Goal: Complete application form

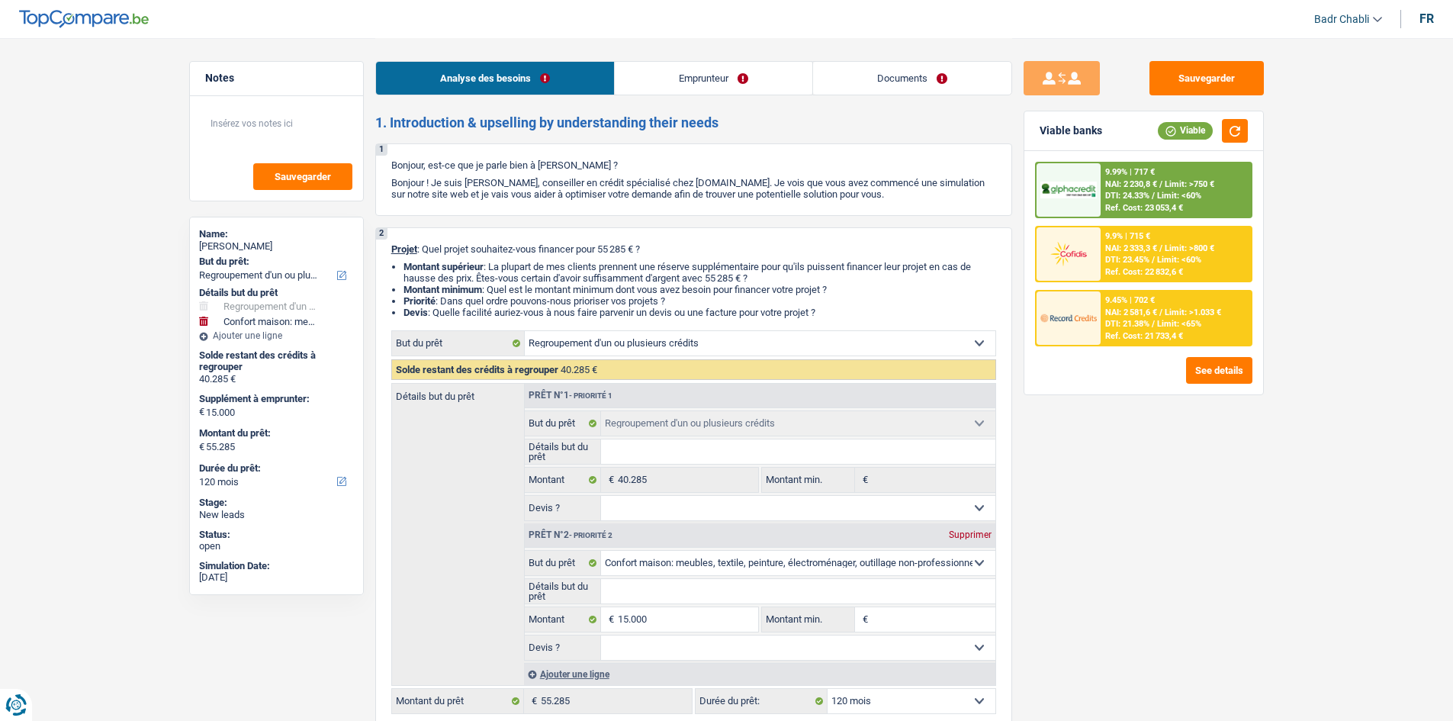
select select "refinancing"
select select "household"
select select "120"
select select "refinancing"
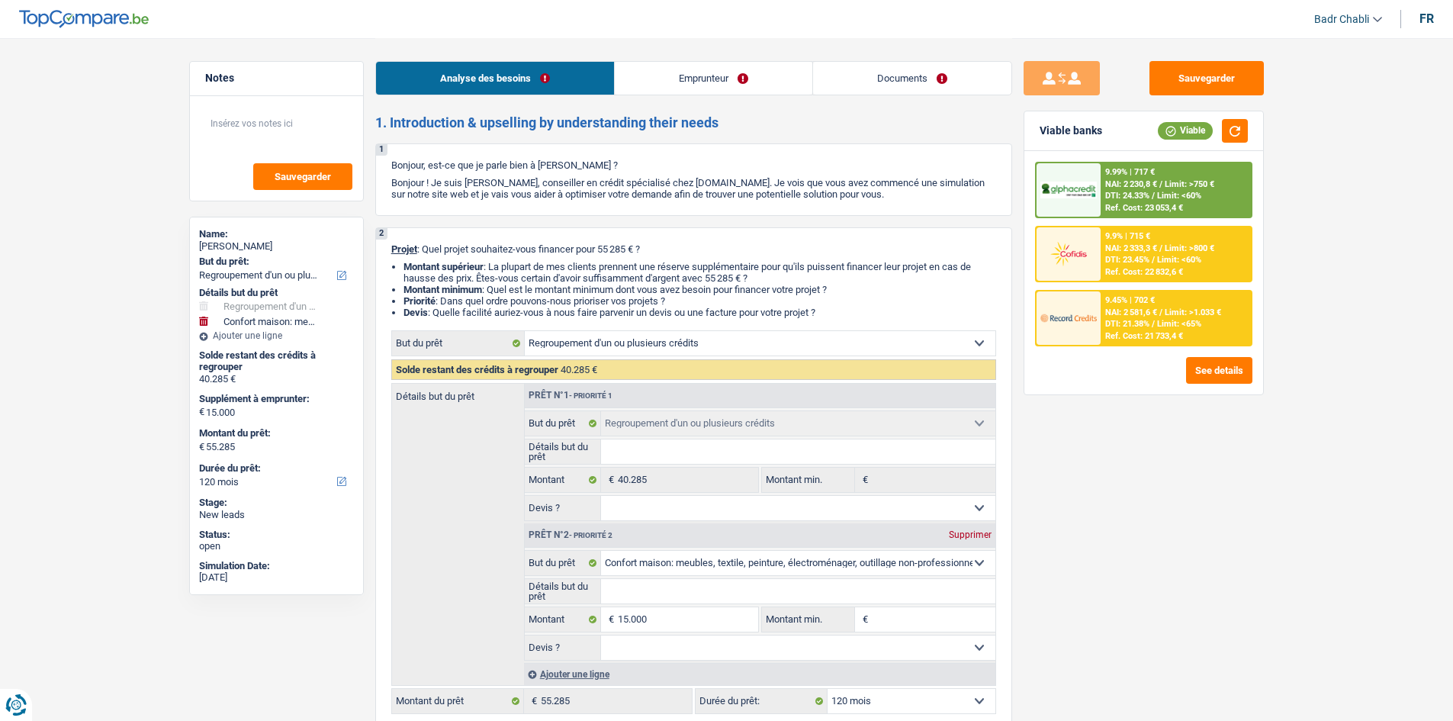
select select "refinancing"
select select "household"
select select "120"
select select "publicEmployee"
select select "netSalary"
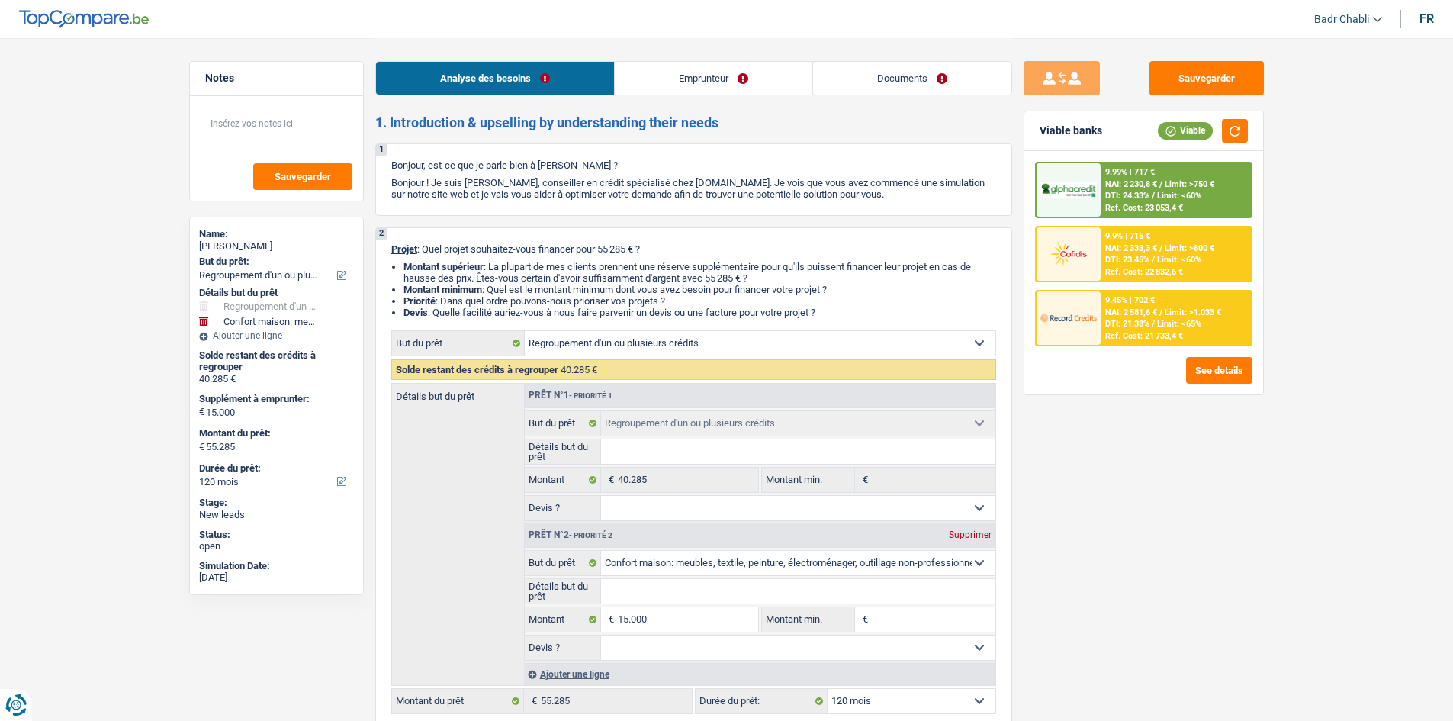
select select "mealVouchers"
select select "ownerWithoutMortgage"
select select "creditConsolidation"
select select "120"
select select "personalSale"
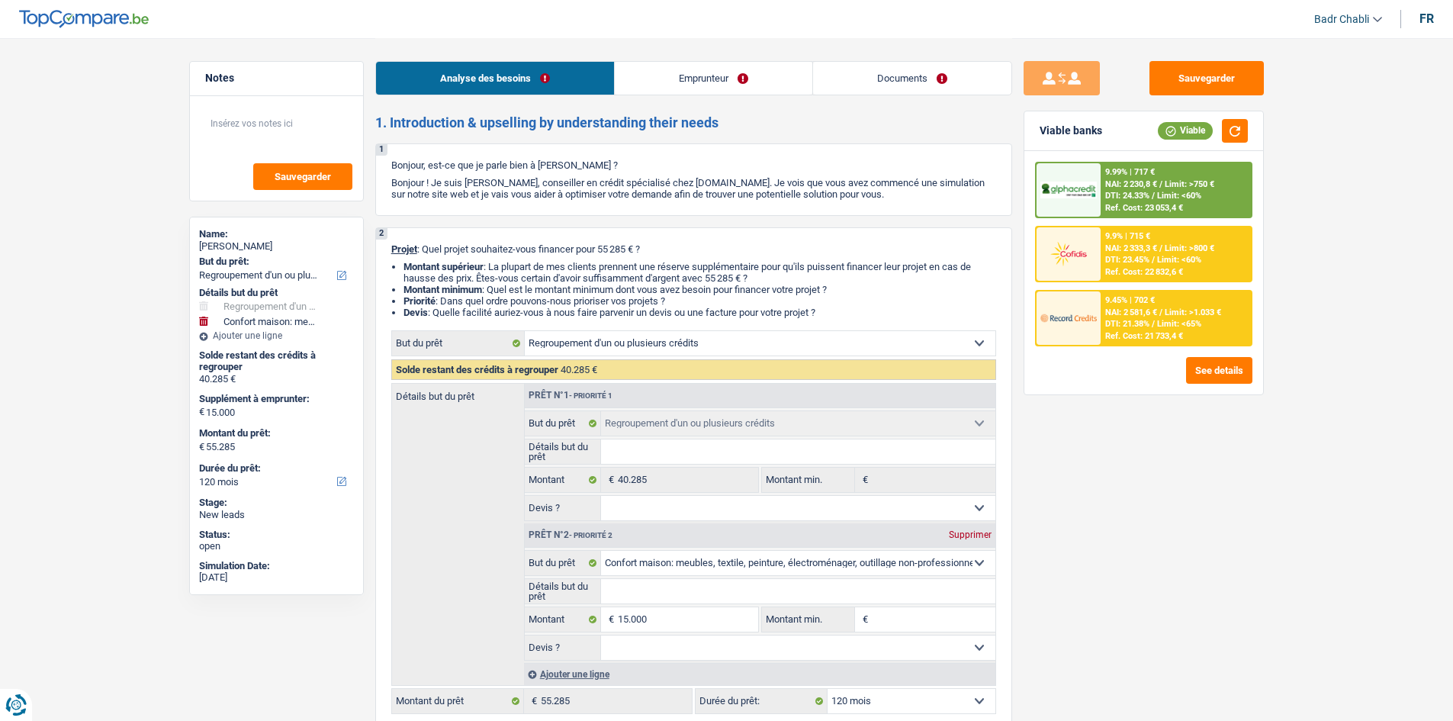
select select "36"
select select "refinancing"
select select "household"
select select "120"
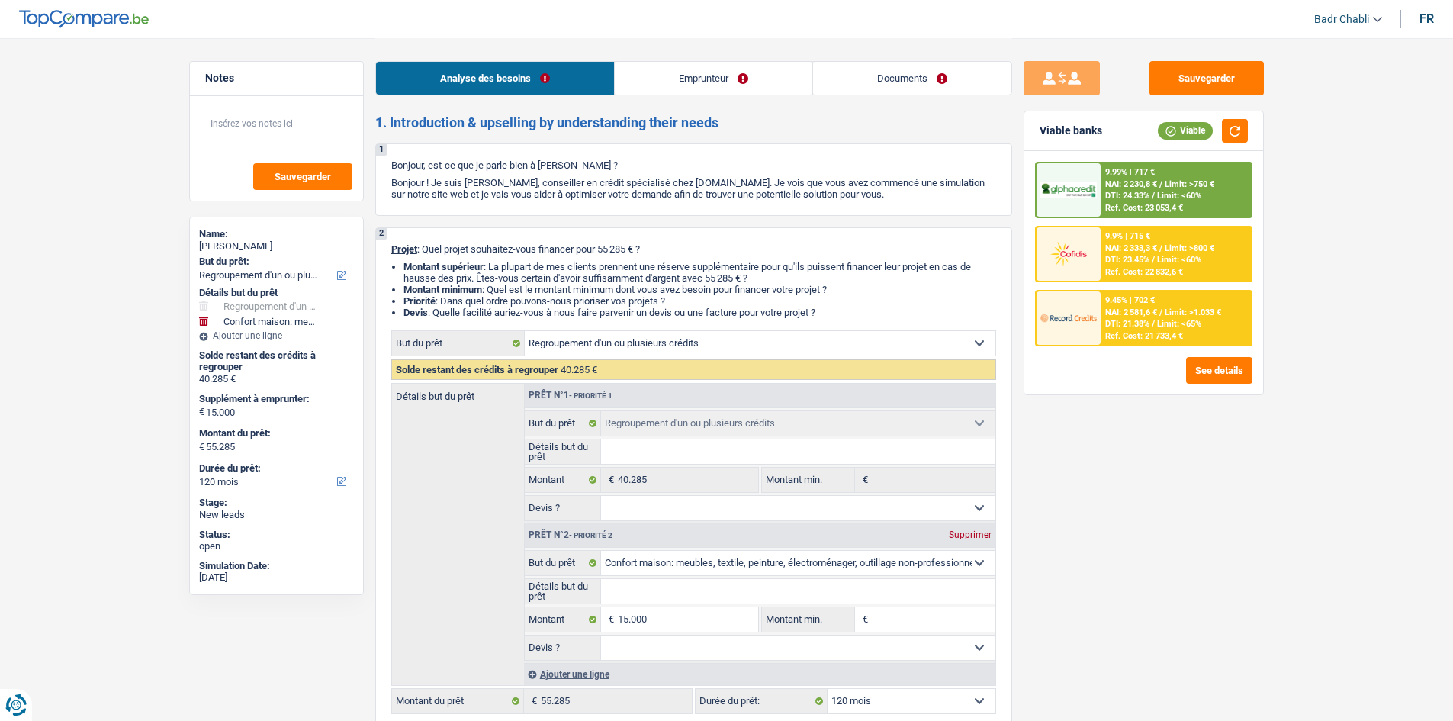
click at [757, 528] on div "Prêt n°2 - Priorité 2 Supprimer" at bounding box center [760, 535] width 471 height 24
click at [750, 509] on select "Oui Non Non répondu Sélectionner une option" at bounding box center [798, 508] width 394 height 24
select select "false"
click at [601, 496] on select "Oui Non Non répondu Sélectionner une option" at bounding box center [798, 508] width 394 height 24
select select "false"
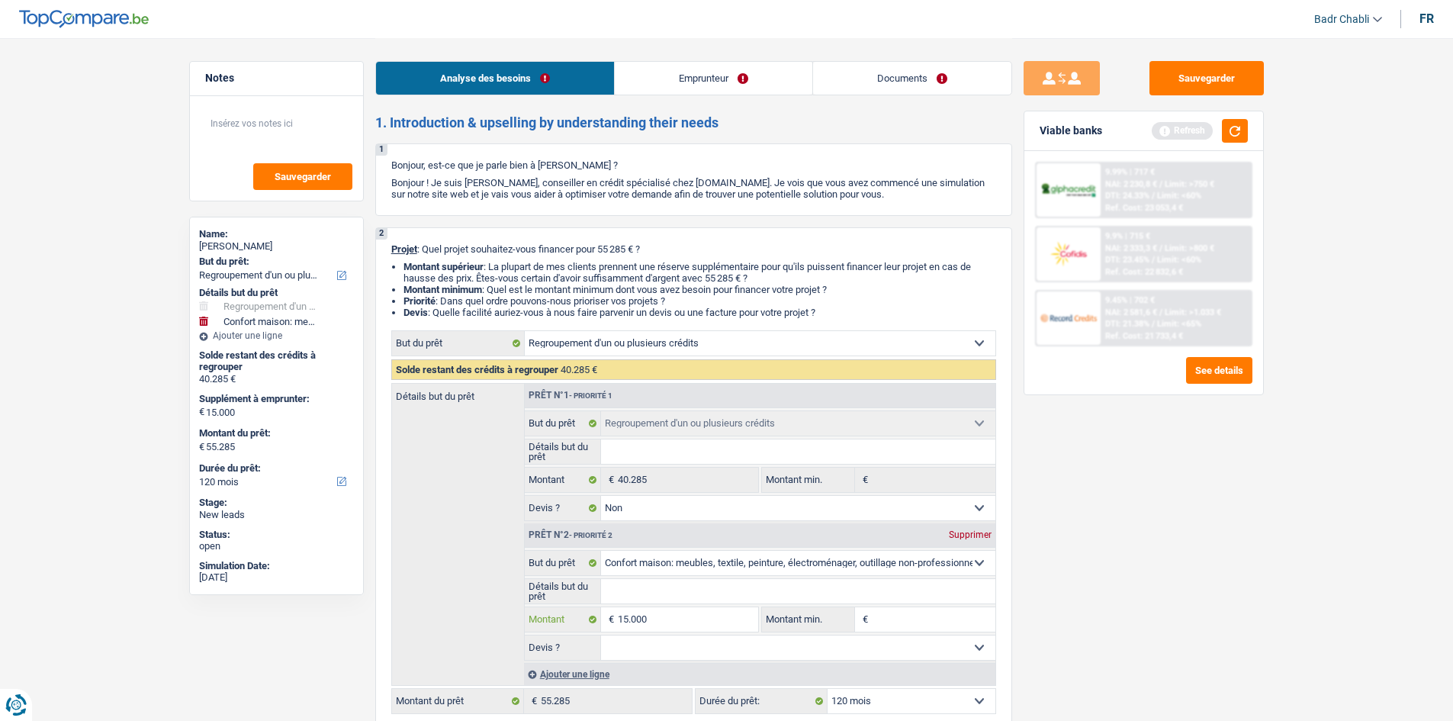
click at [683, 628] on input "15.000" at bounding box center [688, 619] width 140 height 24
click at [904, 619] on input "Montant min." at bounding box center [934, 619] width 124 height 24
paste input "15.000"
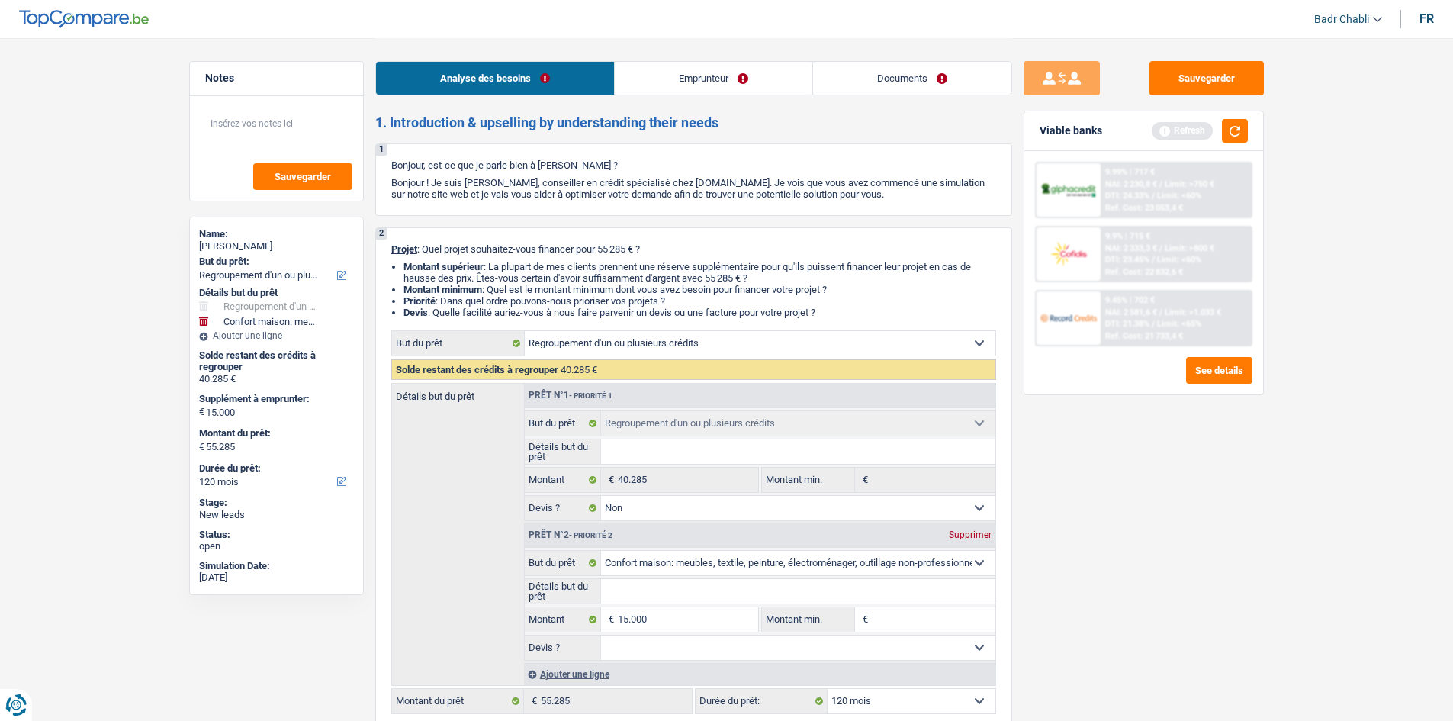
type input "15.000"
click at [889, 82] on link "Documents" at bounding box center [912, 78] width 198 height 33
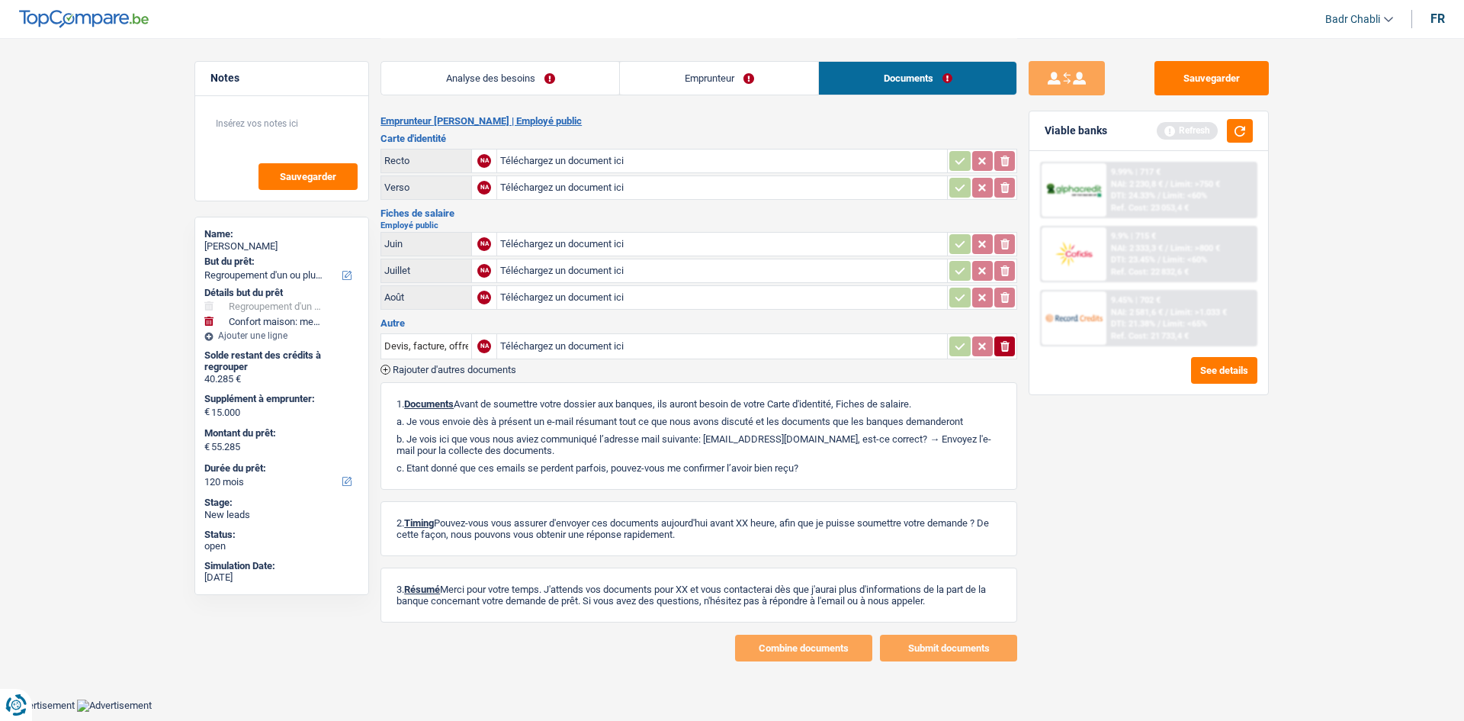
click at [536, 83] on link "Analyse des besoins" at bounding box center [500, 78] width 238 height 33
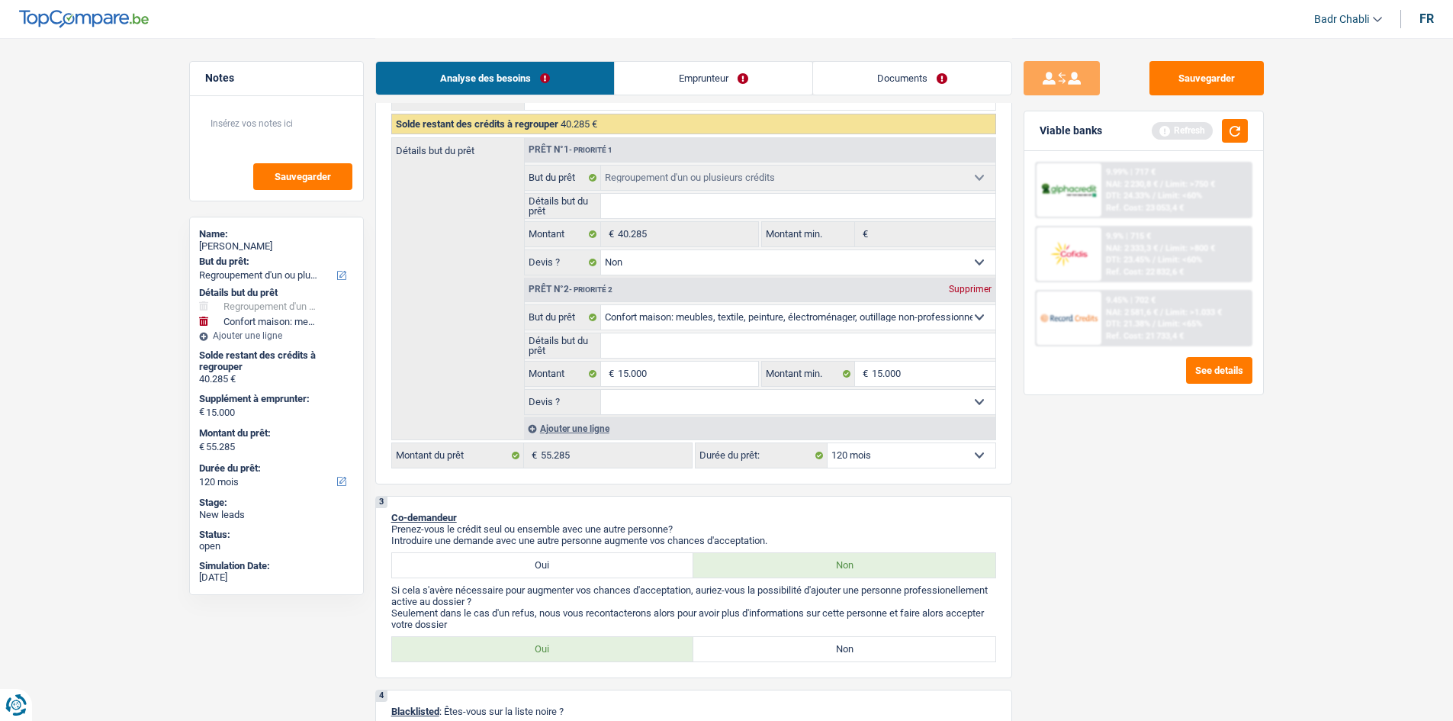
scroll to position [458, 0]
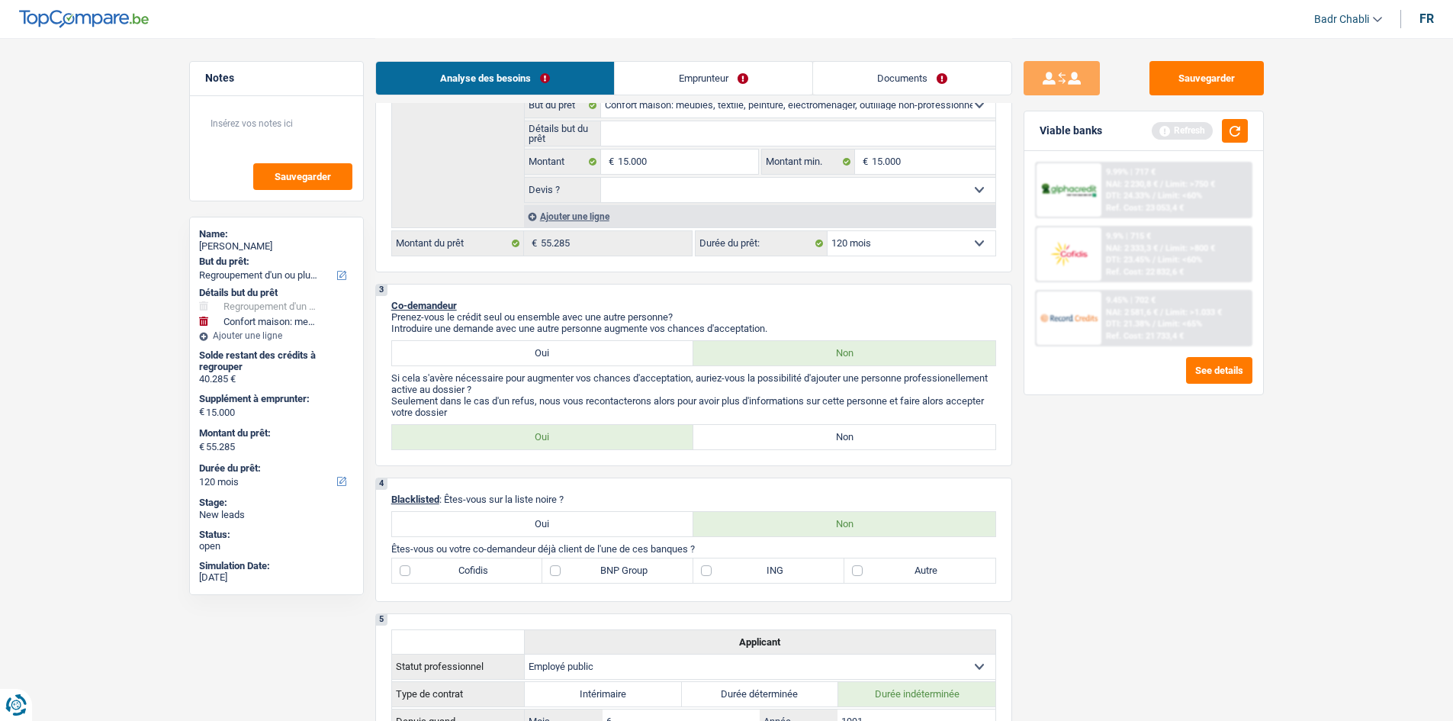
click at [664, 183] on select "Oui Non Non répondu Sélectionner une option" at bounding box center [798, 190] width 394 height 24
select select "false"
click at [601, 178] on select "Oui Non Non répondu Sélectionner une option" at bounding box center [798, 190] width 394 height 24
select select "false"
click at [809, 432] on label "Non" at bounding box center [844, 437] width 302 height 24
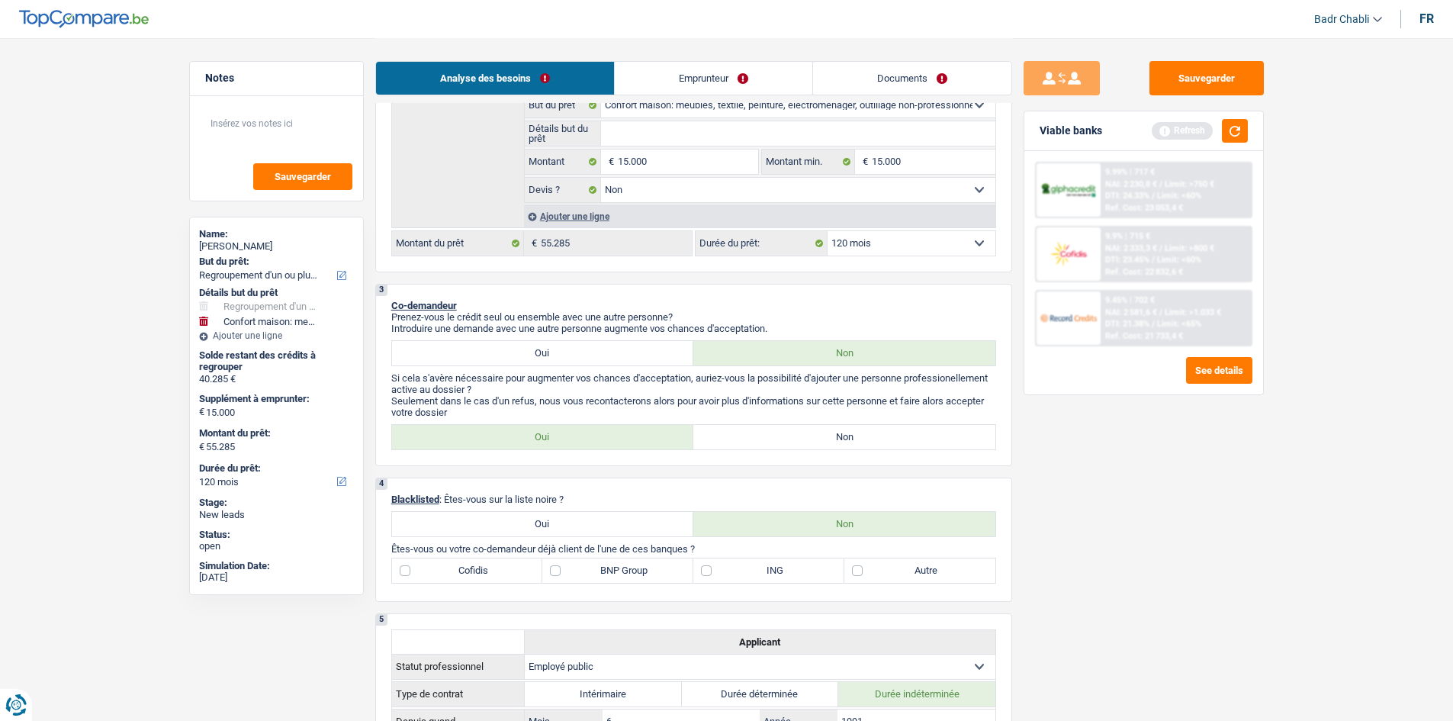
click at [809, 432] on input "Non" at bounding box center [844, 437] width 302 height 24
radio input "true"
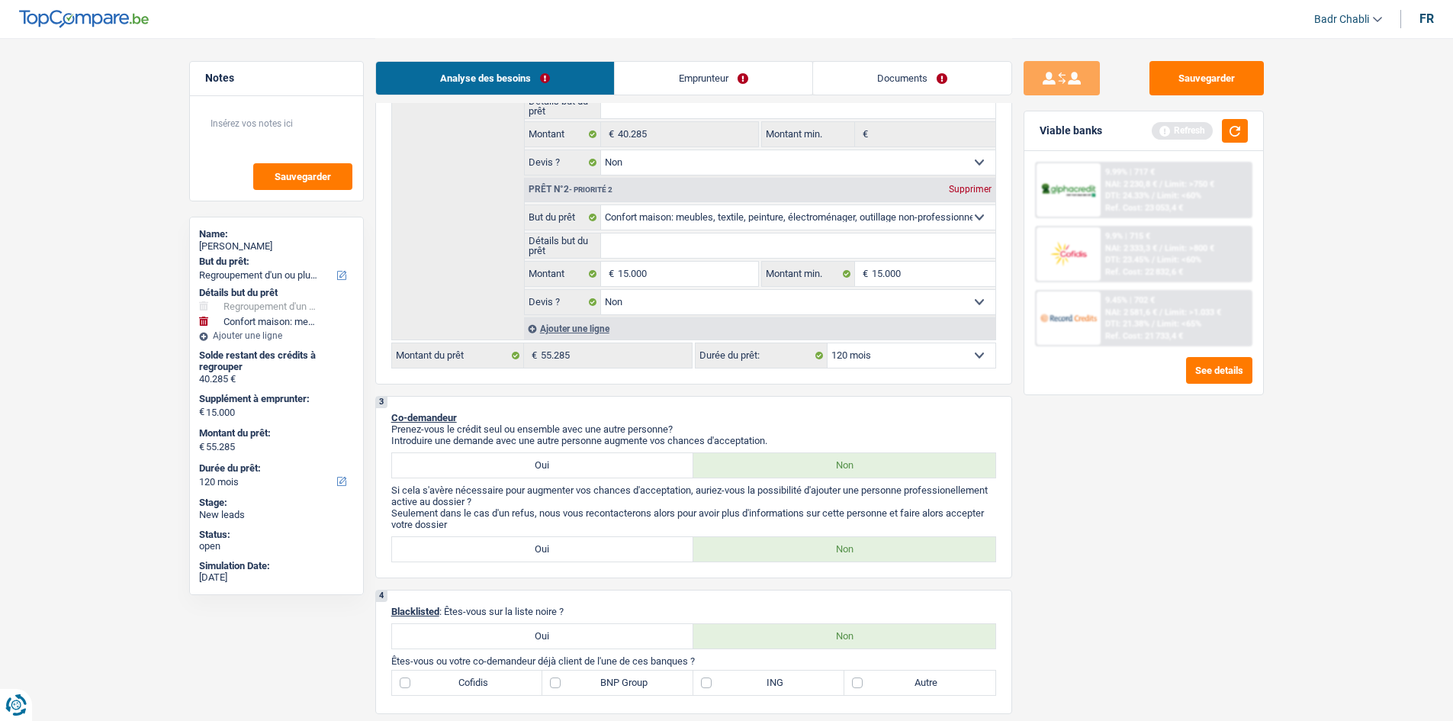
scroll to position [0, 0]
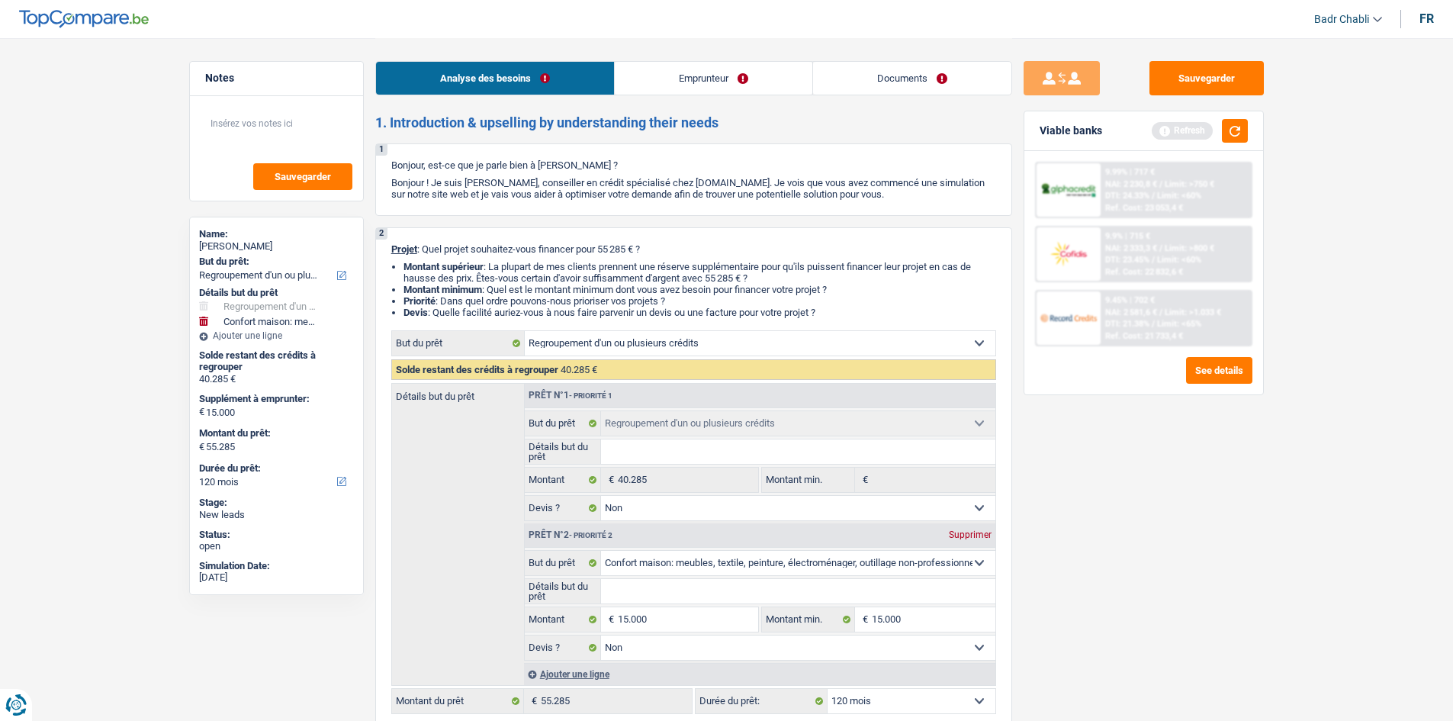
click at [696, 75] on link "Emprunteur" at bounding box center [714, 78] width 198 height 33
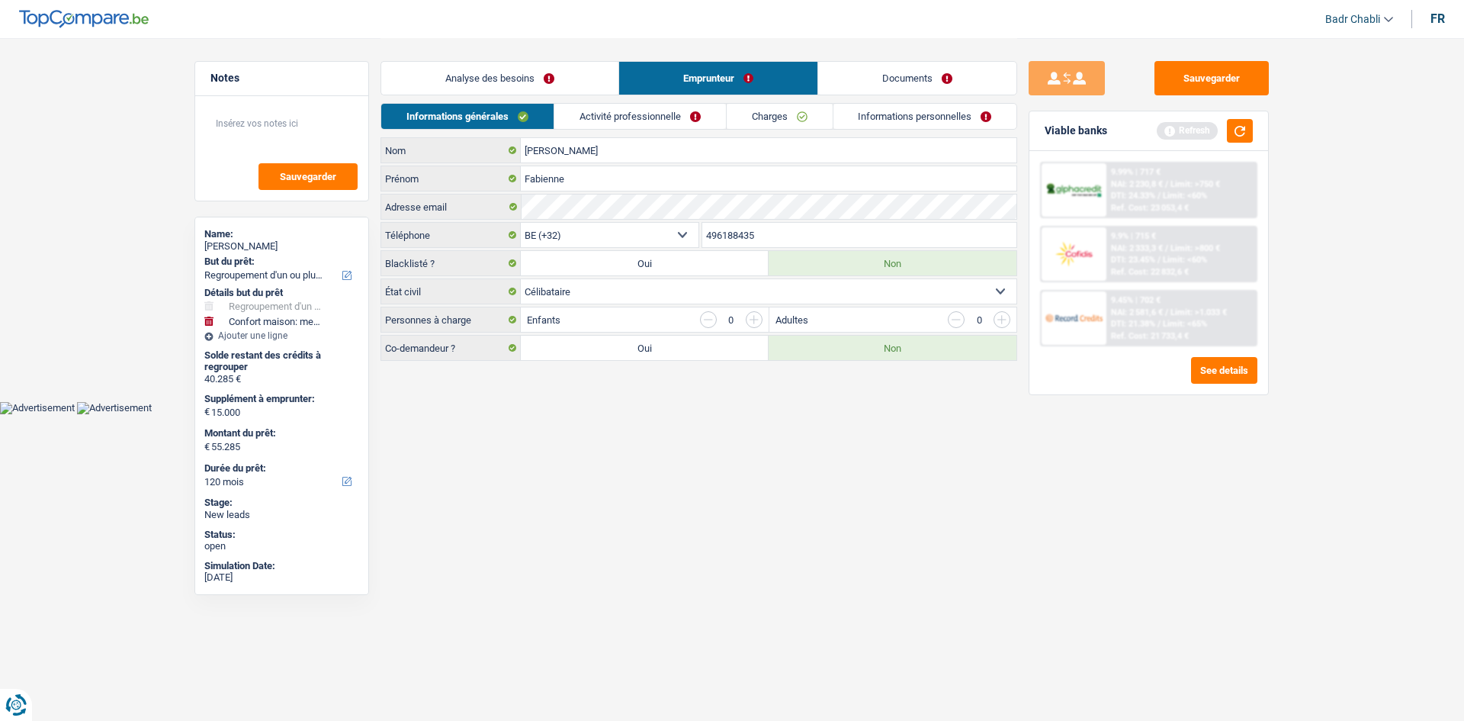
click at [487, 76] on link "Analyse des besoins" at bounding box center [499, 78] width 237 height 33
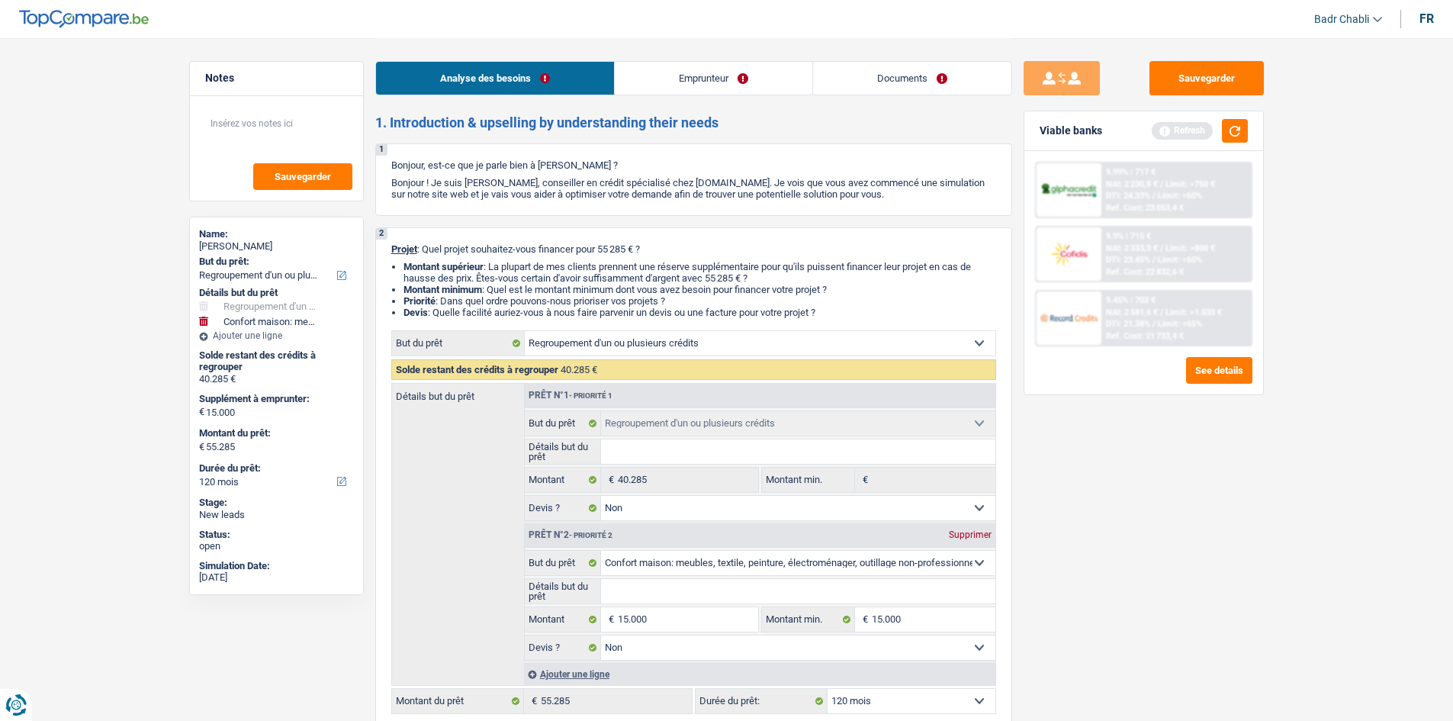
click at [737, 76] on link "Emprunteur" at bounding box center [714, 78] width 198 height 33
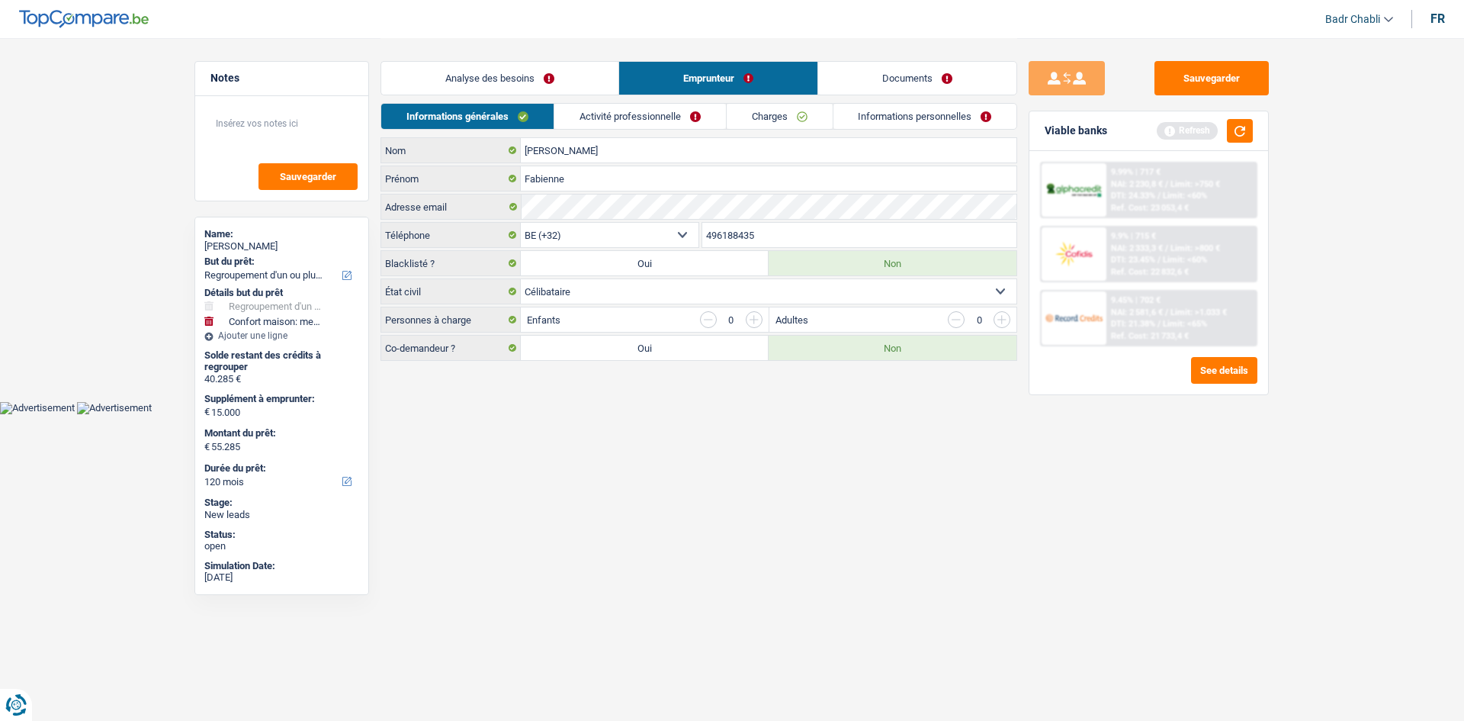
click at [514, 77] on link "Analyse des besoins" at bounding box center [499, 78] width 237 height 33
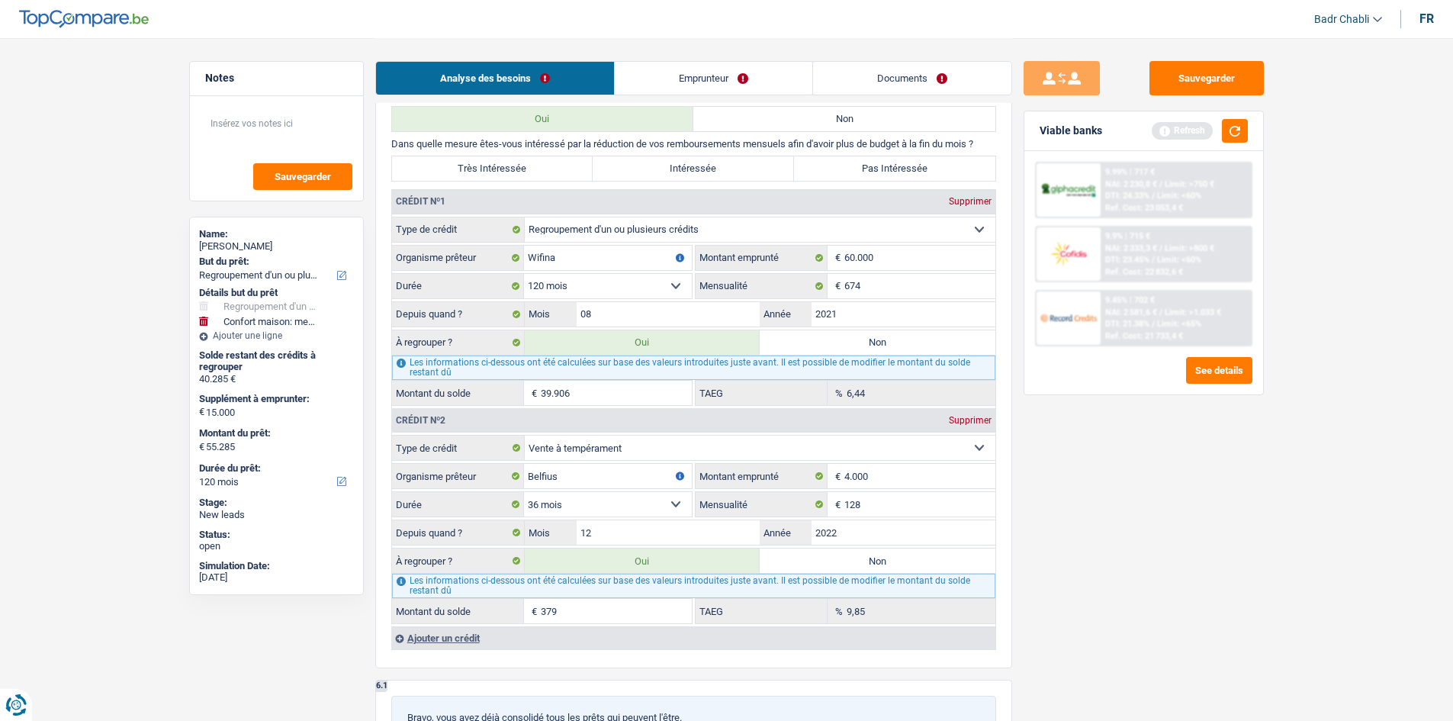
scroll to position [1373, 0]
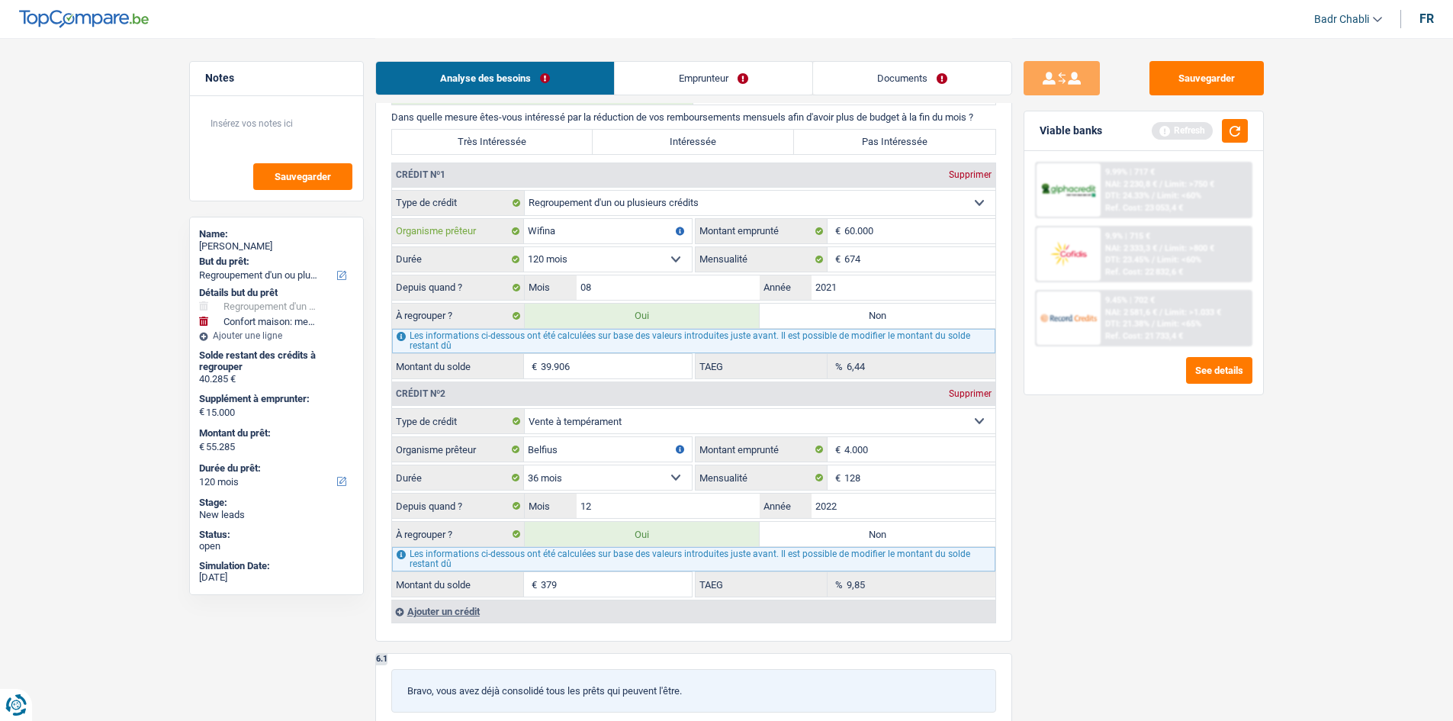
click at [586, 239] on input "Wifina" at bounding box center [608, 231] width 168 height 24
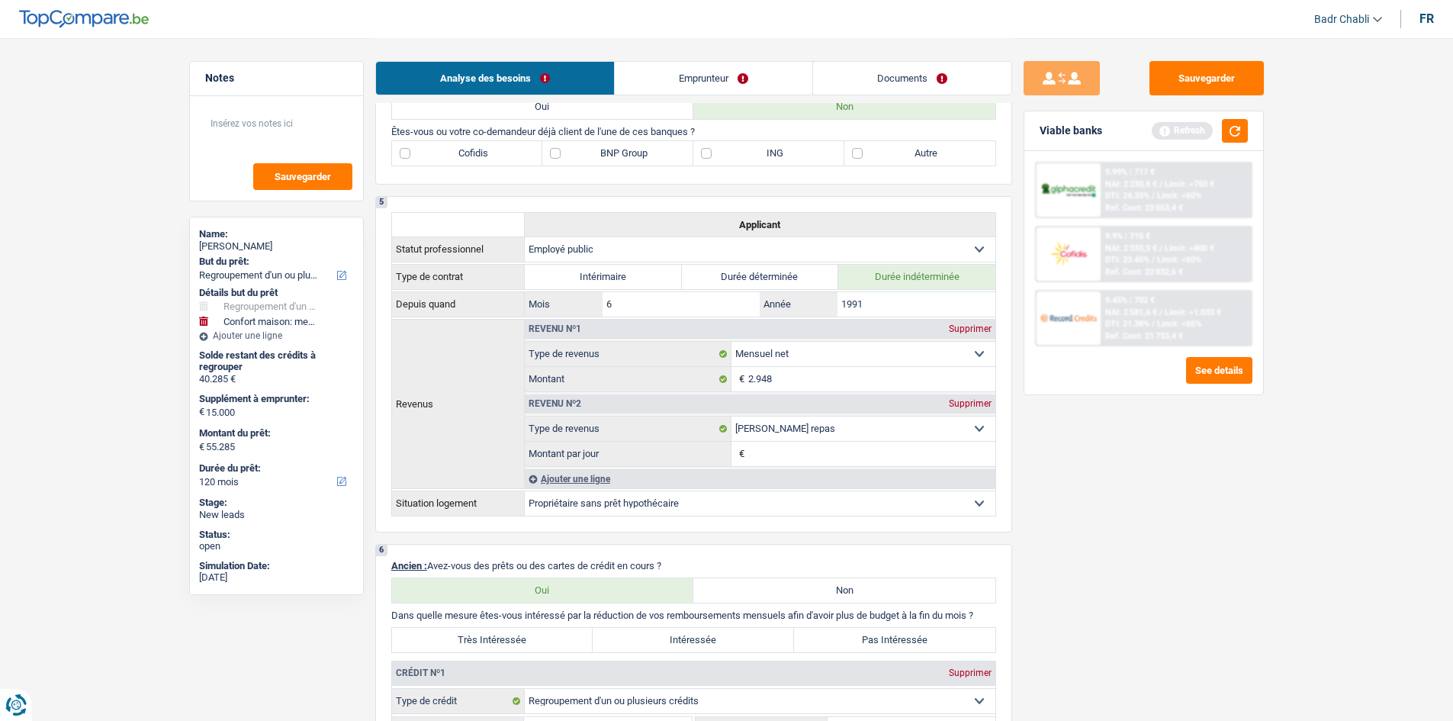
scroll to position [839, 0]
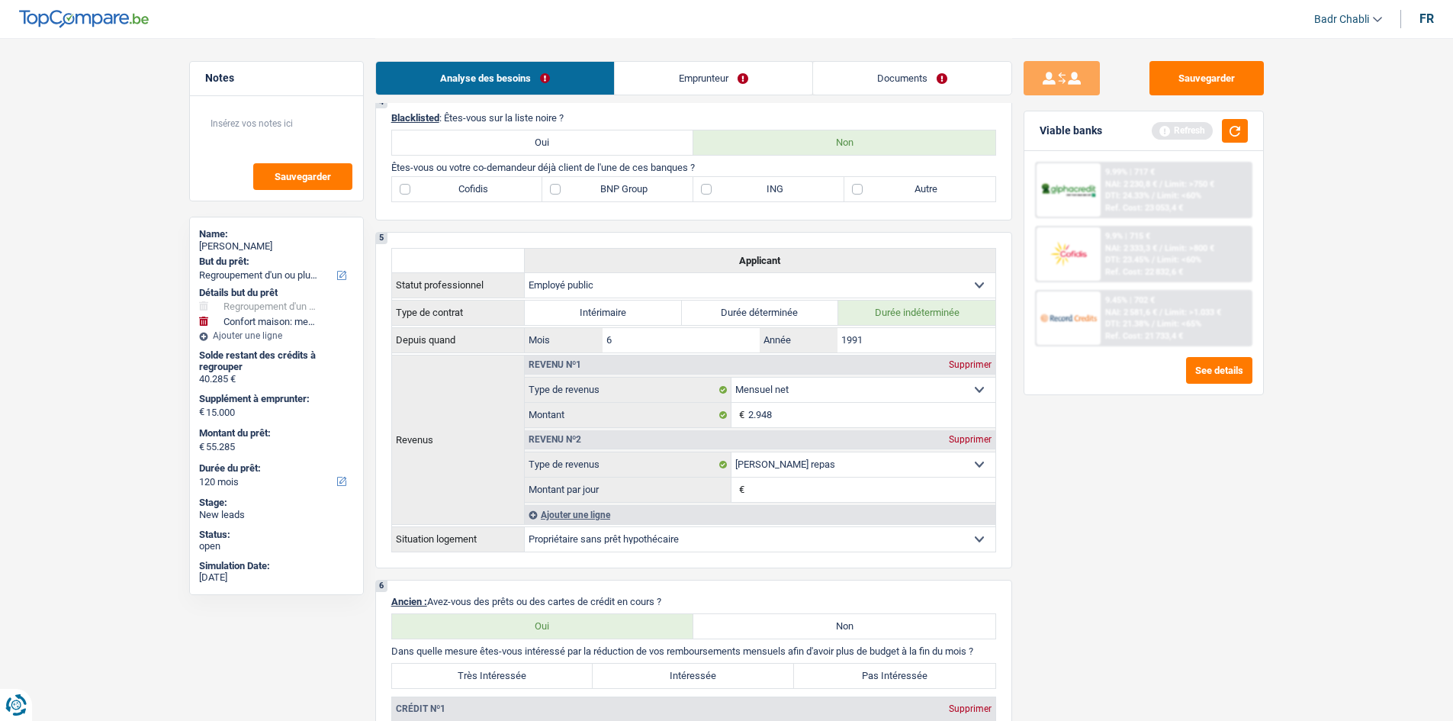
type input "Record"
click at [738, 193] on label "ING" at bounding box center [768, 189] width 151 height 24
click at [738, 193] on input "ING" at bounding box center [768, 189] width 151 height 24
checkbox input "true"
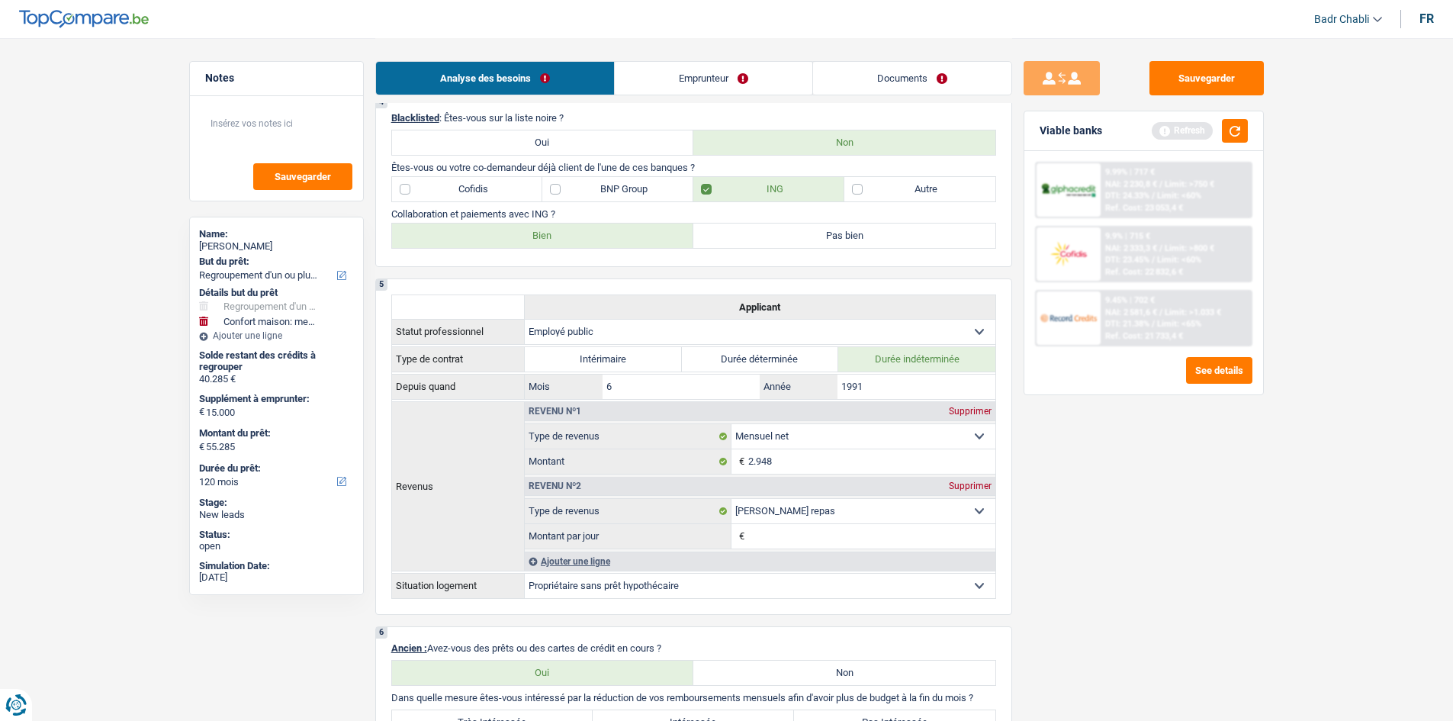
click at [660, 236] on label "Bien" at bounding box center [543, 235] width 302 height 24
click at [660, 236] on input "Bien" at bounding box center [543, 235] width 302 height 24
radio input "true"
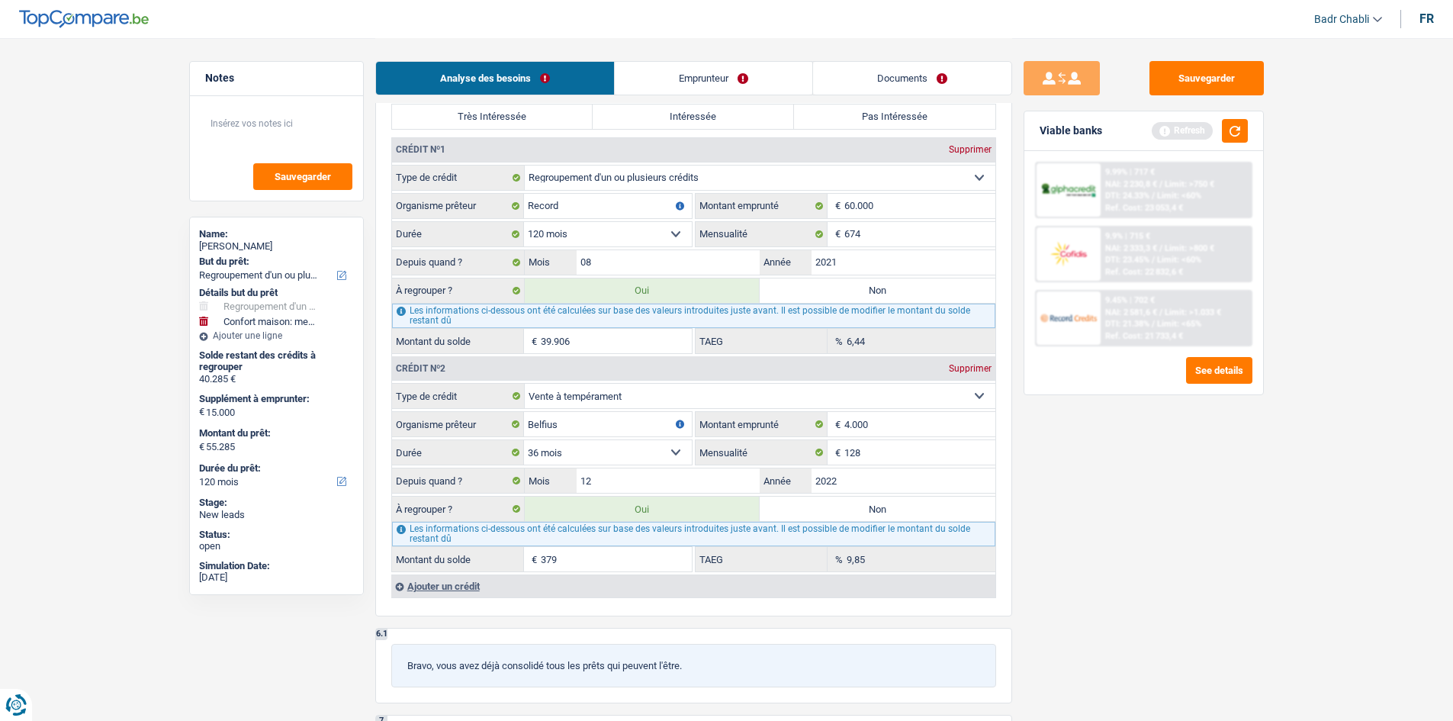
scroll to position [1449, 0]
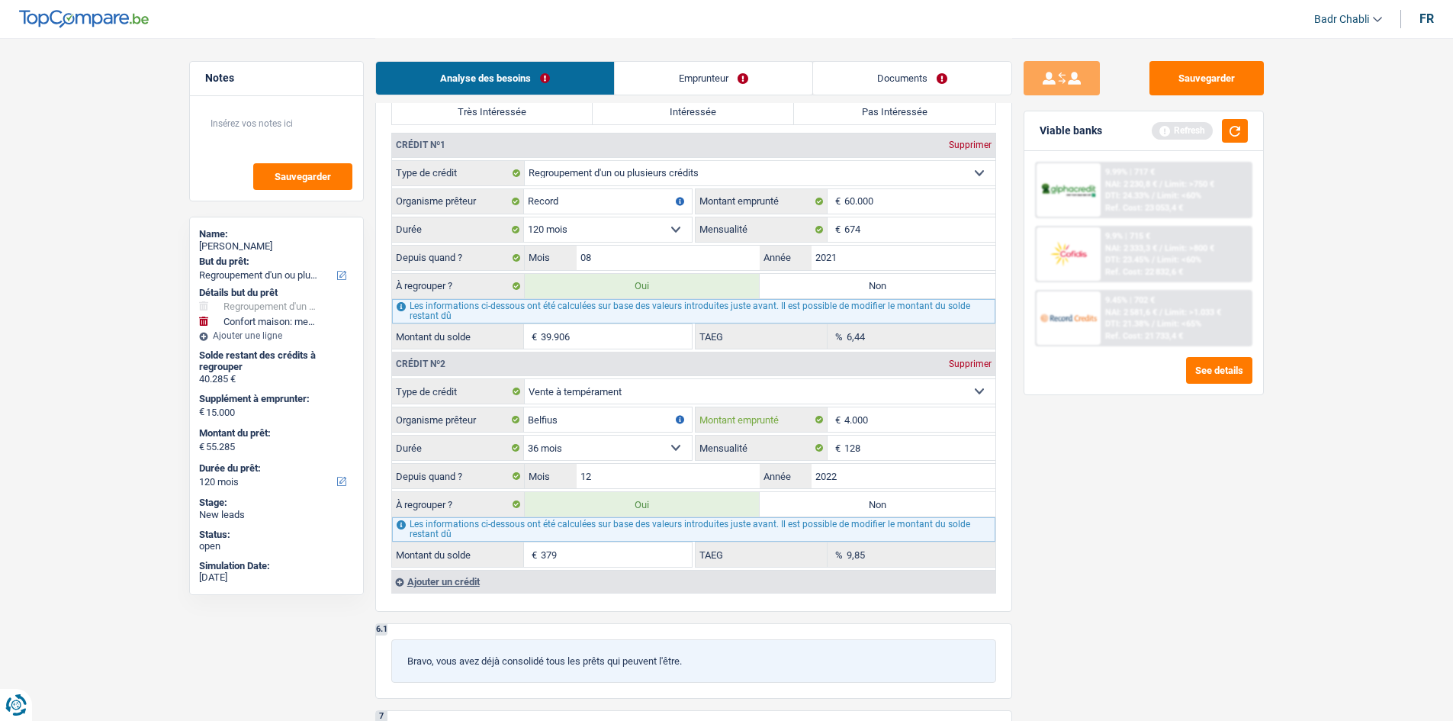
click at [869, 413] on input "4.000" at bounding box center [919, 419] width 151 height 24
click at [665, 446] on select "12 mois 18 mois 24 mois 30 mois 36 mois Sélectionner une option" at bounding box center [608, 447] width 168 height 24
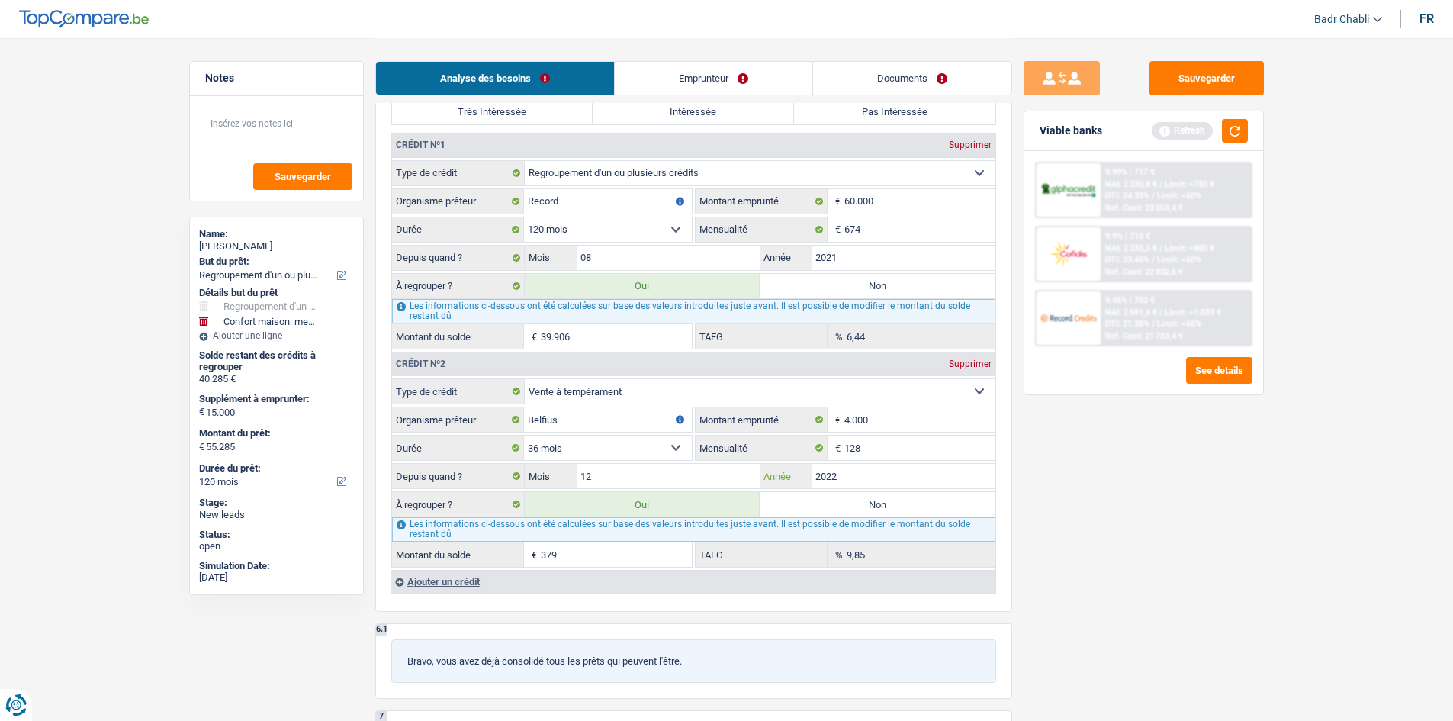
click at [879, 472] on input "2022" at bounding box center [903, 476] width 184 height 24
type input "2023"
click at [1285, 535] on main "Notes Sauvegarder Name: [PERSON_NAME] But du prêt: Confort maison: meubles, tex…" at bounding box center [726, 115] width 1453 height 3128
type input "56.711"
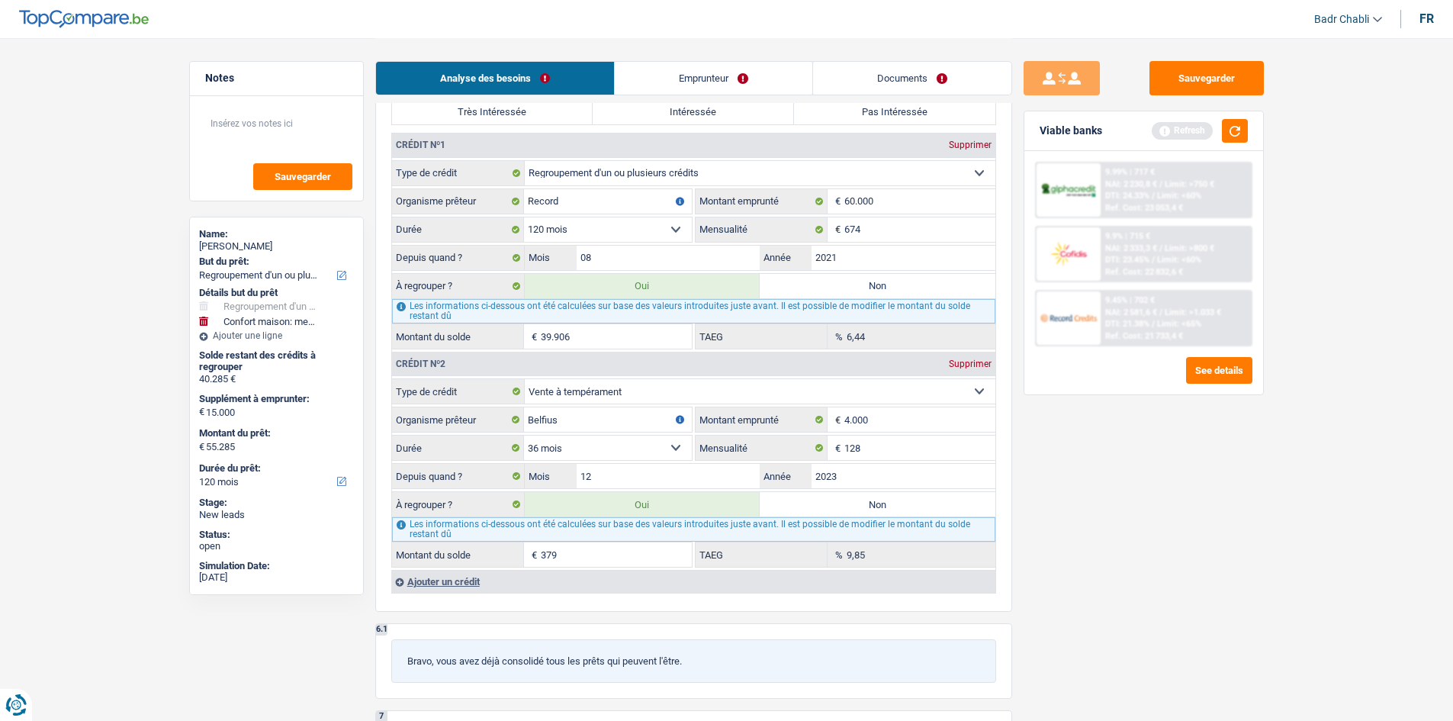
select select "144"
type input "41.711"
type input "56.711"
select select "144"
type input "1.805"
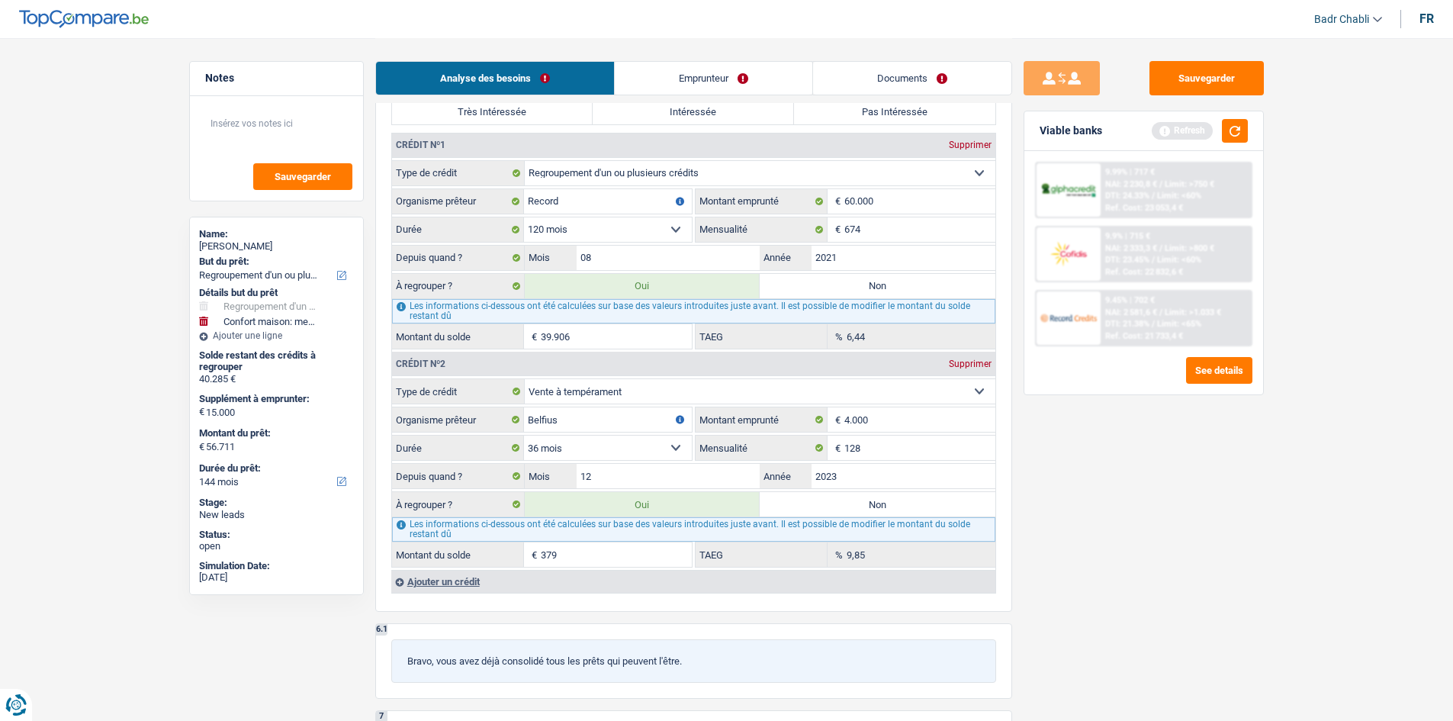
type input "41.711"
type input "56.711"
select select "144"
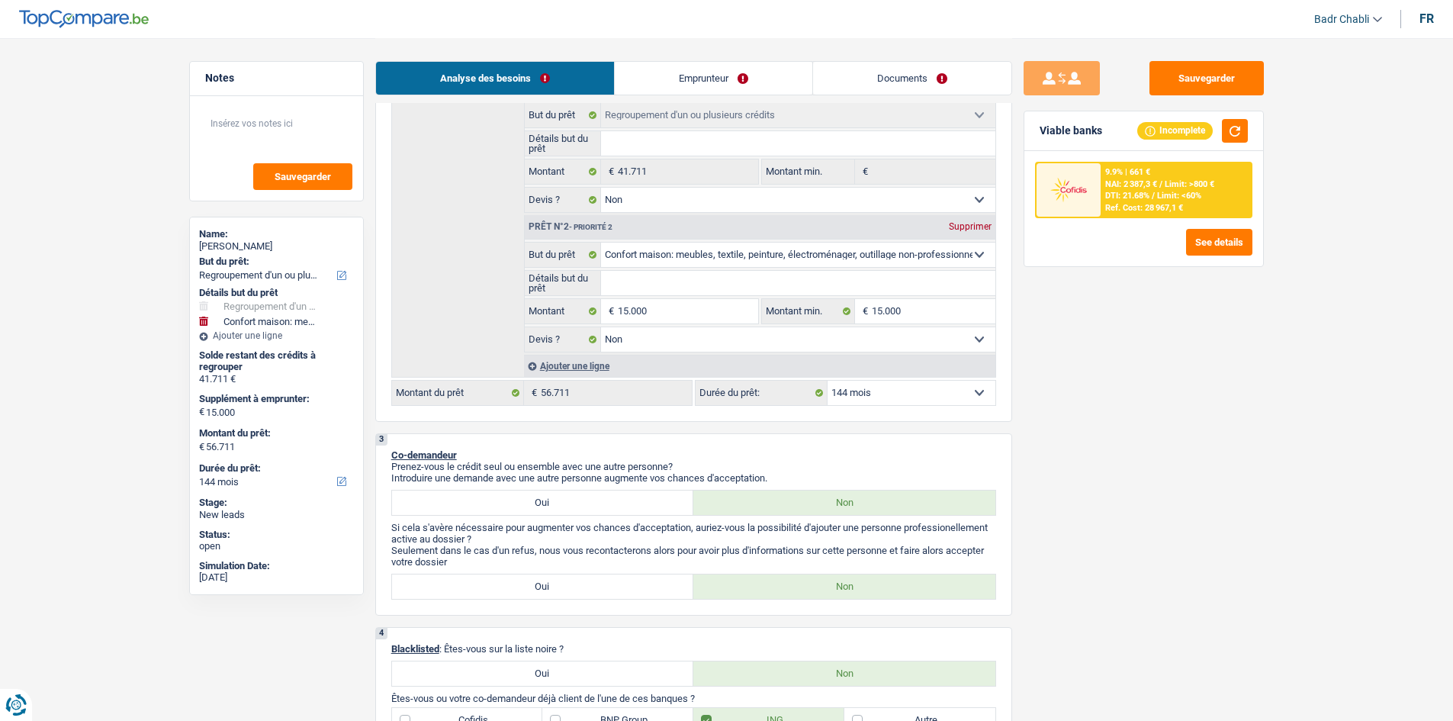
scroll to position [305, 0]
click at [875, 391] on select "12 mois 18 mois 24 mois 30 mois 36 mois 42 mois 48 mois 60 mois 72 mois 84 mois…" at bounding box center [911, 396] width 168 height 24
select select "120"
click at [827, 384] on select "12 mois 18 mois 24 mois 30 mois 36 mois 42 mois 48 mois 60 mois 72 mois 84 mois…" at bounding box center [911, 396] width 168 height 24
select select "120"
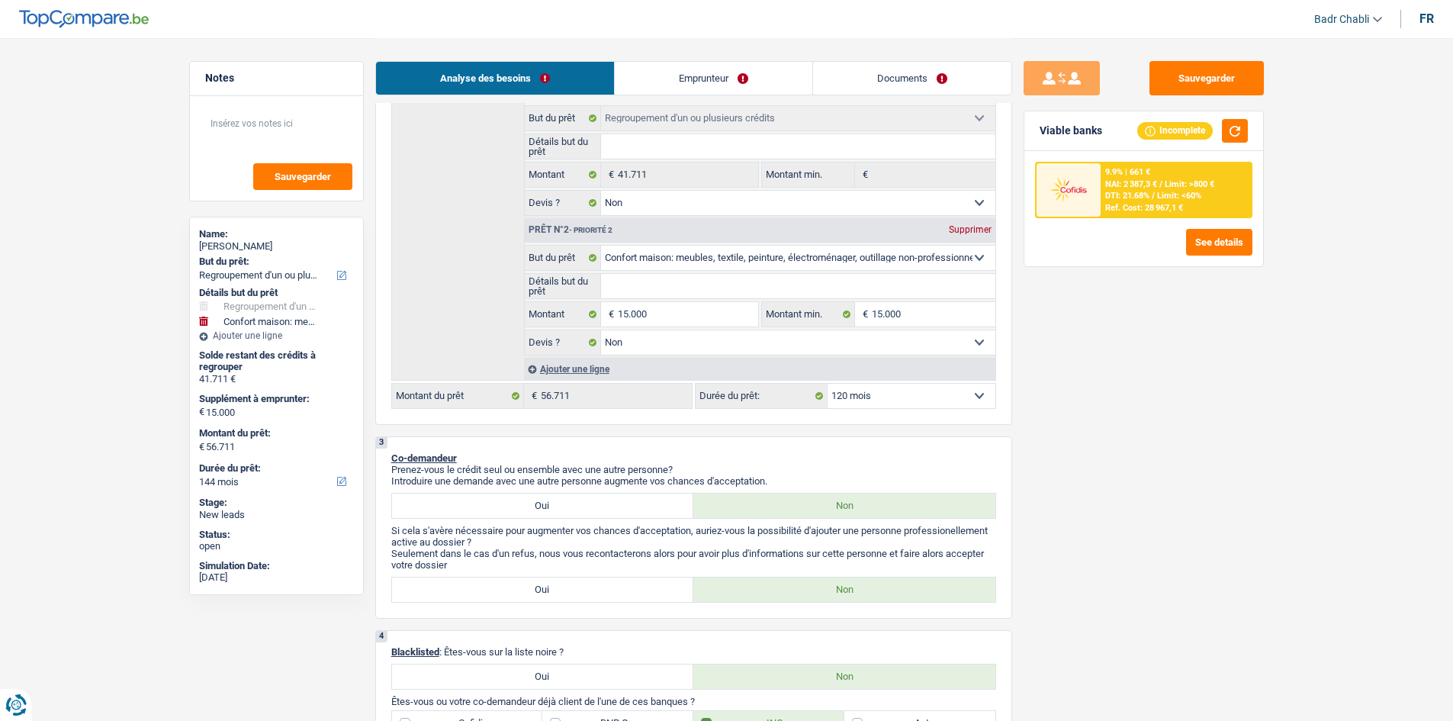
select select "120"
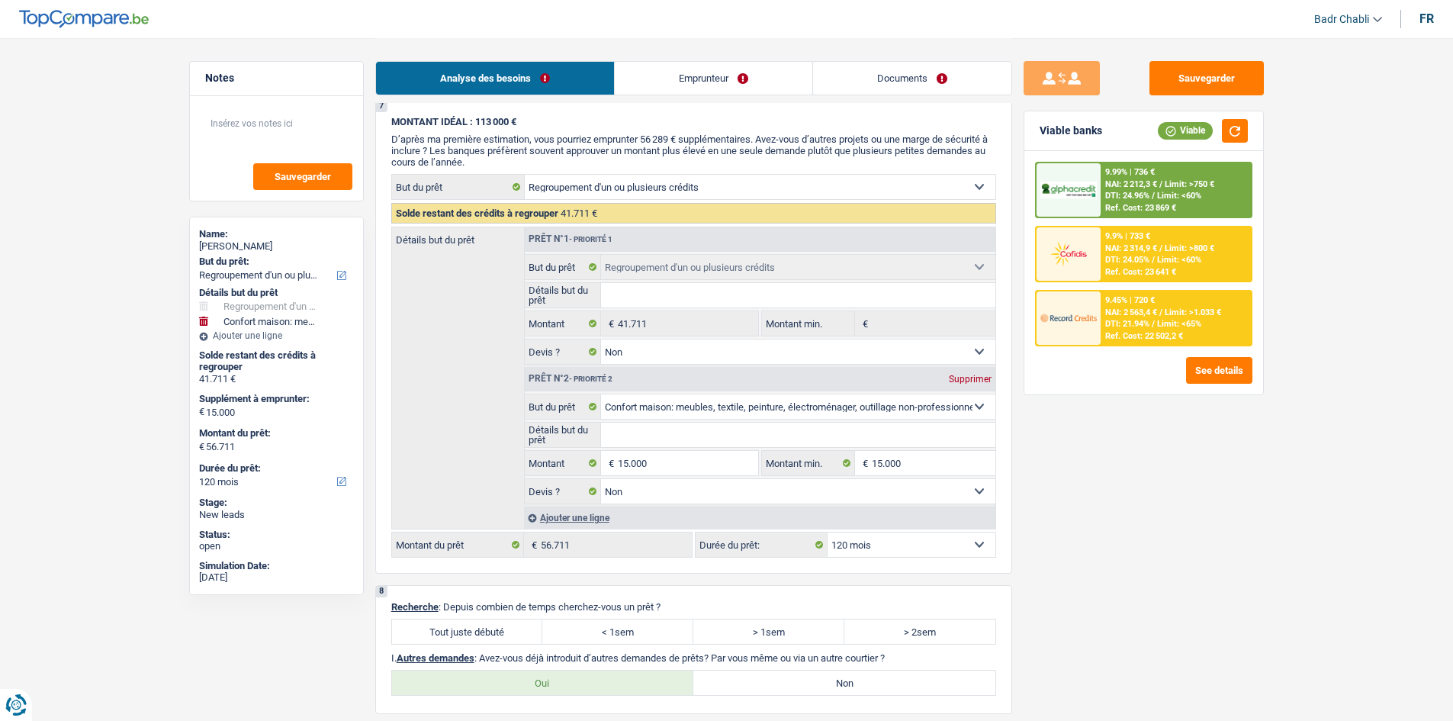
scroll to position [2288, 0]
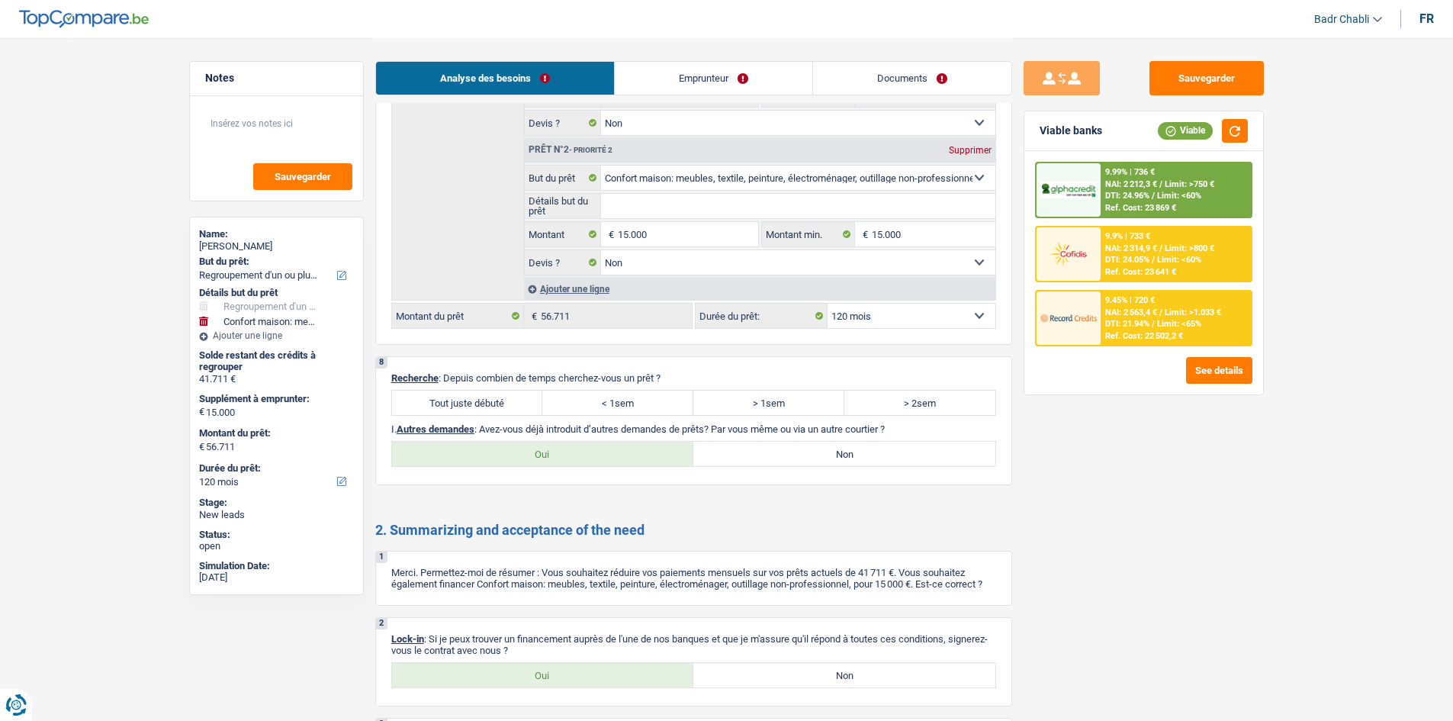
click at [516, 404] on label "Tout juste débuté" at bounding box center [467, 402] width 151 height 24
click at [516, 404] on input "Tout juste débuté" at bounding box center [467, 402] width 151 height 24
radio input "true"
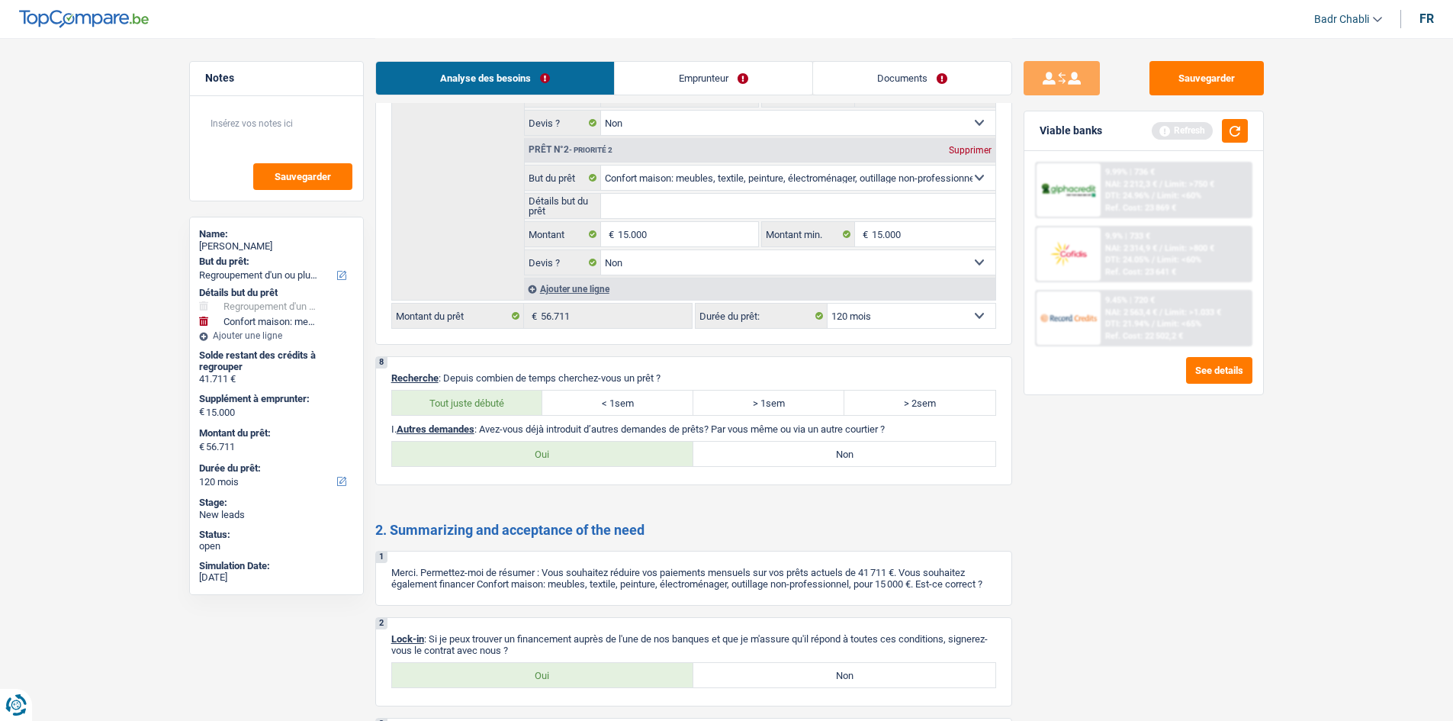
click at [827, 458] on label "Non" at bounding box center [844, 454] width 302 height 24
click at [827, 458] on input "Non" at bounding box center [844, 454] width 302 height 24
radio input "true"
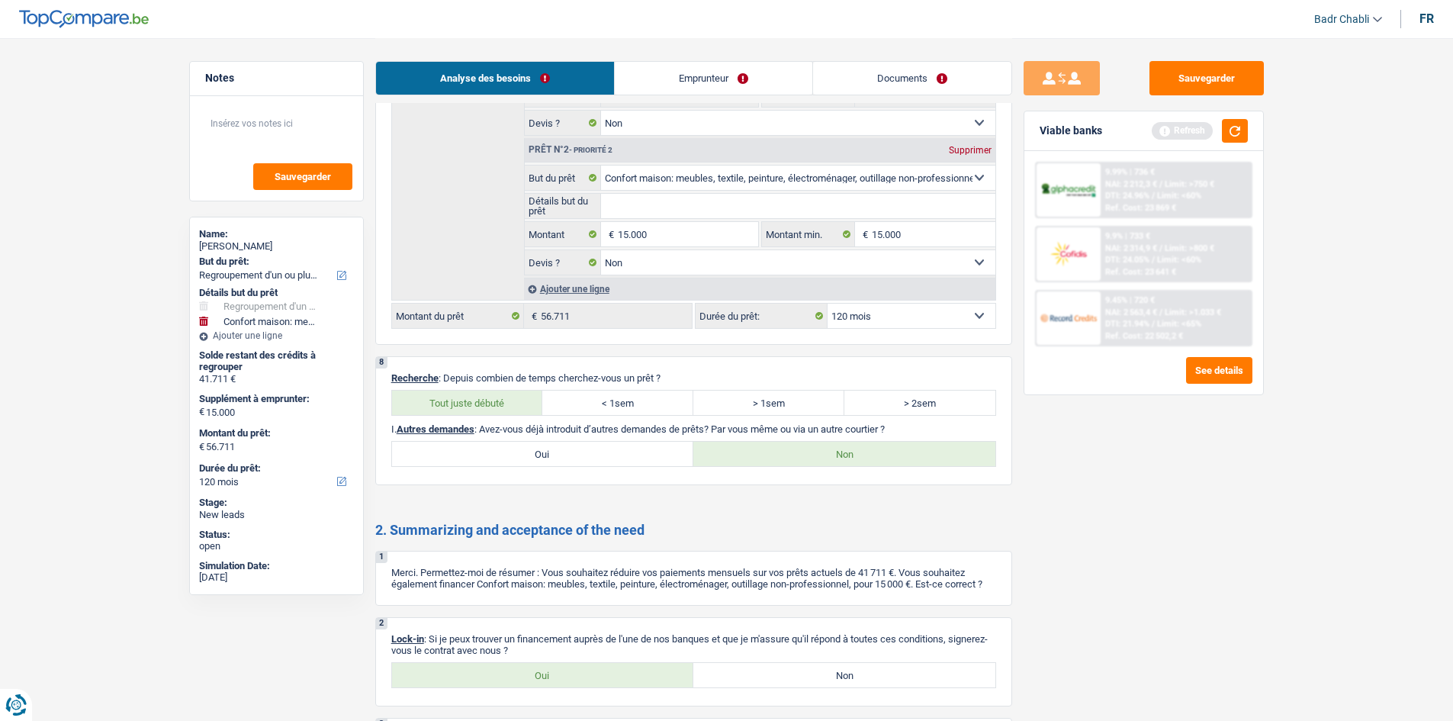
click at [628, 683] on label "Oui" at bounding box center [543, 675] width 302 height 24
click at [628, 683] on input "Oui" at bounding box center [543, 675] width 302 height 24
radio input "true"
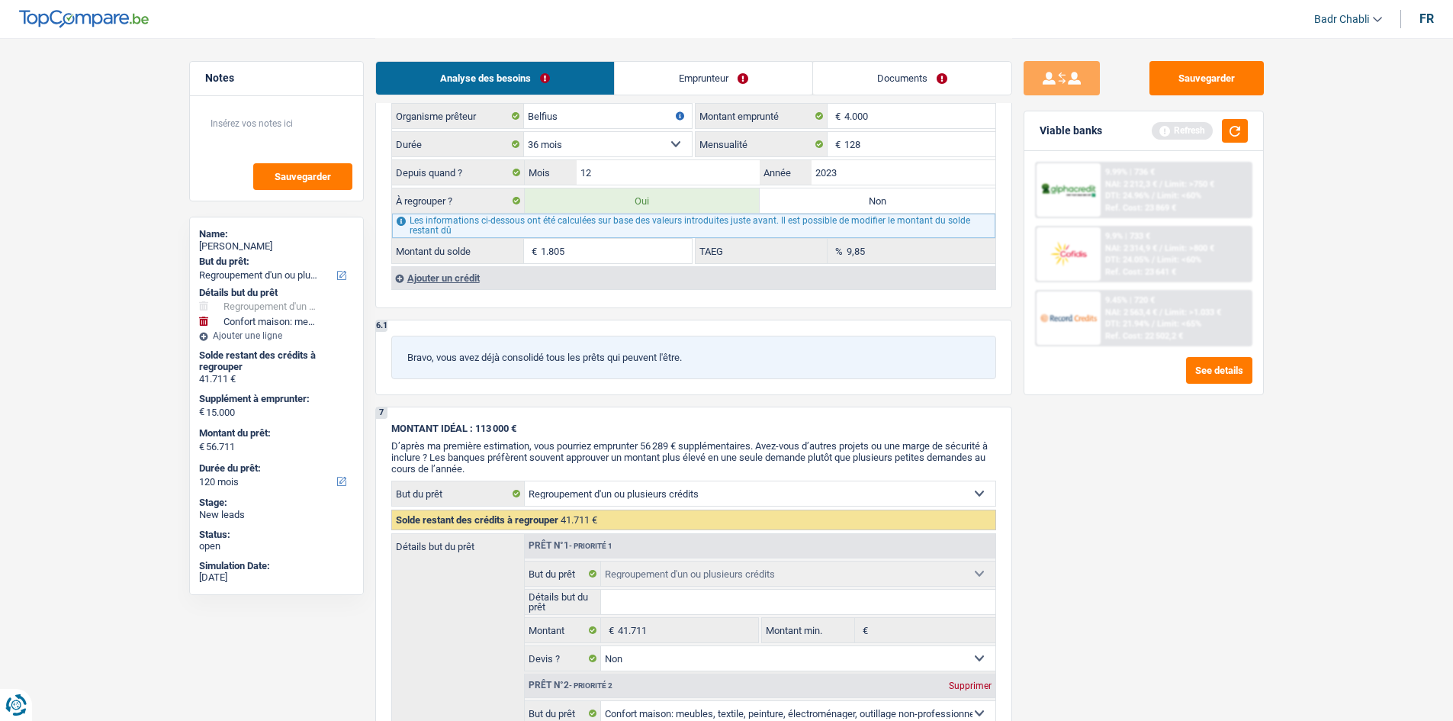
scroll to position [1602, 0]
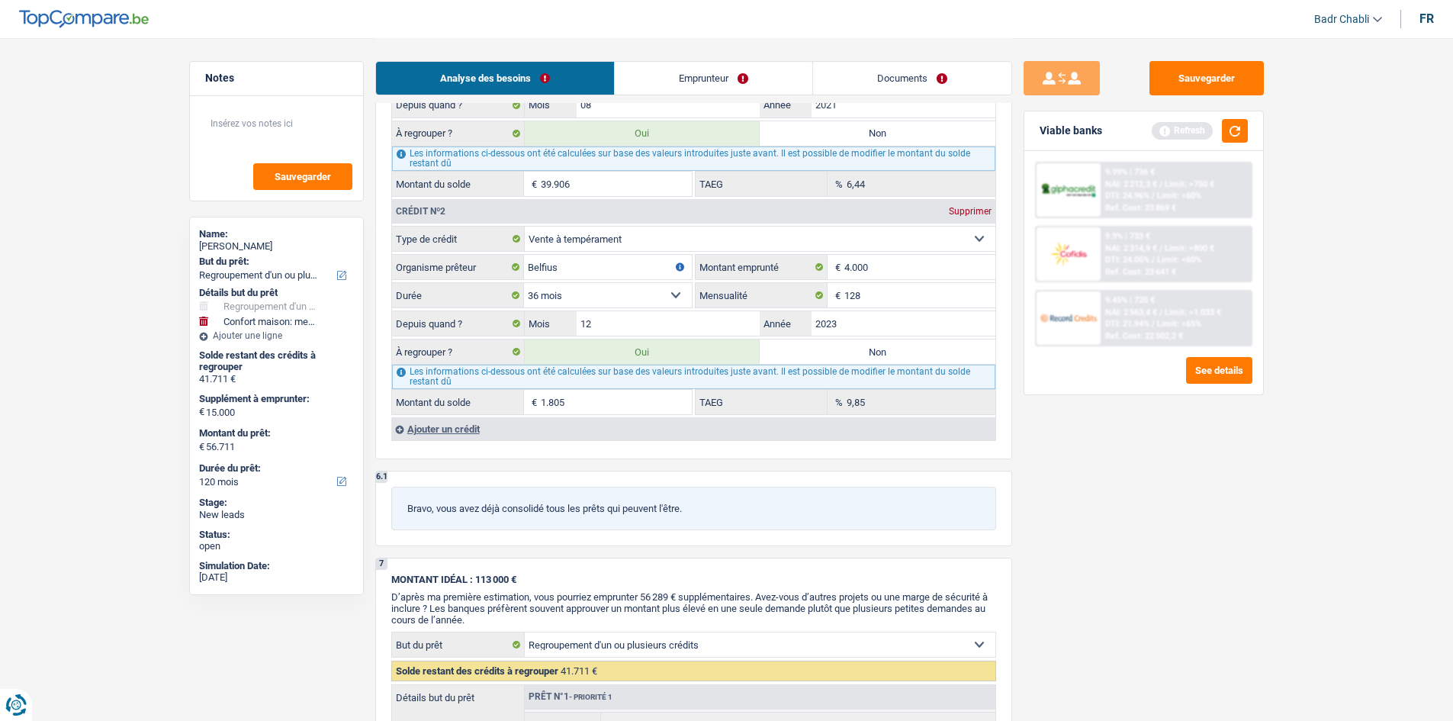
click at [440, 432] on div "Ajouter un crédit" at bounding box center [693, 428] width 604 height 23
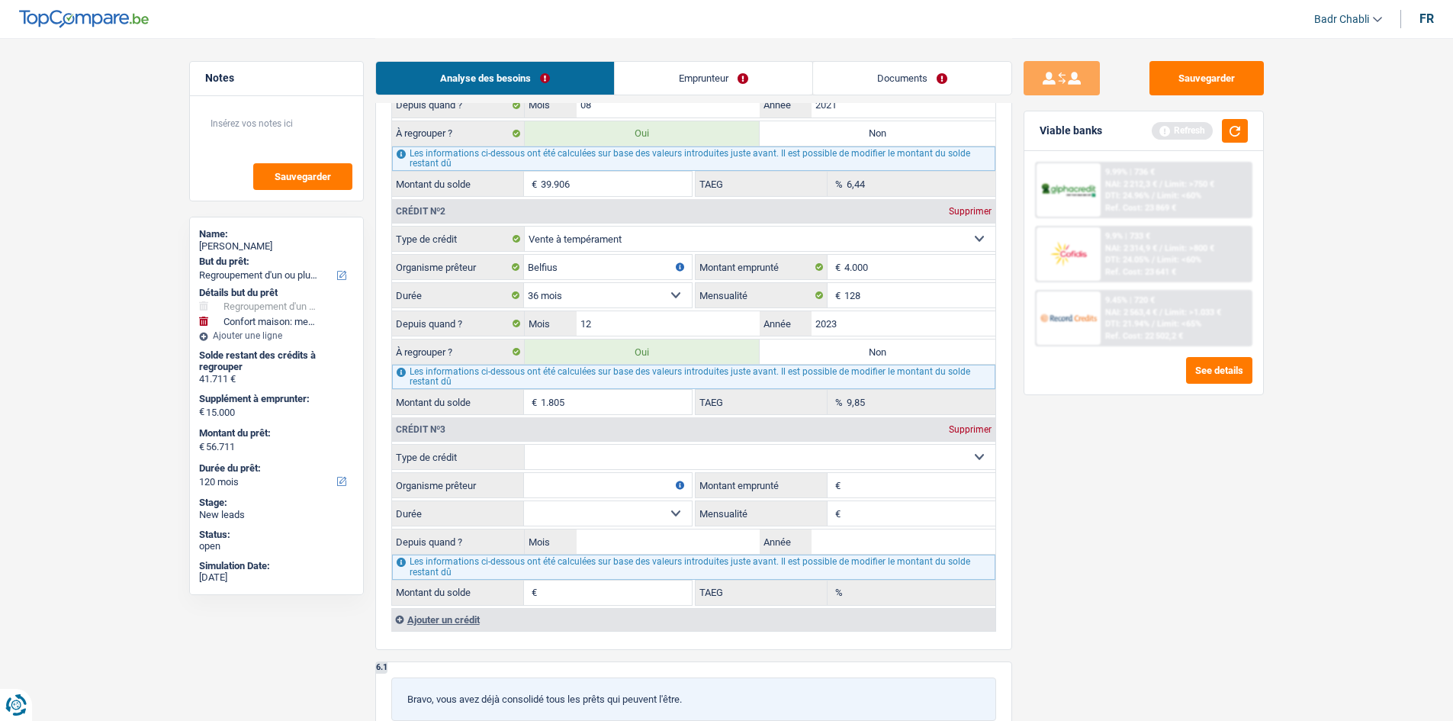
click at [597, 462] on select "Carte ou ouverture de crédit Prêt hypothécaire Vente à tempérament Prêt à tempé…" at bounding box center [760, 457] width 471 height 24
select select "cardOrCredit"
type input "0"
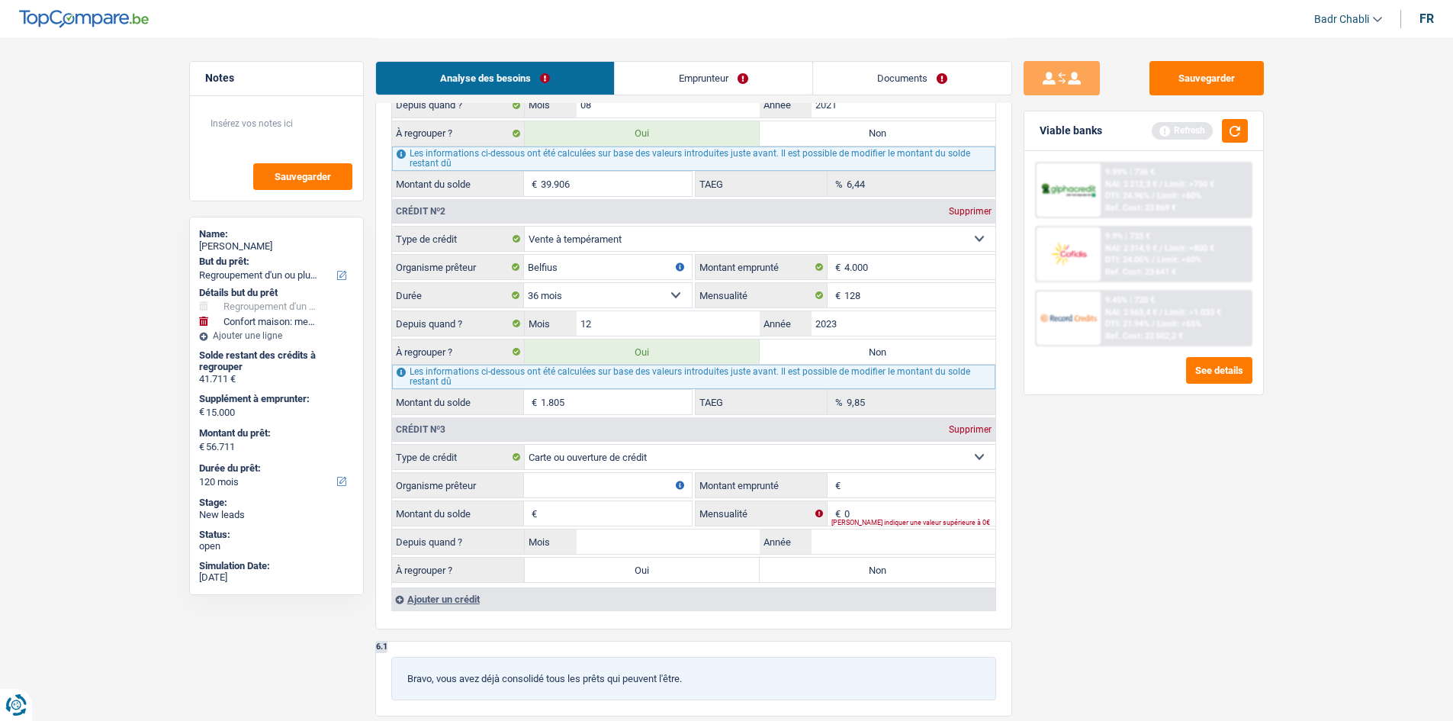
click at [603, 480] on input "Organisme prêteur" at bounding box center [608, 485] width 168 height 24
type input "Belfius"
type input "2.500"
type input "1"
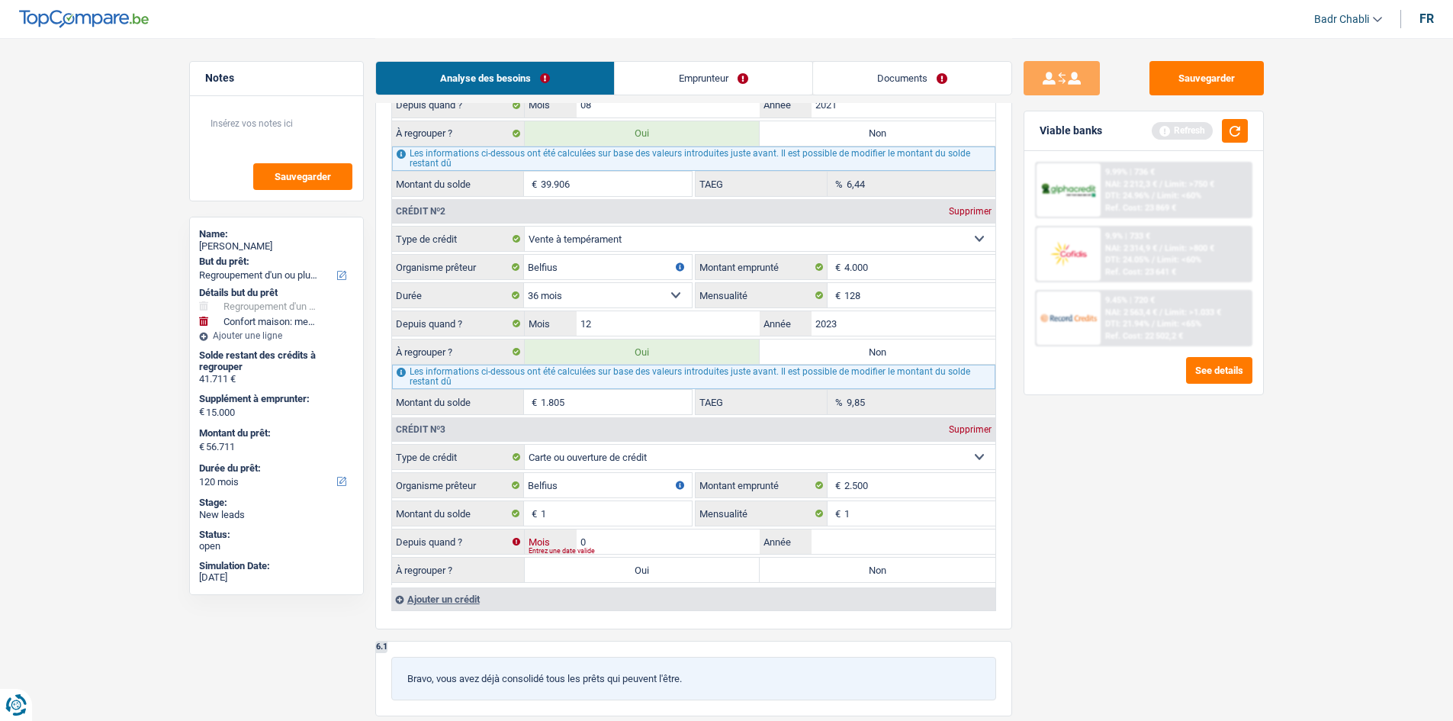
type input "02"
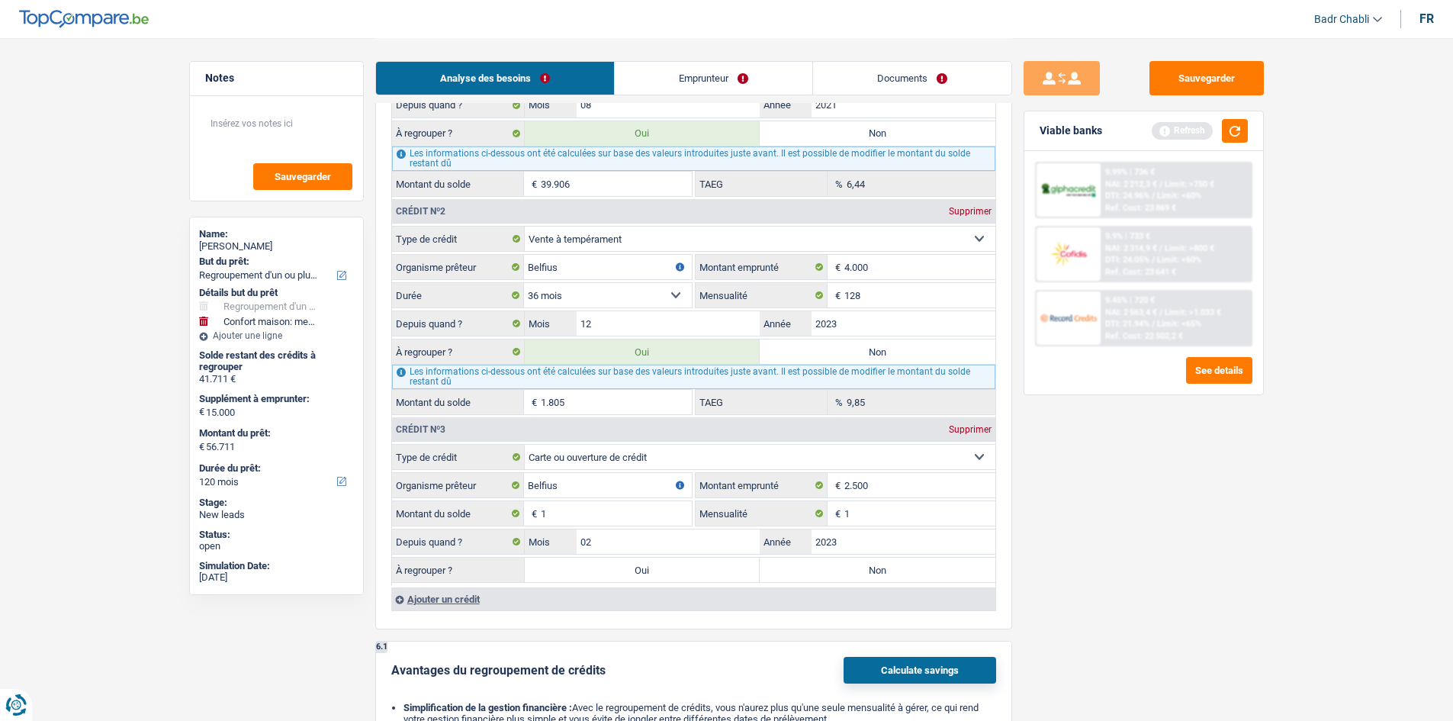
type input "2023"
click at [850, 566] on label "Non" at bounding box center [878, 569] width 236 height 24
click at [850, 566] on input "Non" at bounding box center [878, 569] width 236 height 24
radio input "true"
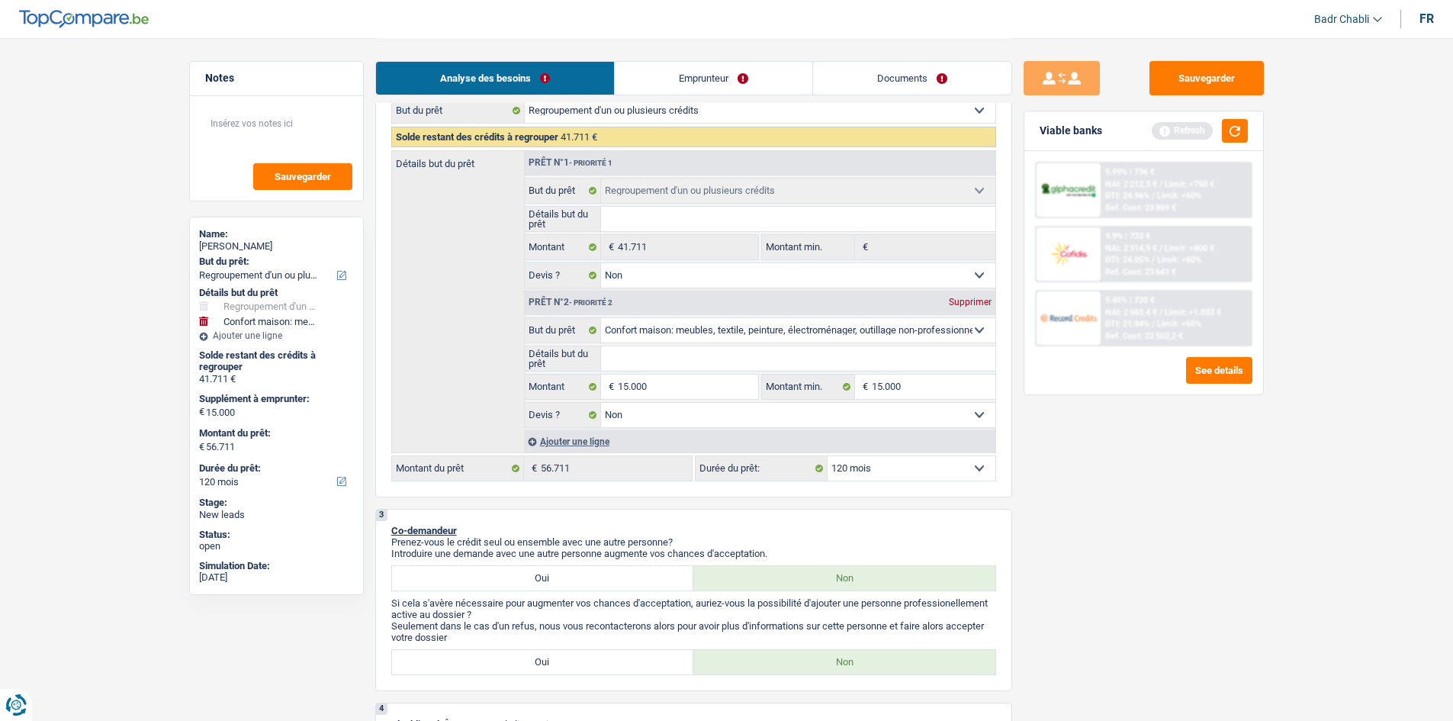
scroll to position [0, 0]
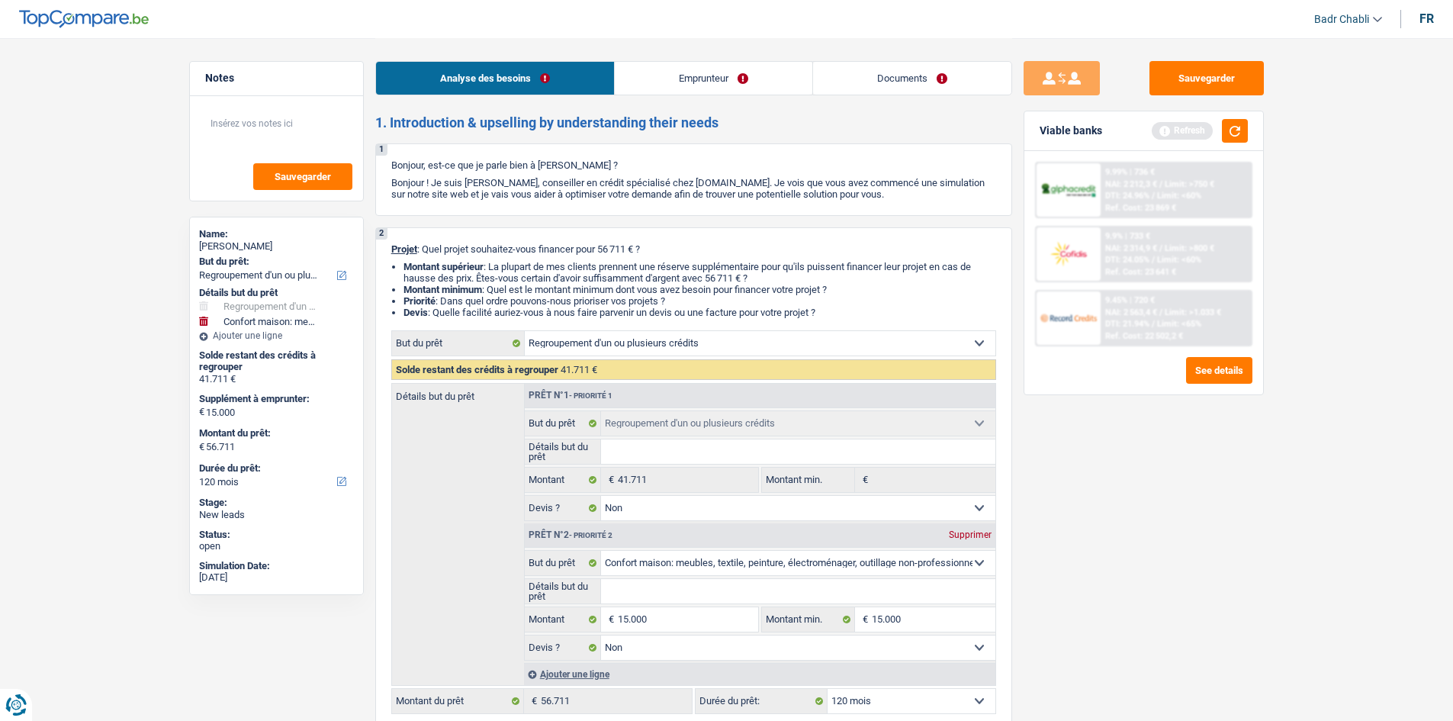
click at [750, 82] on link "Emprunteur" at bounding box center [714, 78] width 198 height 33
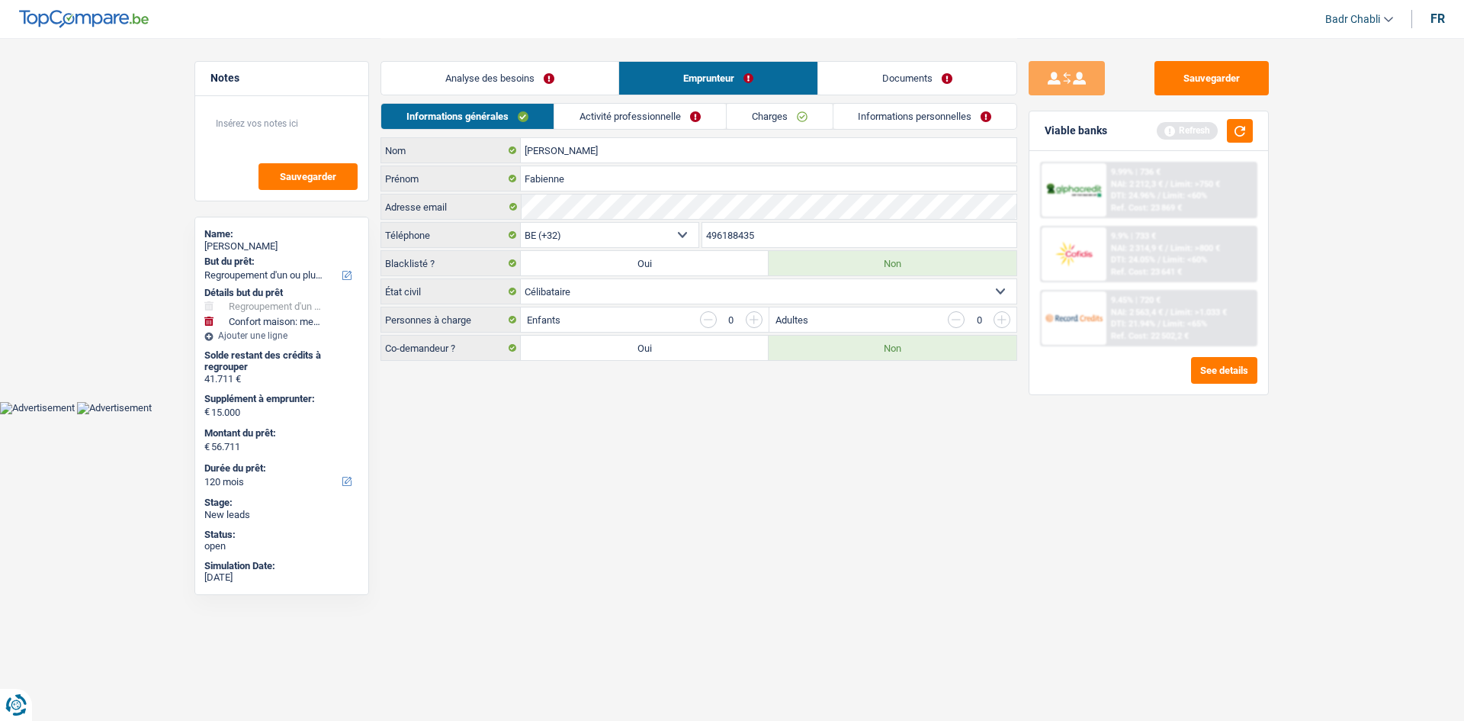
click at [791, 120] on link "Charges" at bounding box center [780, 116] width 106 height 25
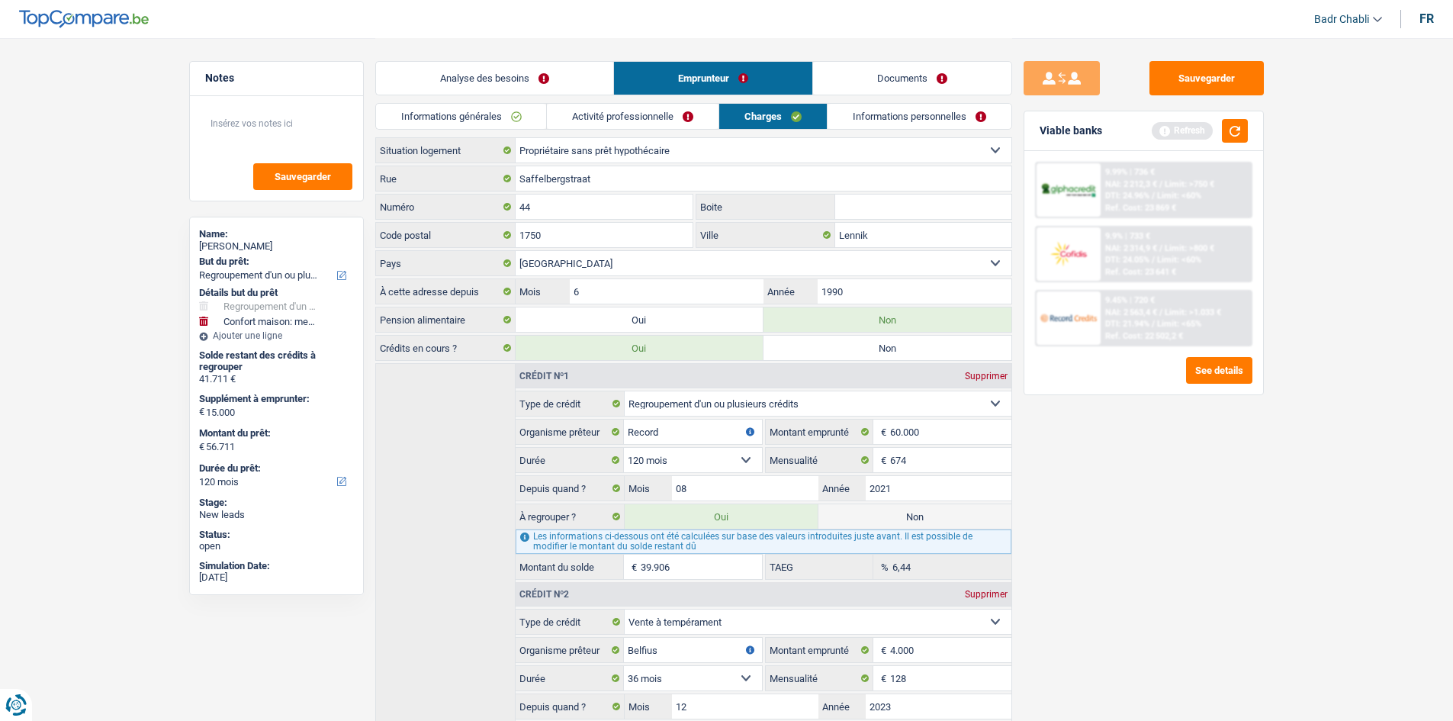
click at [491, 78] on link "Analyse des besoins" at bounding box center [494, 78] width 237 height 33
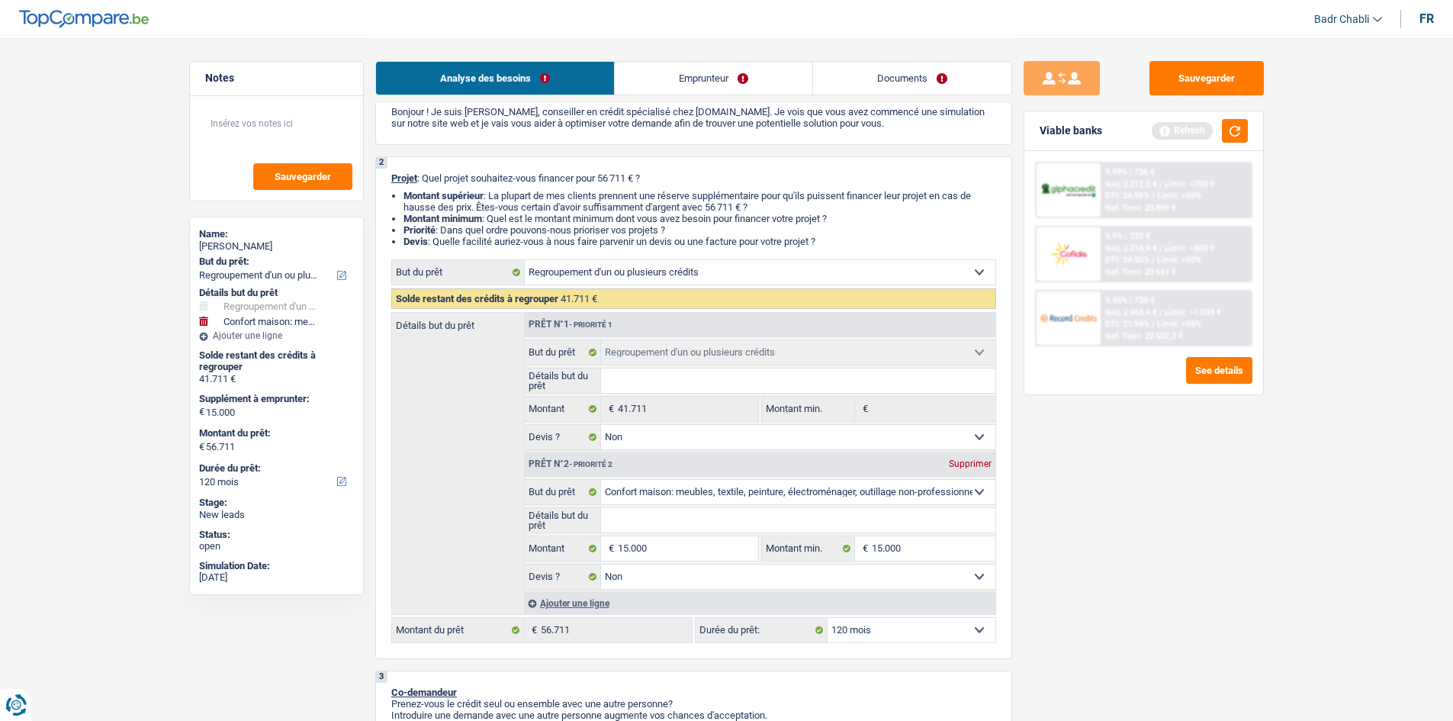
scroll to position [153, 0]
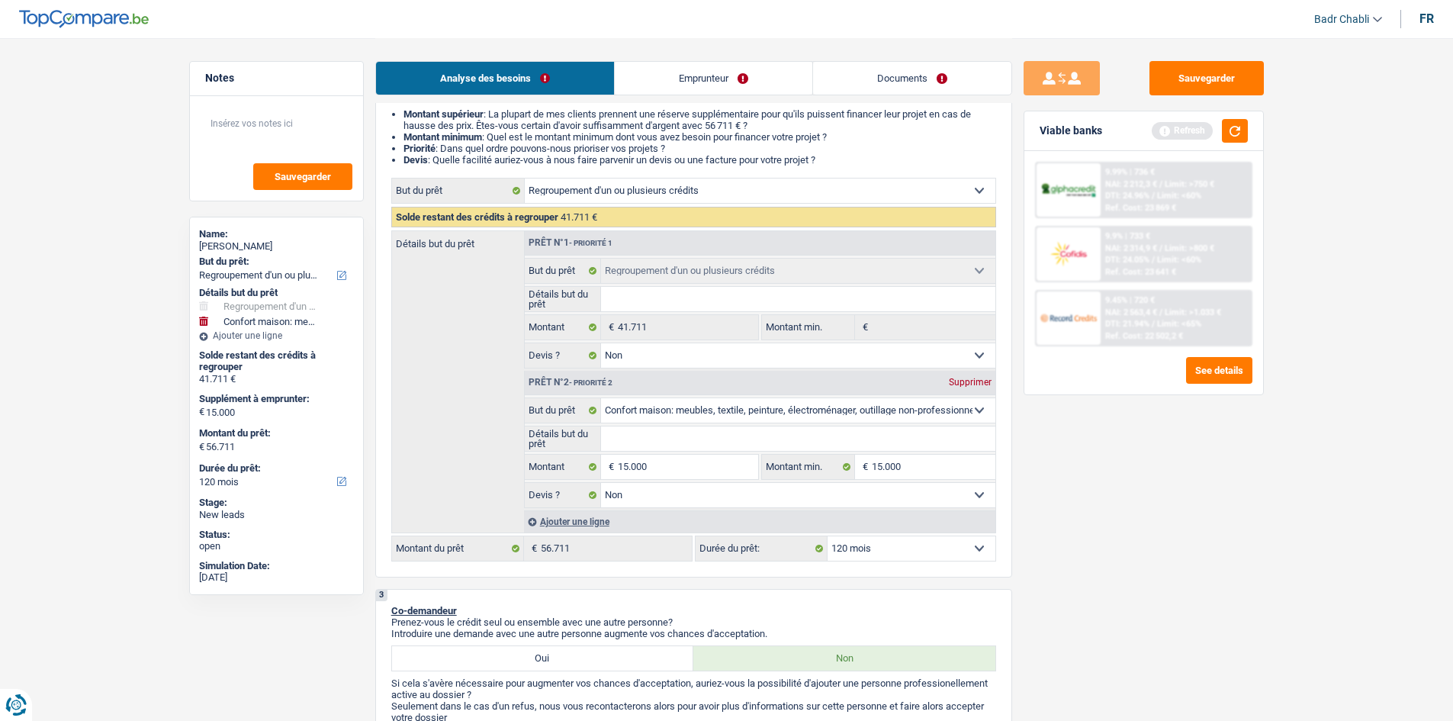
click at [652, 435] on input "Détails but du prêt" at bounding box center [798, 438] width 394 height 24
click at [1232, 129] on button "button" at bounding box center [1235, 131] width 26 height 24
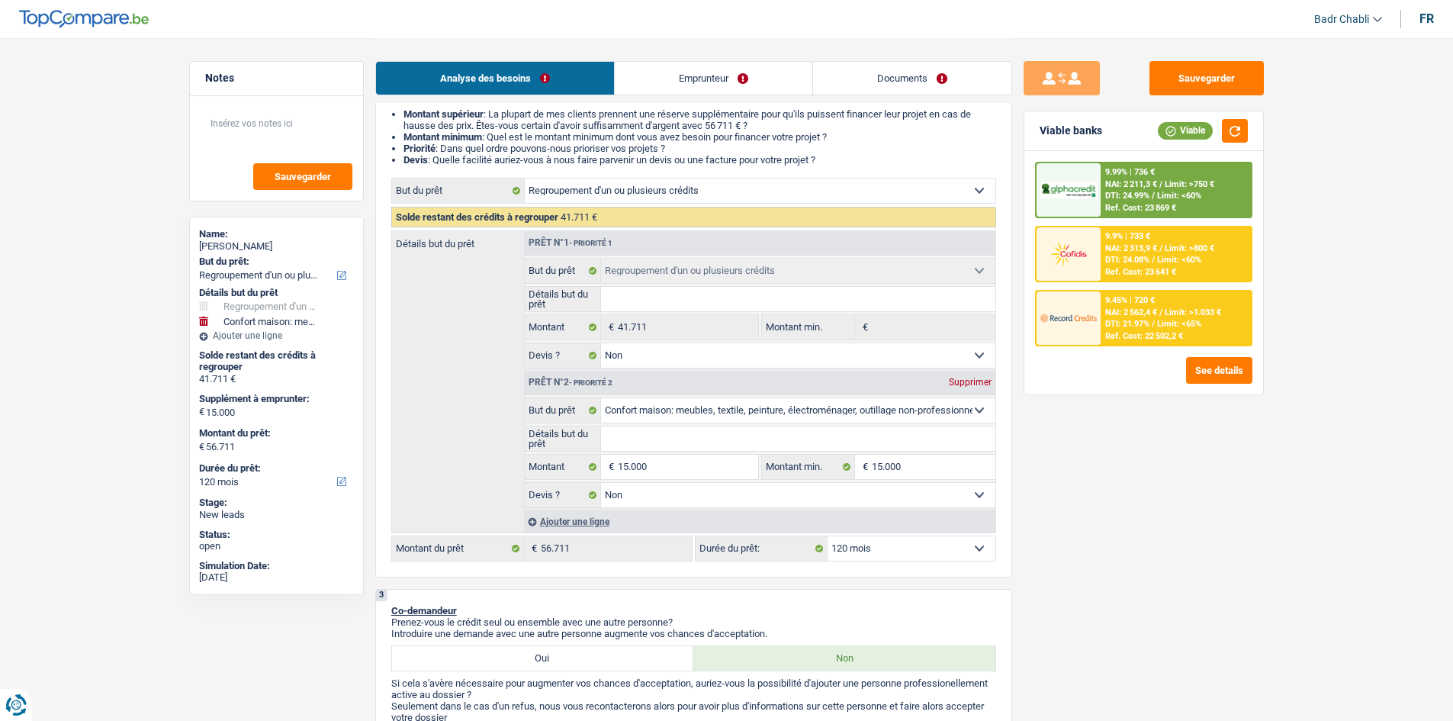
click at [671, 418] on select "Confort maison: meubles, textile, peinture, électroménager, outillage non-profe…" at bounding box center [798, 410] width 394 height 24
select select "houseOrGarden"
click at [601, 398] on select "Confort maison: meubles, textile, peinture, électroménager, outillage non-profe…" at bounding box center [798, 410] width 394 height 24
select select "houseOrGarden"
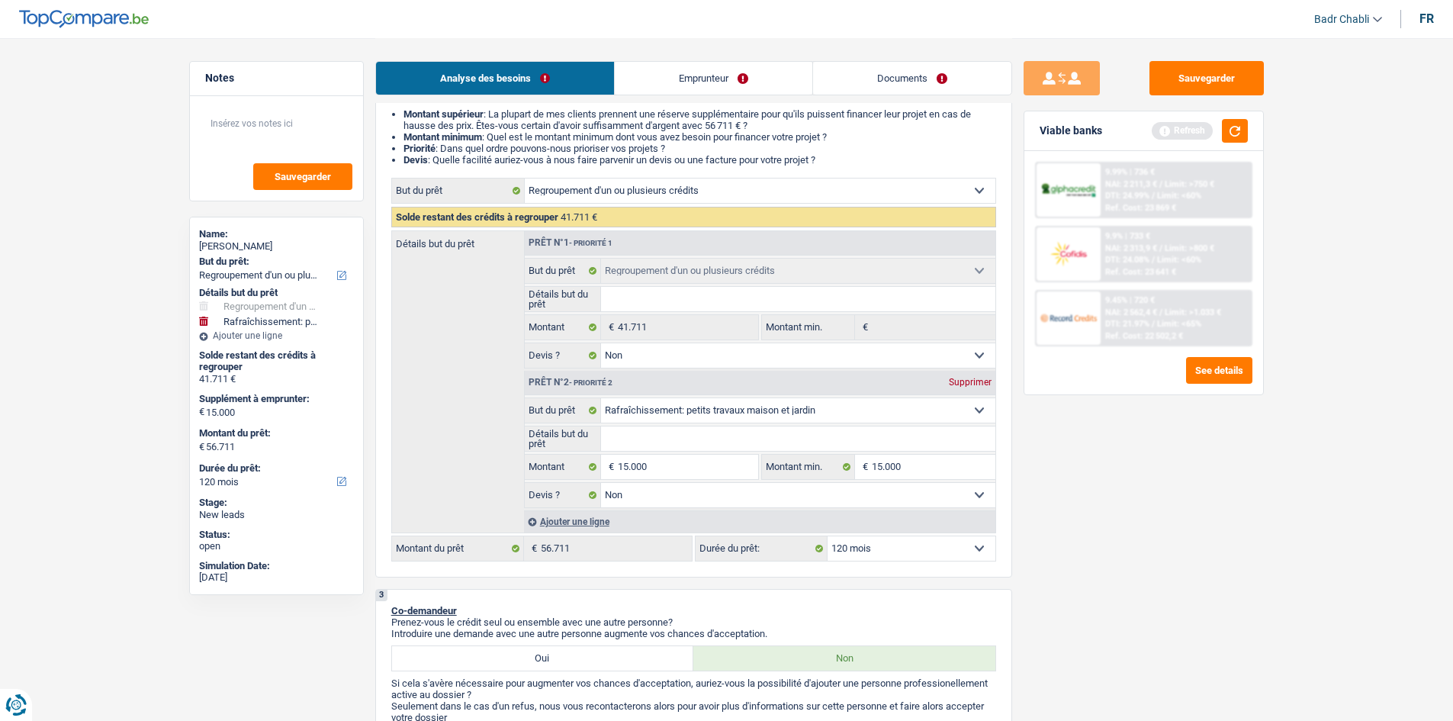
click at [702, 437] on input "Détails but du prêt" at bounding box center [798, 438] width 394 height 24
type input "A"
type input "Ai"
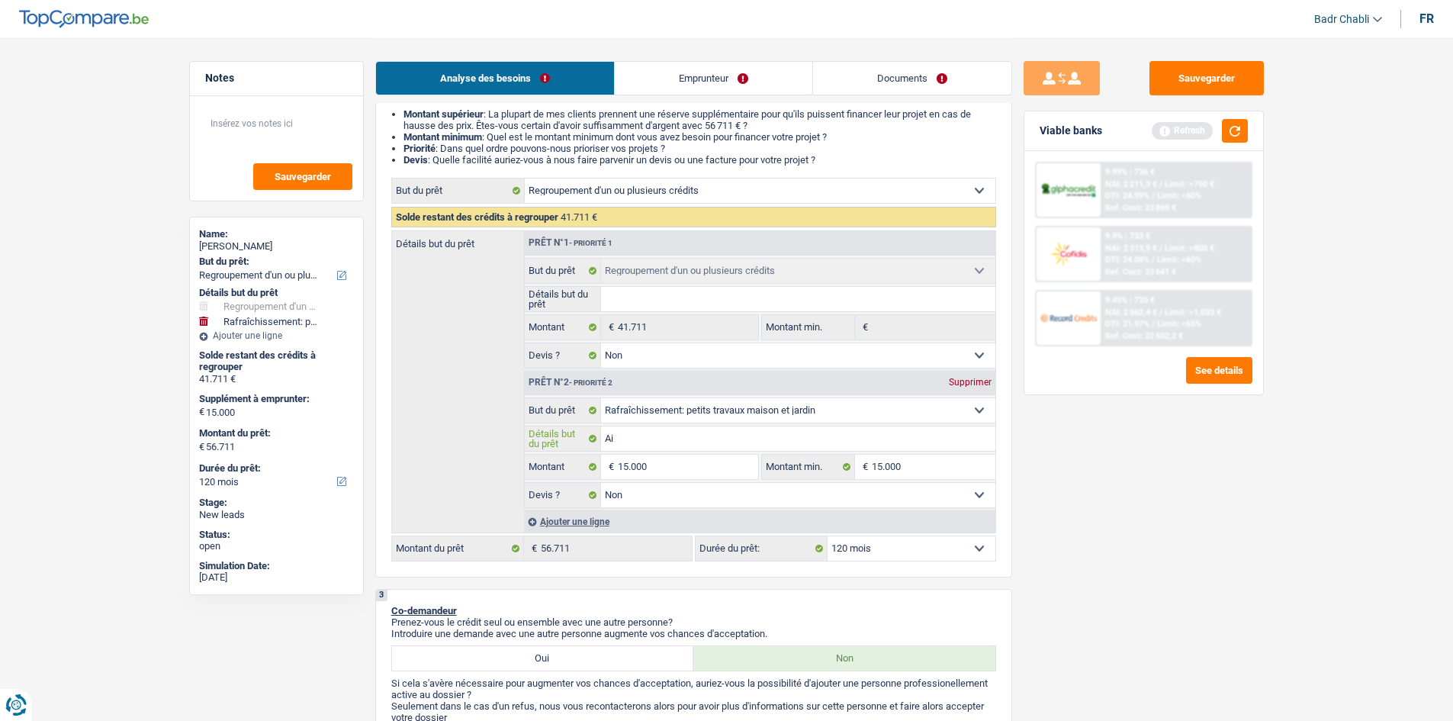
type input "Aid"
type input "Aide"
type input "Aider"
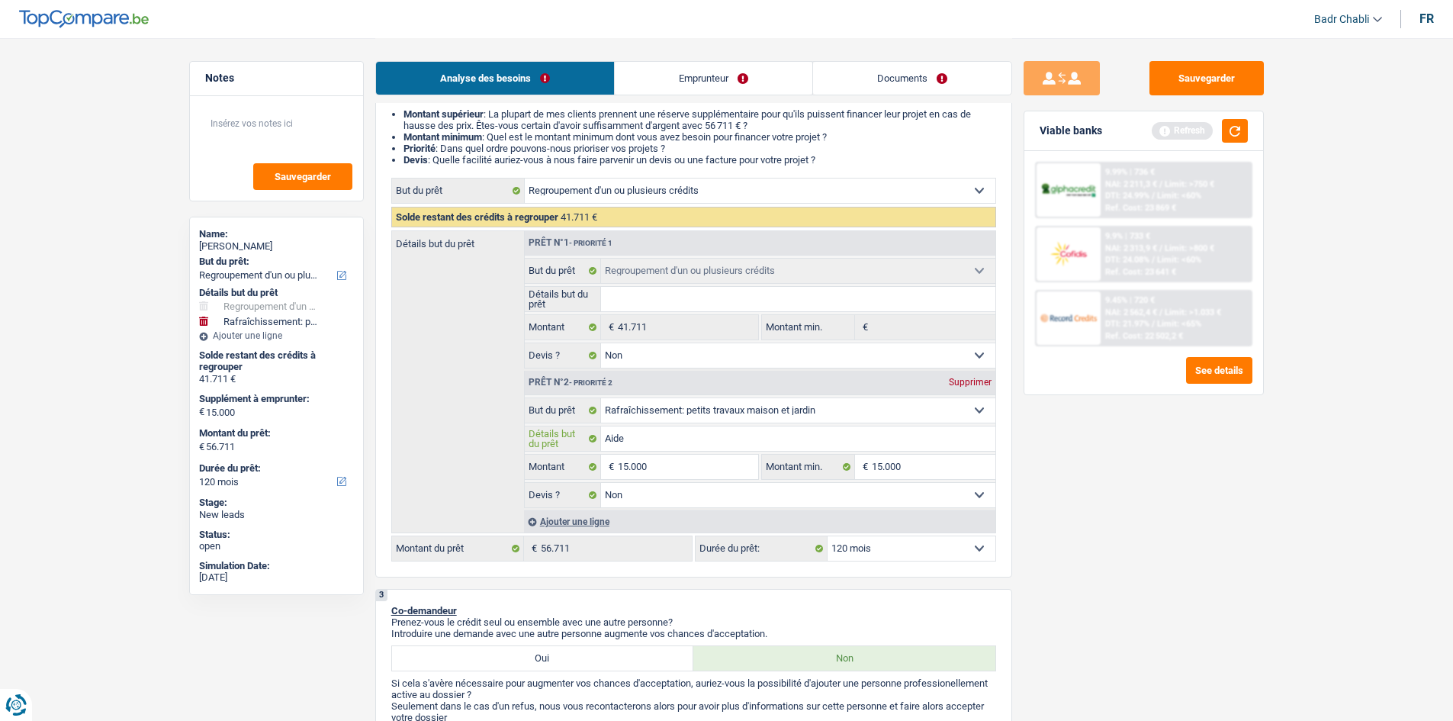
type input "Aider"
type input "Aider s"
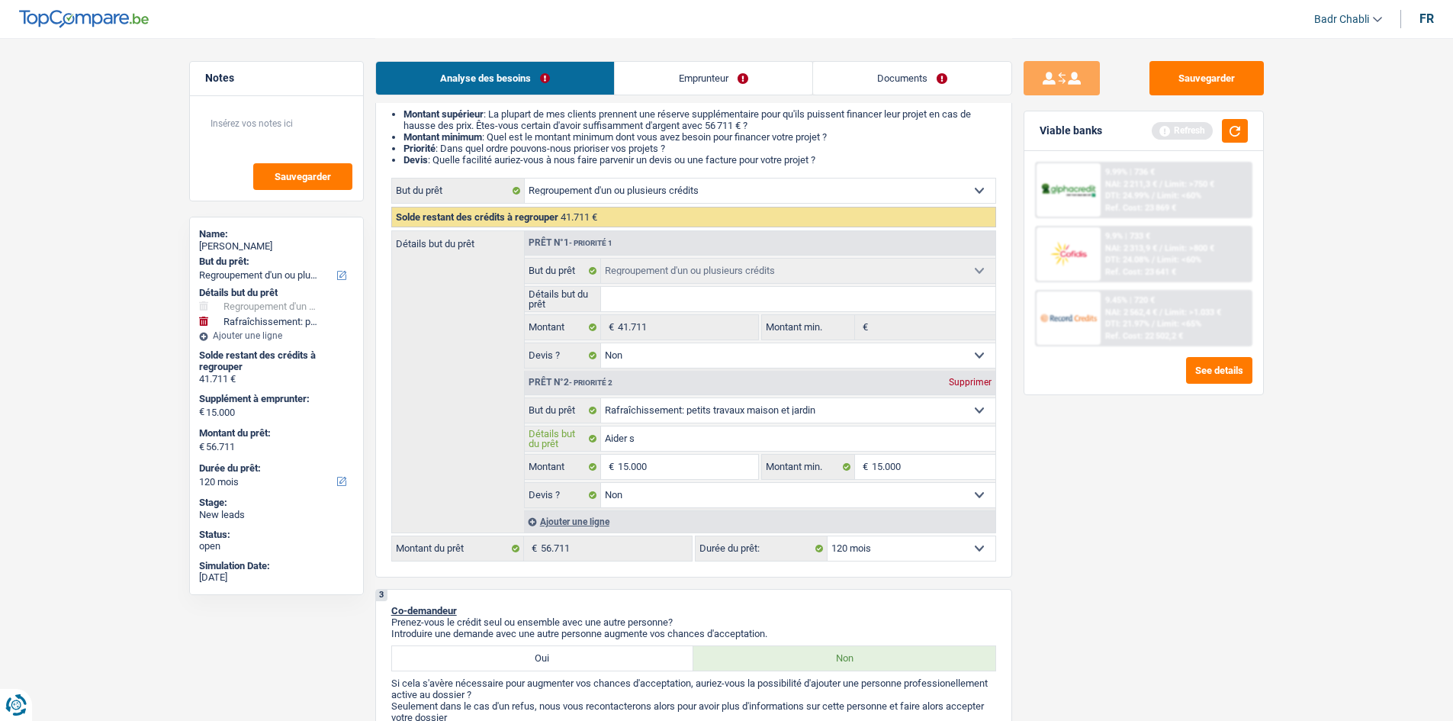
type input "Aider so"
type input "Aider son"
type input "Aider son f"
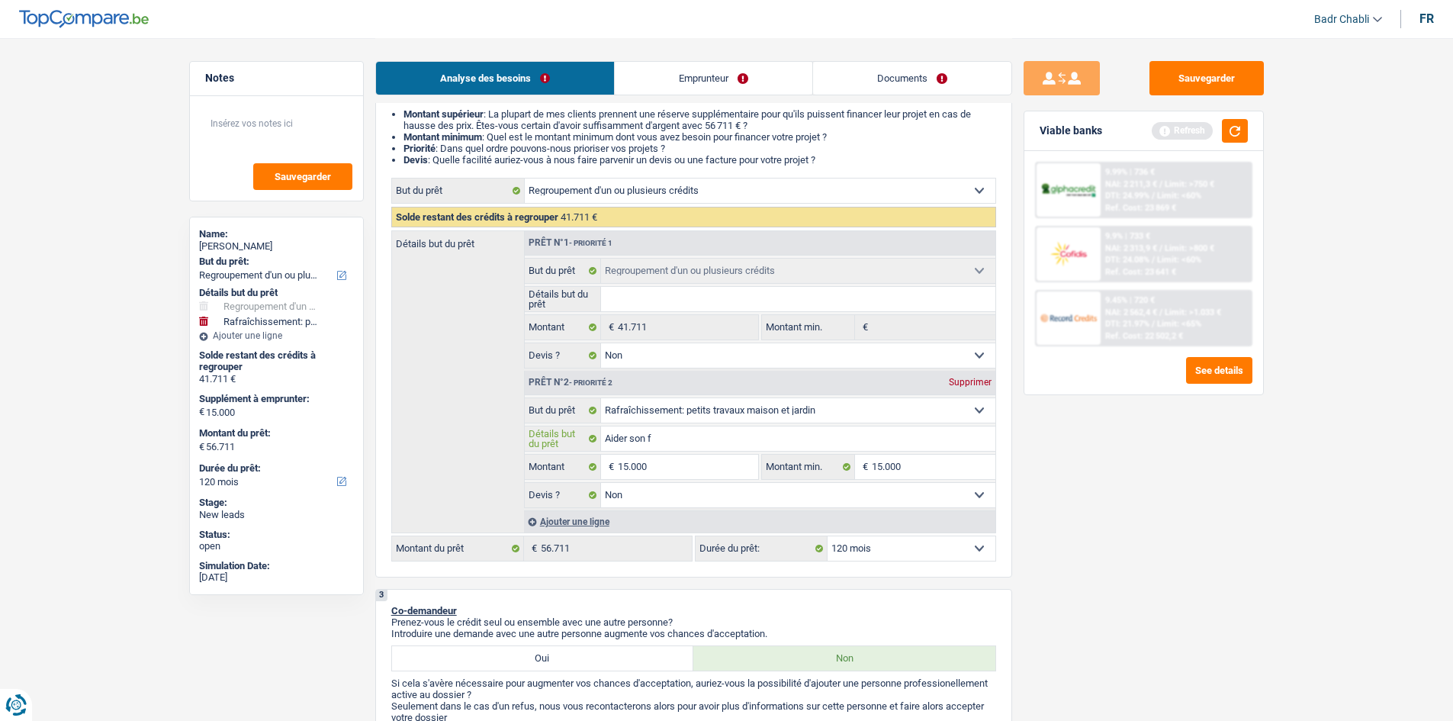
type input "Aider son f"
type input "Aider son fi"
type input "Aider son fil"
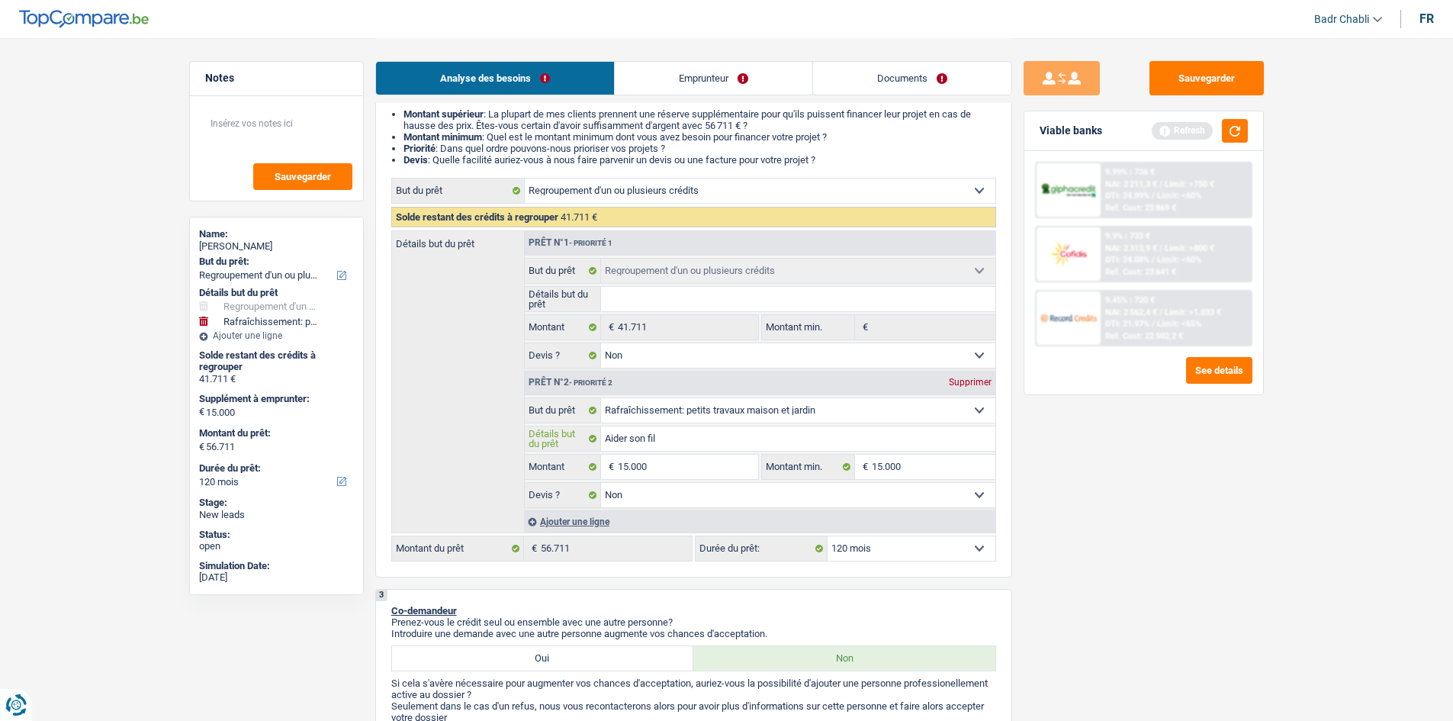
type input "Aider son fils"
type input "Aider son fils p"
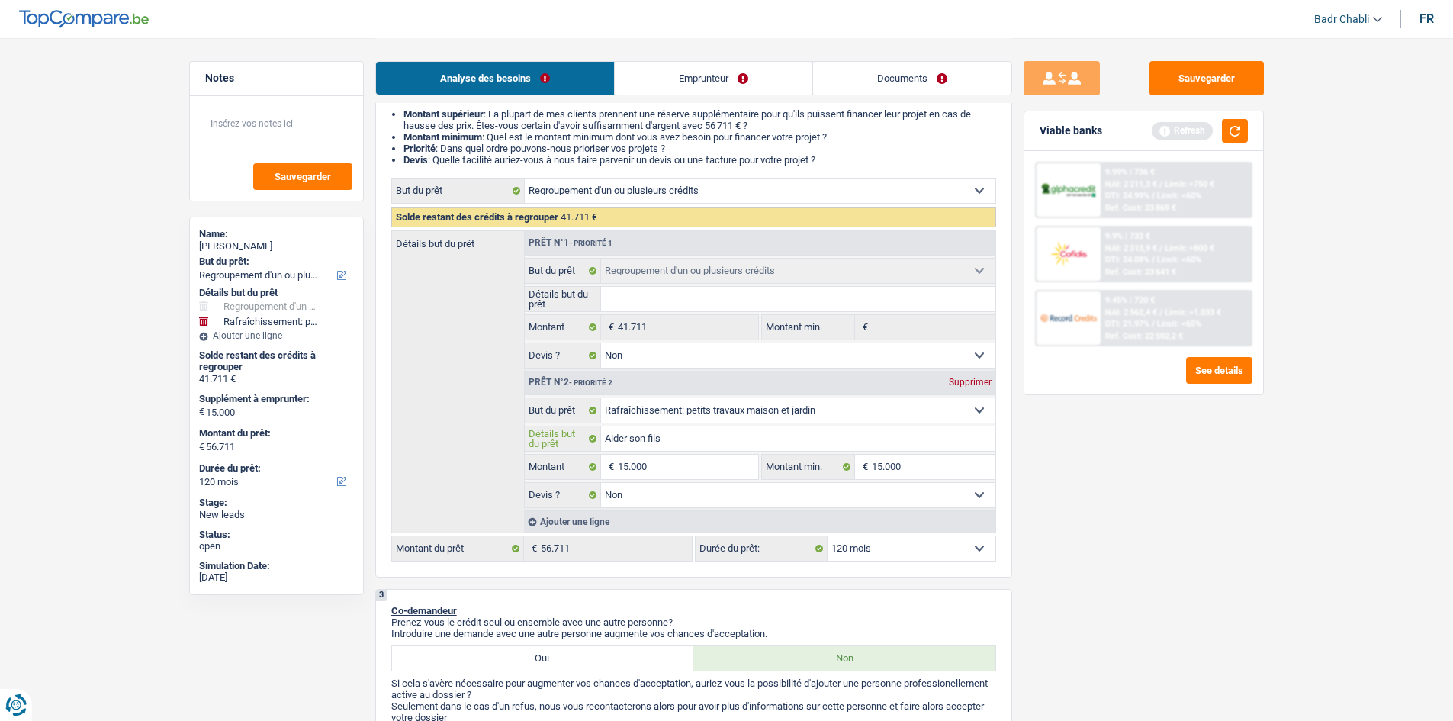
type input "Aider son fils p"
type input "Aider son fils [PERSON_NAME]"
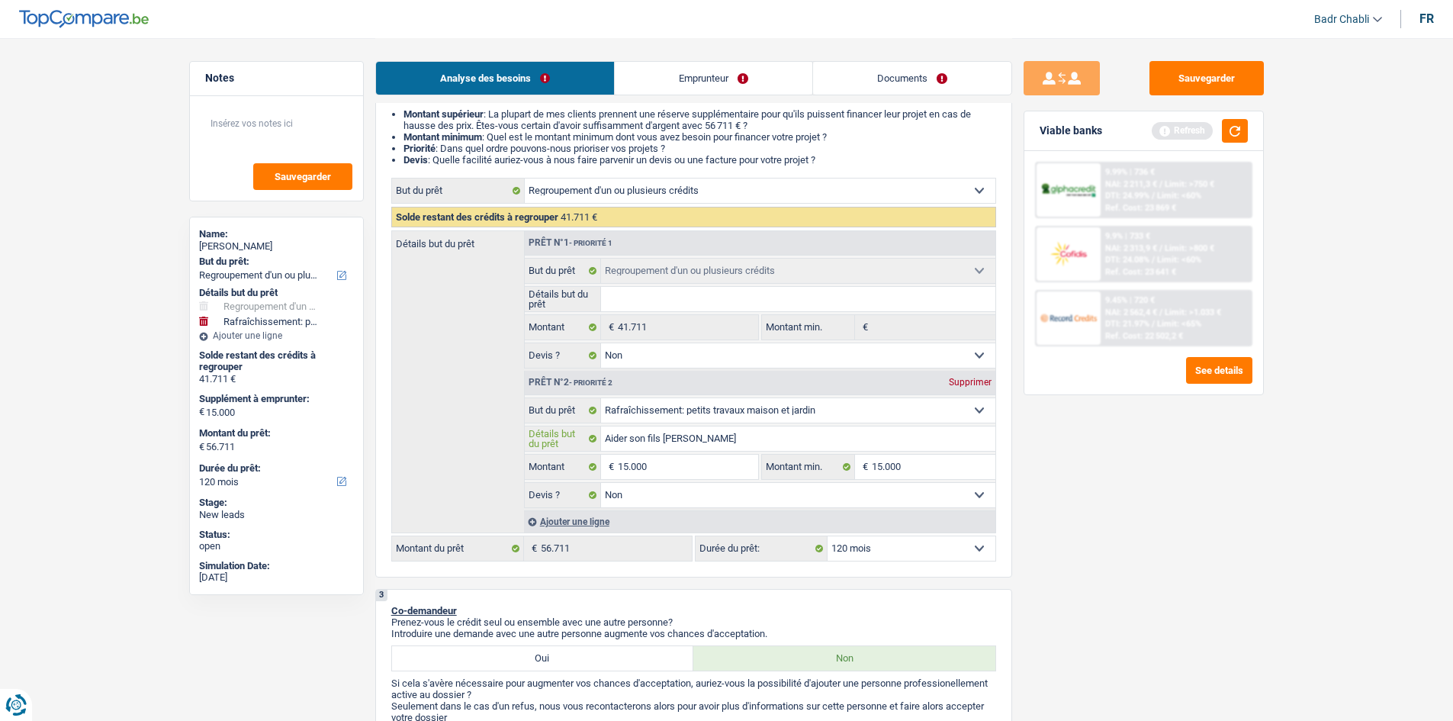
type input "Aider son fils pour"
type input "Aider son fils pour s"
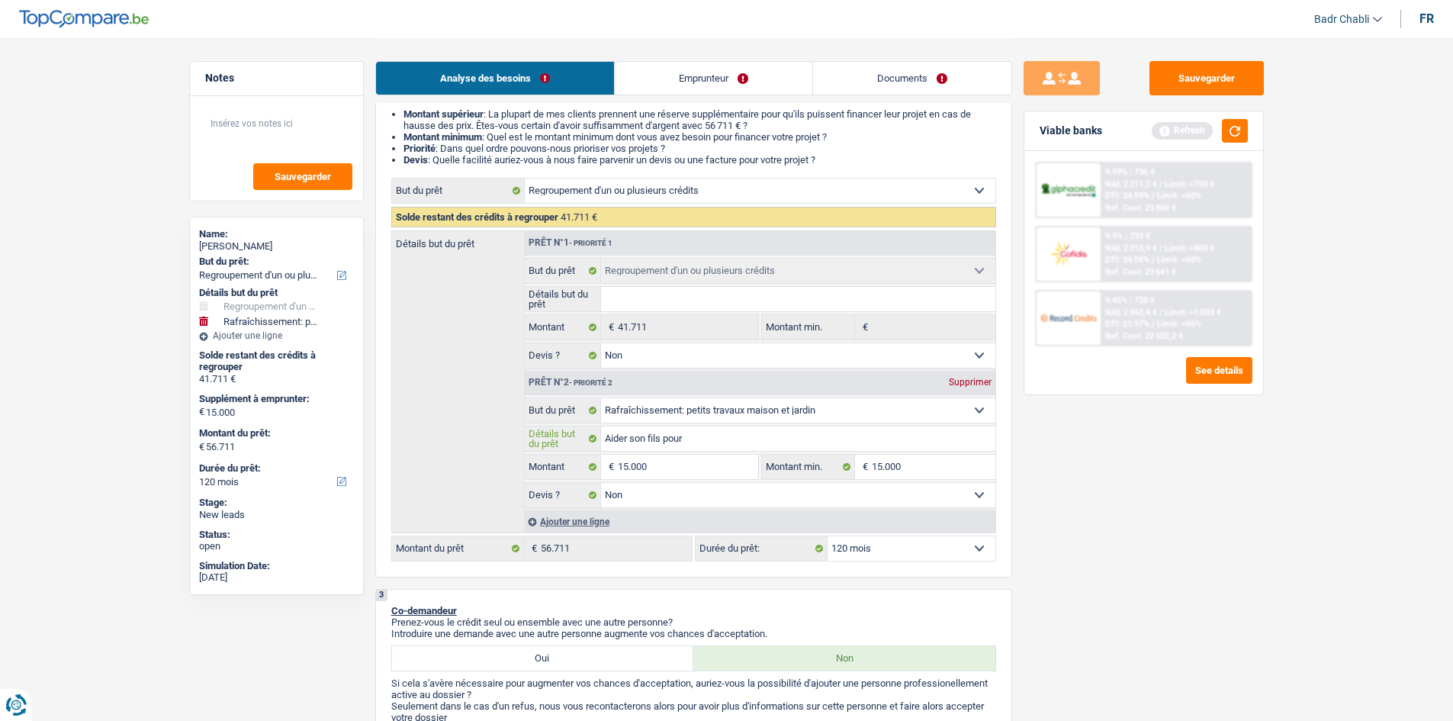
type input "Aider son fils pour s"
type input "Aider son fils pour se"
type input "Aider son fils pour ses"
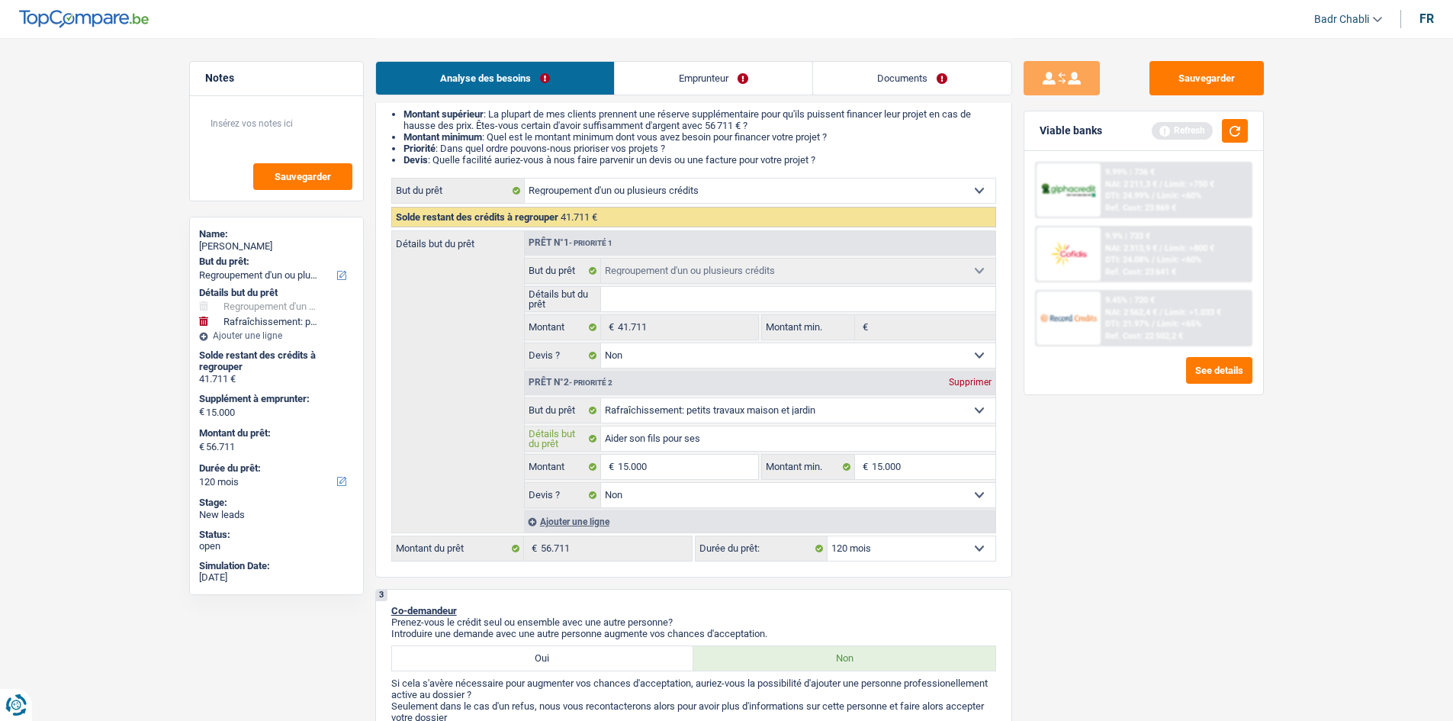
type input "Aider son fils pour ses"
type input "Aider son fils pour ses t"
type input "Aider son fils pour ses tr"
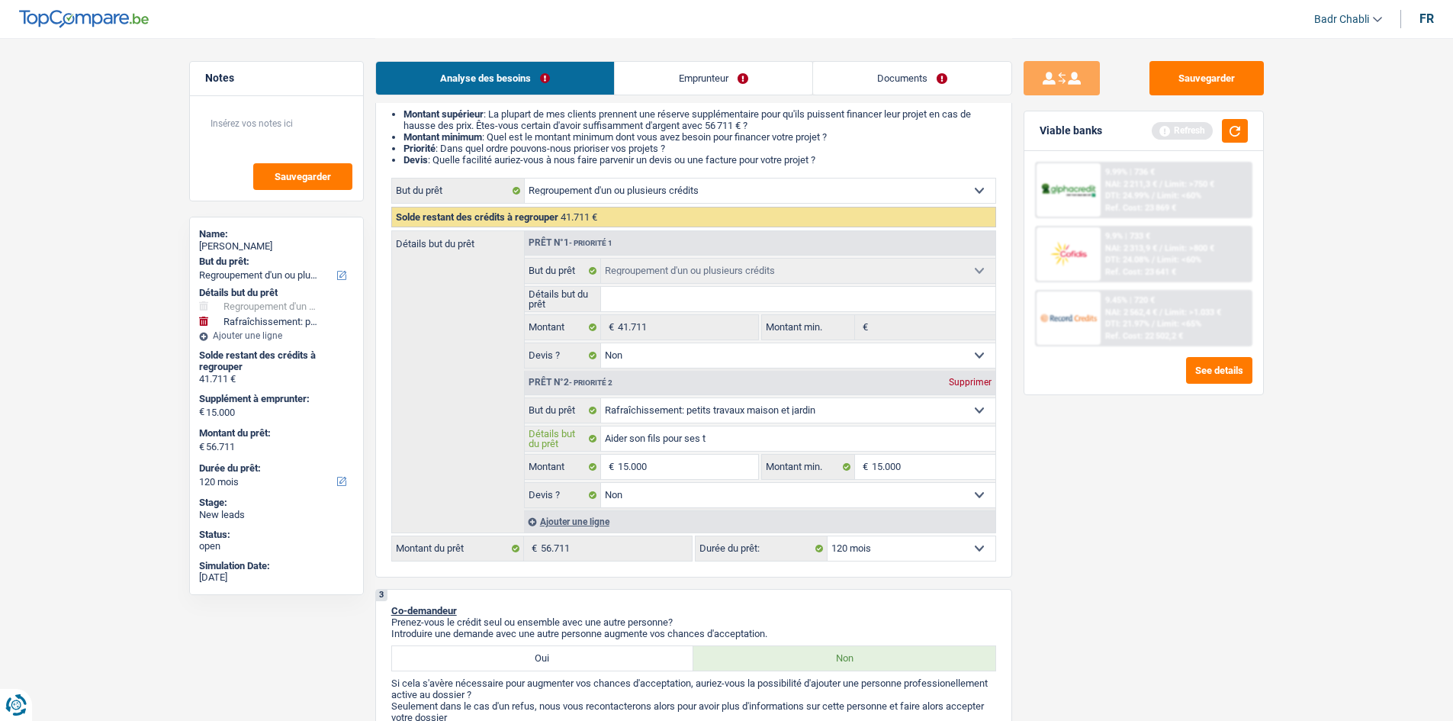
type input "Aider son fils pour ses tr"
type input "Aider son fils pour ses tra"
type input "Aider son fils pour ses trav"
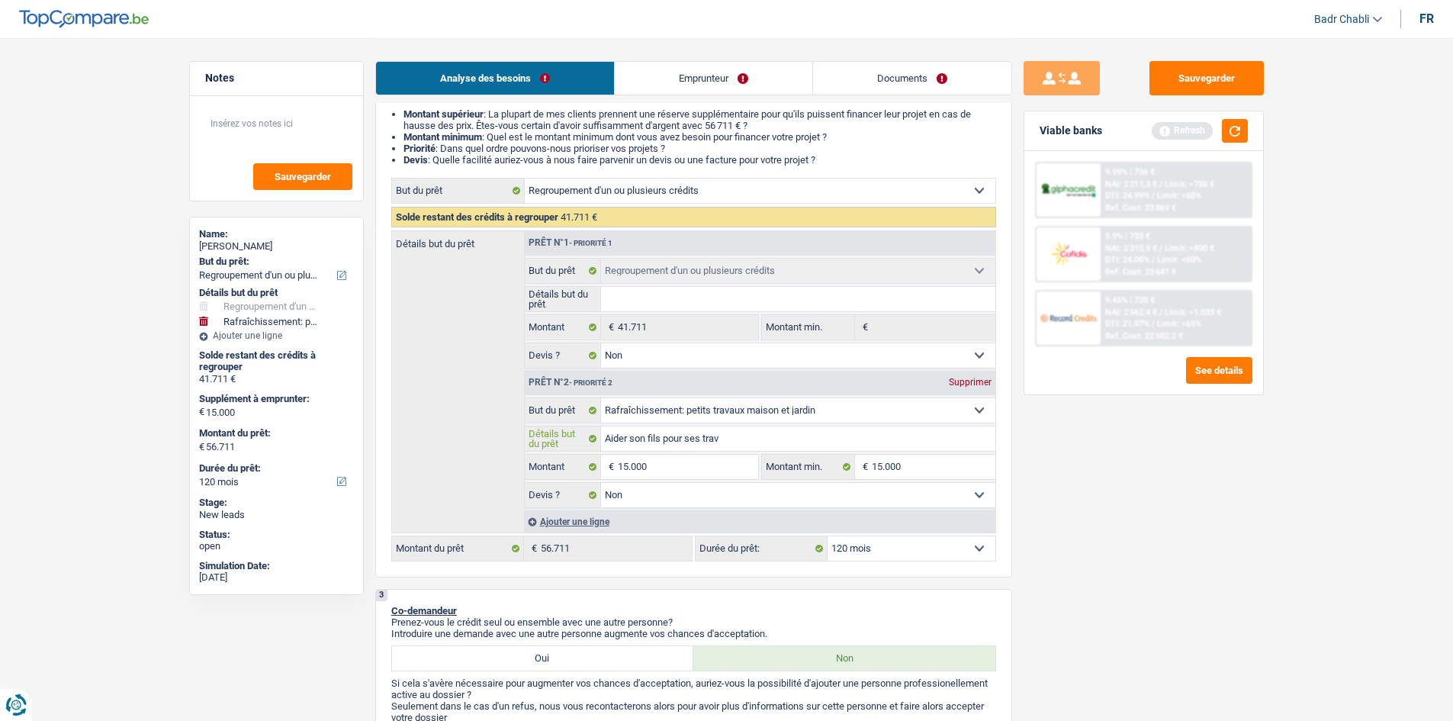
type input "Aider son fils pour ses trava"
type input "Aider son fils pour ses travau"
type input "Aider son fils pour ses travaux"
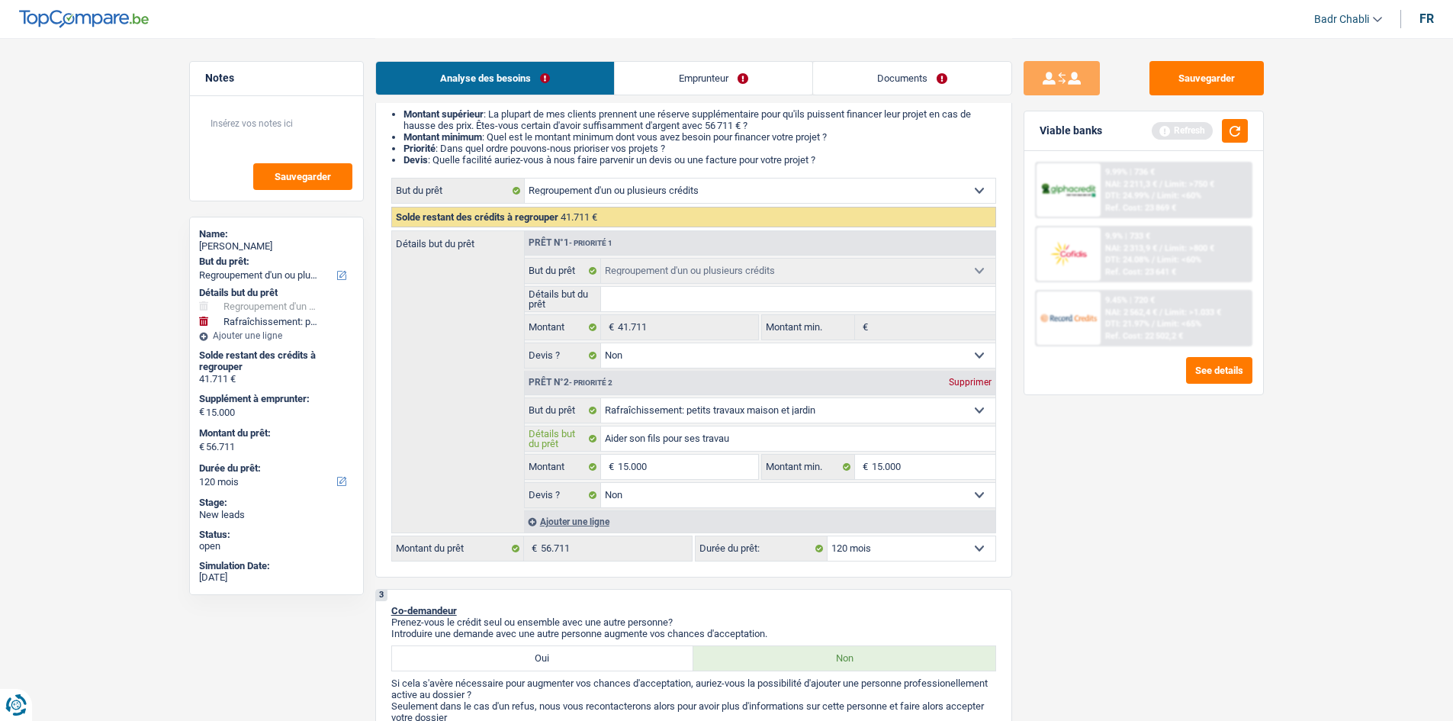
type input "Aider son fils pour ses travaux"
click at [944, 472] on input "15.000" at bounding box center [934, 467] width 124 height 24
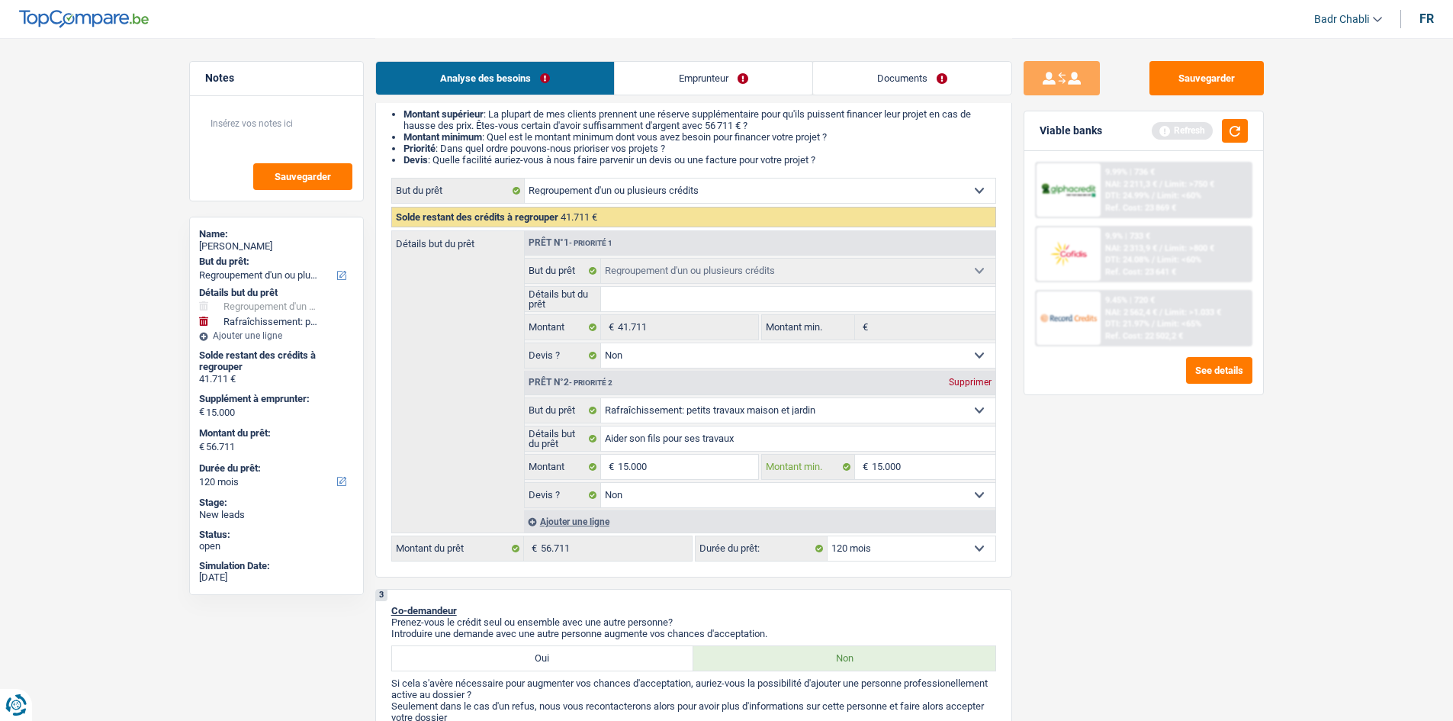
click at [944, 472] on input "15.000" at bounding box center [934, 467] width 124 height 24
type input "1"
type input "10"
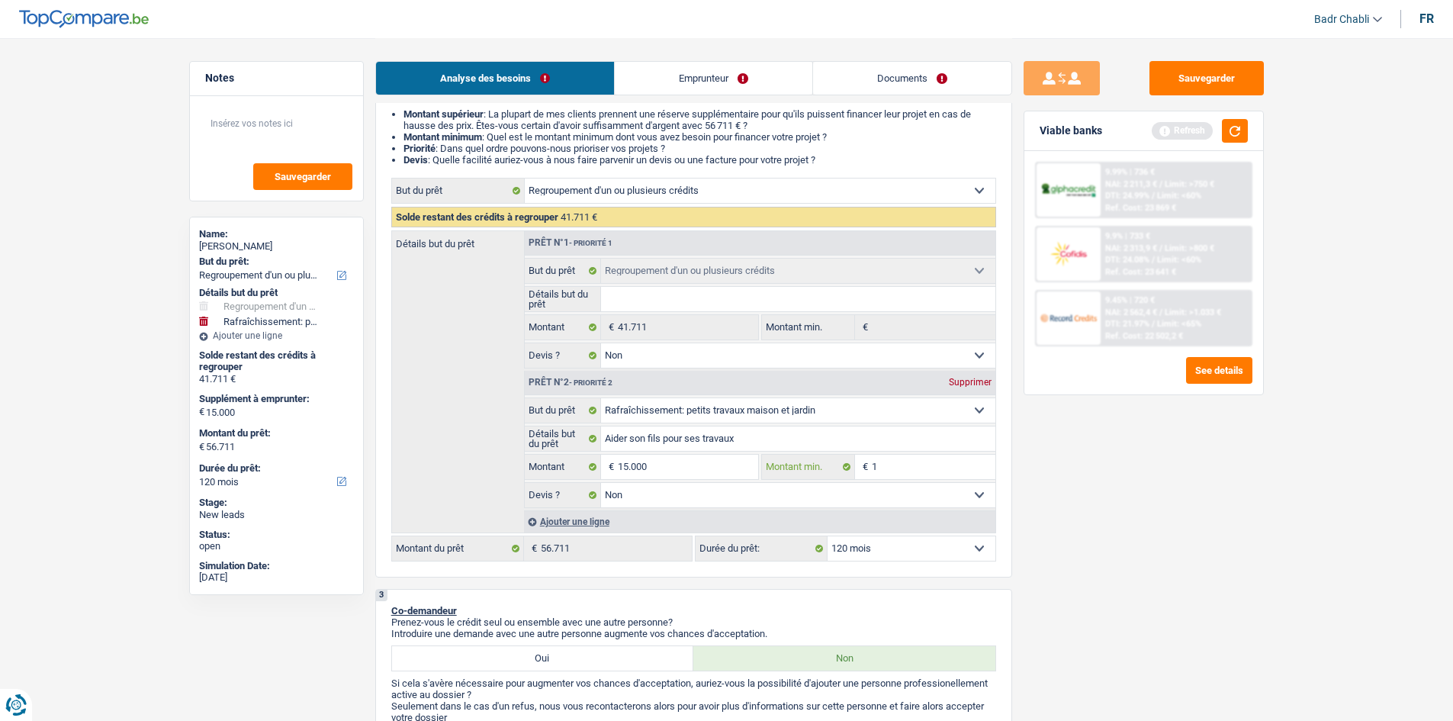
type input "10"
type input "100"
type input "1.000"
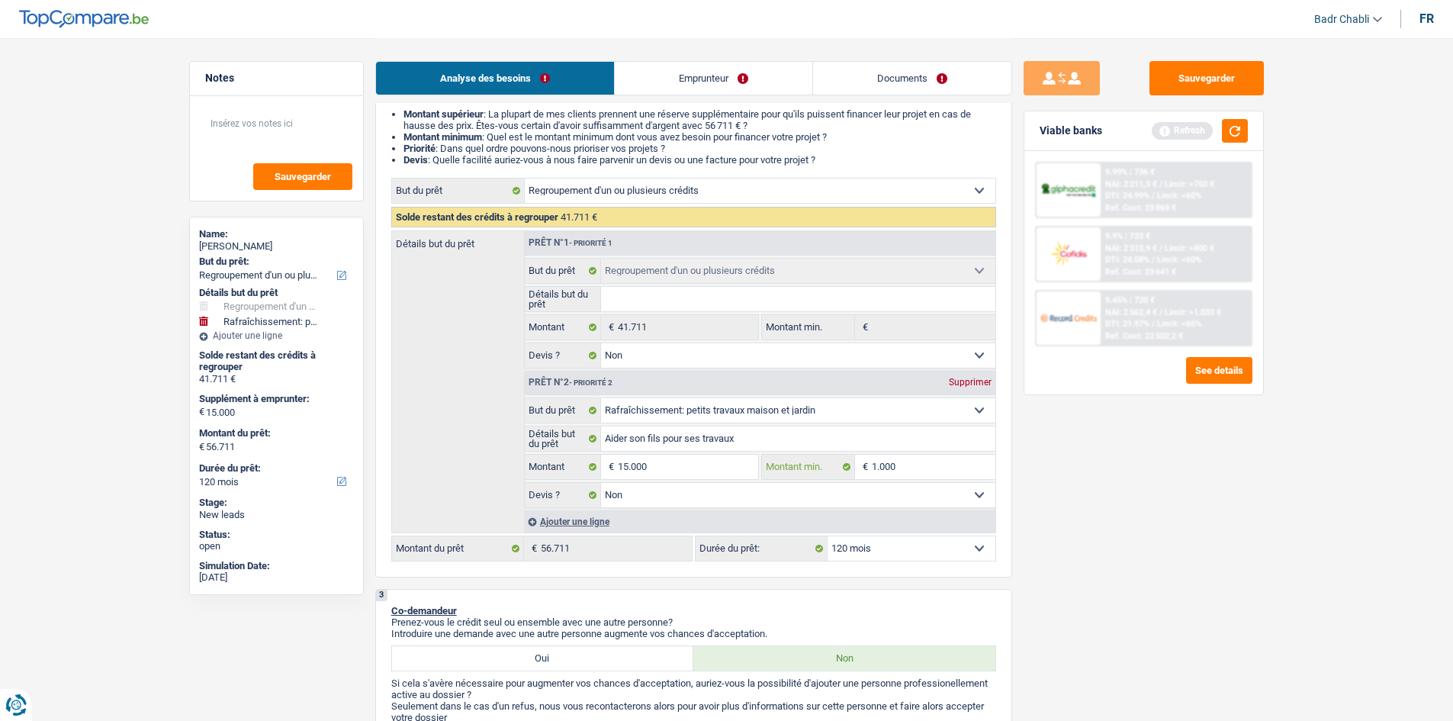
type input "10.000"
click at [741, 438] on input "Aider son fils pour ses travaux" at bounding box center [798, 438] width 394 height 24
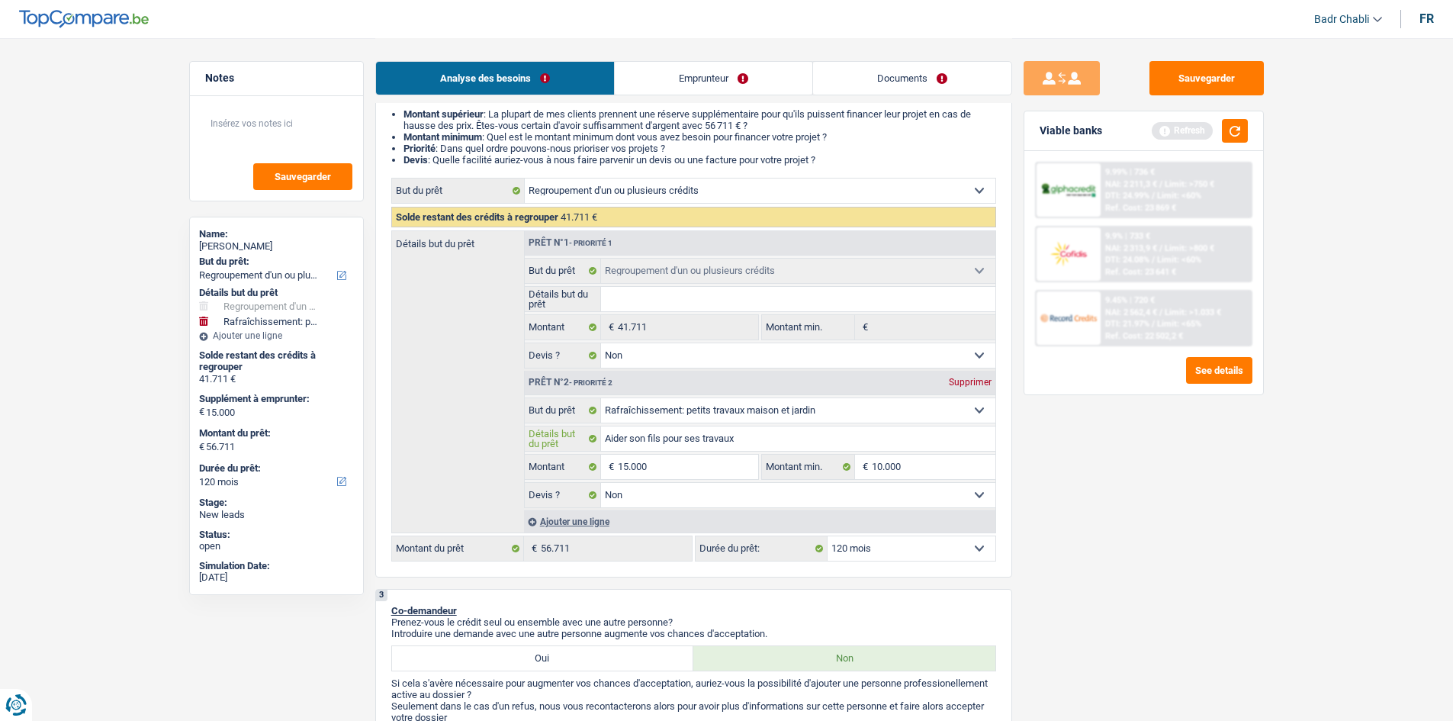
click at [741, 438] on input "Aider son fils pour ses travaux" at bounding box center [798, 438] width 394 height 24
type input "A"
type input "Ac"
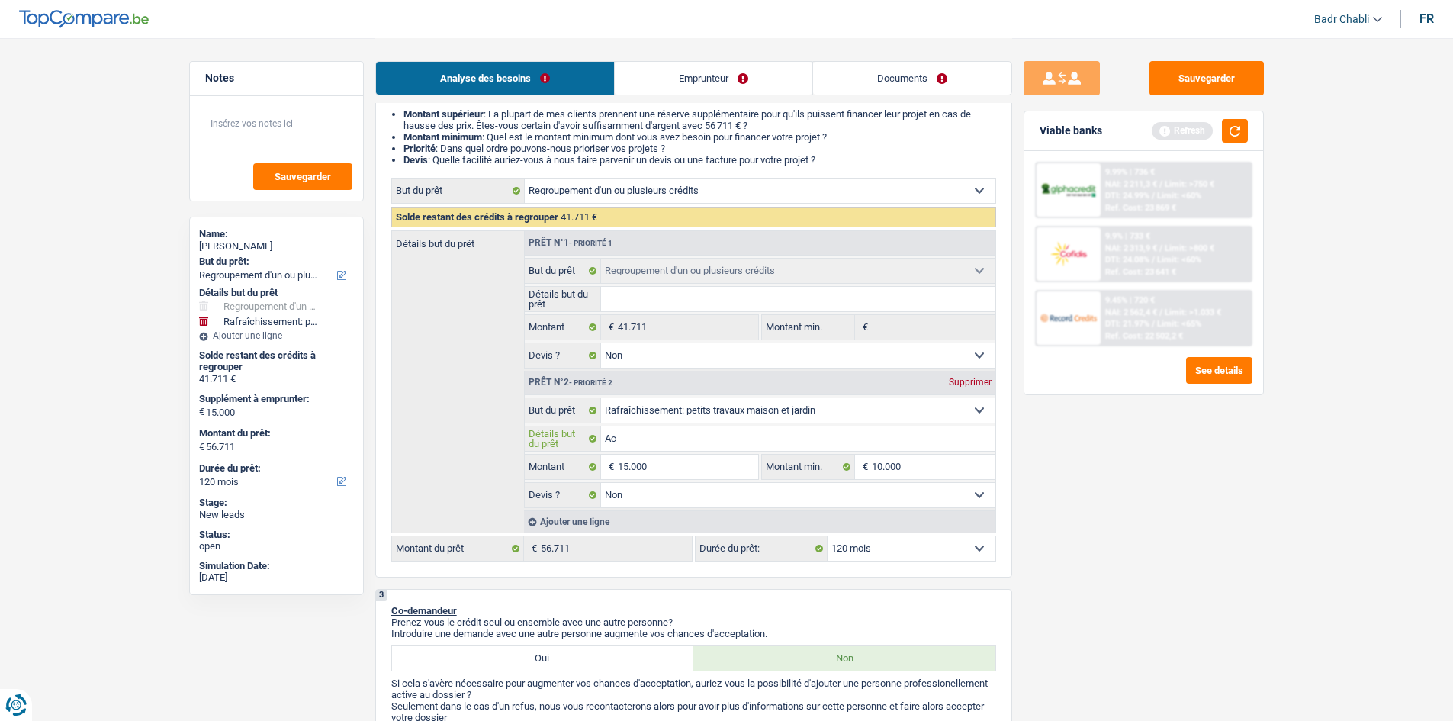
type input "Ach"
type input "Acha"
type input "Achat"
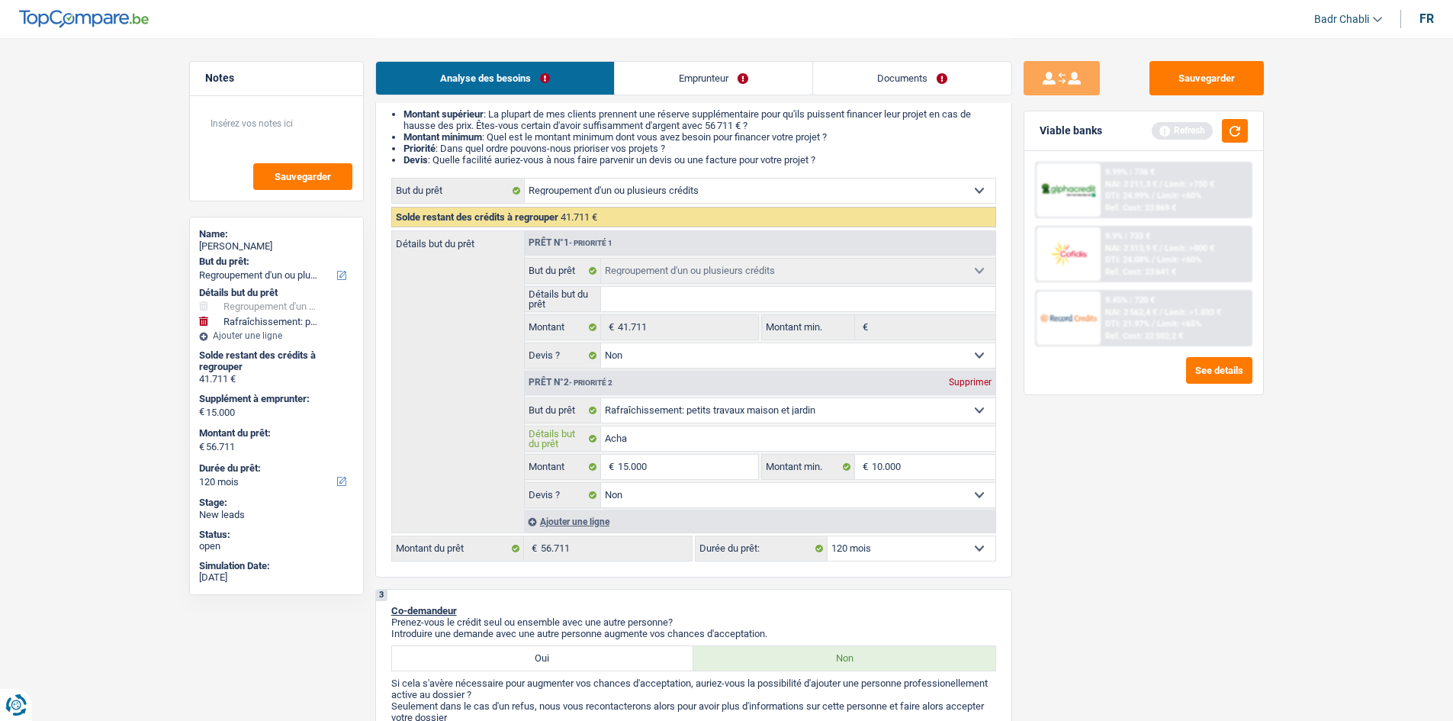
type input "Achat"
type input "Achat n"
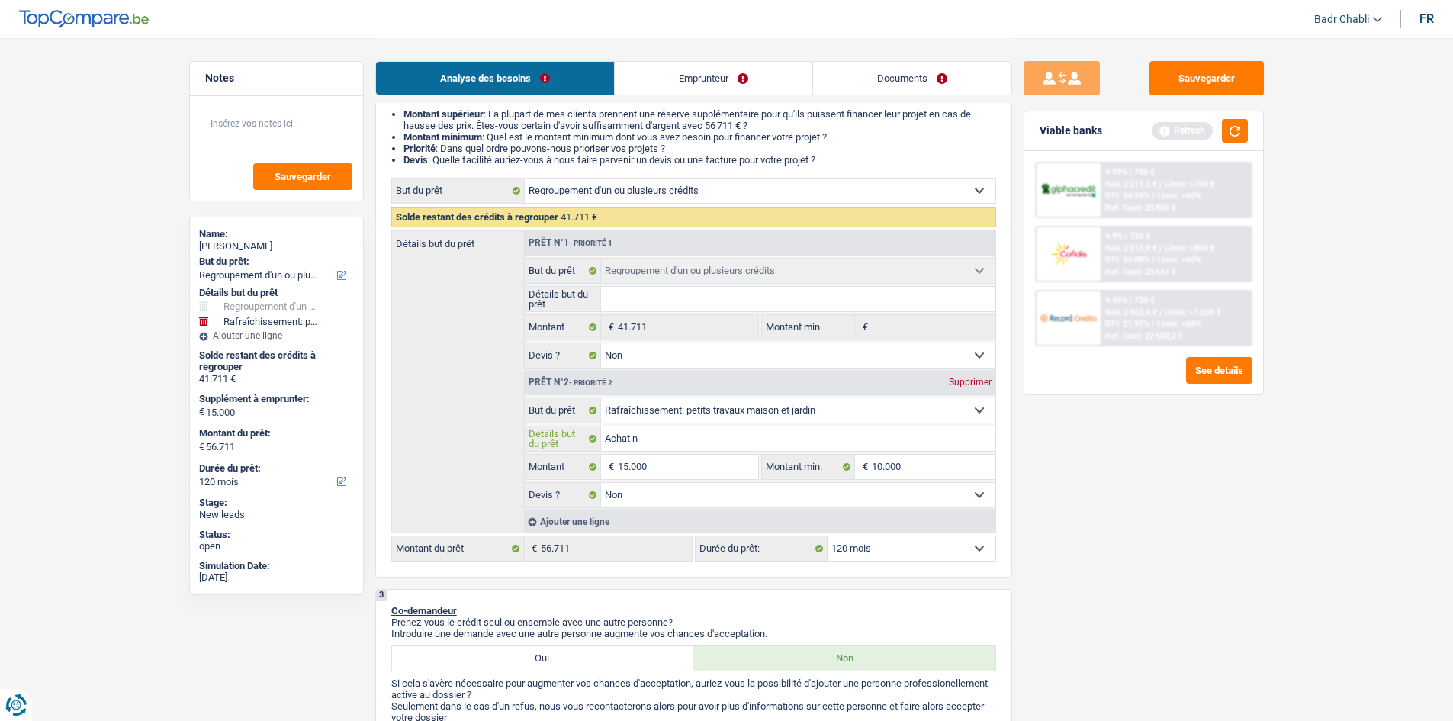
type input "Achat no"
type input "Achat nou"
type input "Achat nouv"
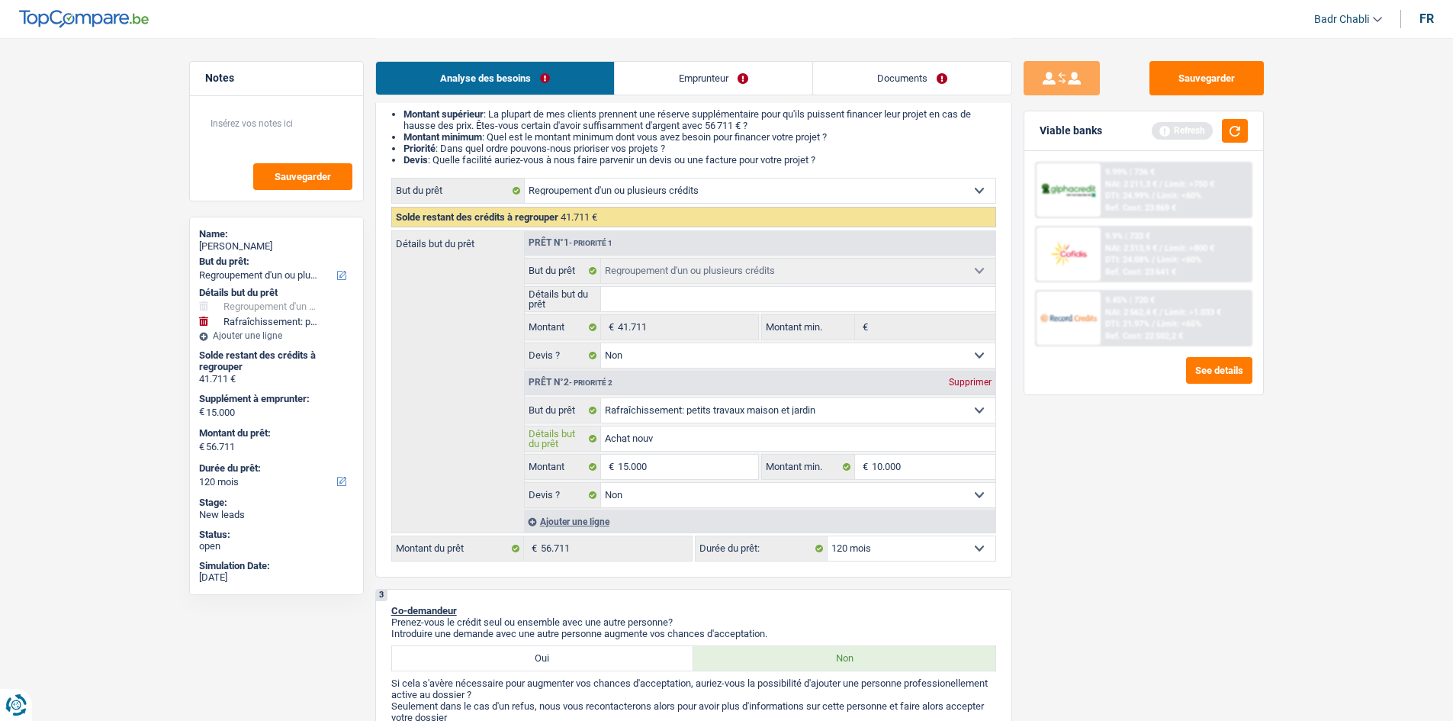
type input "Achat nouv"
type input "Achat nouve"
type input "Achat nouvea"
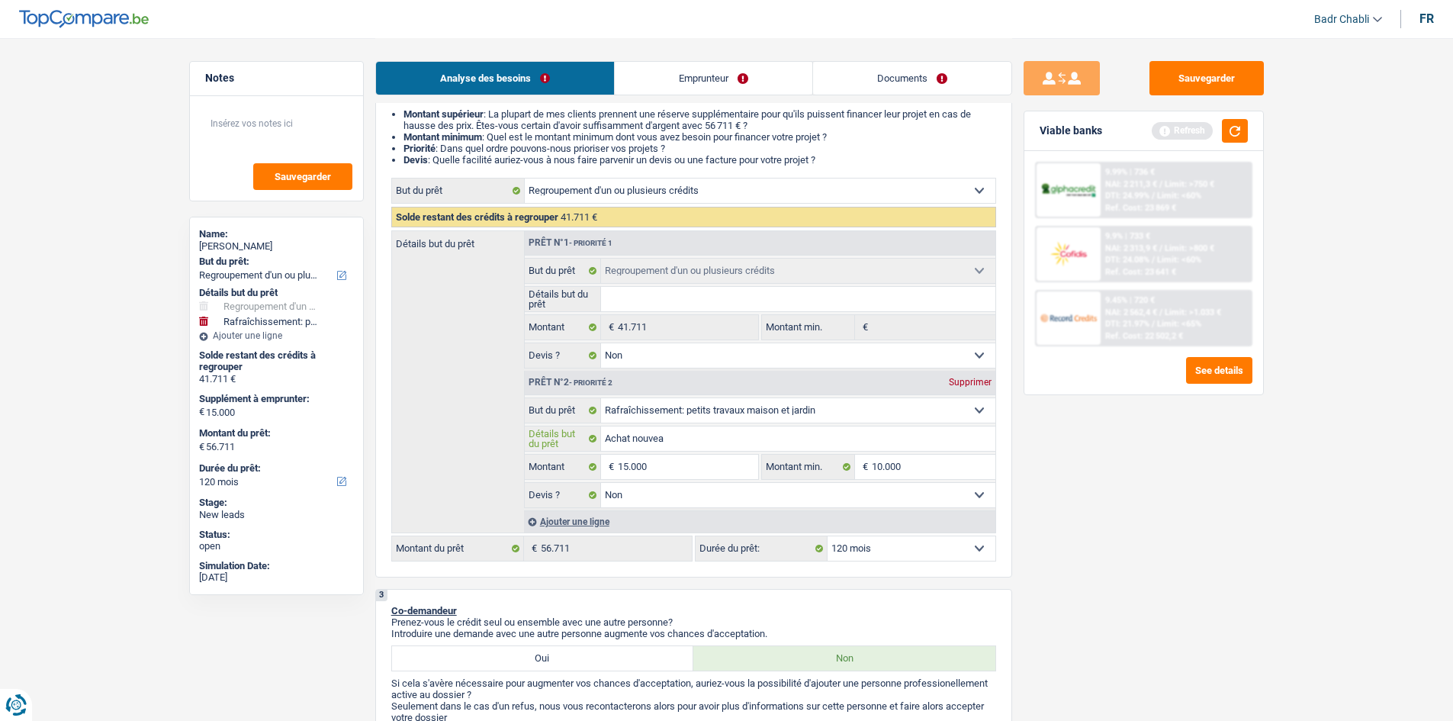
type input "Achat nouveau"
type input "Achat nouveaux"
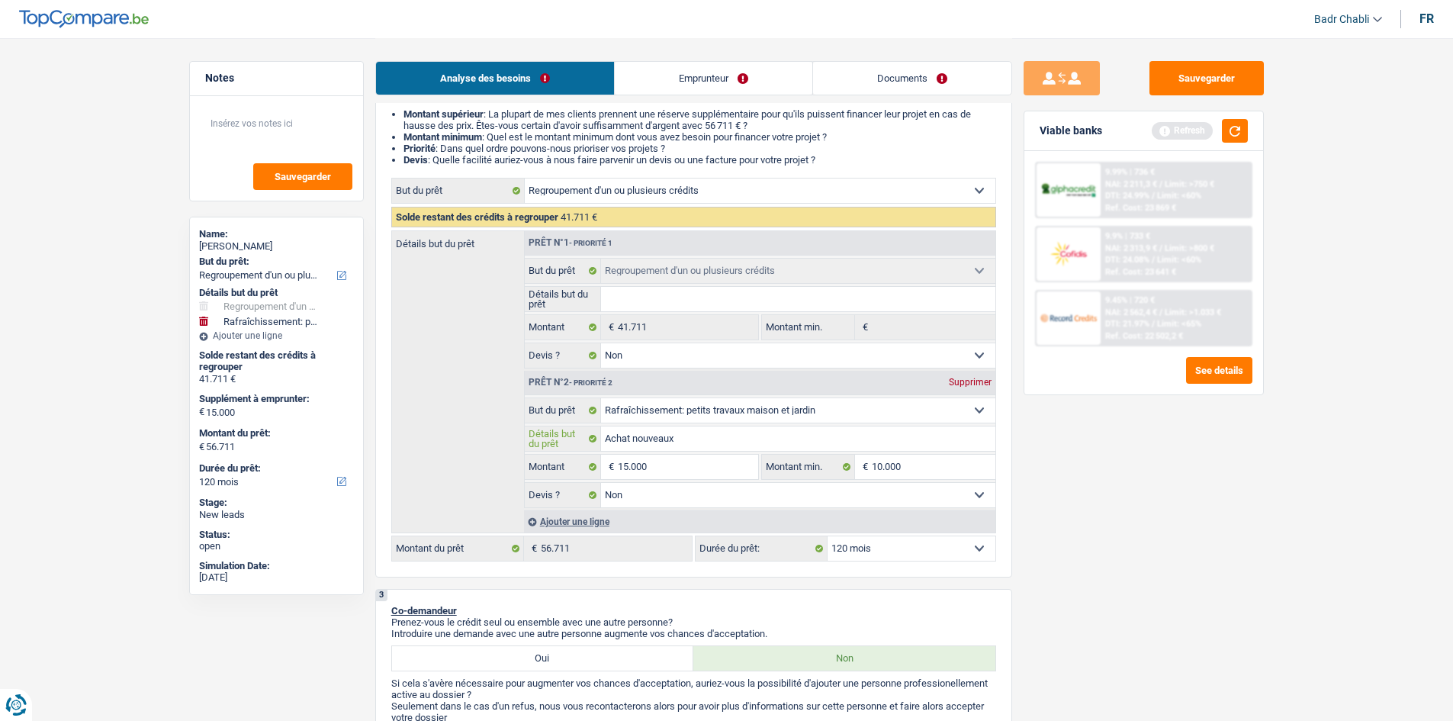
type input "Achat nouveaux"
type input "Achat nouveaux m"
type input "Achat nouveaux me"
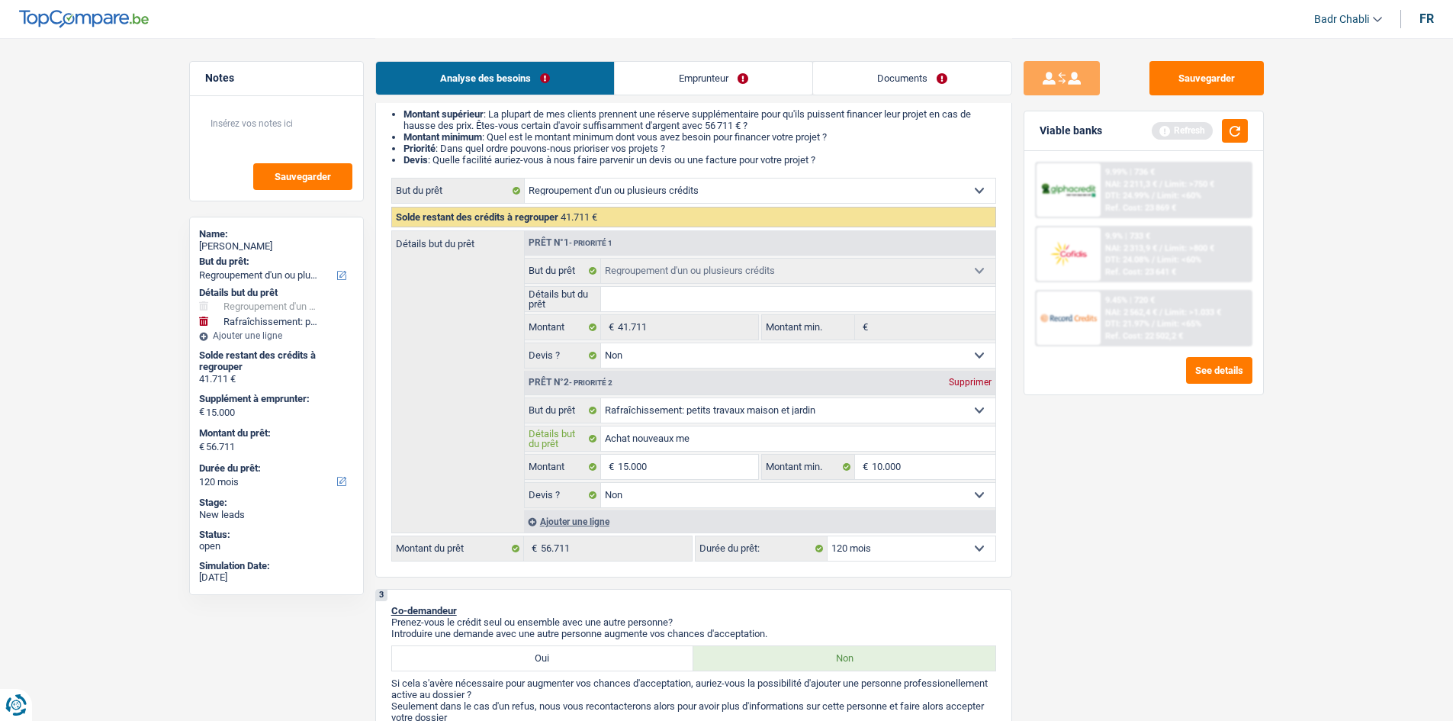
type input "Achat nouveaux meu"
type input "Achat nouveaux meub"
type input "Achat nouveaux meubl"
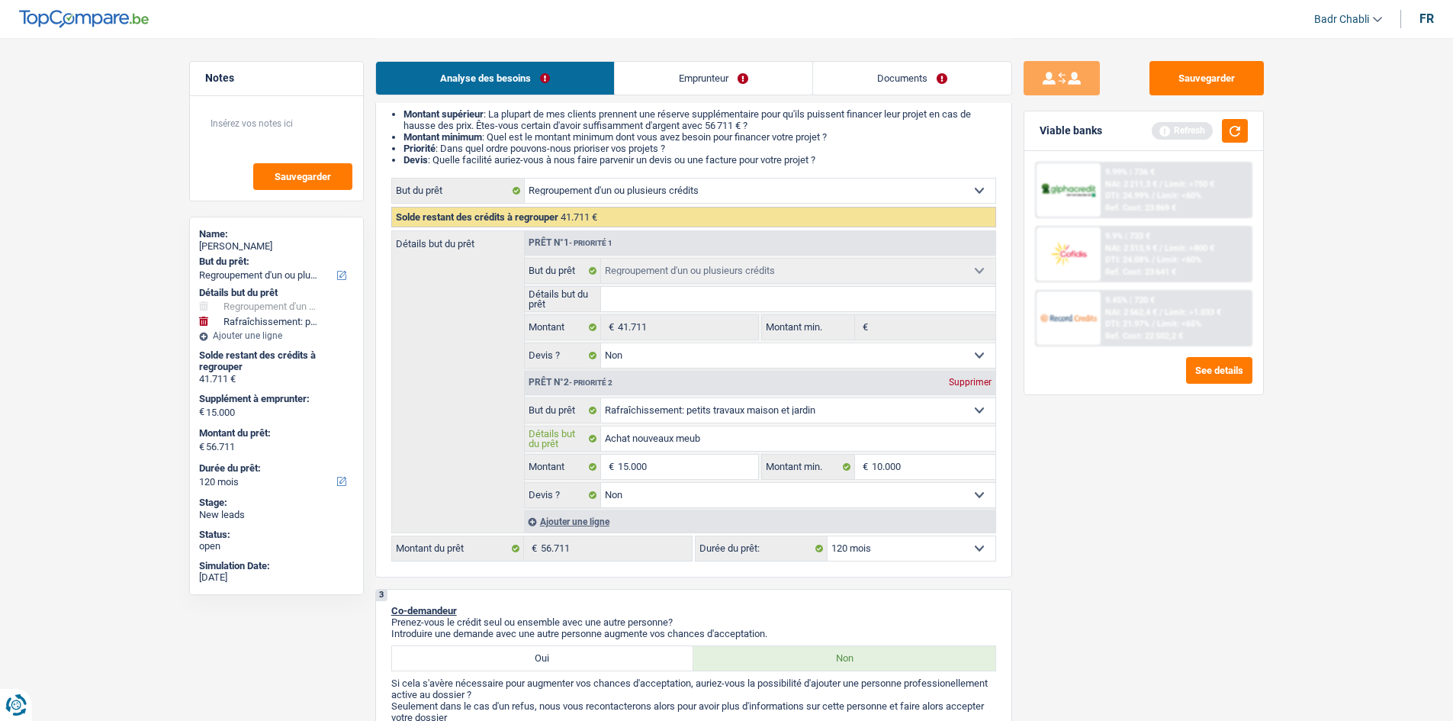
type input "Achat nouveaux meubl"
type input "Achat nouveaux meuble"
type input "Achat nouveaux meubles"
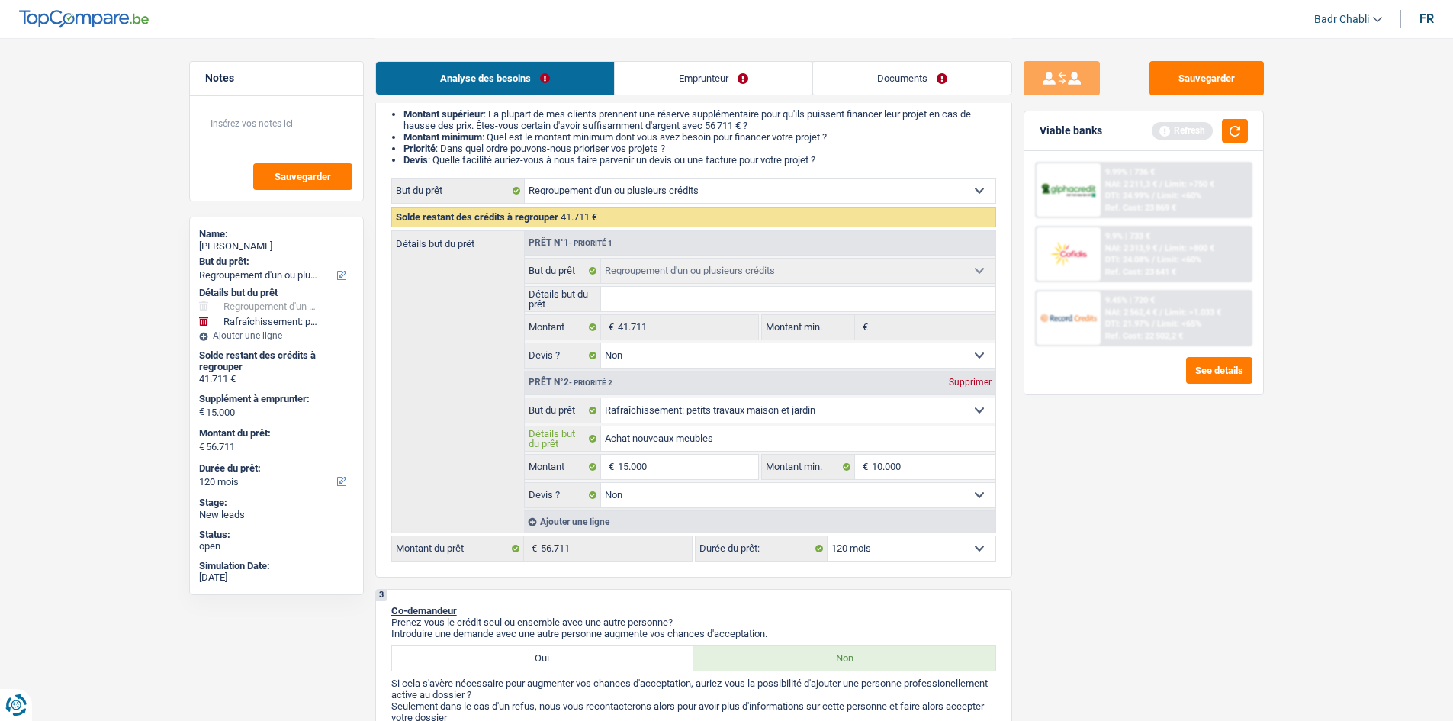
type input "Achat nouveaux meubles"
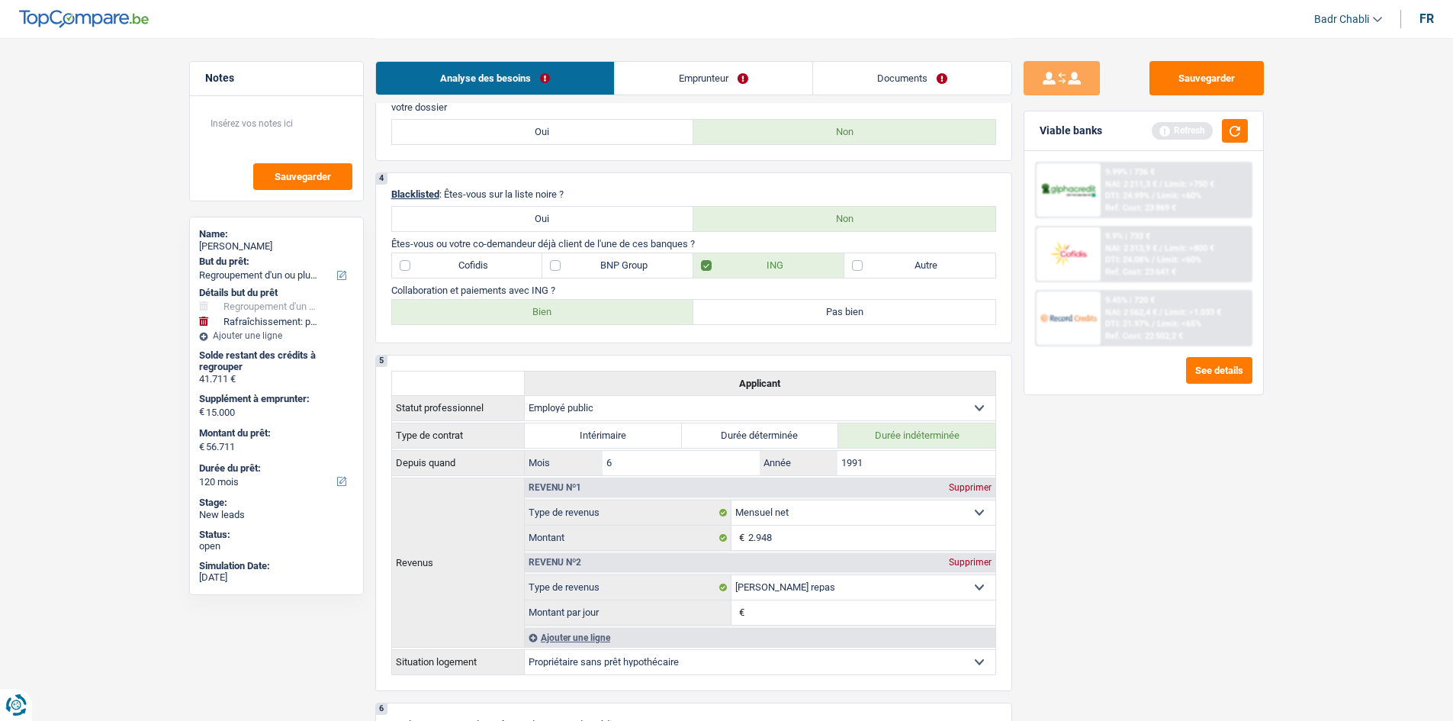
scroll to position [1144, 0]
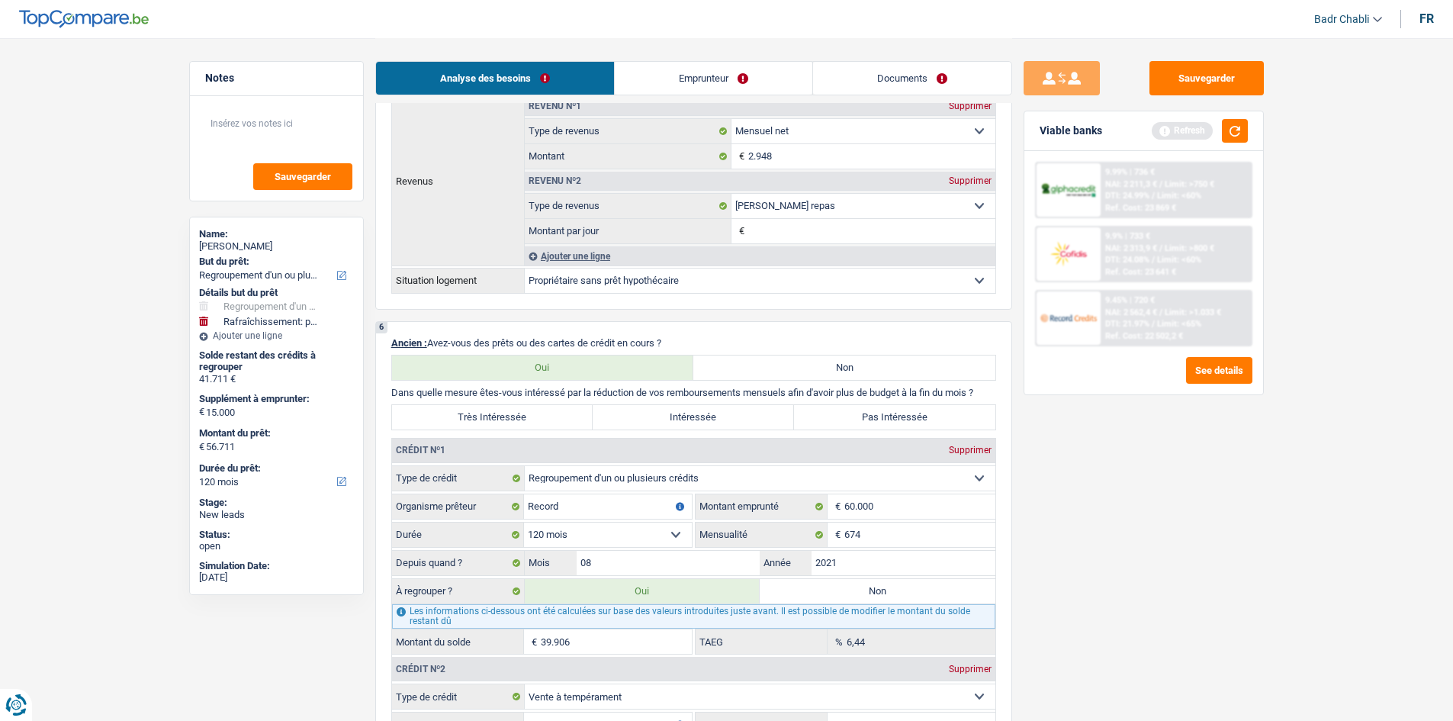
type input "Achat nouveaux meubles"
click at [517, 407] on label "Très Intéressée" at bounding box center [492, 417] width 201 height 24
click at [517, 407] on input "Très Intéressée" at bounding box center [492, 417] width 201 height 24
radio input "true"
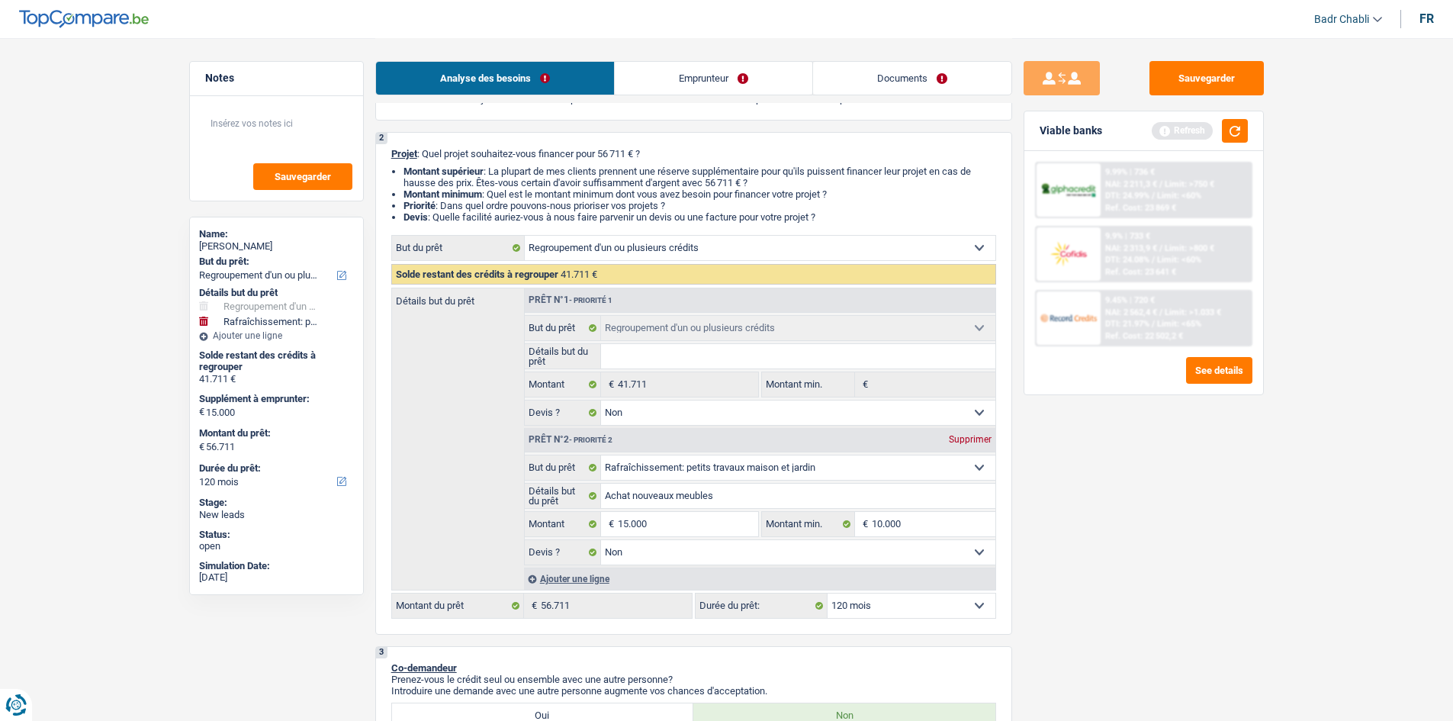
scroll to position [0, 0]
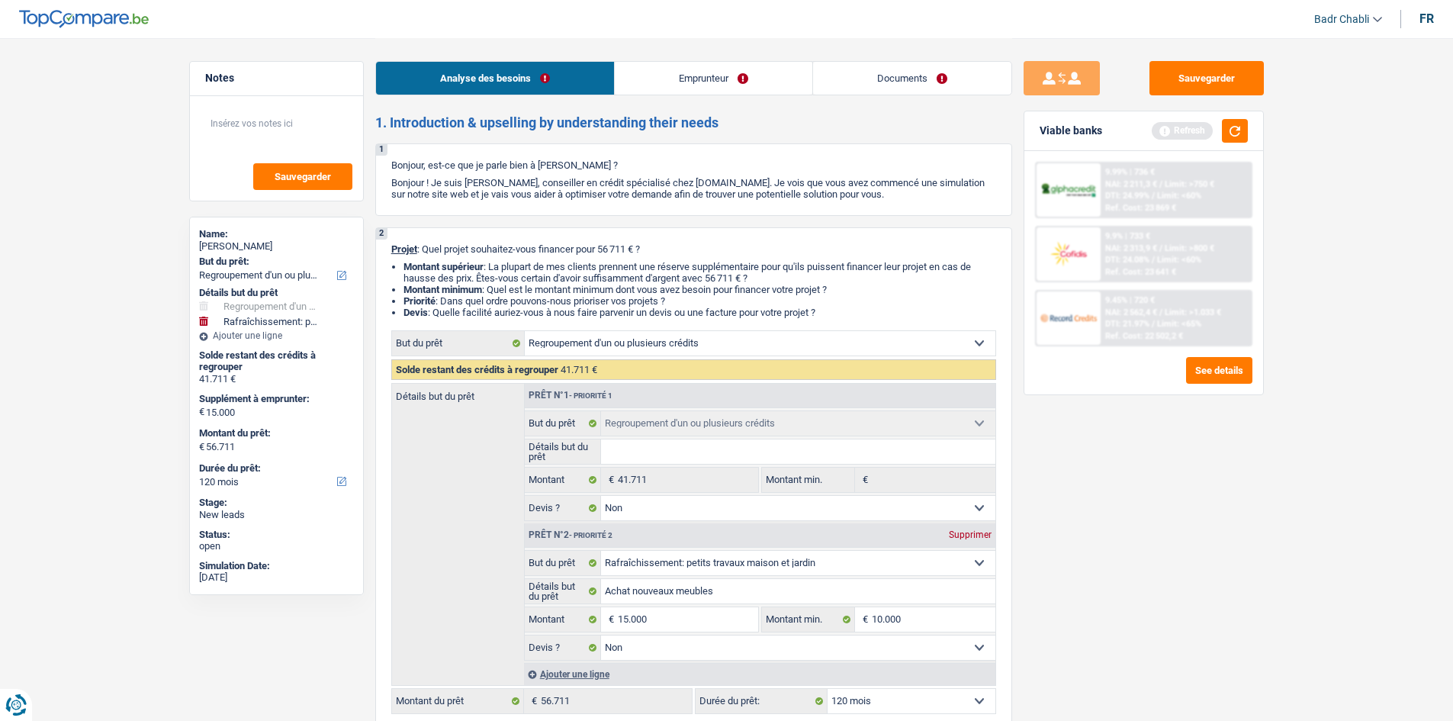
click at [694, 88] on link "Emprunteur" at bounding box center [714, 78] width 198 height 33
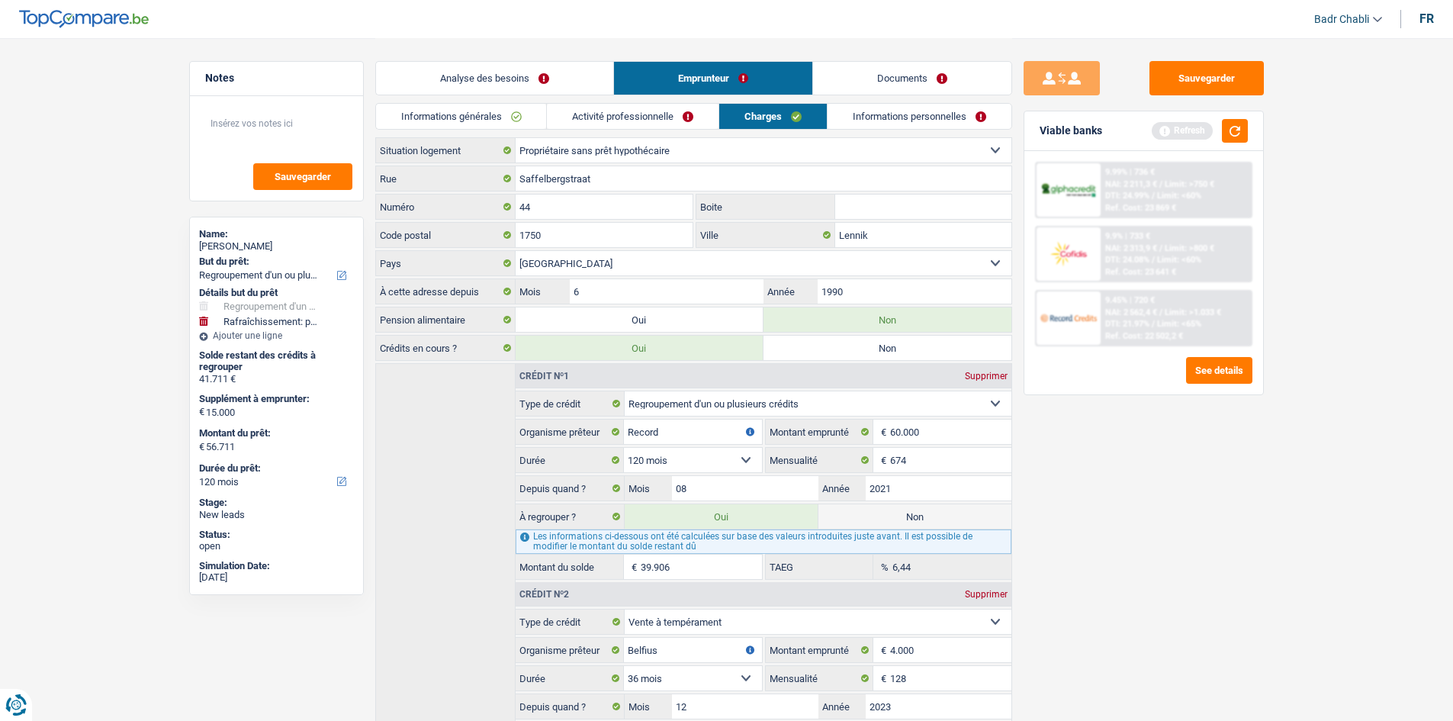
click at [458, 127] on link "Informations générales" at bounding box center [461, 116] width 171 height 25
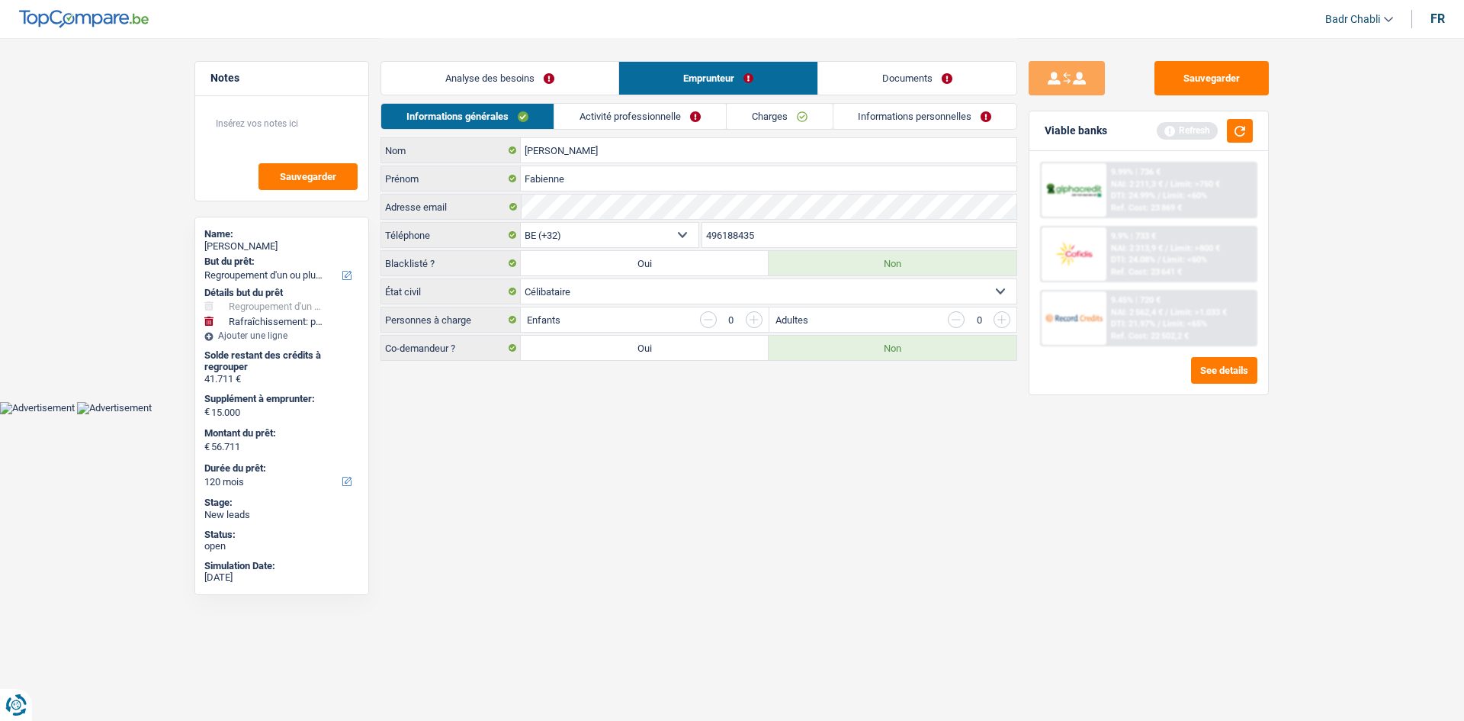
click at [652, 111] on link "Activité professionnelle" at bounding box center [640, 116] width 172 height 25
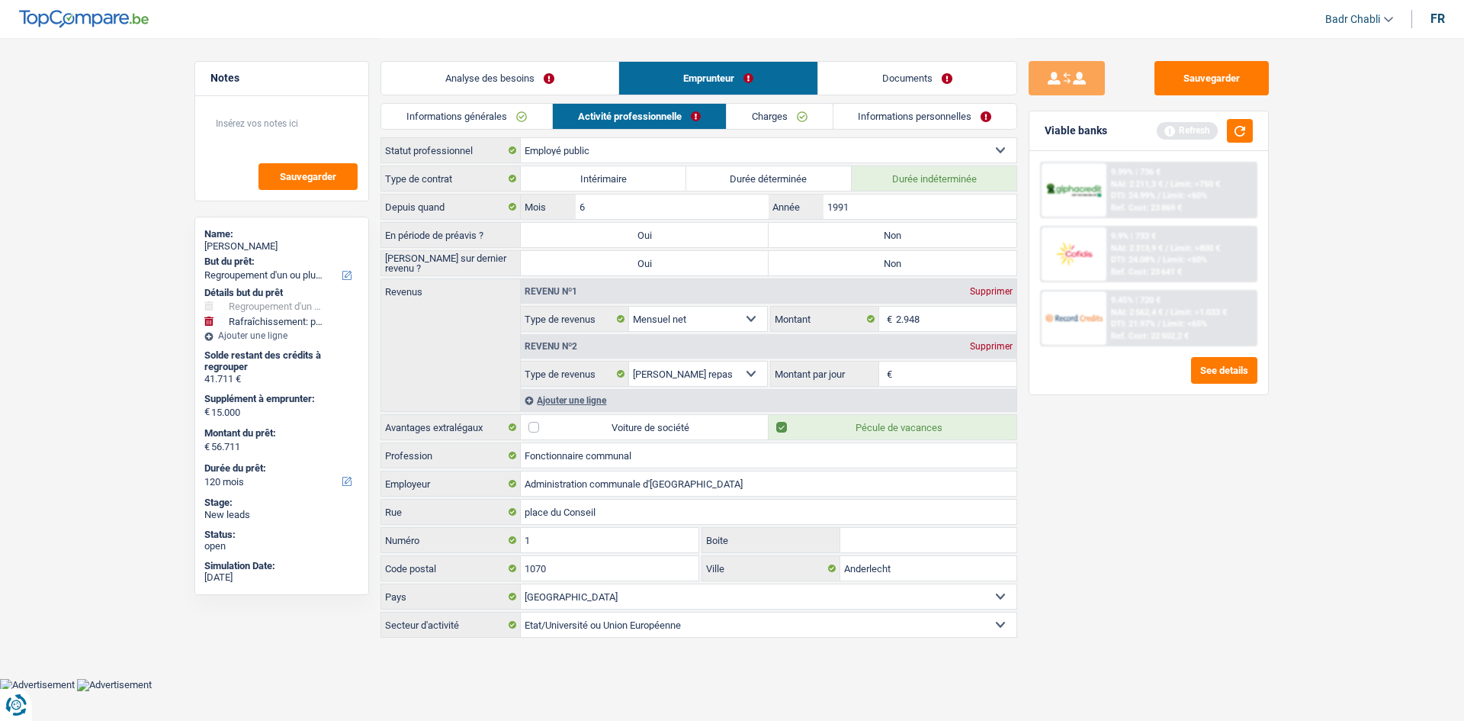
click at [906, 243] on label "Non" at bounding box center [893, 235] width 248 height 24
click at [906, 243] on input "Non" at bounding box center [893, 235] width 248 height 24
radio input "true"
click at [905, 262] on label "Non" at bounding box center [893, 263] width 248 height 24
click at [905, 262] on input "Non" at bounding box center [893, 263] width 248 height 24
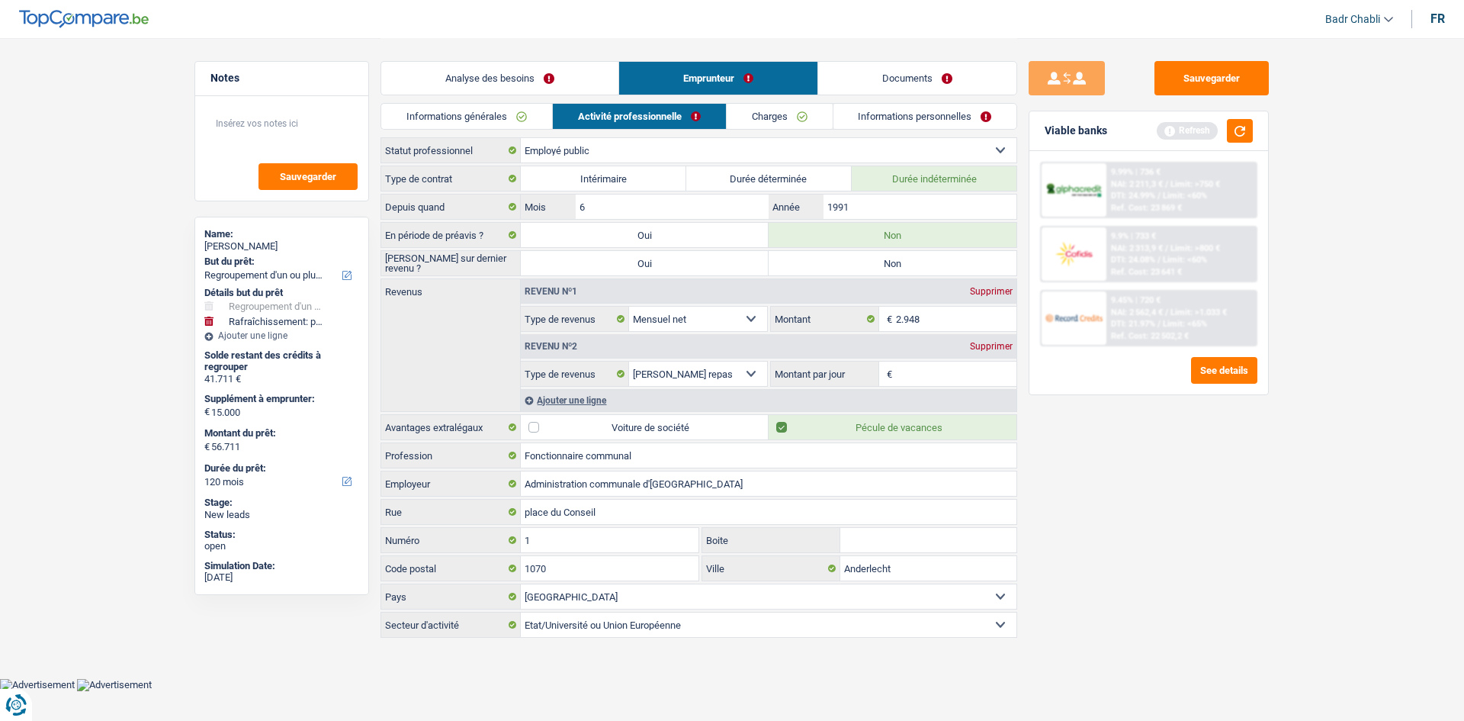
radio input "true"
click at [943, 389] on div "Ajouter une ligne" at bounding box center [769, 400] width 496 height 22
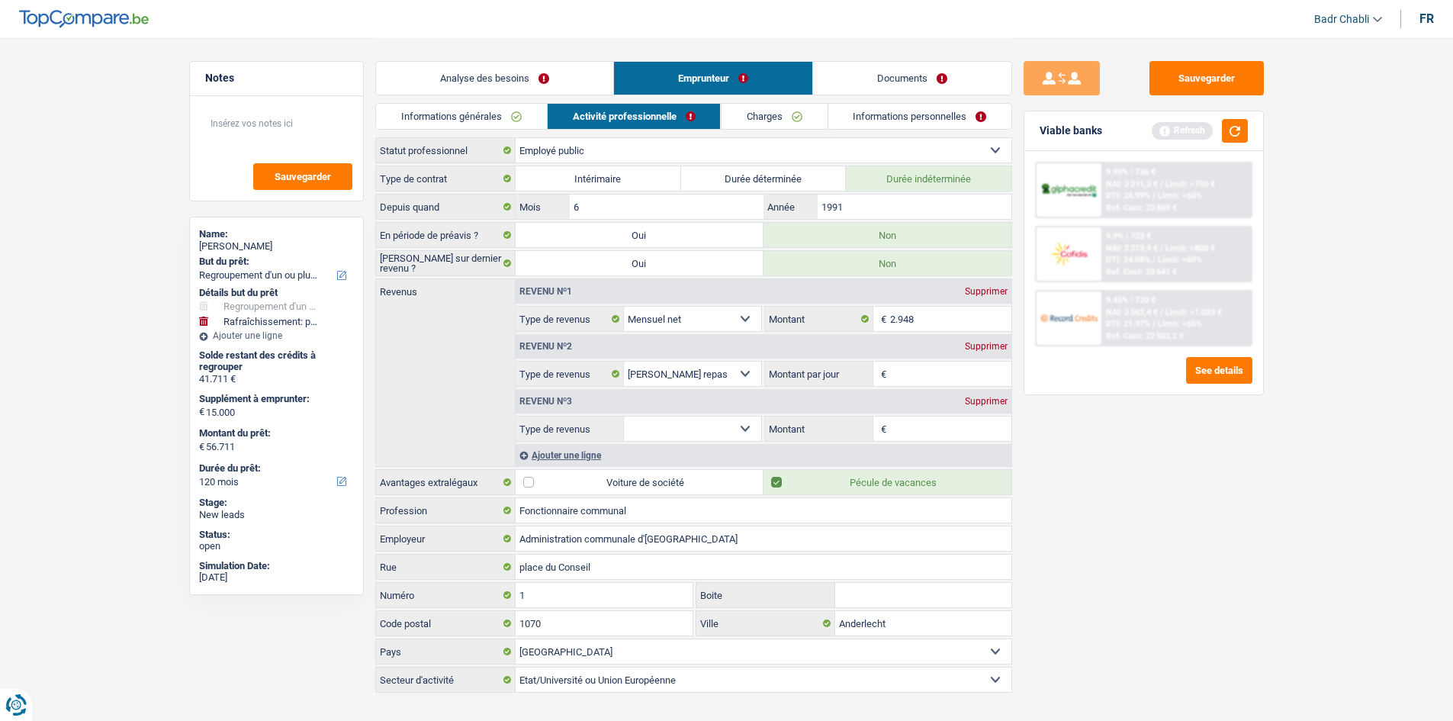
click at [960, 365] on input "Montant par jour" at bounding box center [950, 373] width 121 height 24
click at [997, 403] on div "Supprimer" at bounding box center [986, 401] width 50 height 9
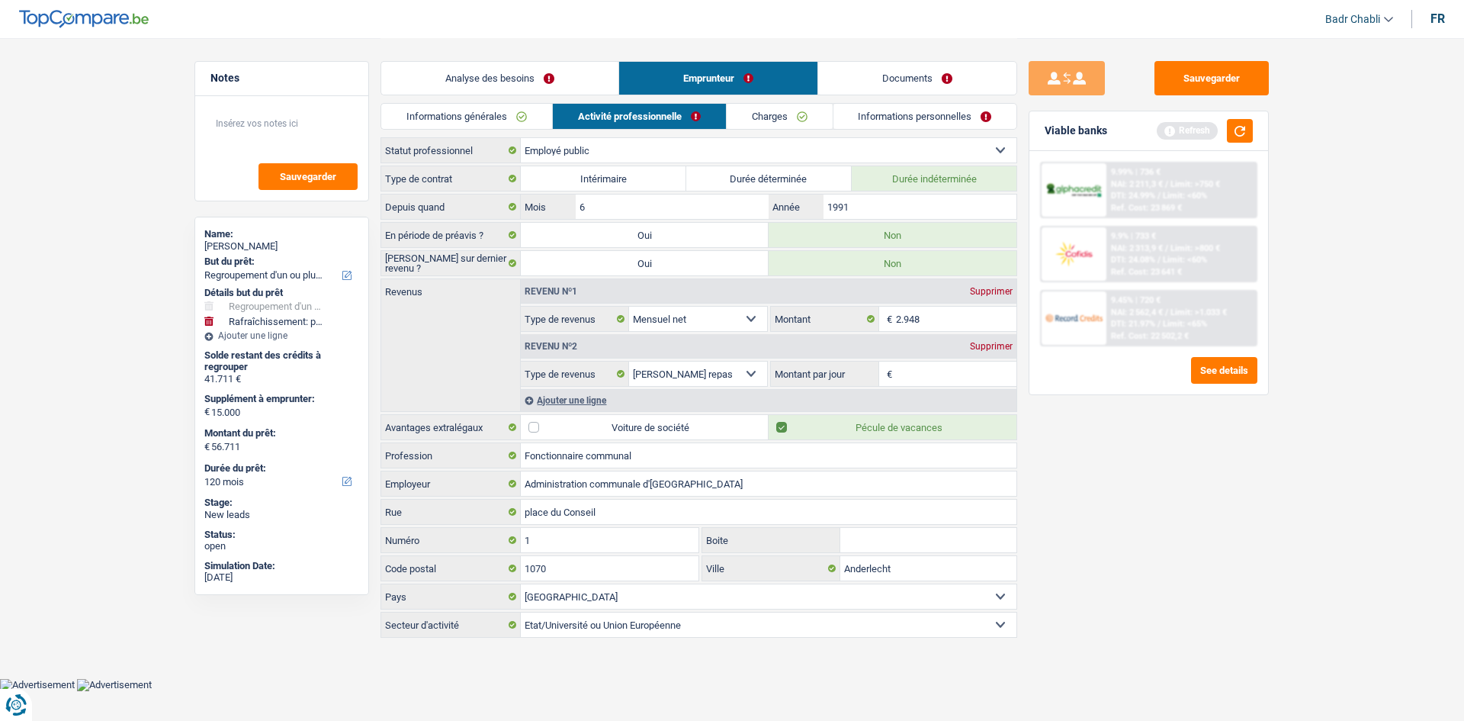
click at [939, 373] on input "Montant par jour" at bounding box center [956, 373] width 121 height 24
click at [920, 368] on input "8,0" at bounding box center [956, 373] width 121 height 24
type input "5,0"
click at [762, 117] on link "Charges" at bounding box center [780, 116] width 106 height 25
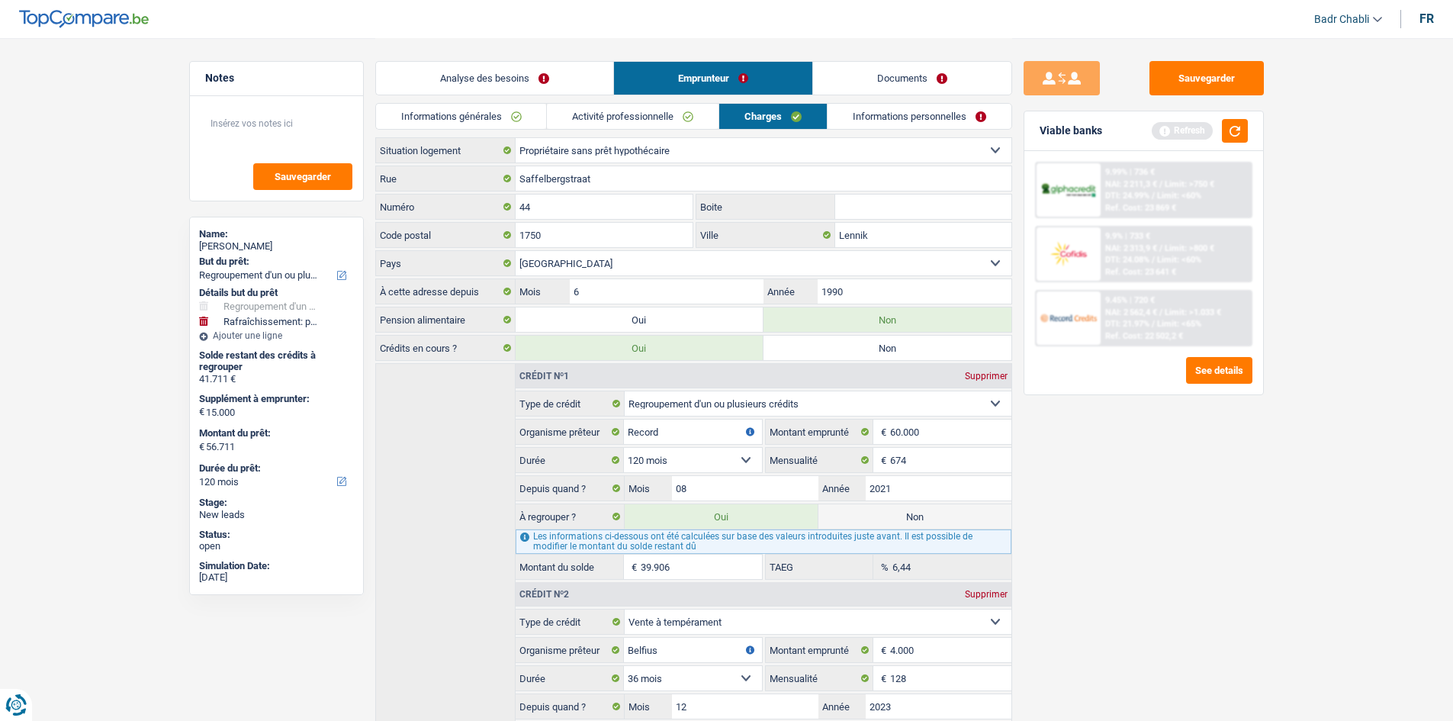
click at [929, 117] on link "Informations personnelles" at bounding box center [919, 116] width 184 height 25
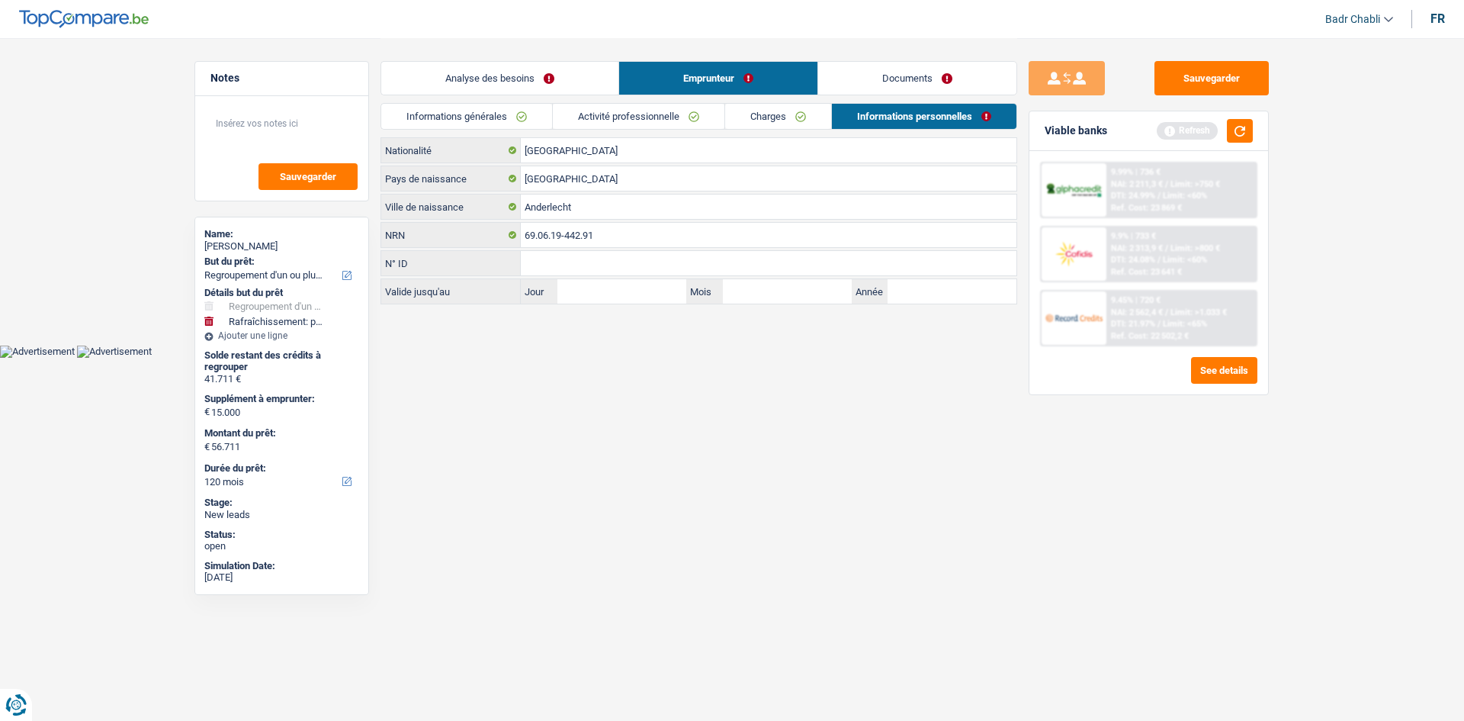
click at [949, 79] on link "Documents" at bounding box center [917, 78] width 198 height 33
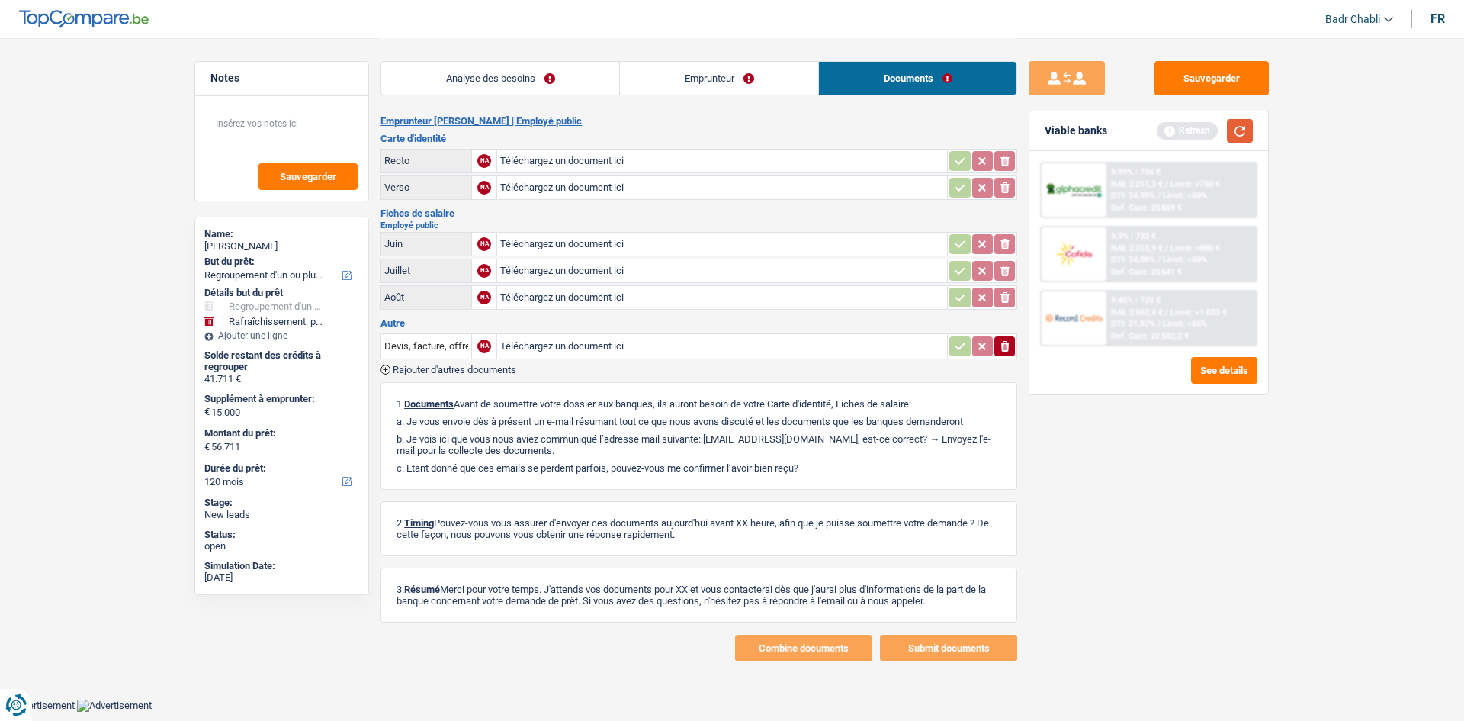
click at [1239, 124] on button "button" at bounding box center [1240, 131] width 26 height 24
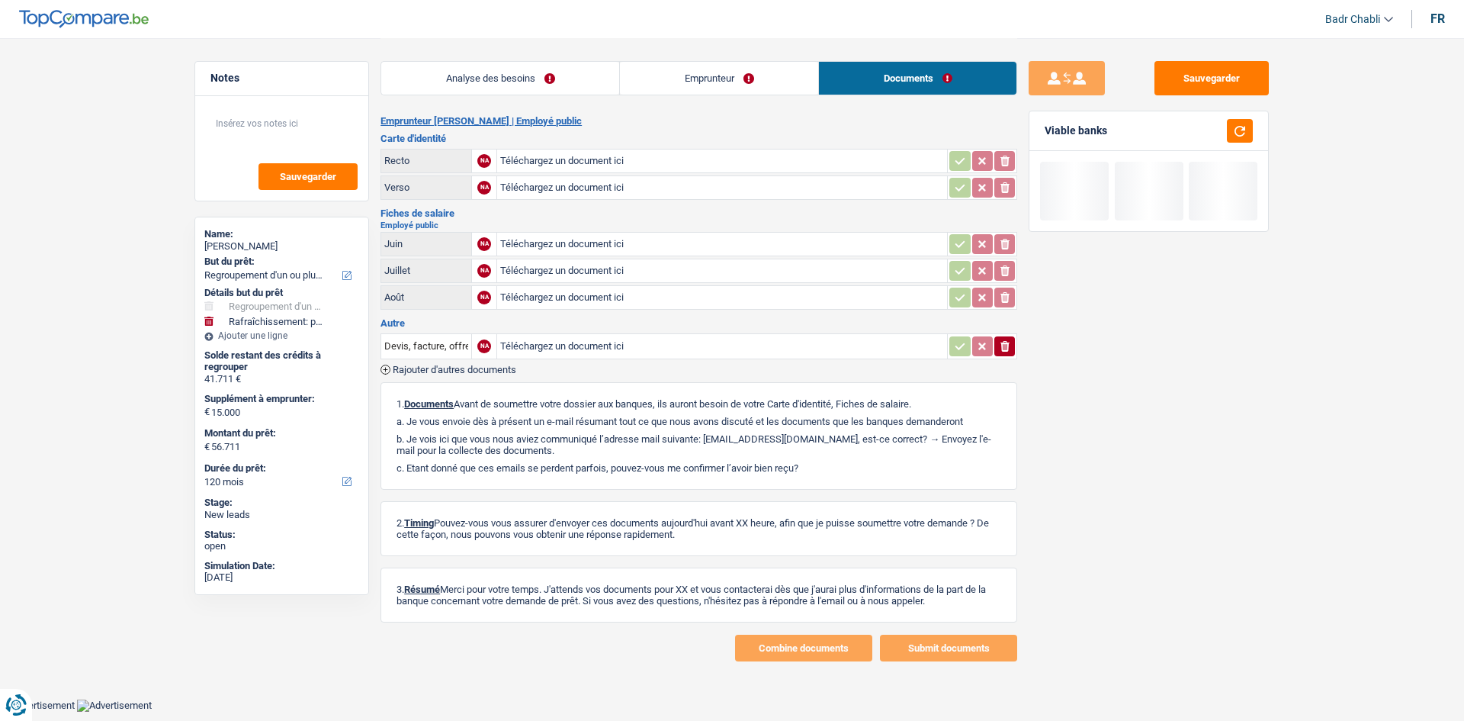
click at [771, 81] on link "Emprunteur" at bounding box center [719, 78] width 198 height 33
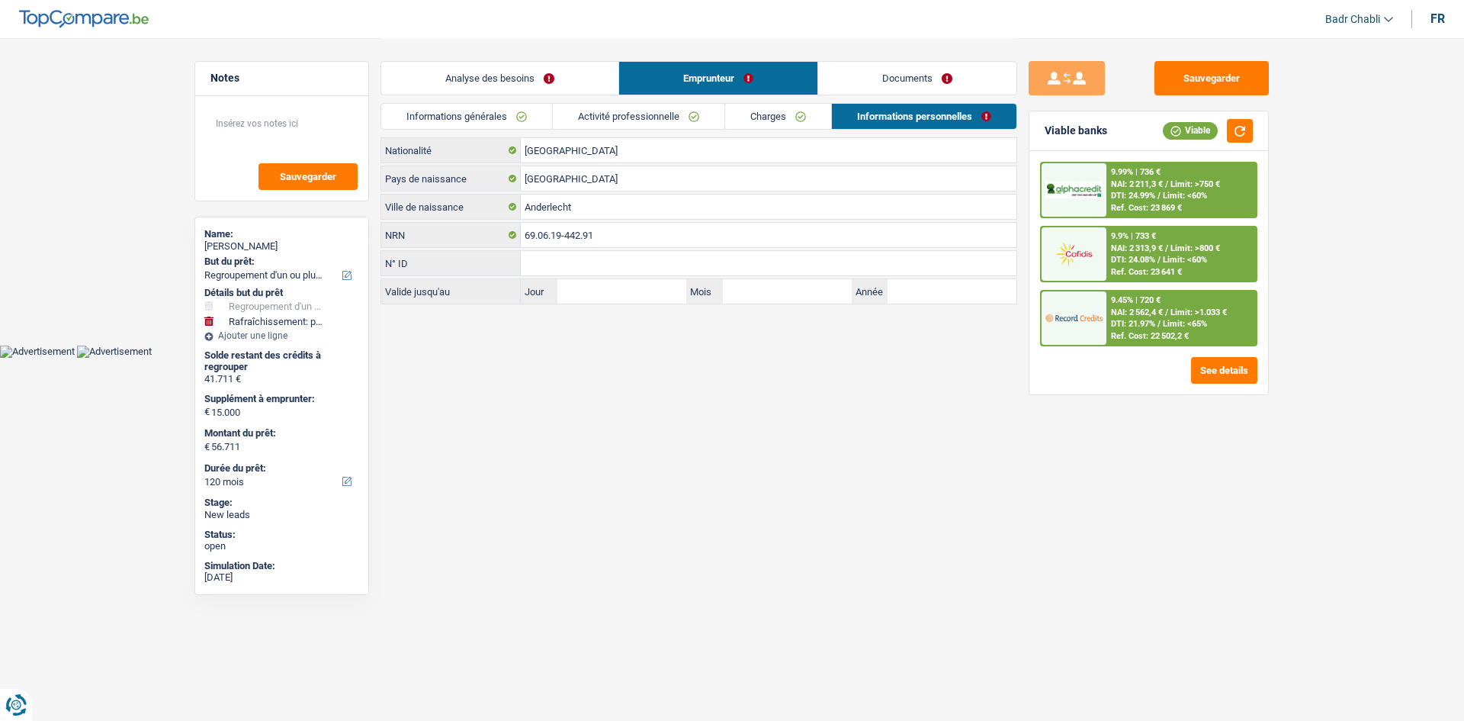
click at [1192, 185] on span "Limit: >750 €" at bounding box center [1196, 184] width 50 height 10
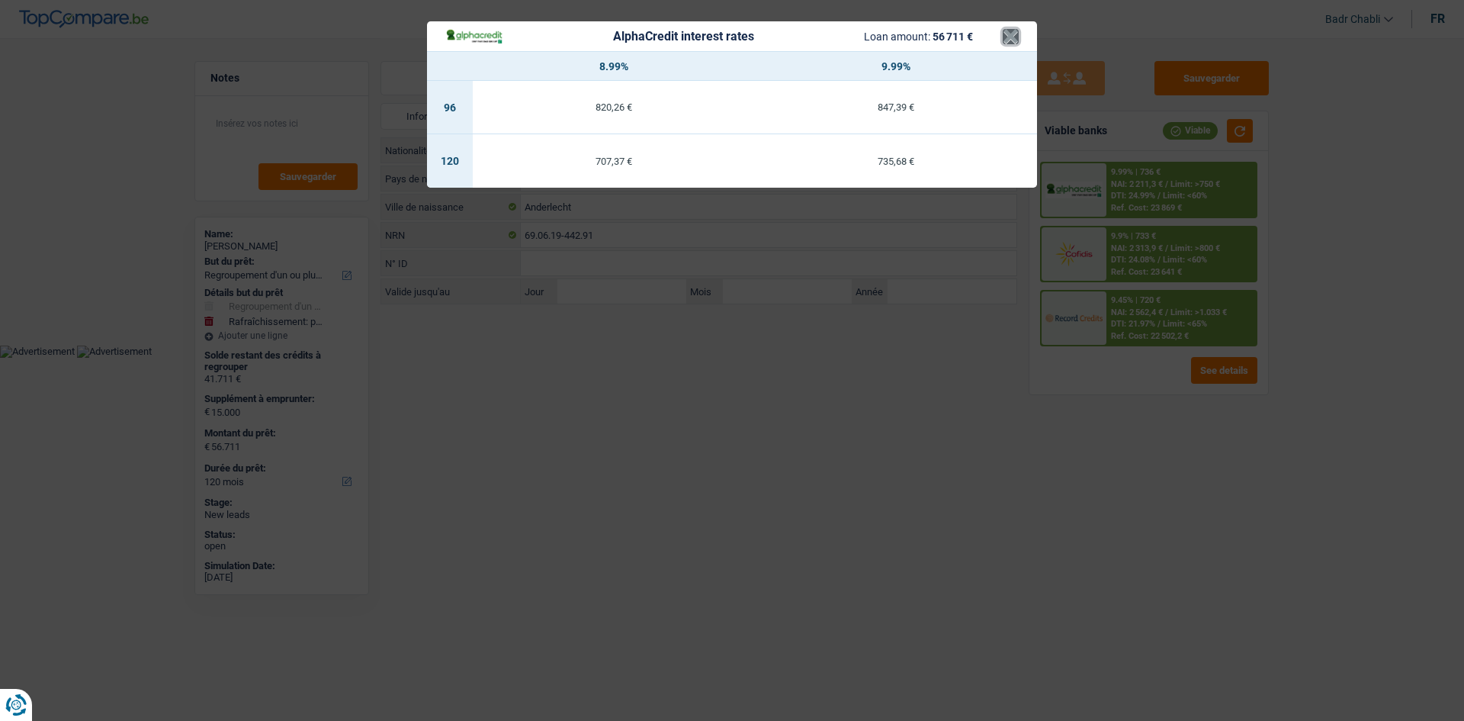
click at [1018, 29] on button "×" at bounding box center [1011, 36] width 16 height 15
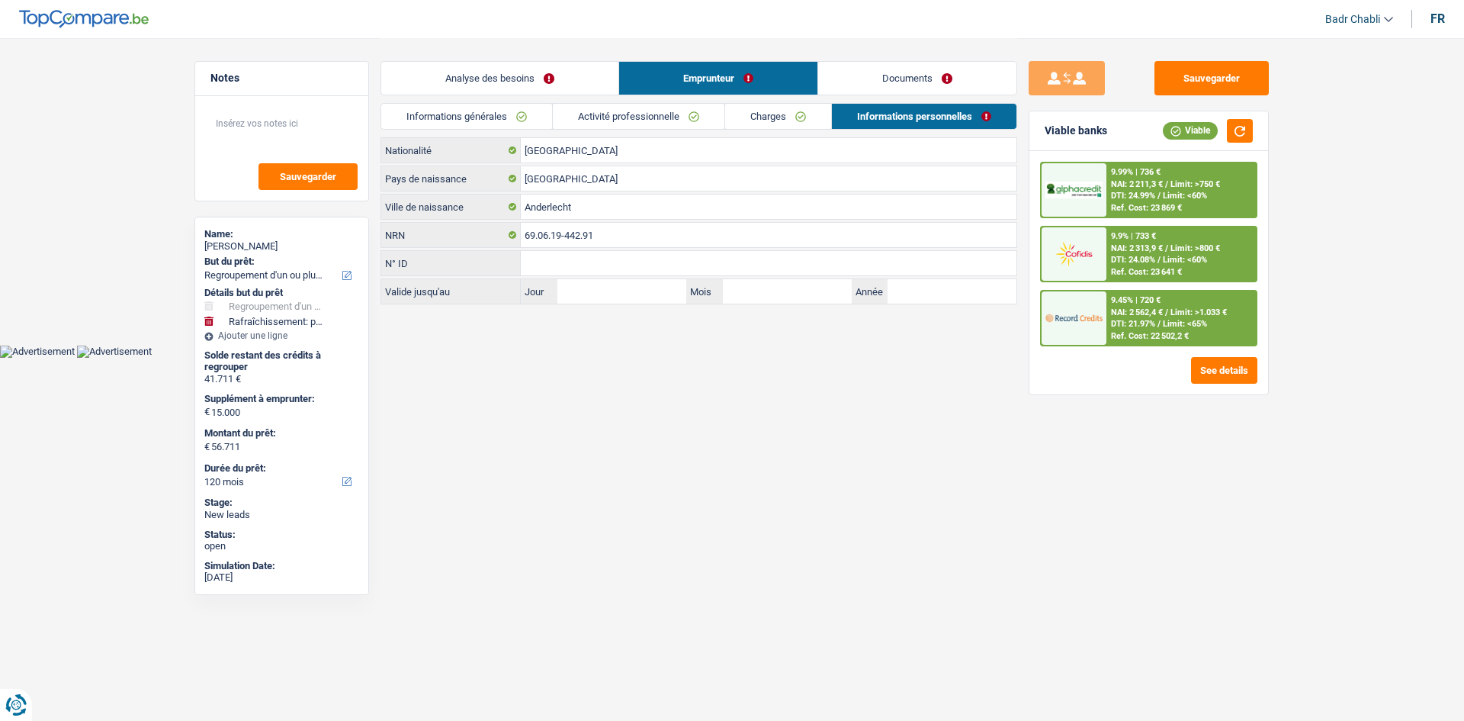
click at [1184, 328] on span "Limit: <65%" at bounding box center [1185, 324] width 44 height 10
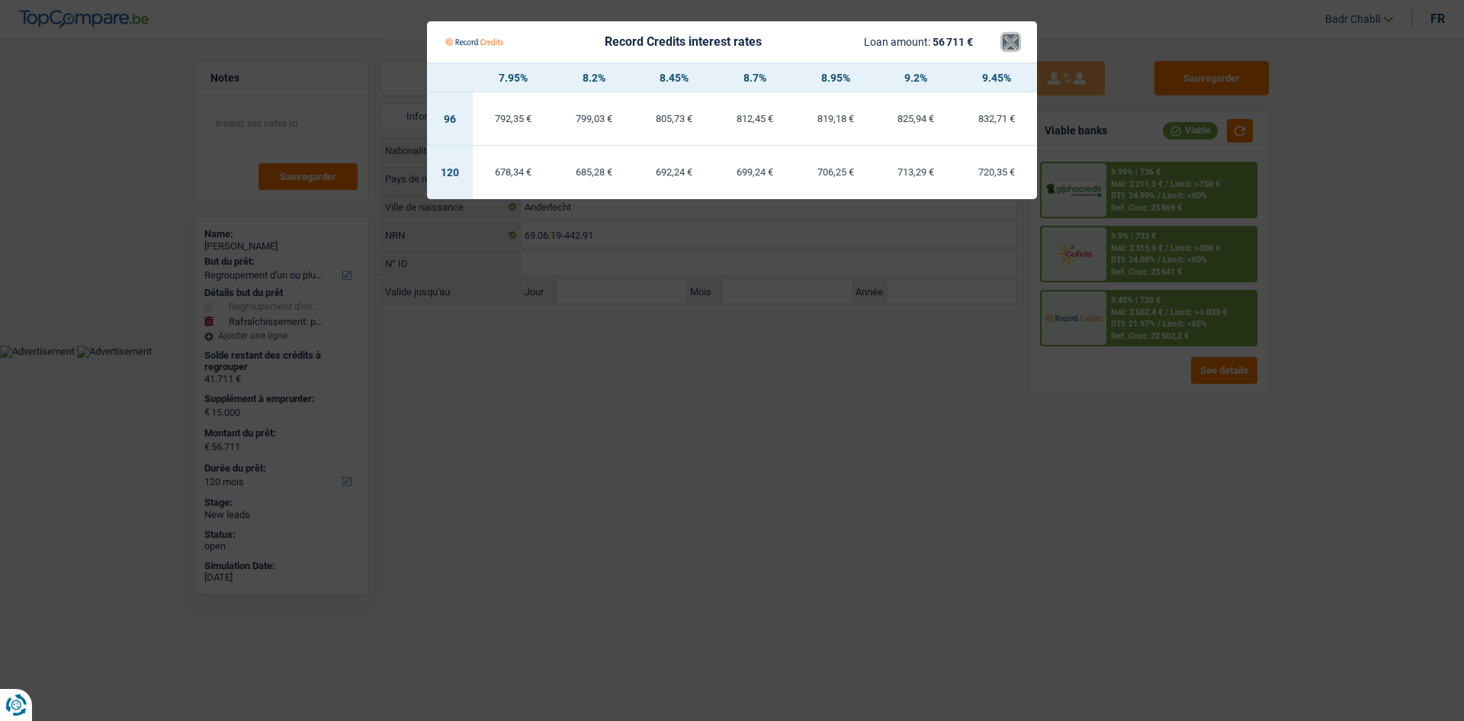
click at [1011, 43] on button "×" at bounding box center [1011, 41] width 16 height 15
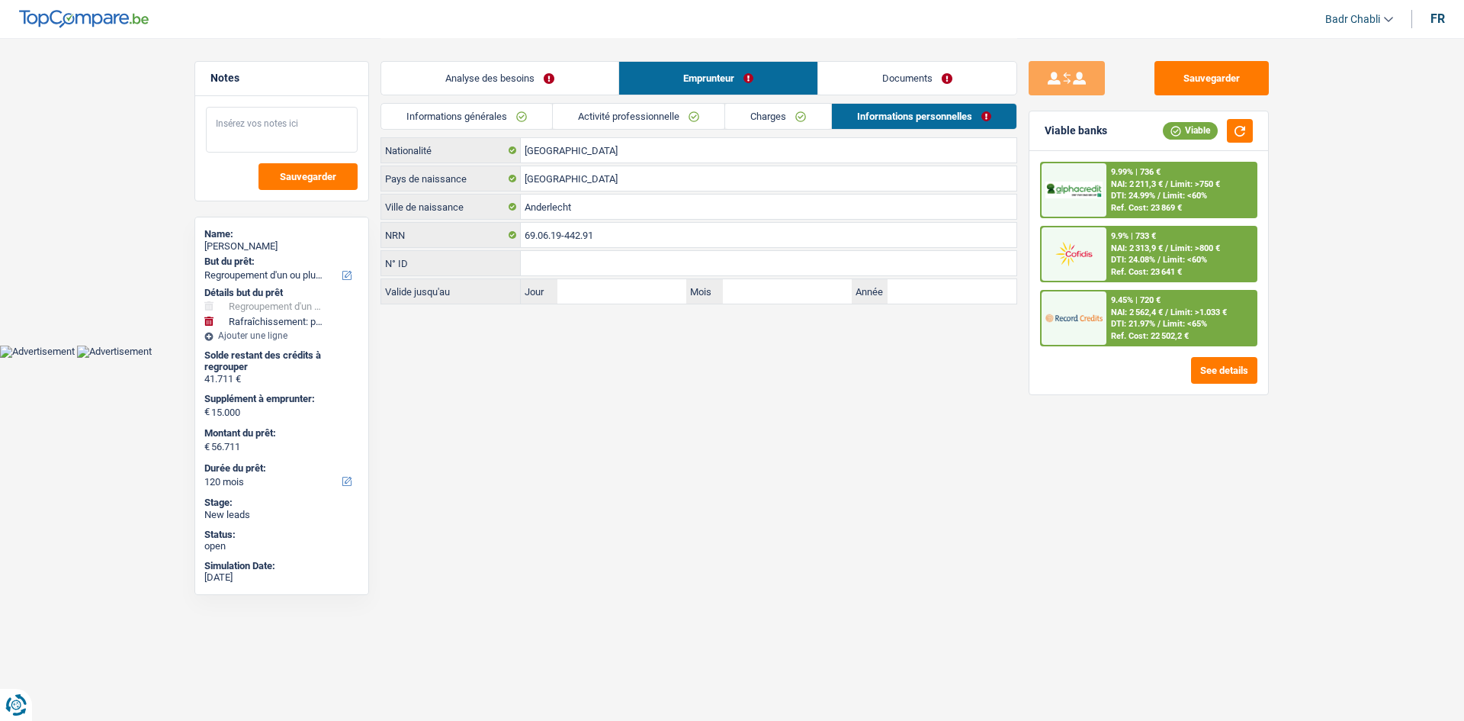
click at [297, 109] on textarea at bounding box center [282, 130] width 152 height 46
click at [297, 115] on textarea at bounding box center [282, 130] width 152 height 46
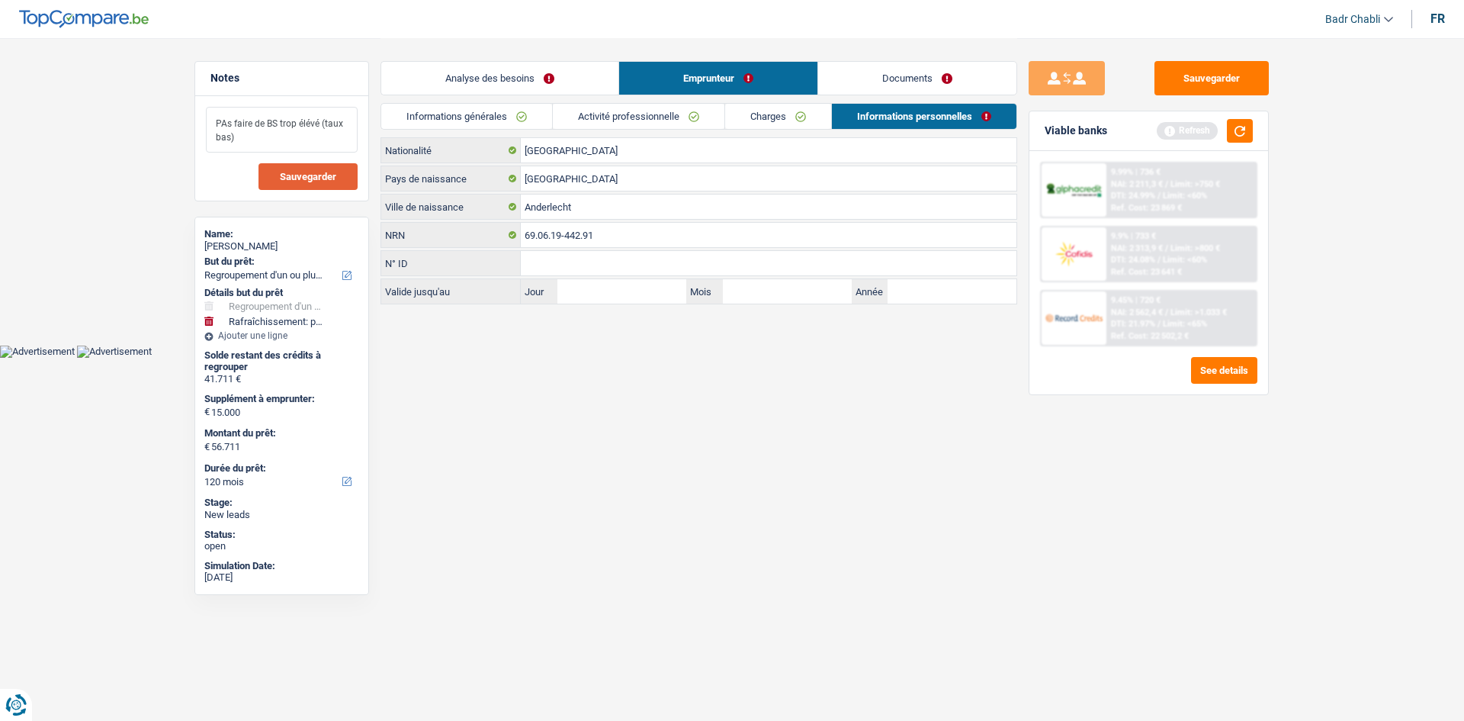
type textarea "PAs faire de BS trop élévé (taux bas)"
click at [336, 185] on button "Sauvegarder" at bounding box center [308, 176] width 99 height 27
click at [1239, 128] on button "button" at bounding box center [1240, 131] width 26 height 24
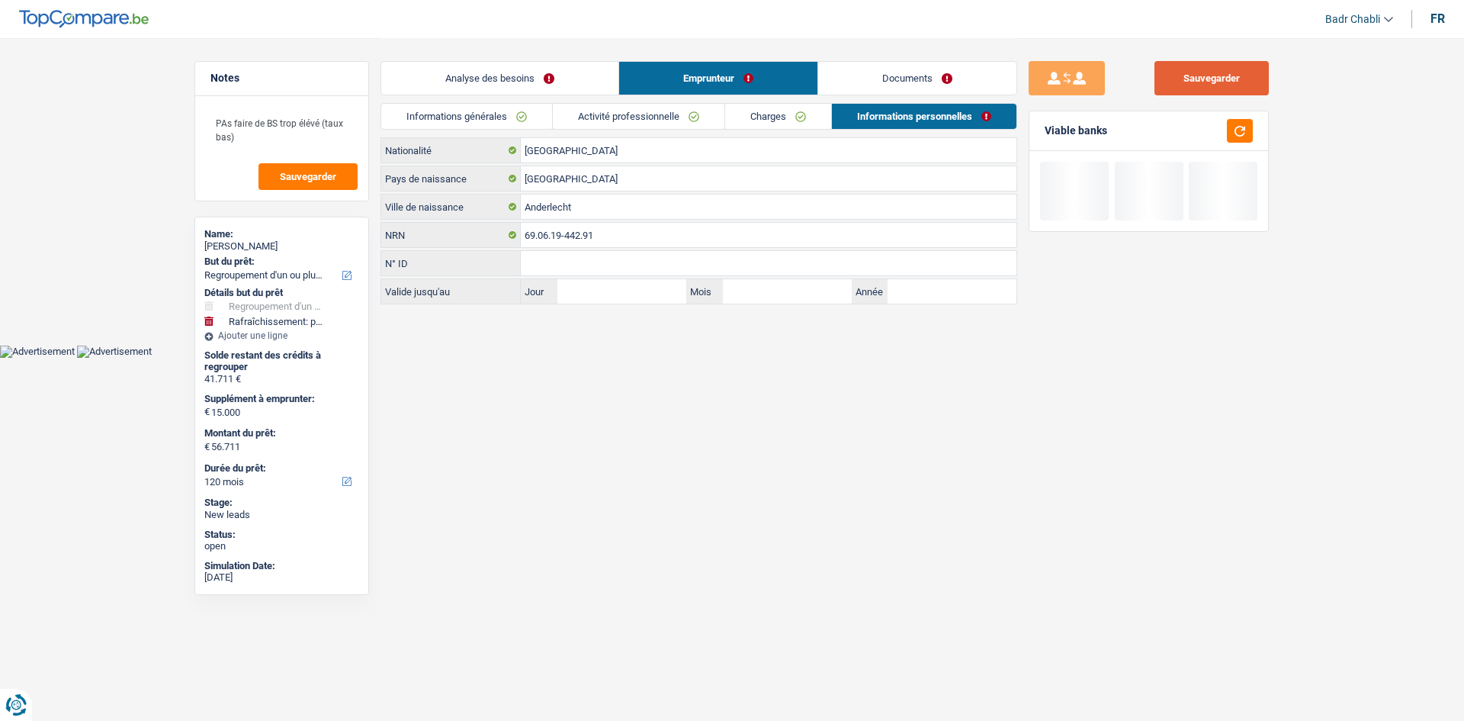
click at [1223, 78] on button "Sauvegarder" at bounding box center [1212, 78] width 114 height 34
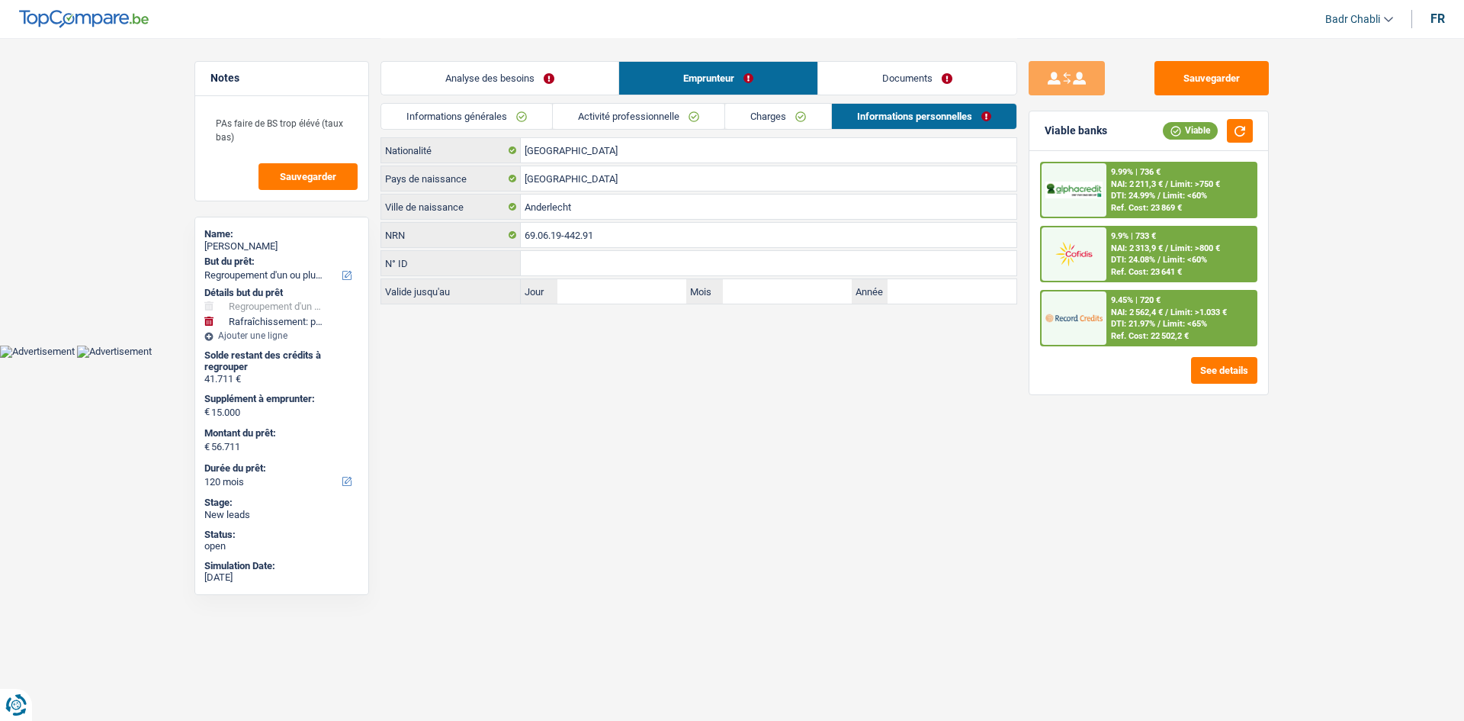
click at [654, 120] on link "Activité professionnelle" at bounding box center [639, 116] width 172 height 25
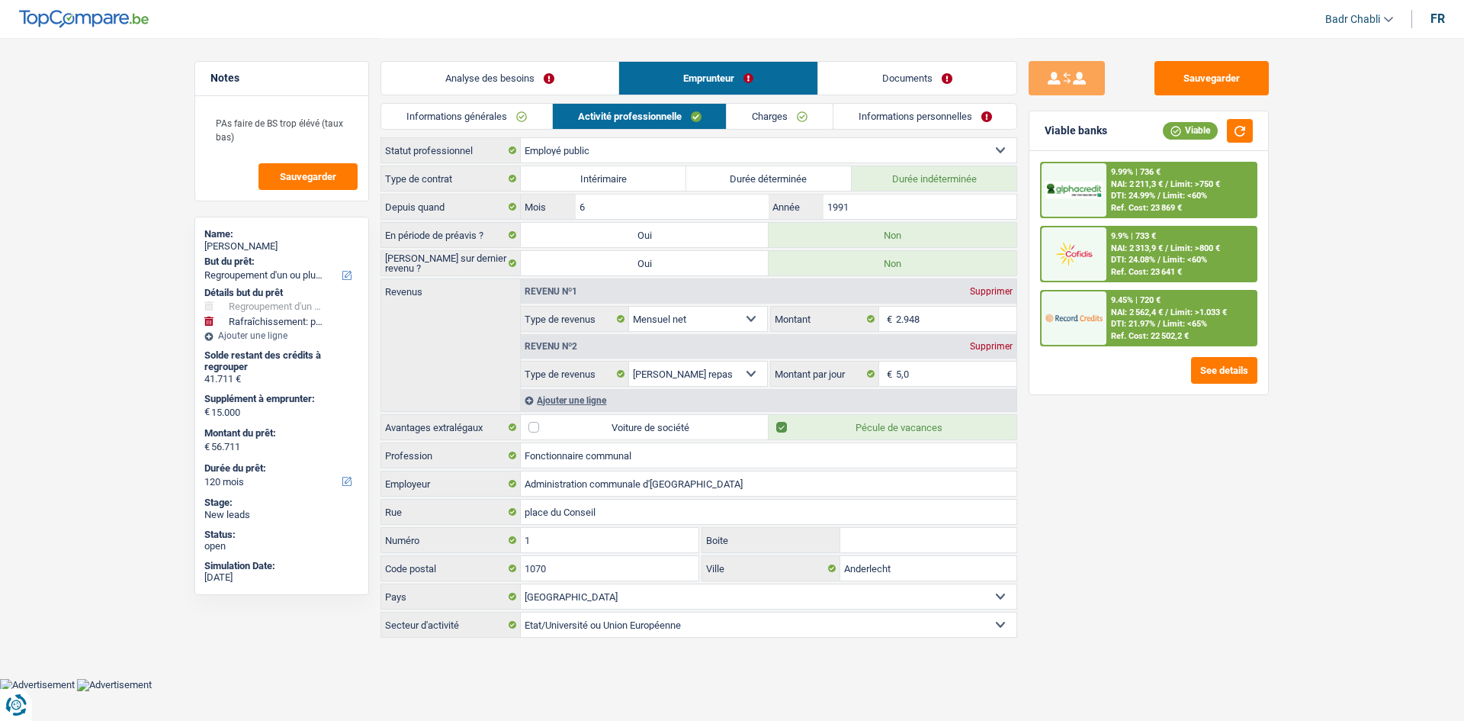
click at [771, 116] on link "Charges" at bounding box center [780, 116] width 106 height 25
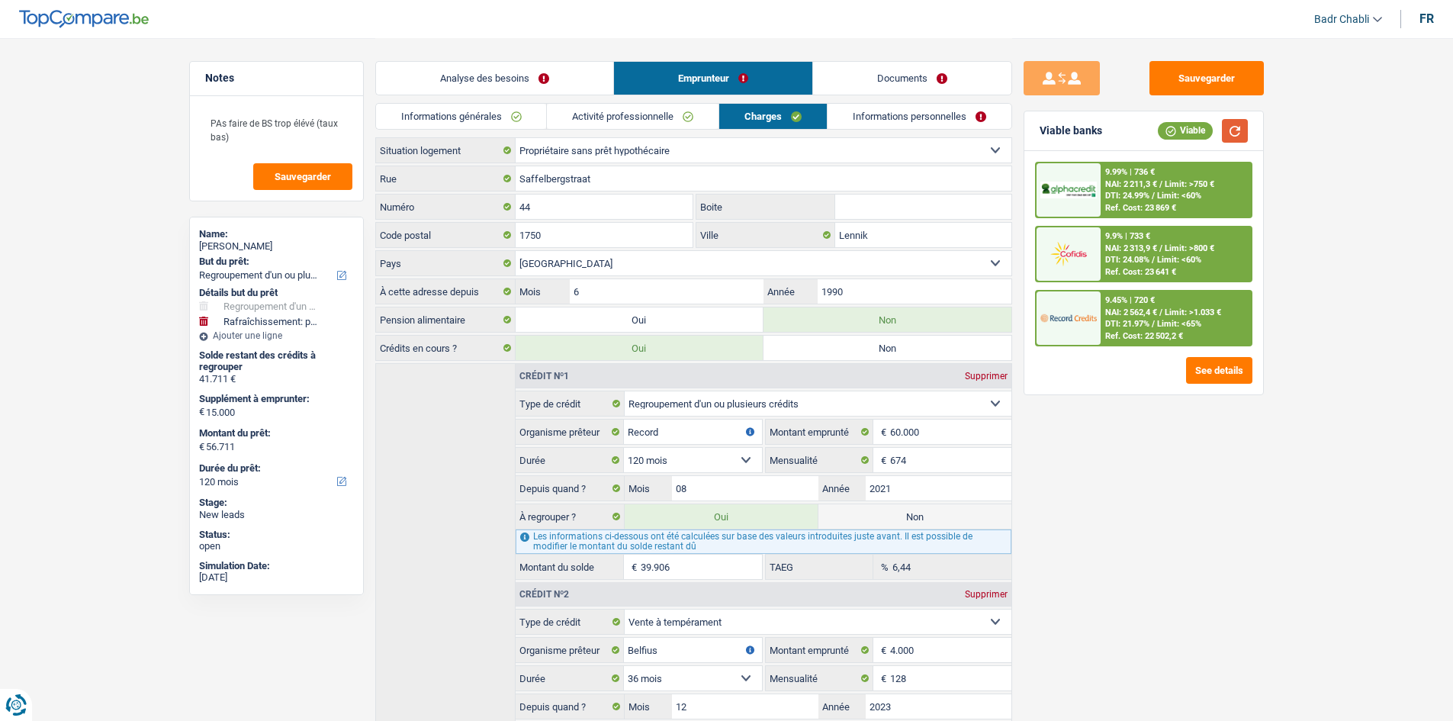
click at [1235, 126] on button "button" at bounding box center [1235, 131] width 26 height 24
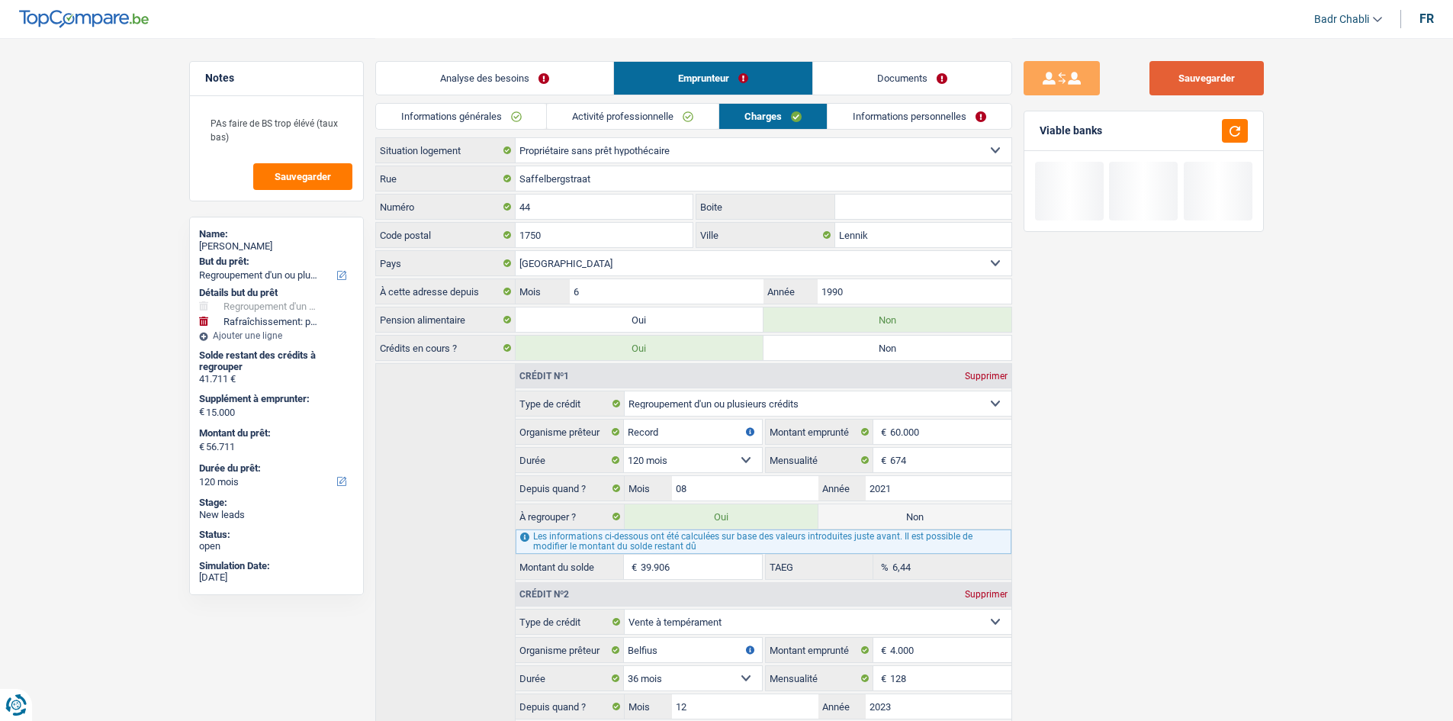
click at [1232, 69] on button "Sauvegarder" at bounding box center [1206, 78] width 114 height 34
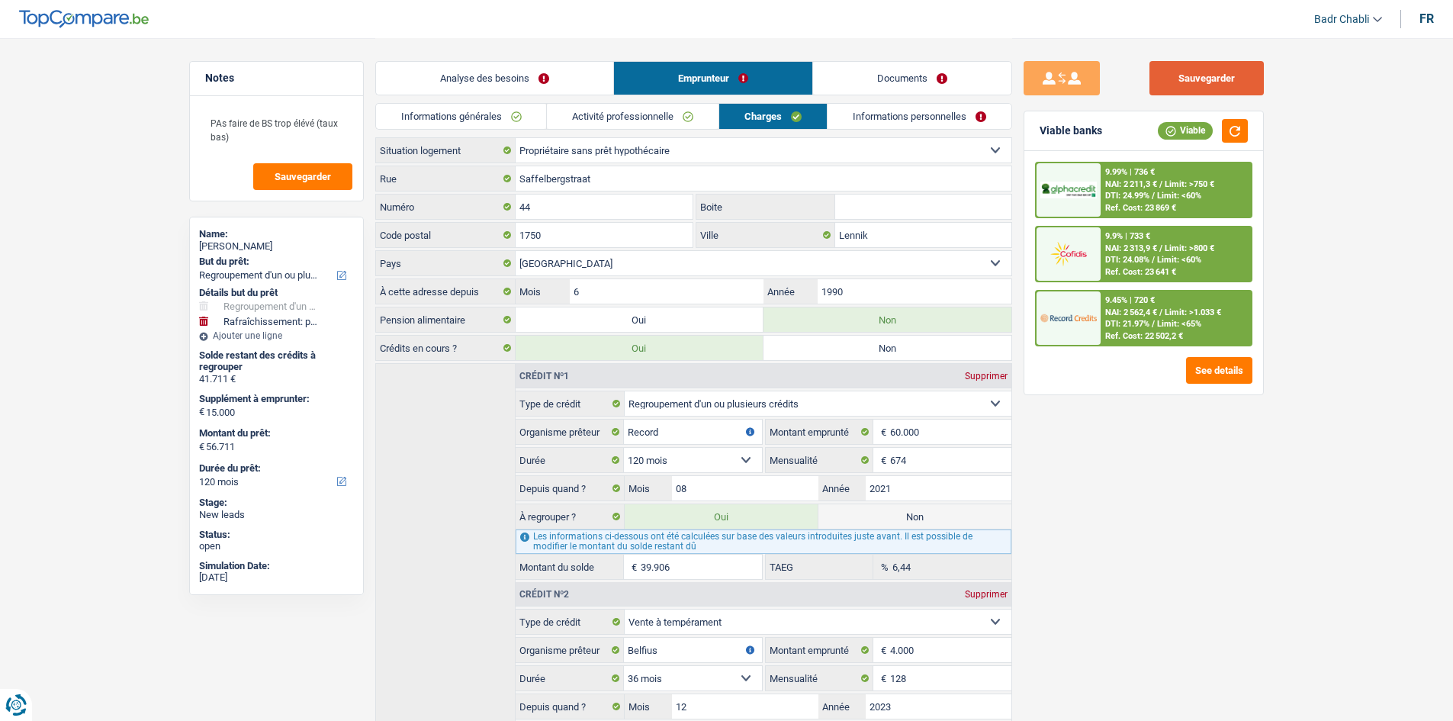
click at [1193, 87] on button "Sauvegarder" at bounding box center [1206, 78] width 114 height 34
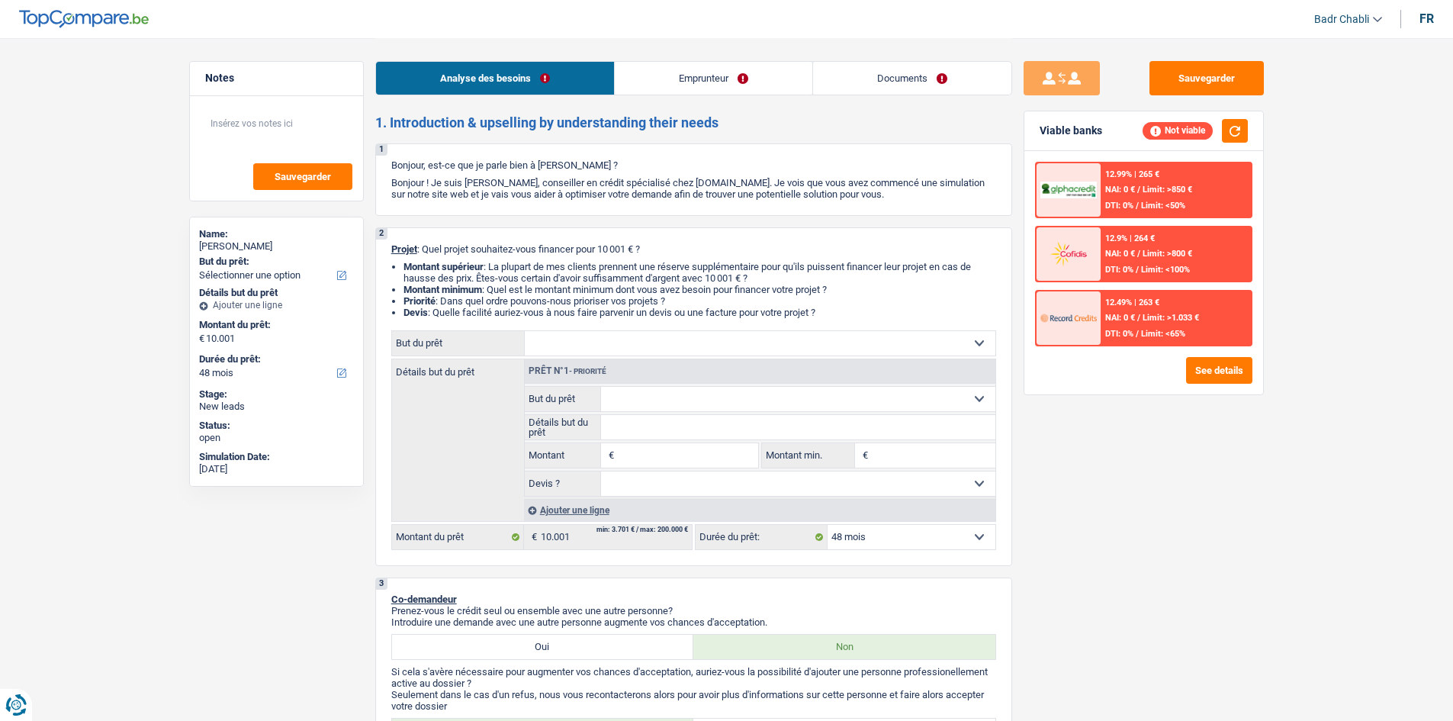
select select "48"
select select "worker"
select select "netSalary"
select select "48"
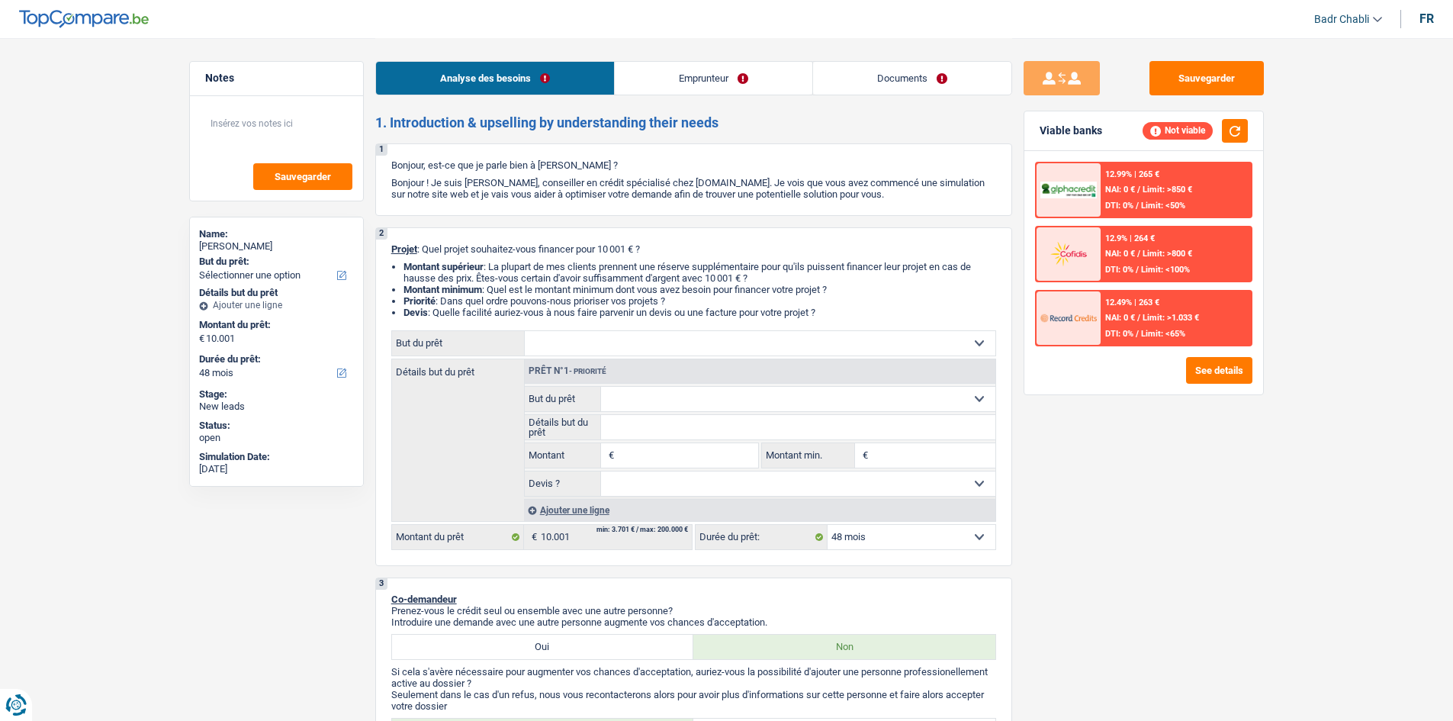
click at [703, 451] on input "Montant" at bounding box center [688, 455] width 140 height 24
type input "10.001"
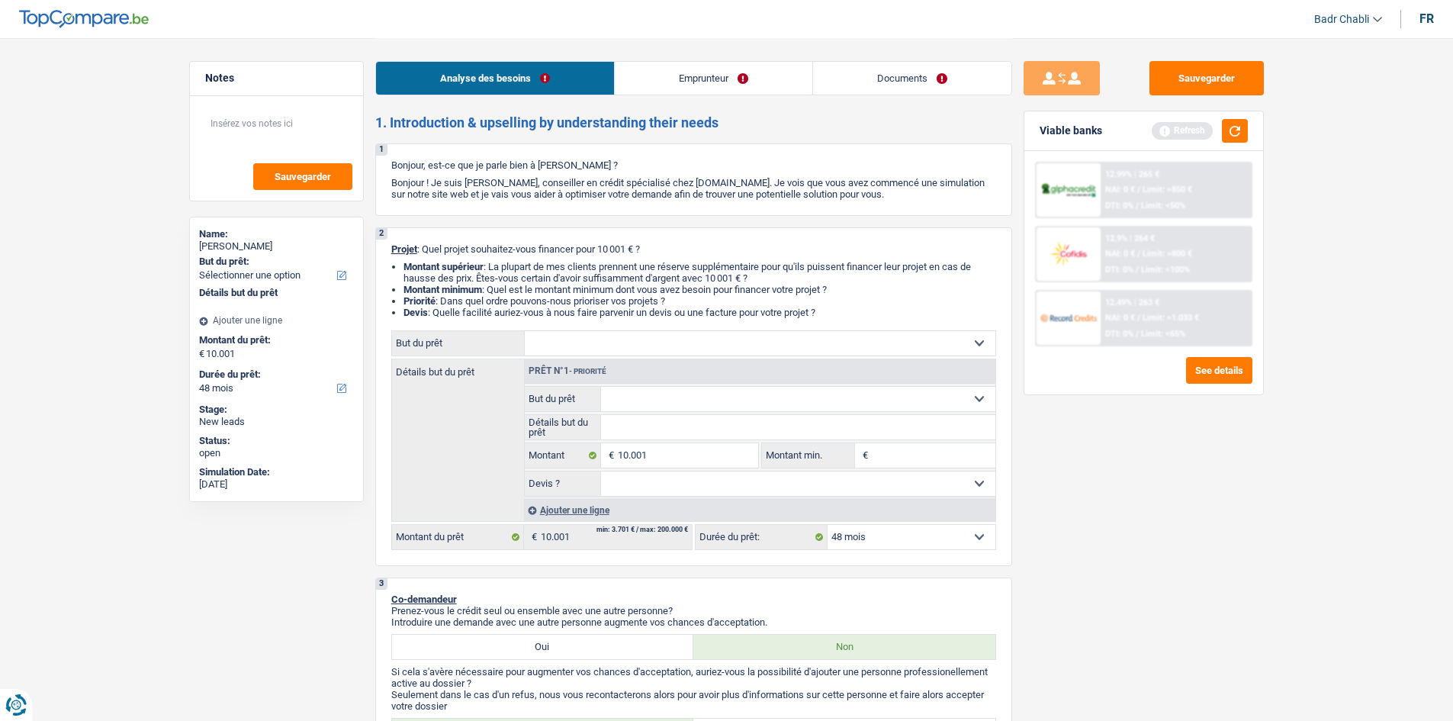
type input "10.001"
click at [699, 76] on link "Emprunteur" at bounding box center [714, 78] width 198 height 33
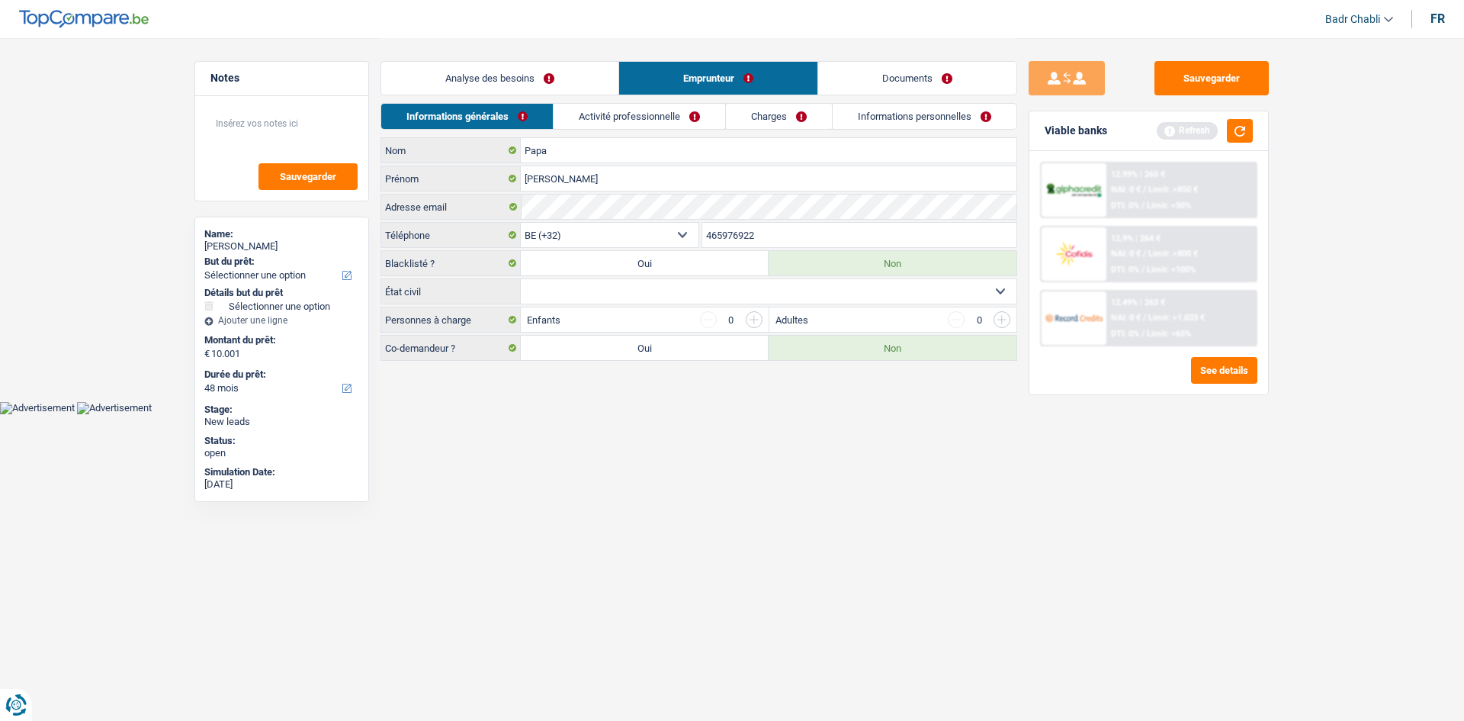
click at [671, 97] on div "Analyse des besoins Emprunteur Documents" at bounding box center [699, 70] width 637 height 65
click at [660, 117] on link "Activité professionnelle" at bounding box center [640, 116] width 172 height 25
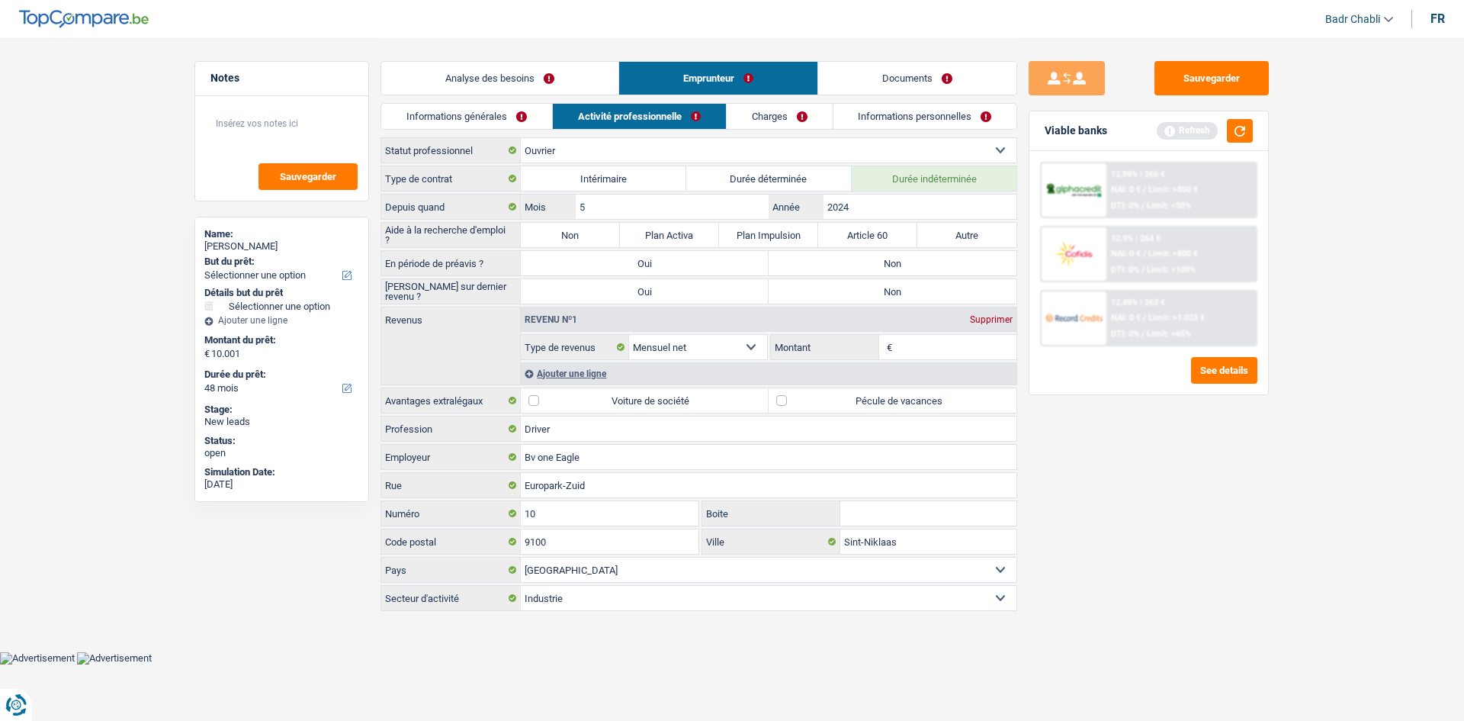
click at [571, 233] on label "Non" at bounding box center [570, 235] width 99 height 24
click at [571, 233] on input "Non" at bounding box center [570, 235] width 99 height 24
radio input "true"
click at [863, 268] on label "Non" at bounding box center [893, 263] width 248 height 24
click at [863, 268] on input "Non" at bounding box center [893, 263] width 248 height 24
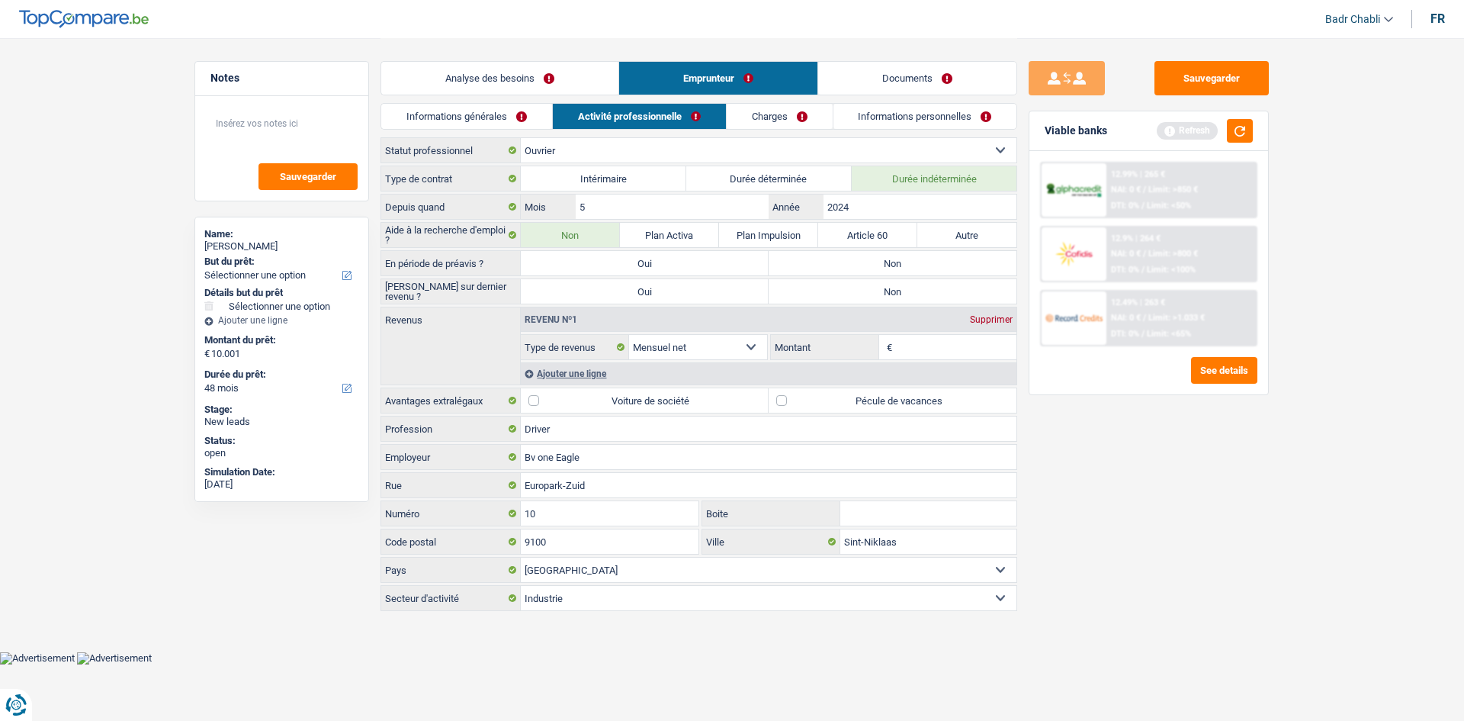
radio input "true"
click at [856, 323] on div "Revenu nº1 Supprimer" at bounding box center [769, 319] width 496 height 24
click at [869, 295] on label "Non" at bounding box center [893, 291] width 248 height 24
click at [869, 295] on input "Non" at bounding box center [893, 291] width 248 height 24
radio input "true"
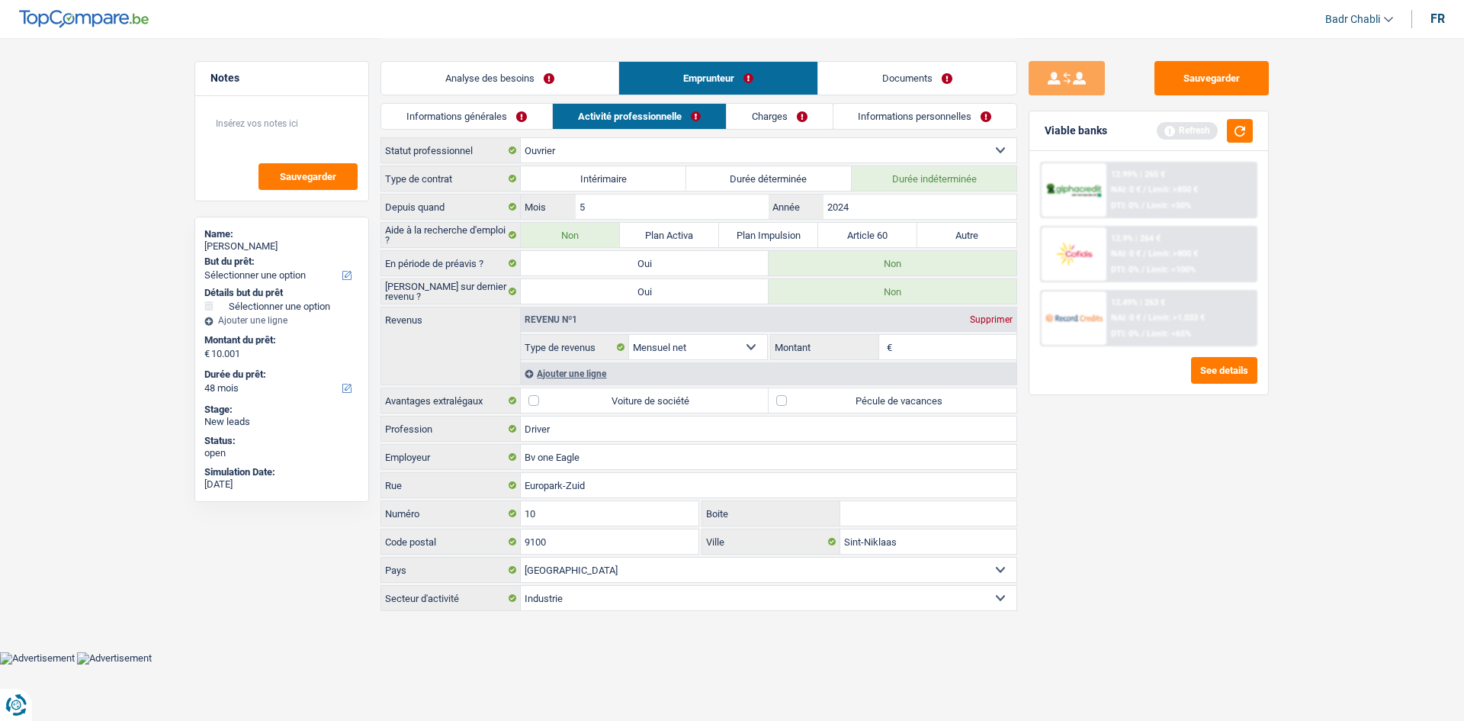
click at [915, 109] on link "Informations personnelles" at bounding box center [926, 116] width 184 height 25
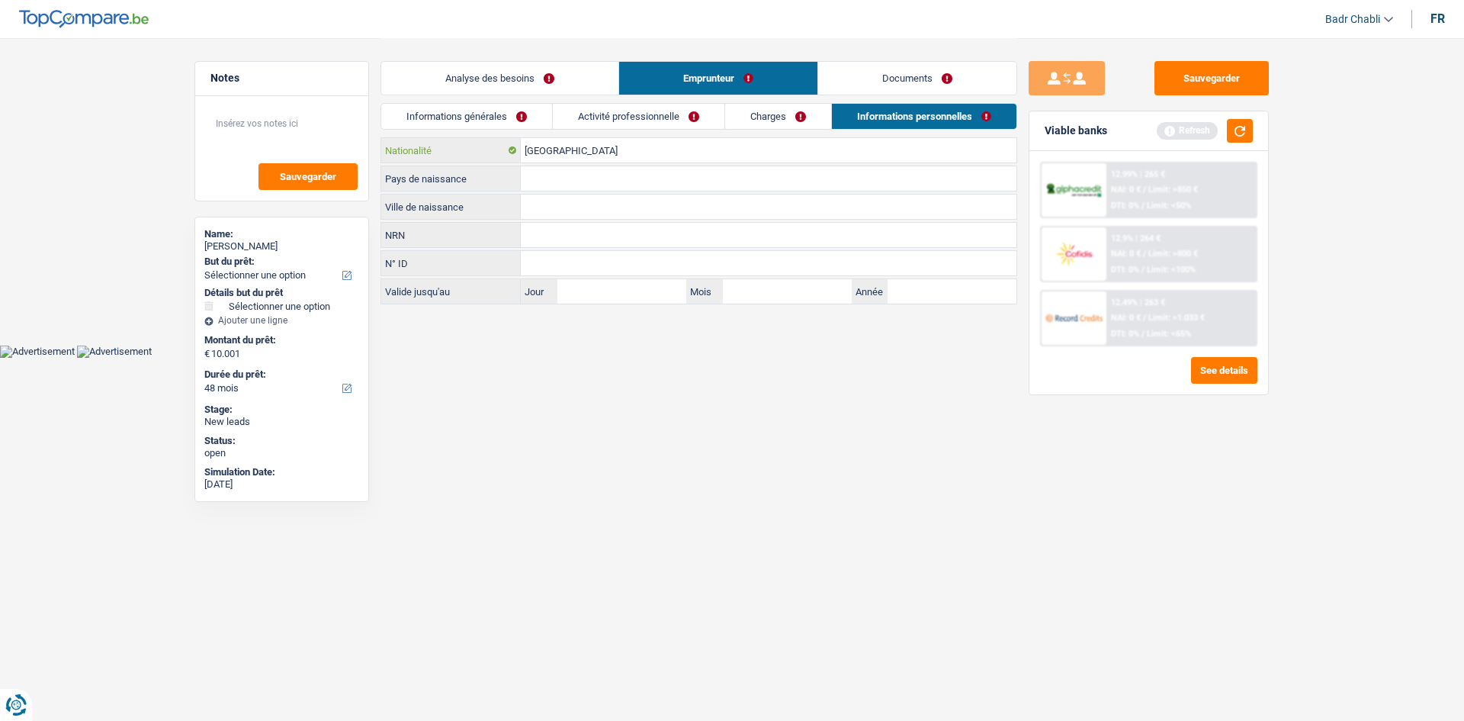
click at [619, 156] on input "[GEOGRAPHIC_DATA]" at bounding box center [769, 150] width 496 height 24
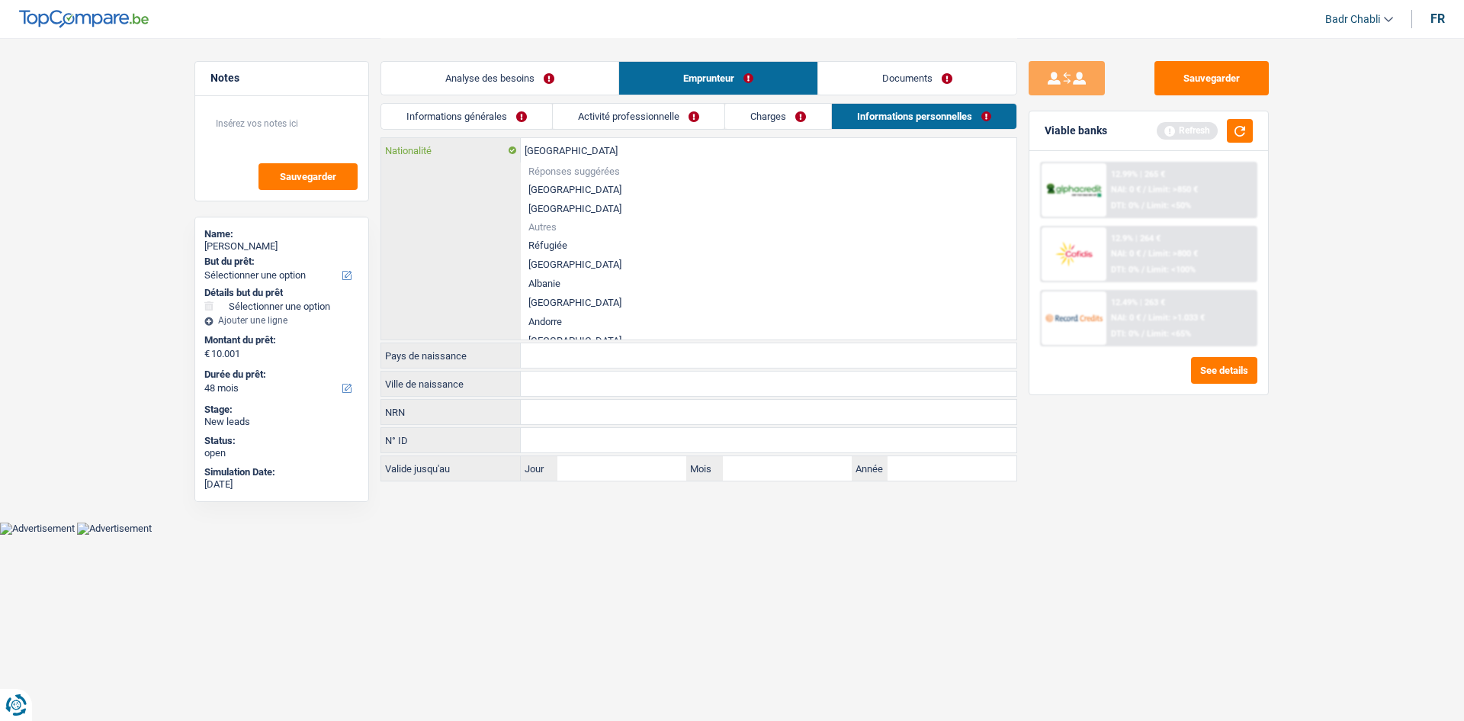
click at [619, 156] on input "[GEOGRAPHIC_DATA]" at bounding box center [769, 150] width 496 height 24
type input "r"
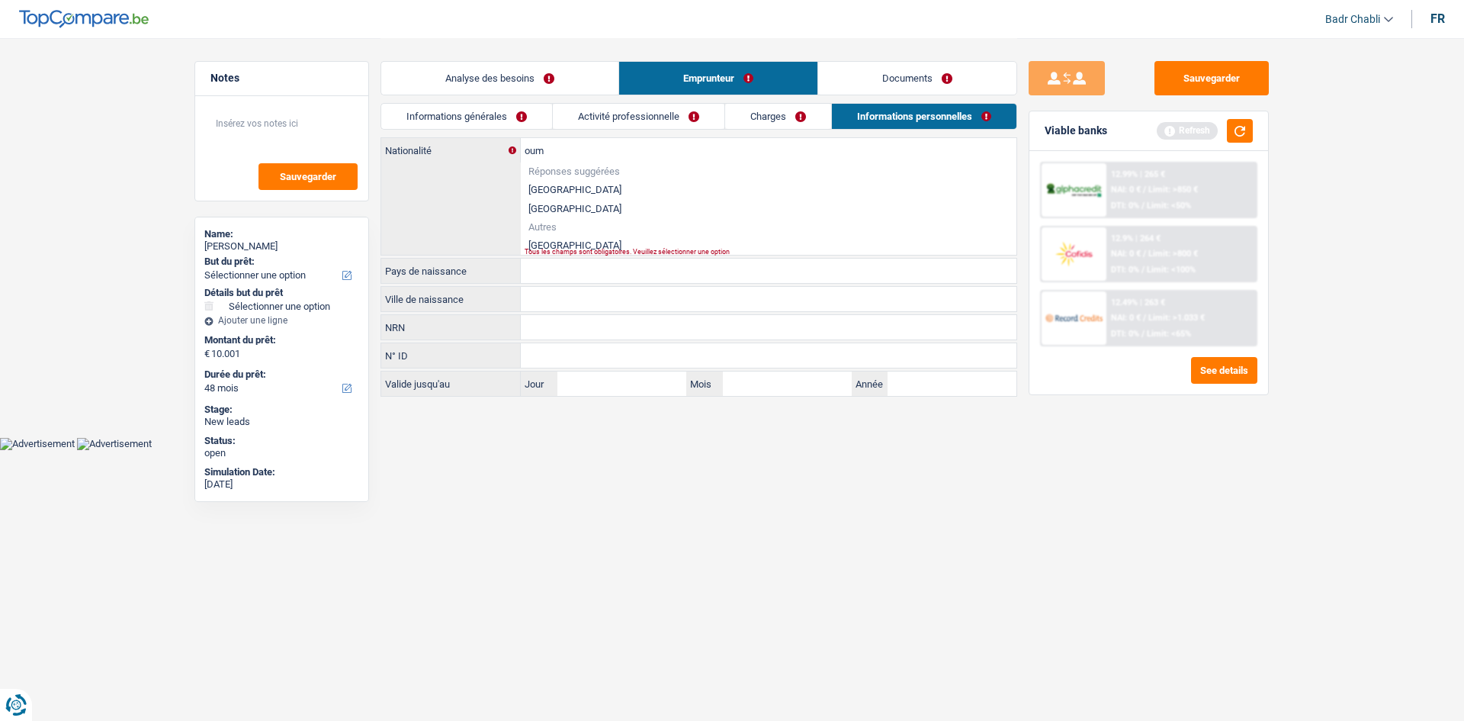
click at [558, 245] on li "Roumanie" at bounding box center [769, 245] width 496 height 19
type input "Roumanie"
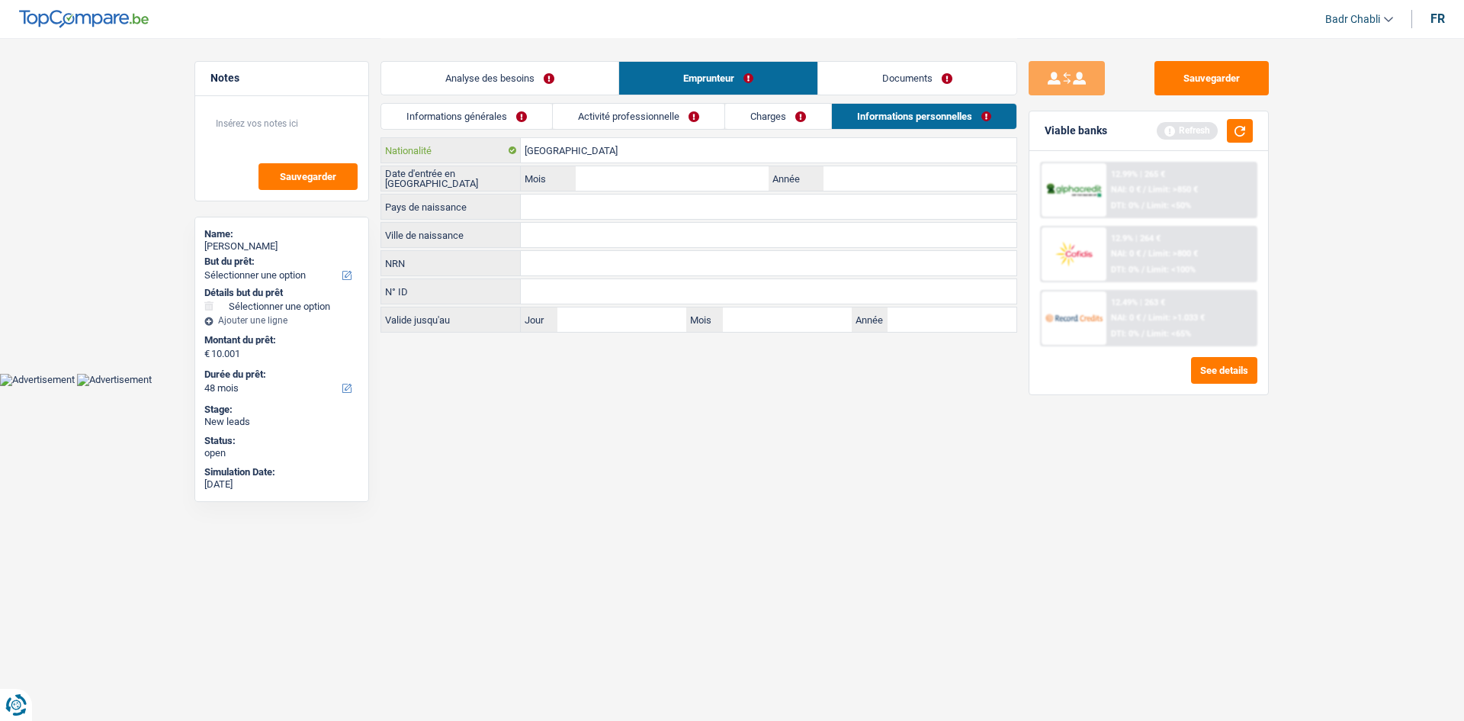
click at [563, 159] on input "Roumanie" at bounding box center [769, 150] width 496 height 24
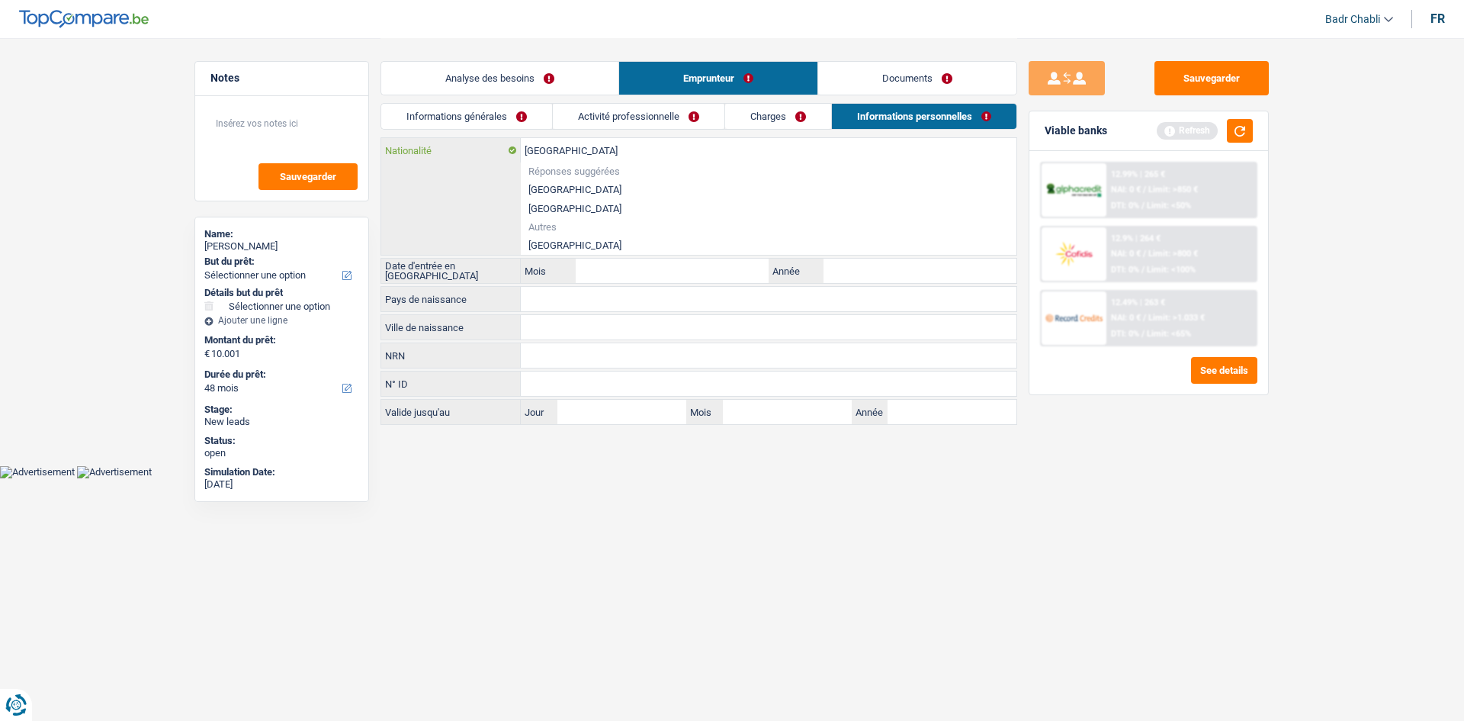
click at [563, 159] on input "Roumanie" at bounding box center [769, 150] width 496 height 24
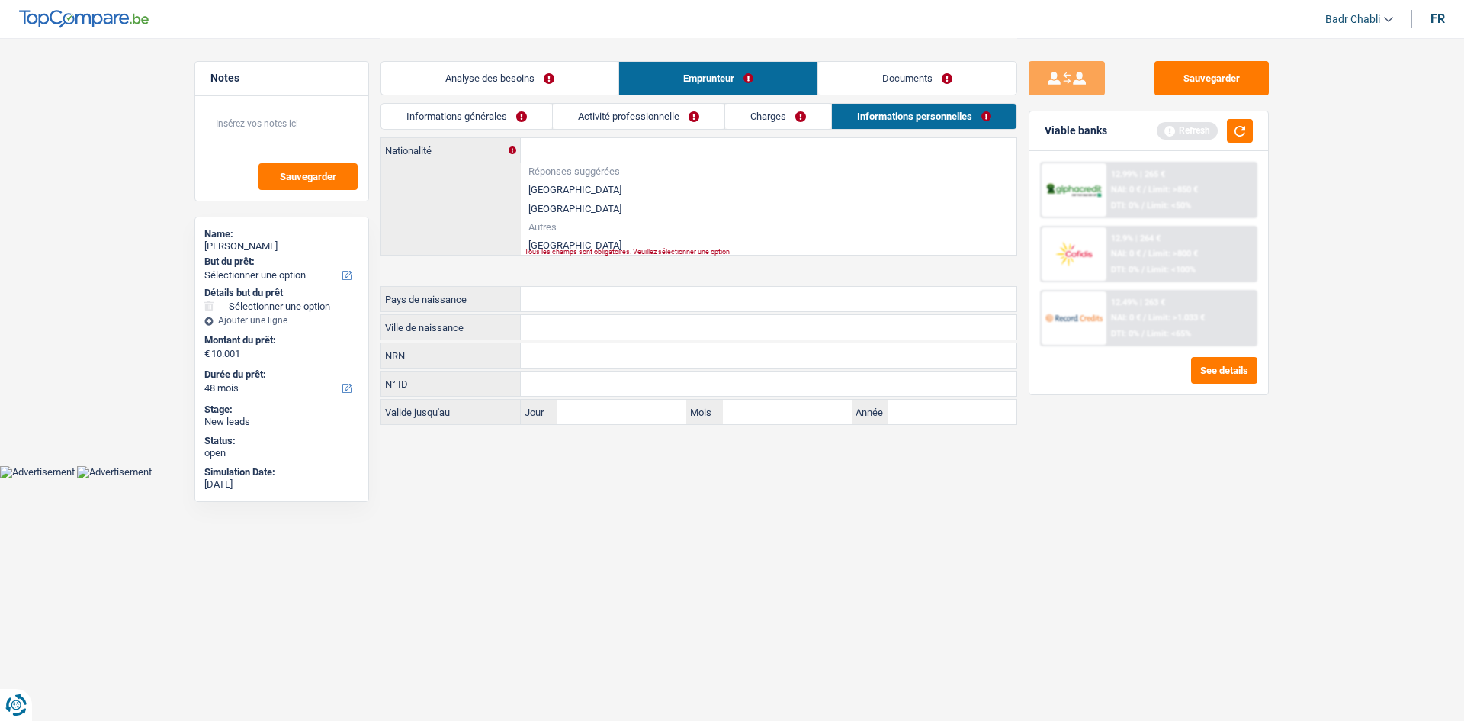
click at [561, 246] on li "Roumanie" at bounding box center [769, 245] width 496 height 19
type input "Roumanie"
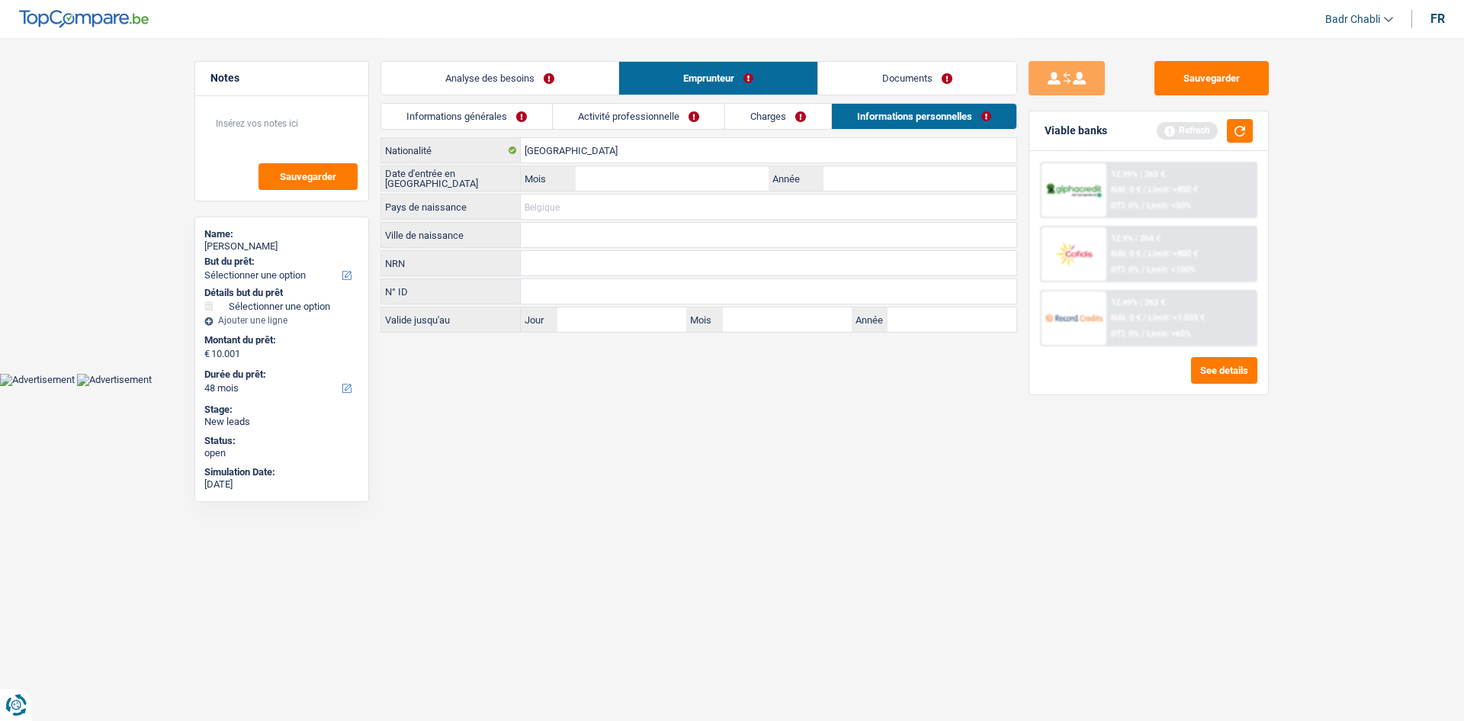
click at [570, 216] on input "Pays de naissance" at bounding box center [769, 206] width 496 height 24
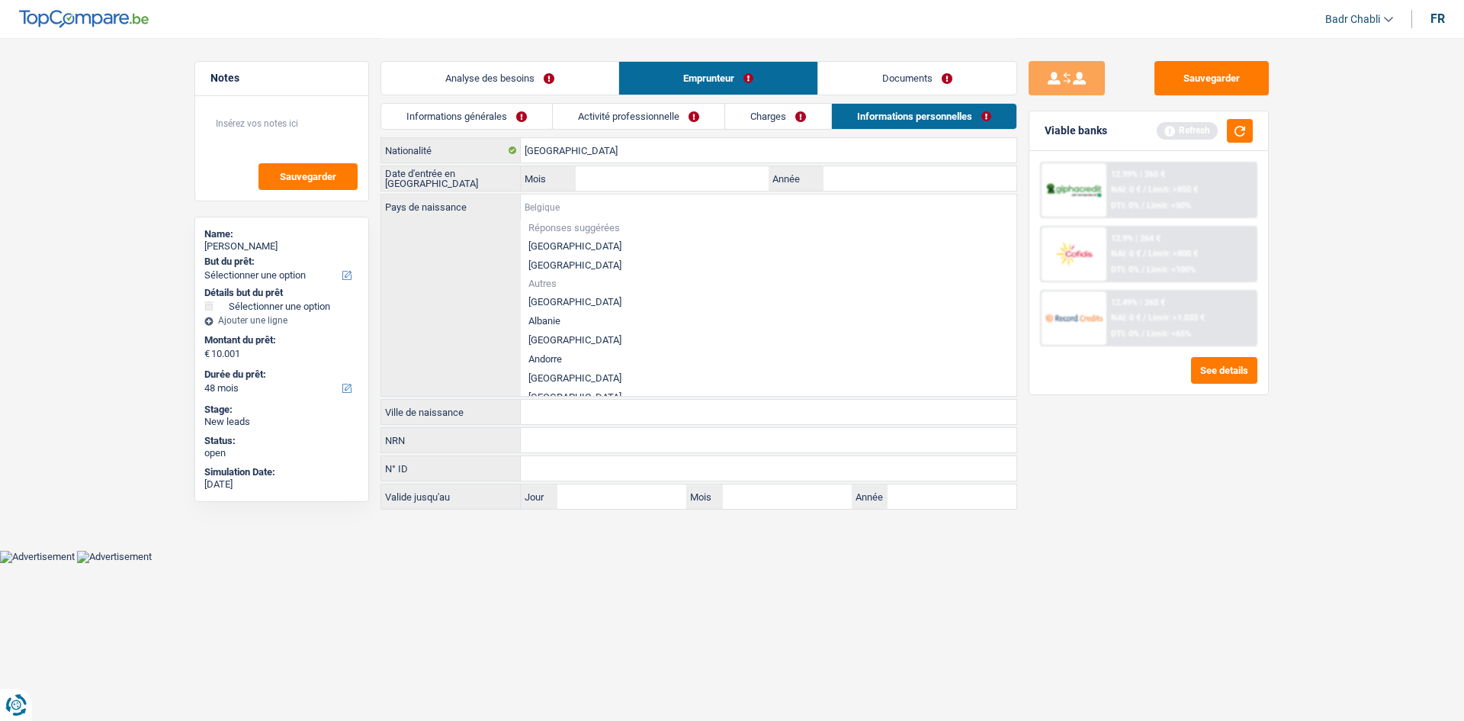
paste input "Roumanie"
type input "Roumanie"
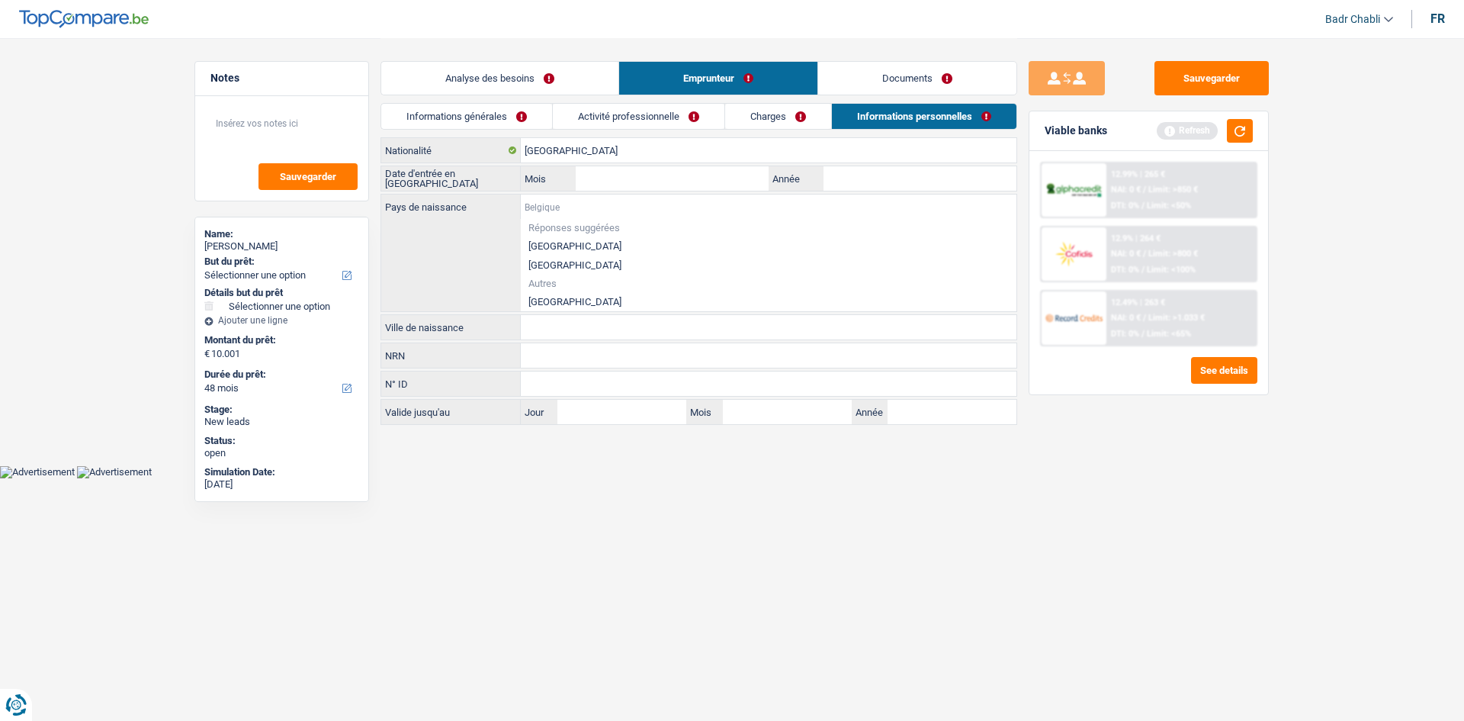
paste input "Roumanie"
type input "Roumanie"
click at [571, 297] on li "Roumanie" at bounding box center [769, 301] width 496 height 19
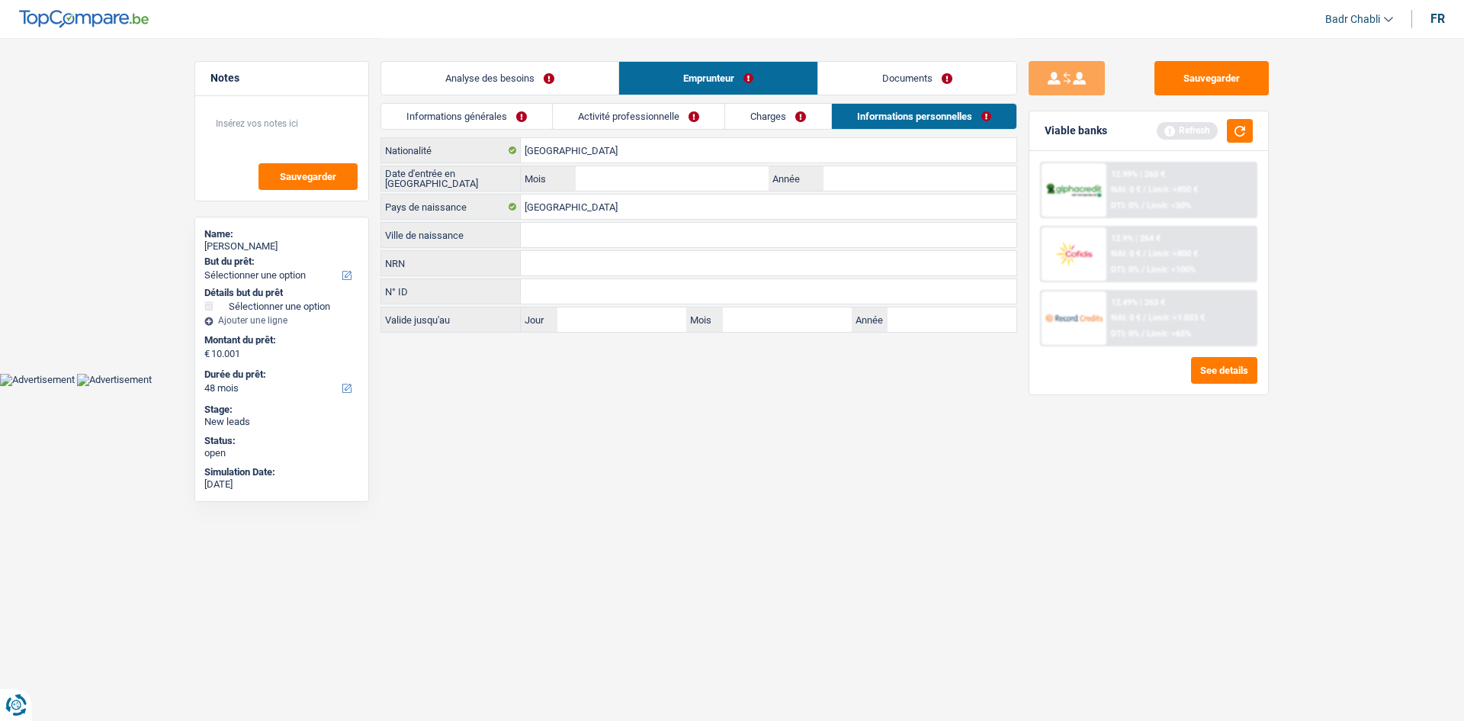
click at [577, 243] on input "Ville de naissance" at bounding box center [769, 235] width 496 height 24
paste input "Roumanie"
type input "Roumanie"
click at [699, 164] on div "Roumanie Nationalité Date d'entrée en Belgique Mois / Année Roumanie Pays de na…" at bounding box center [699, 234] width 637 height 195
click at [699, 171] on input "Mois" at bounding box center [672, 178] width 193 height 24
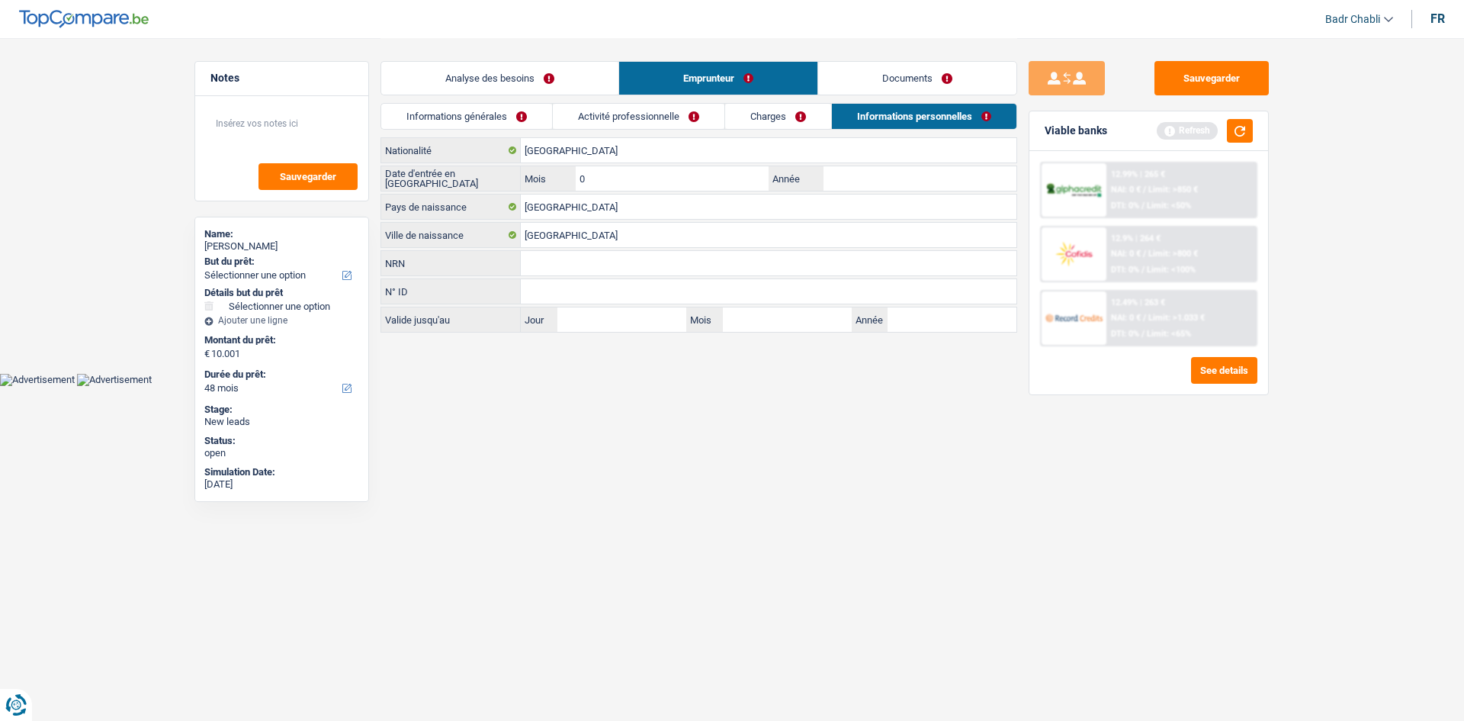
type input "04"
type input "2024"
click at [763, 127] on link "Charges" at bounding box center [778, 116] width 106 height 25
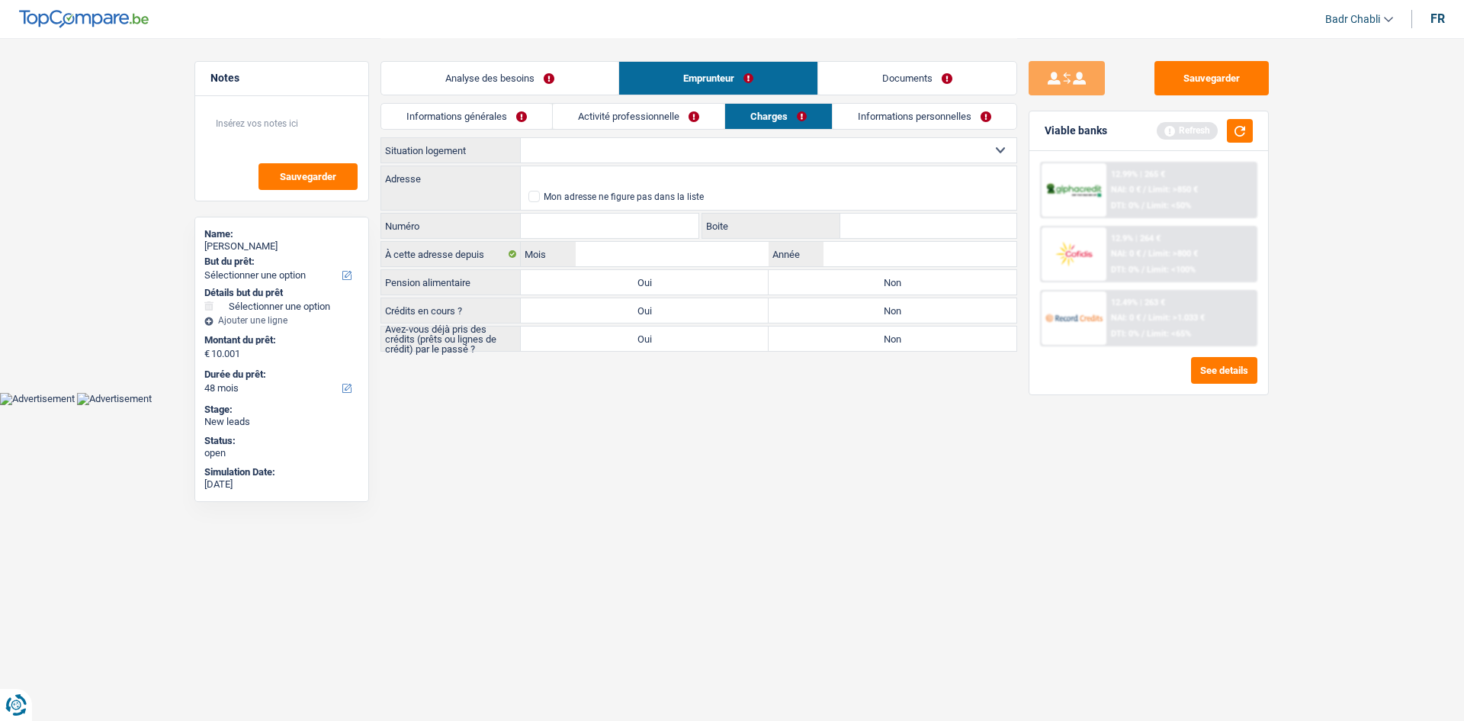
click at [656, 122] on link "Activité professionnelle" at bounding box center [639, 116] width 172 height 25
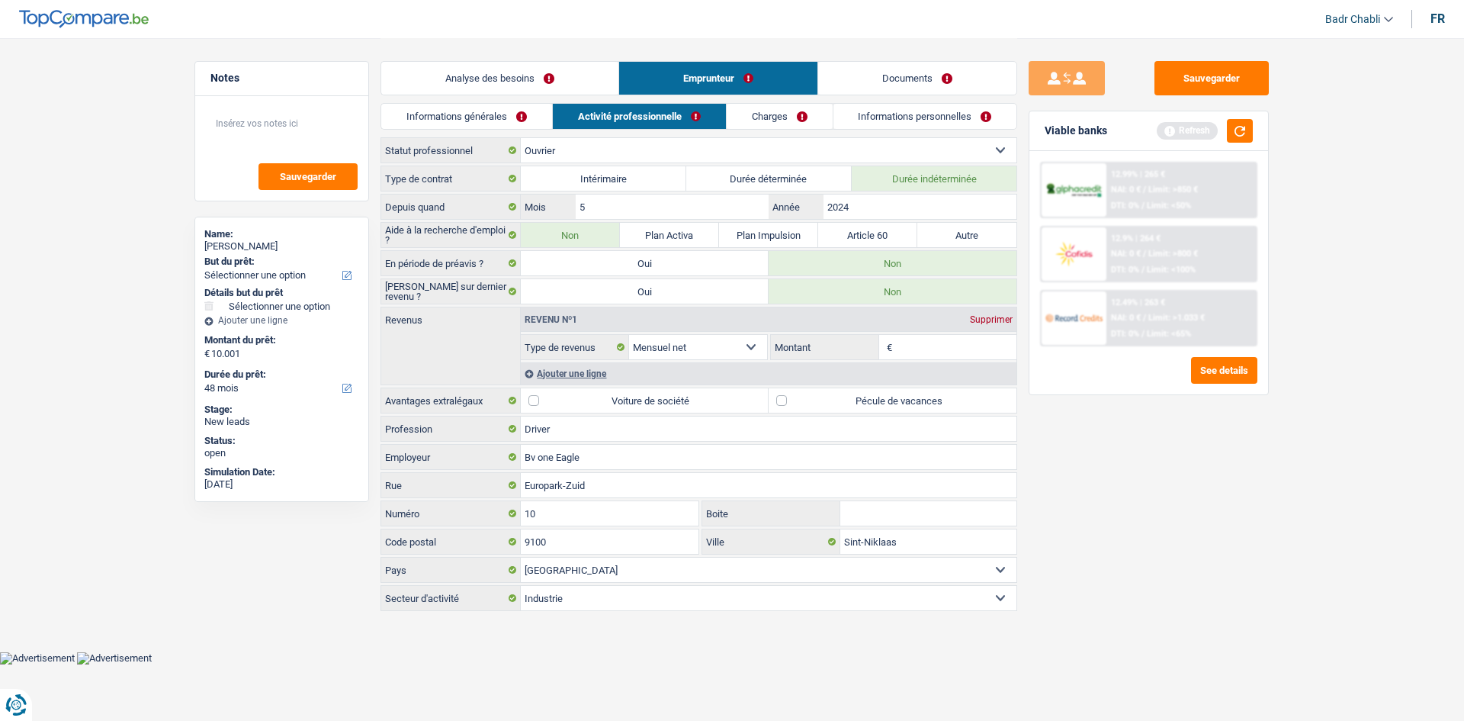
click at [496, 116] on link "Informations générales" at bounding box center [466, 116] width 171 height 25
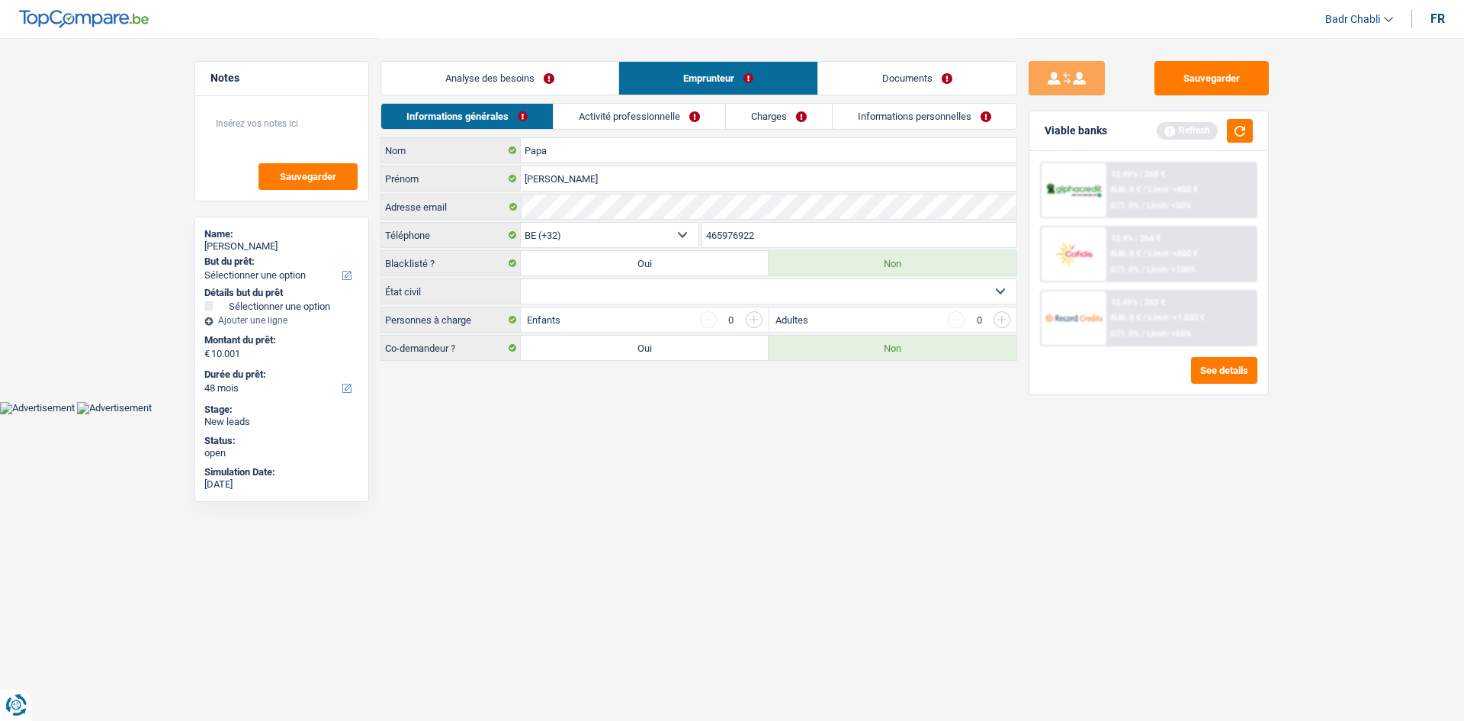
click at [573, 68] on link "Analyse des besoins" at bounding box center [499, 78] width 237 height 33
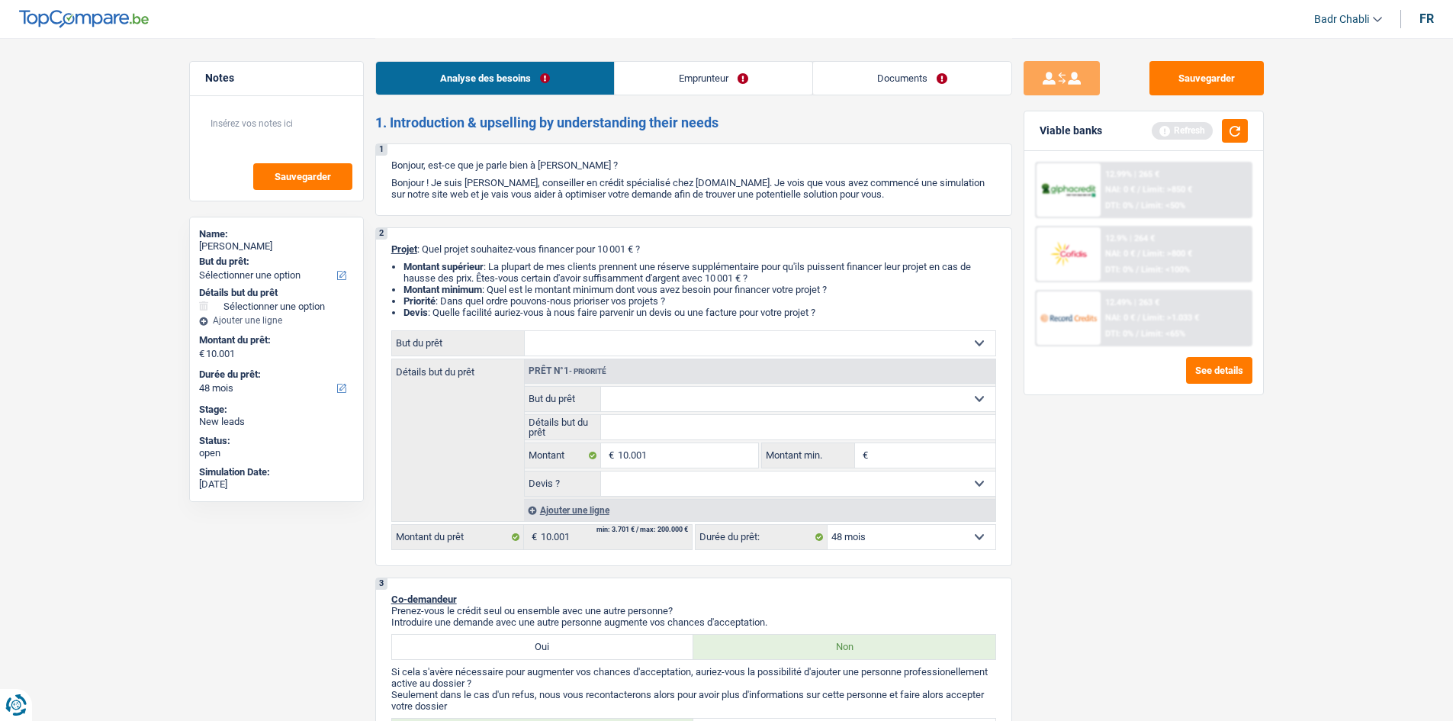
click at [903, 436] on input "Détails but du prêt" at bounding box center [798, 427] width 394 height 24
click at [908, 457] on input "Montant min." at bounding box center [934, 455] width 124 height 24
type input "8"
type input "80"
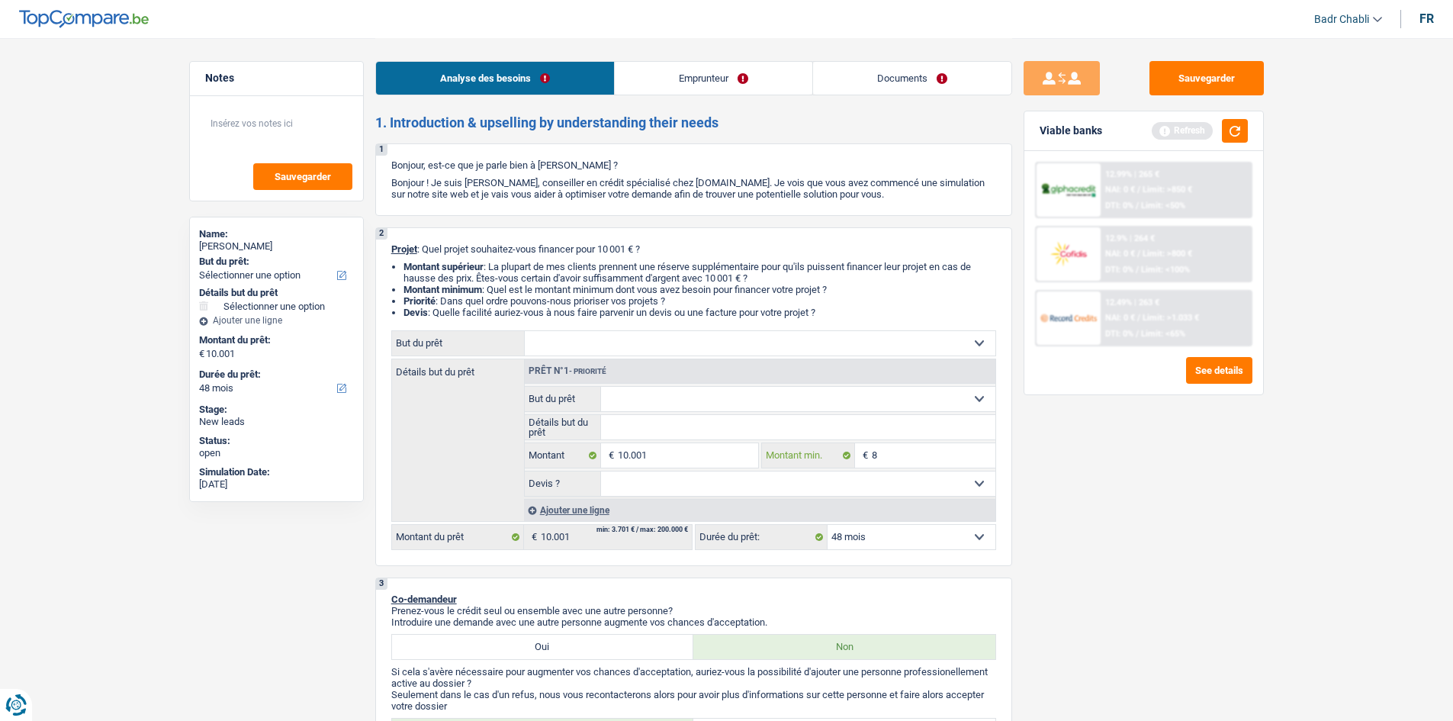
type input "80"
type input "800"
type input "8.000"
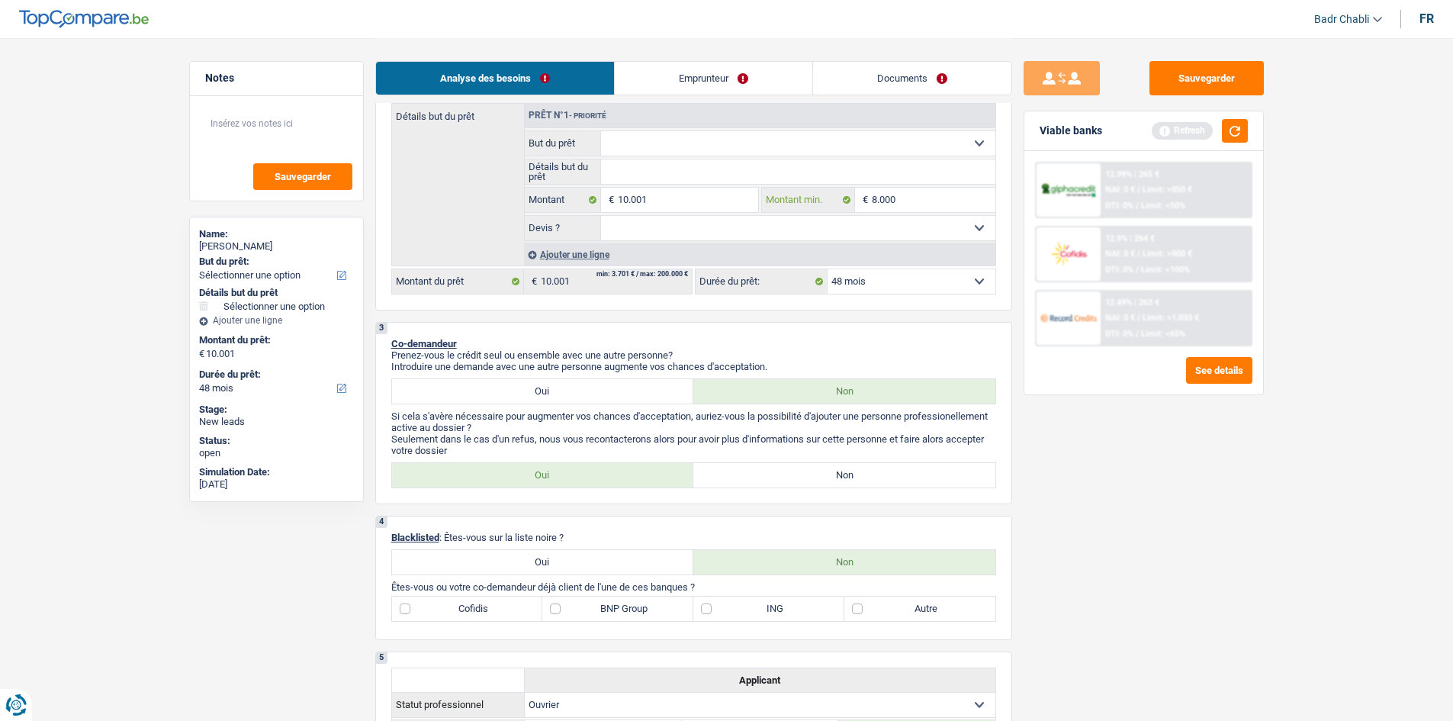
scroll to position [229, 0]
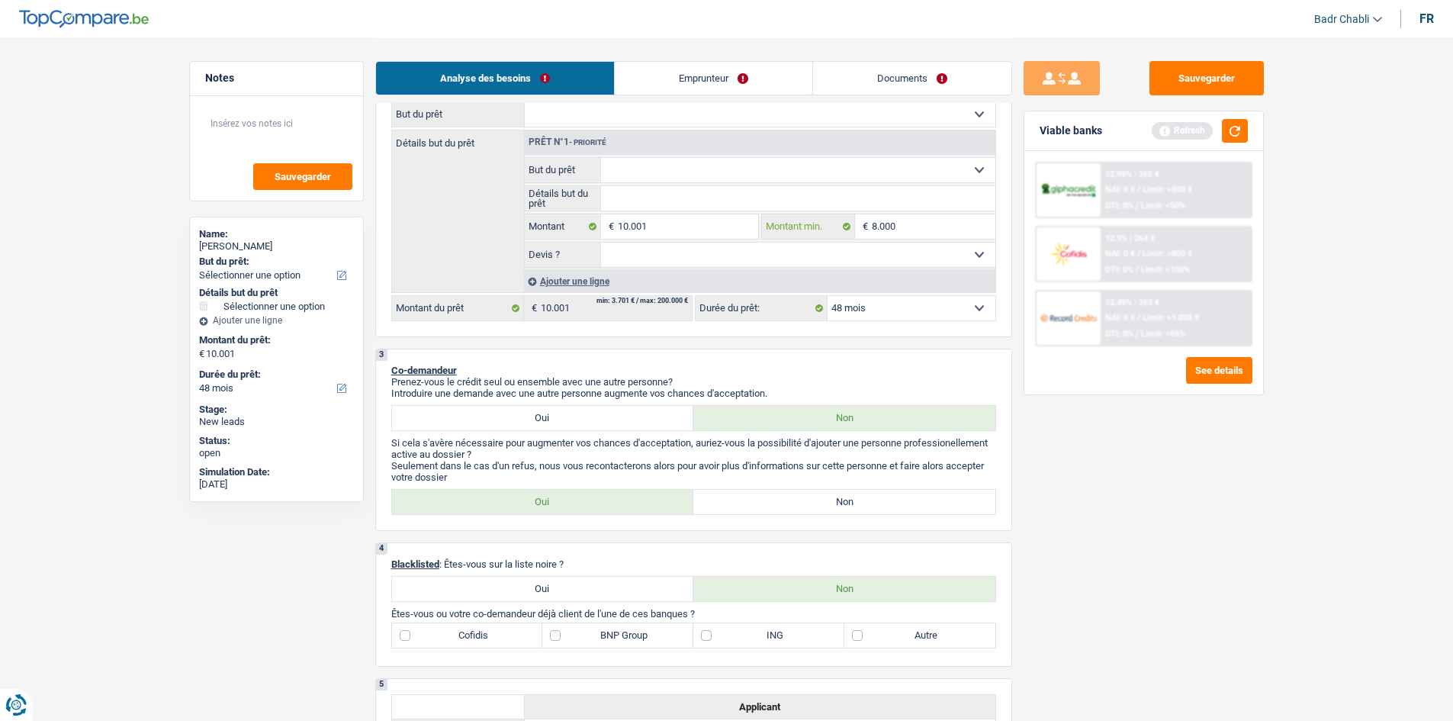
type input "8.000"
click at [920, 88] on link "Documents" at bounding box center [912, 78] width 198 height 33
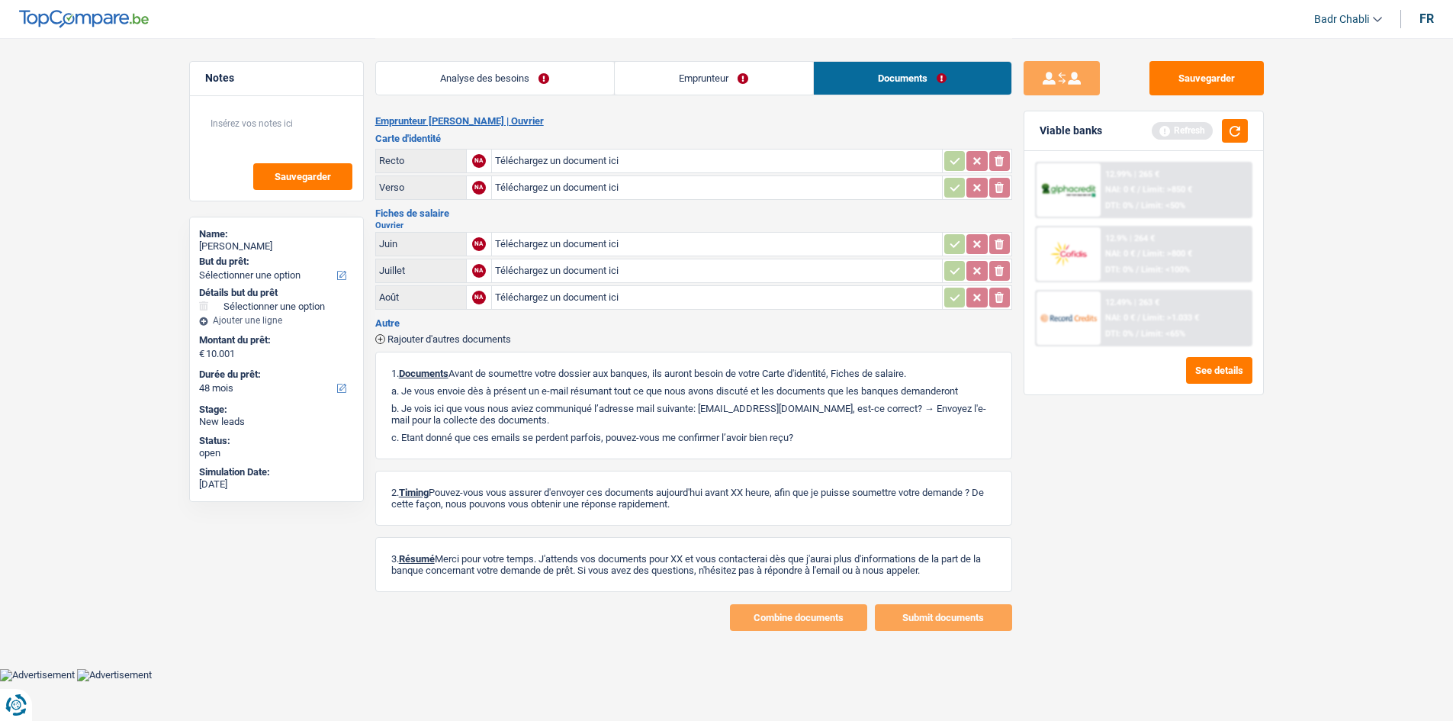
scroll to position [0, 0]
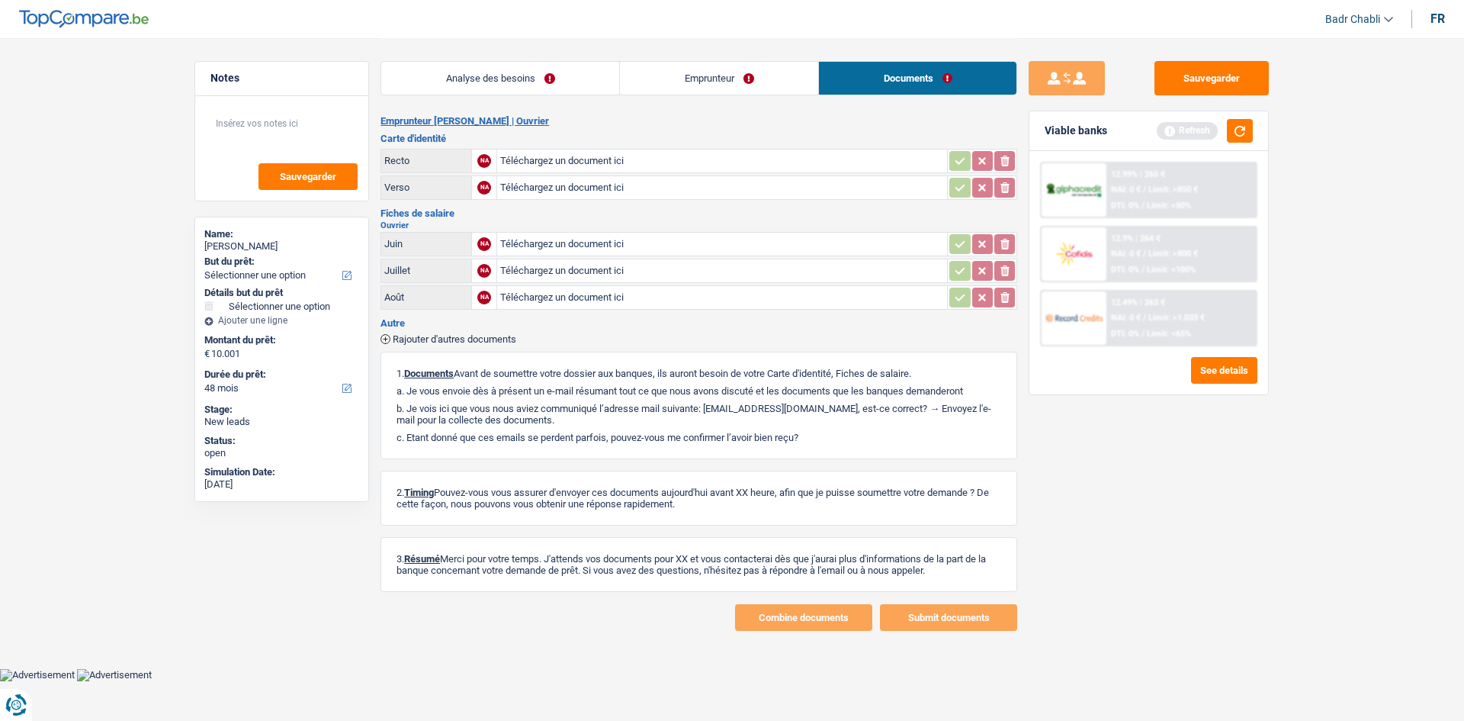
click at [454, 73] on link "Analyse des besoins" at bounding box center [500, 78] width 238 height 33
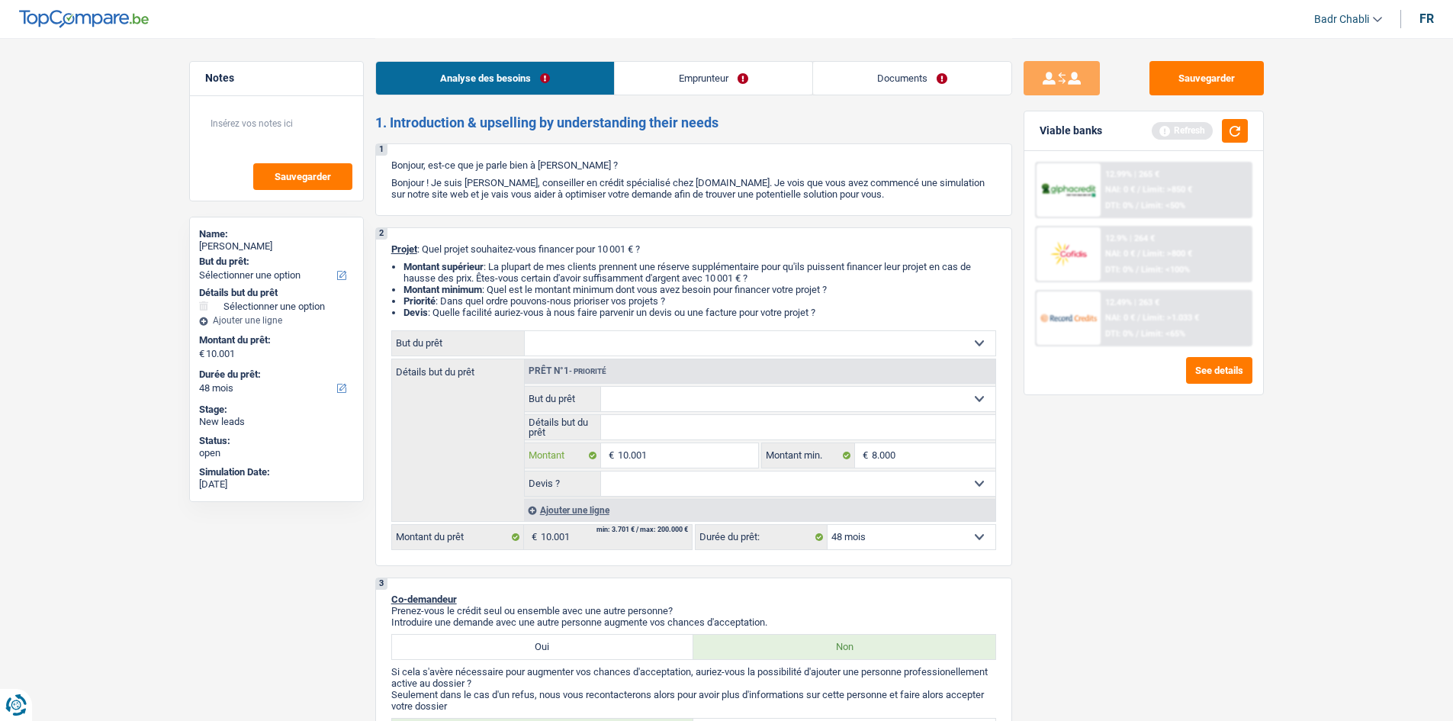
click at [684, 458] on input "10.001" at bounding box center [688, 455] width 140 height 24
click at [619, 350] on select "Confort maison: meubles, textile, peinture, électroménager, outillage non-profe…" at bounding box center [760, 343] width 471 height 24
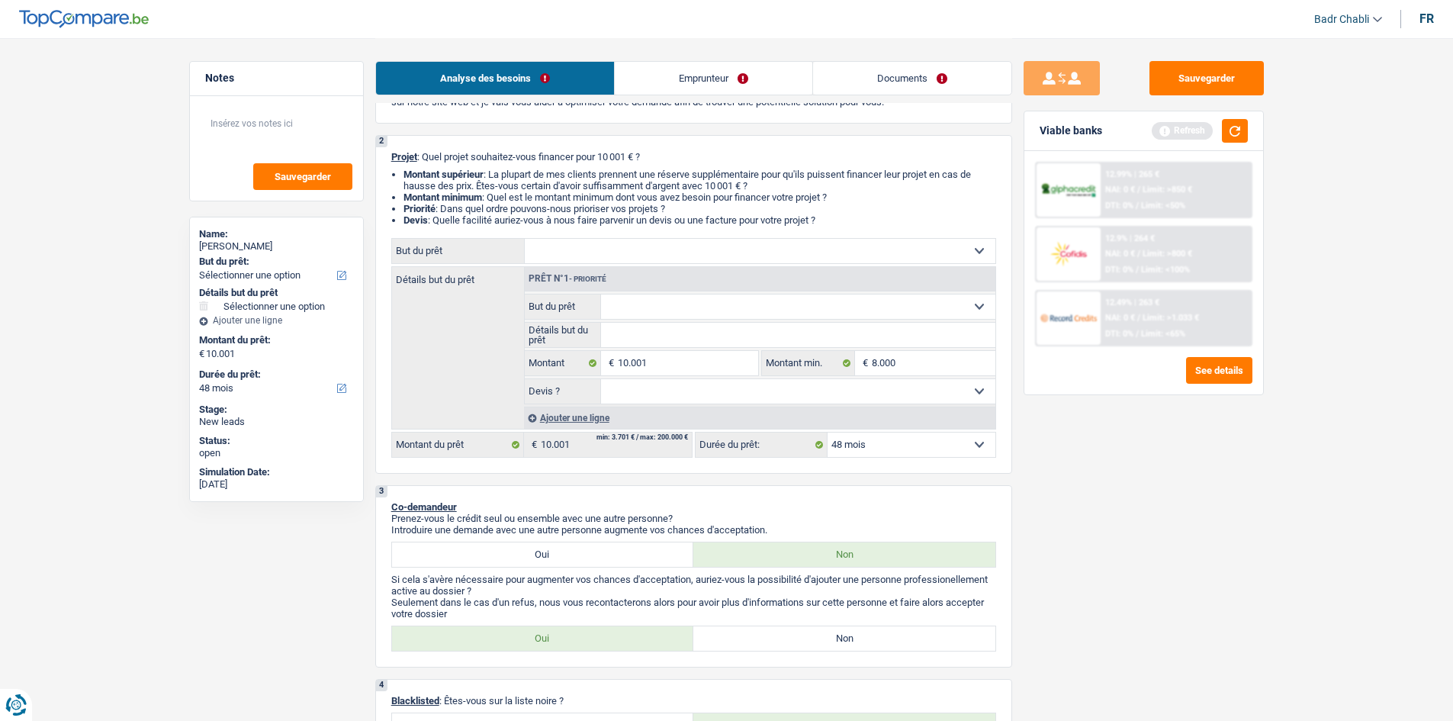
scroll to position [381, 0]
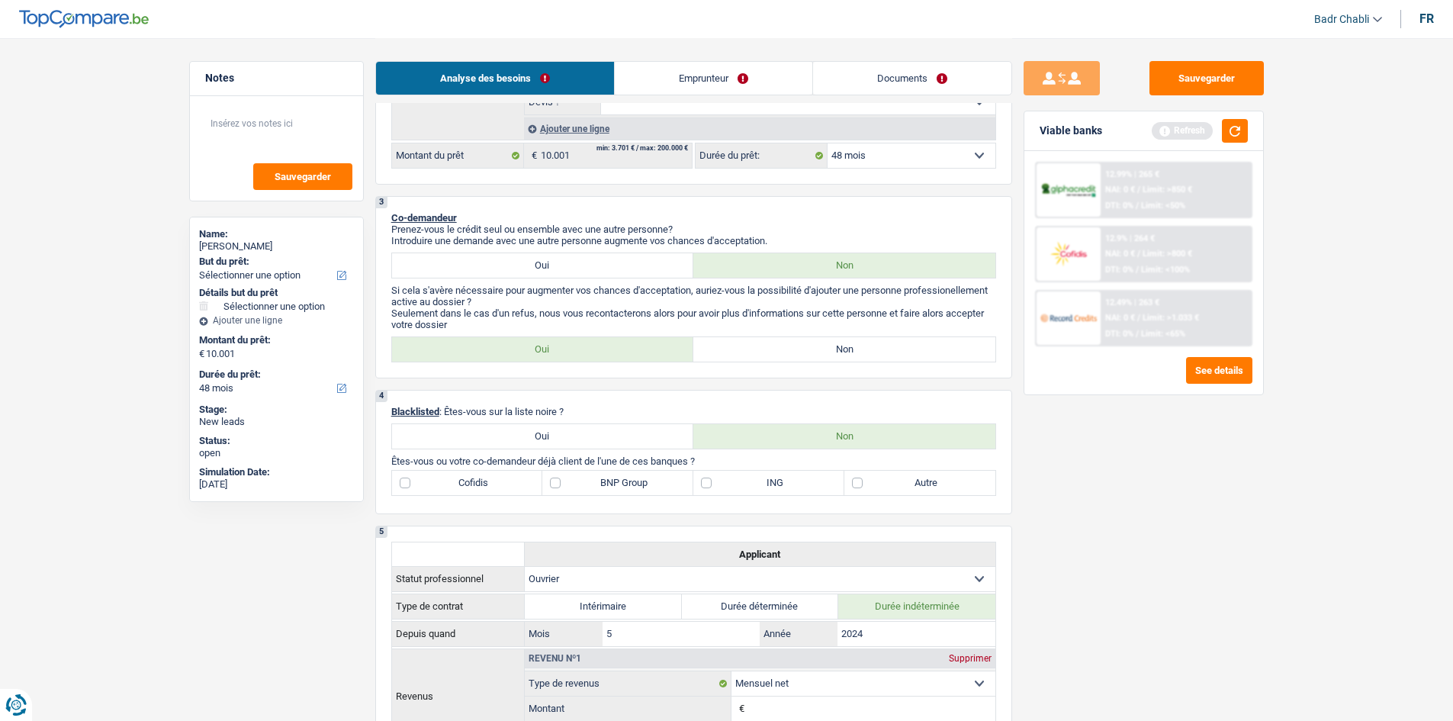
click at [827, 342] on label "Non" at bounding box center [844, 349] width 302 height 24
click at [827, 342] on input "Non" at bounding box center [844, 349] width 302 height 24
radio input "true"
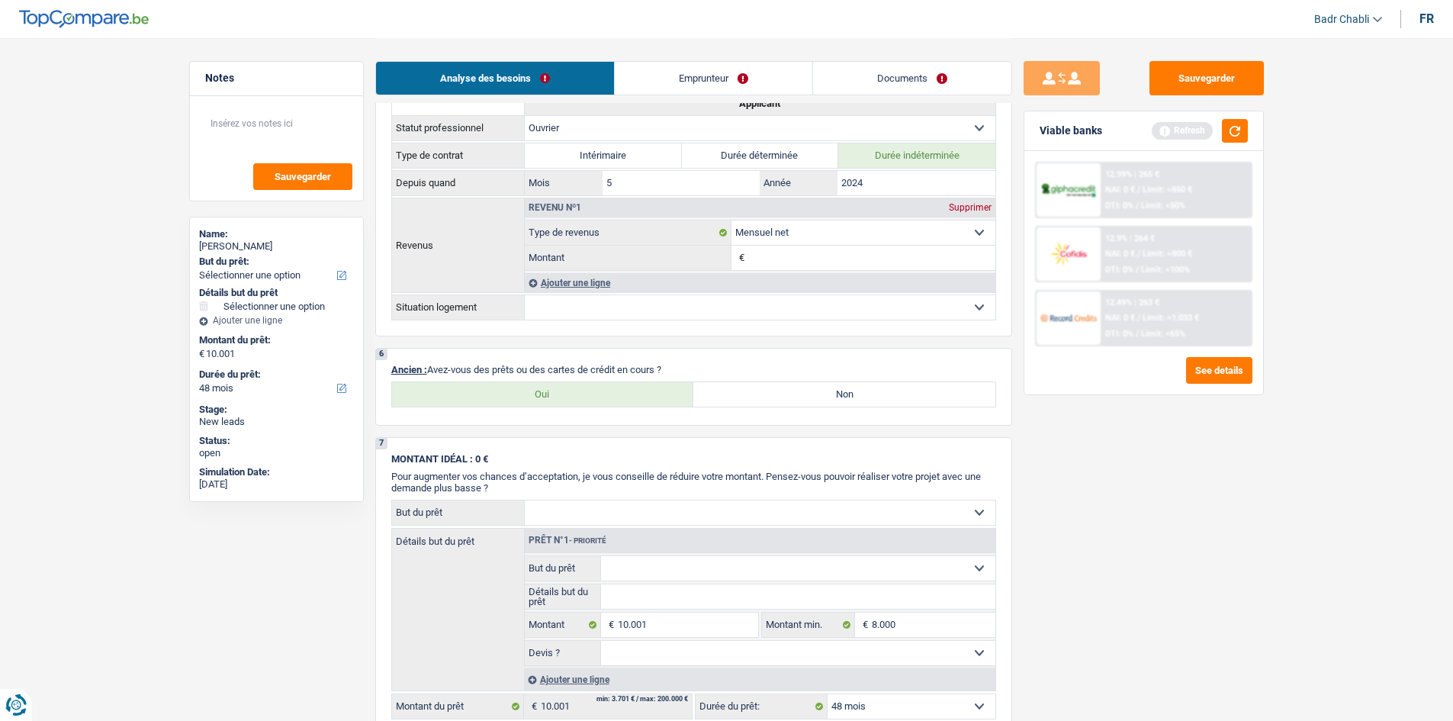
scroll to position [915, 0]
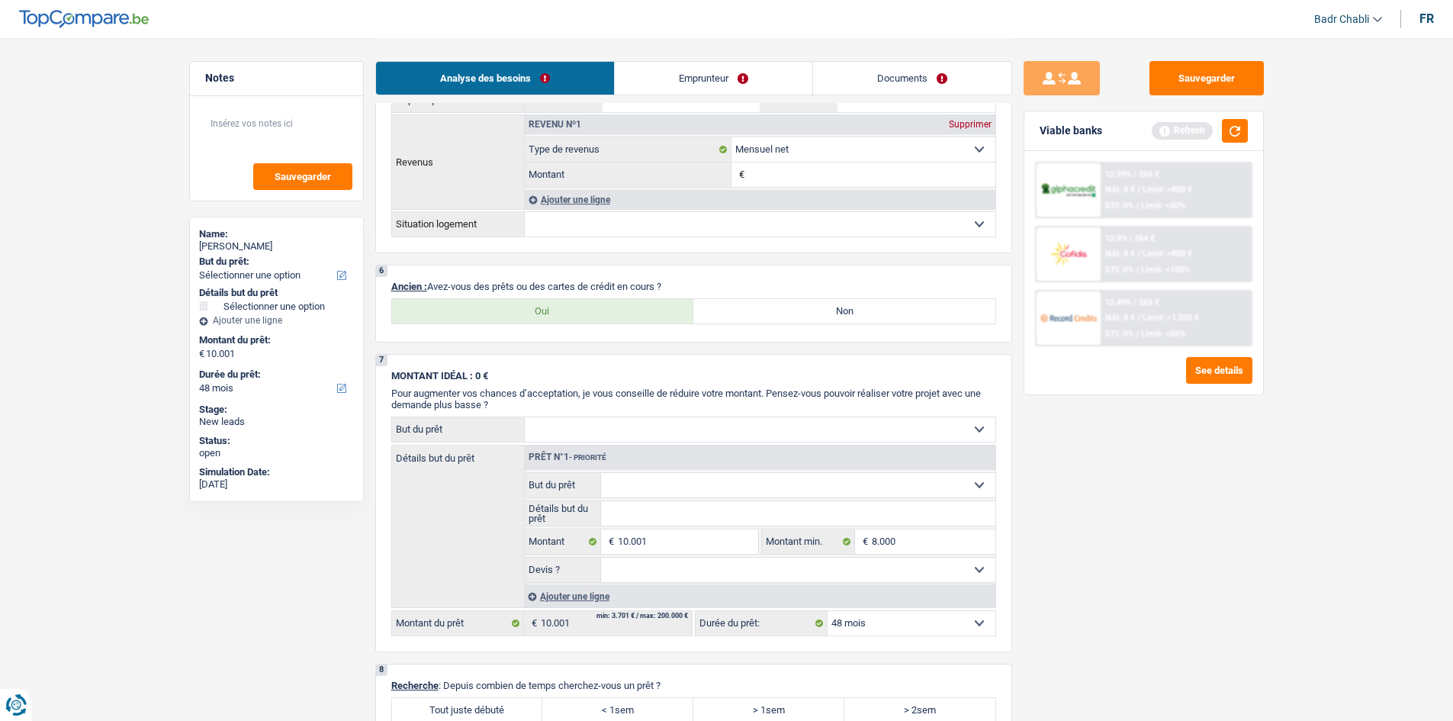
click at [779, 318] on label "Non" at bounding box center [844, 311] width 302 height 24
click at [779, 318] on input "Non" at bounding box center [844, 311] width 302 height 24
radio input "true"
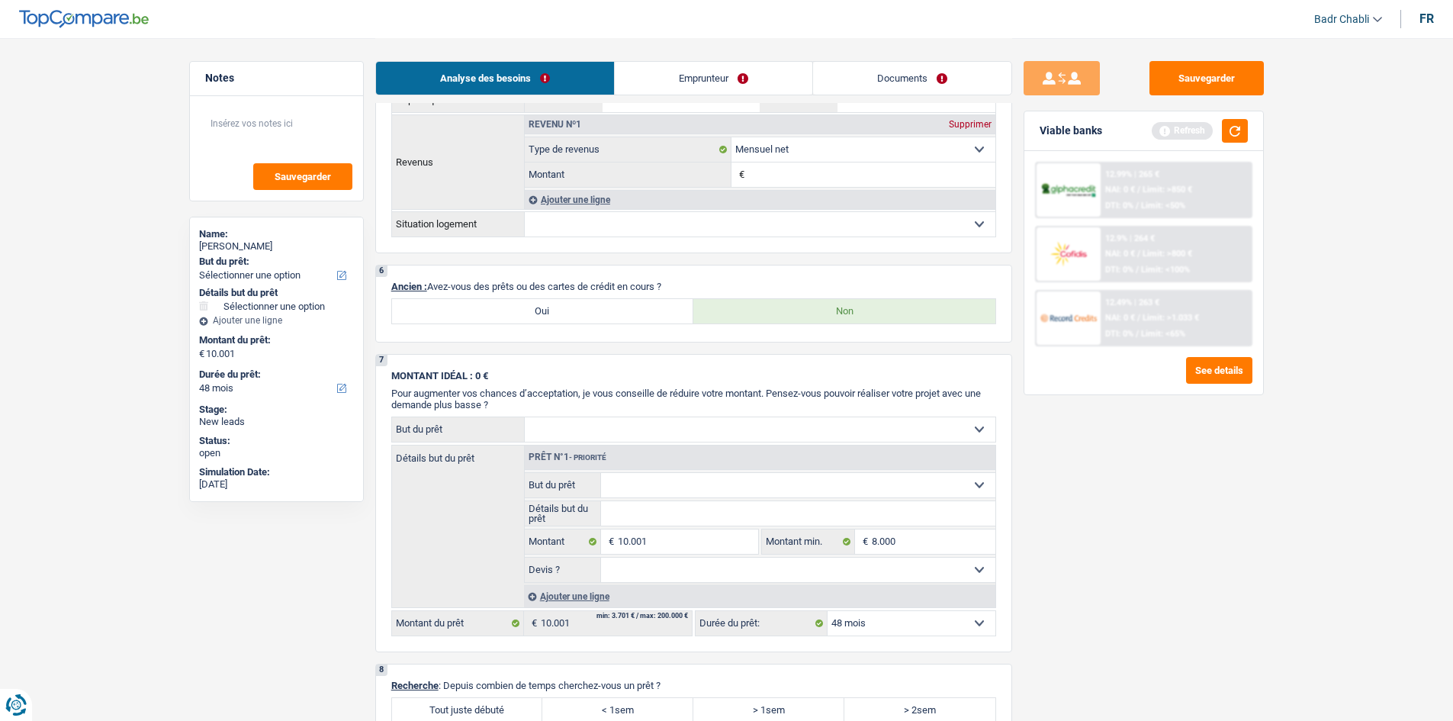
scroll to position [1296, 0]
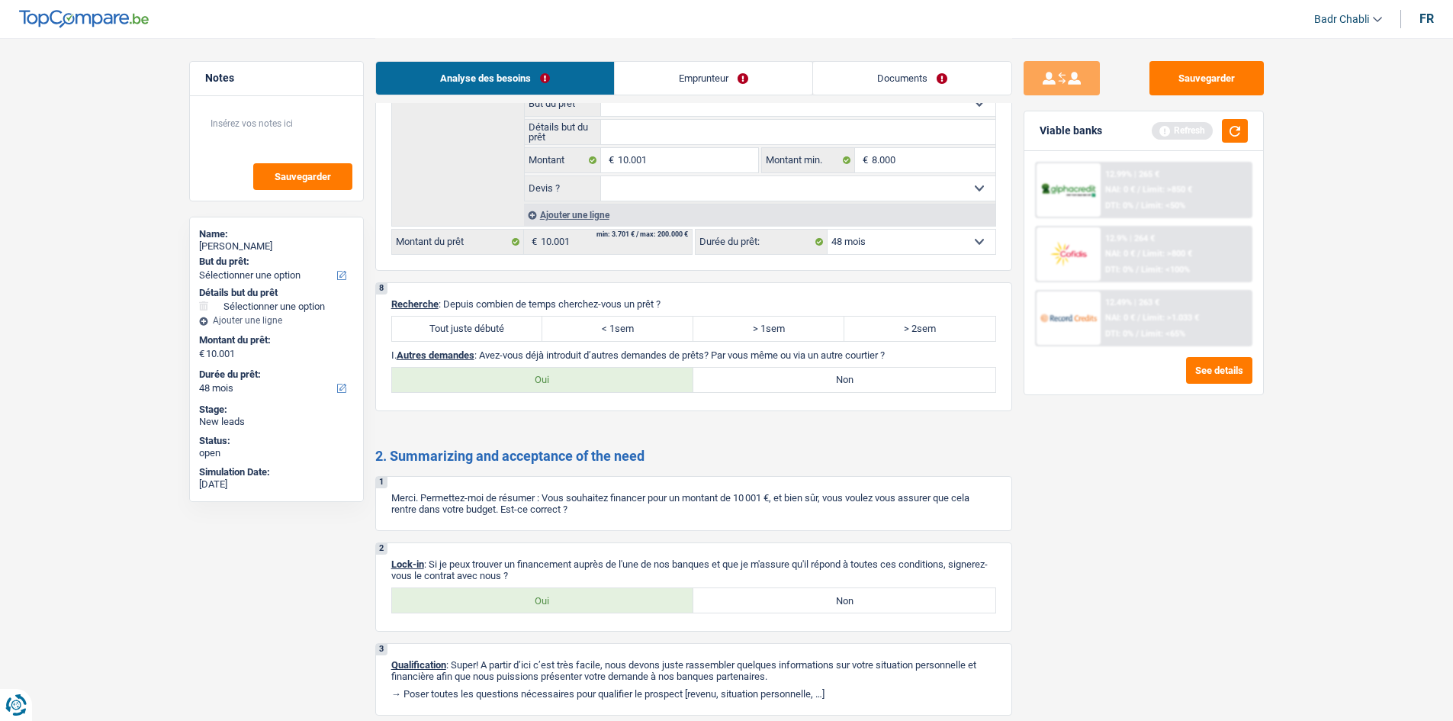
click at [527, 331] on label "Tout juste débuté" at bounding box center [467, 328] width 151 height 24
click at [527, 331] on input "Tout juste débuté" at bounding box center [467, 328] width 151 height 24
radio input "true"
click at [847, 377] on label "Non" at bounding box center [844, 380] width 302 height 24
click at [847, 377] on input "Non" at bounding box center [844, 380] width 302 height 24
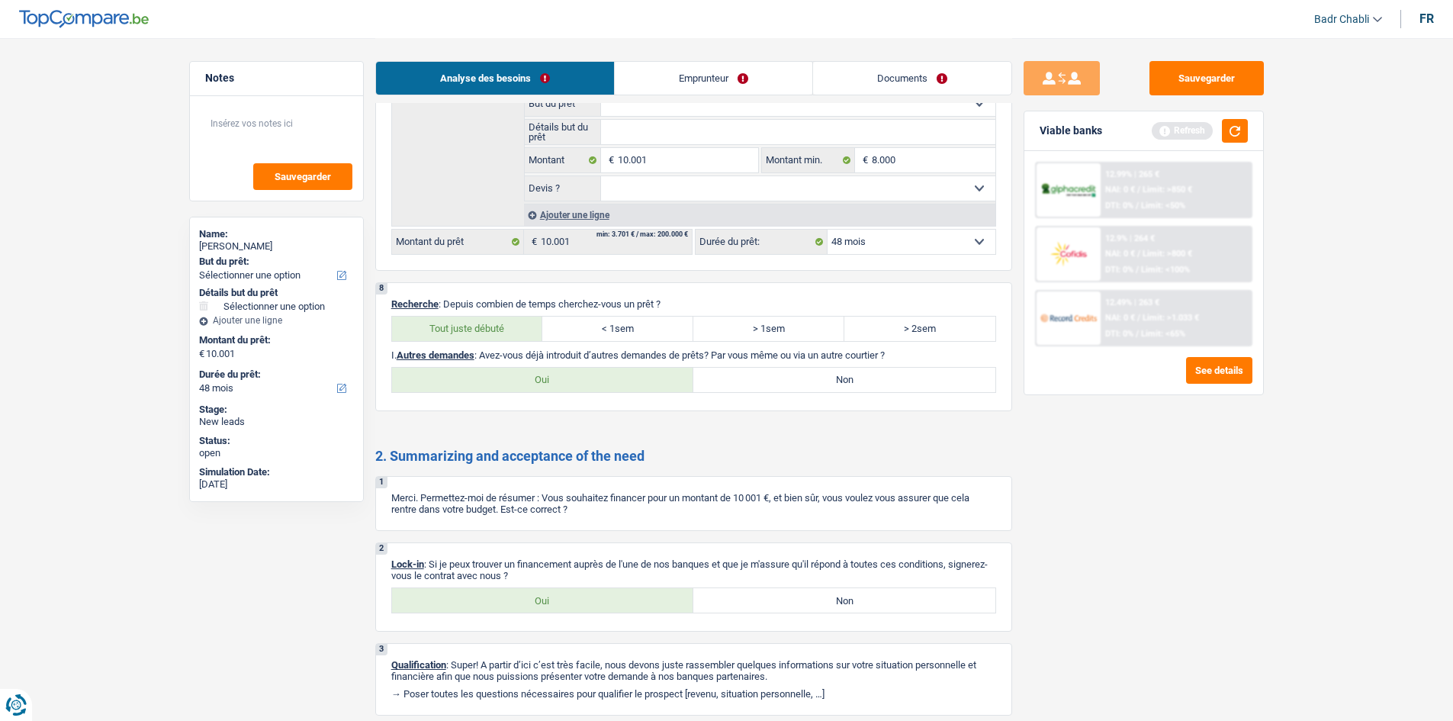
radio input "true"
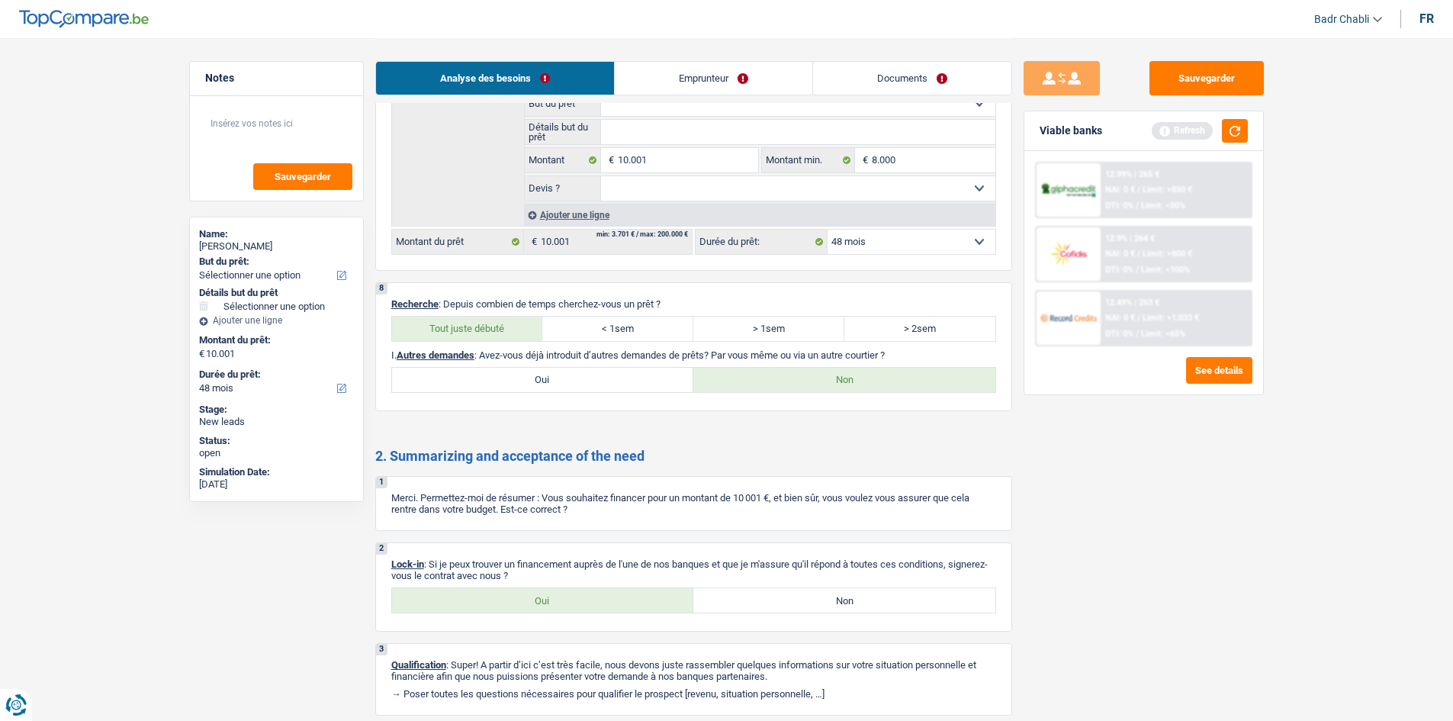
click at [572, 611] on label "Oui" at bounding box center [543, 600] width 302 height 24
click at [572, 611] on input "Oui" at bounding box center [543, 600] width 302 height 24
radio input "true"
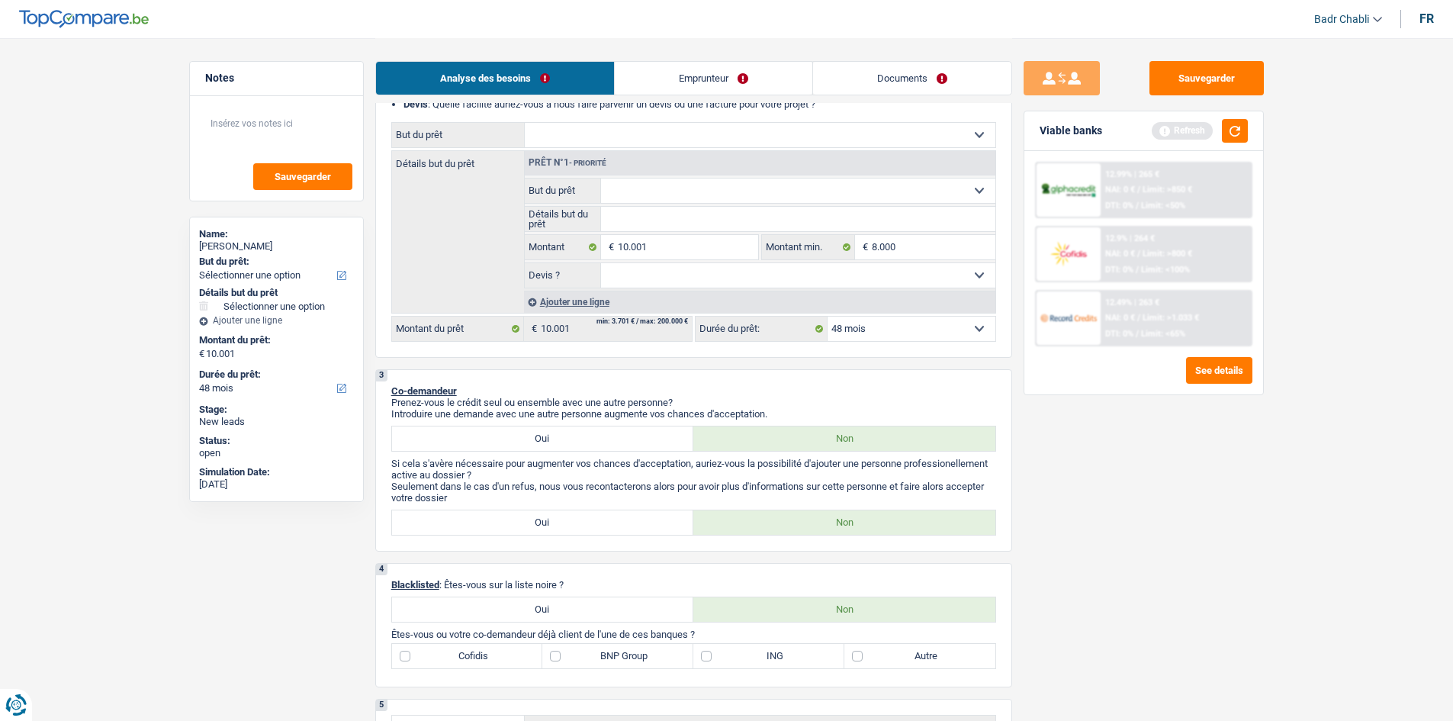
scroll to position [0, 0]
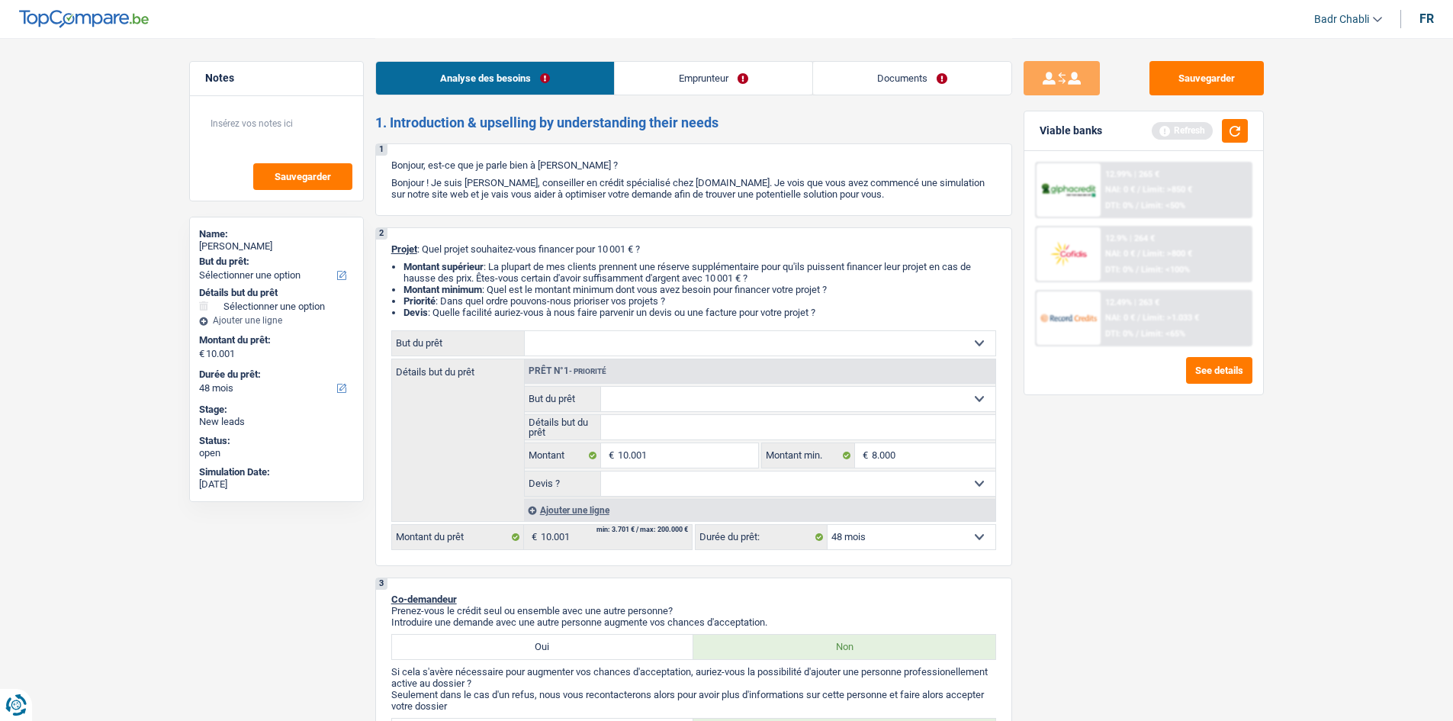
click at [616, 363] on div "Prêt n°1 - Priorité" at bounding box center [760, 371] width 471 height 24
click at [625, 352] on select "Confort maison: meubles, textile, peinture, électroménager, outillage non-profe…" at bounding box center [760, 343] width 471 height 24
select select "household"
click at [525, 331] on select "Confort maison: meubles, textile, peinture, électroménager, outillage non-profe…" at bounding box center [760, 343] width 471 height 24
select select "household"
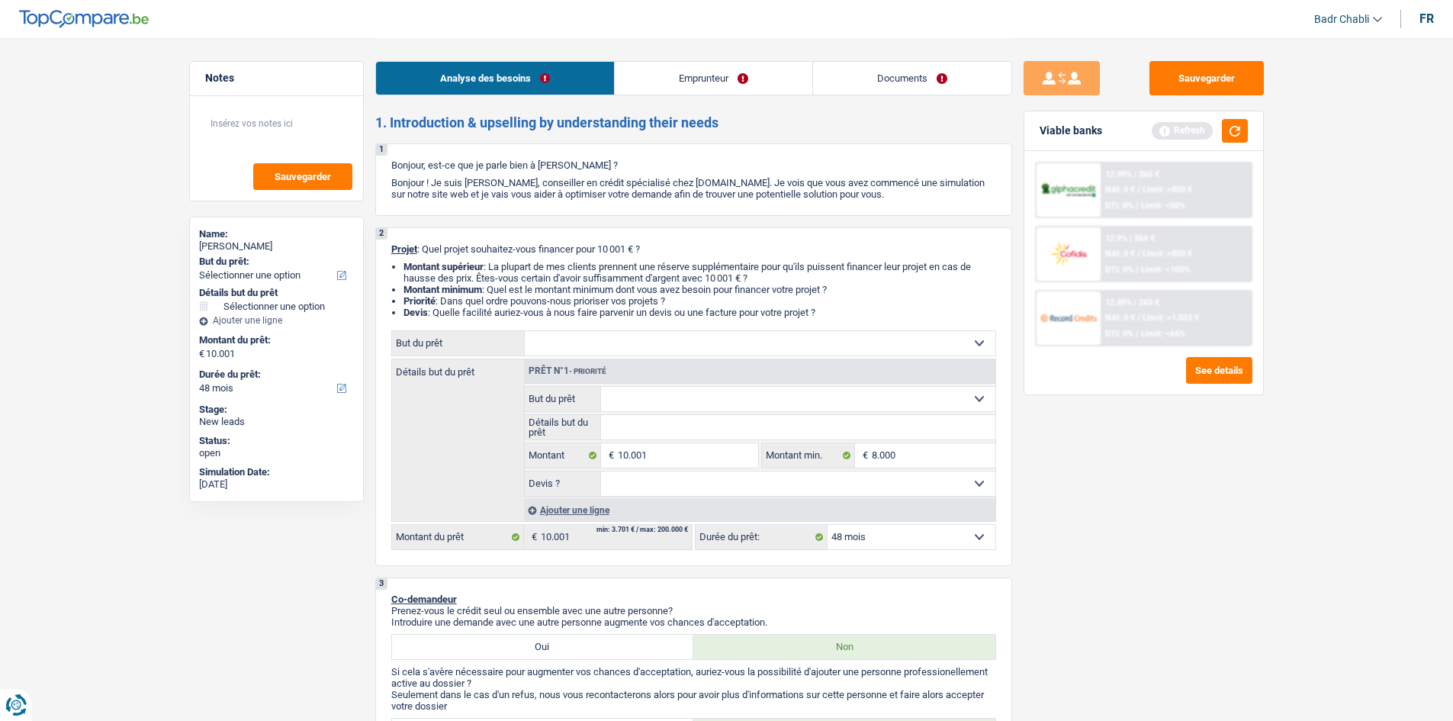
select select "household"
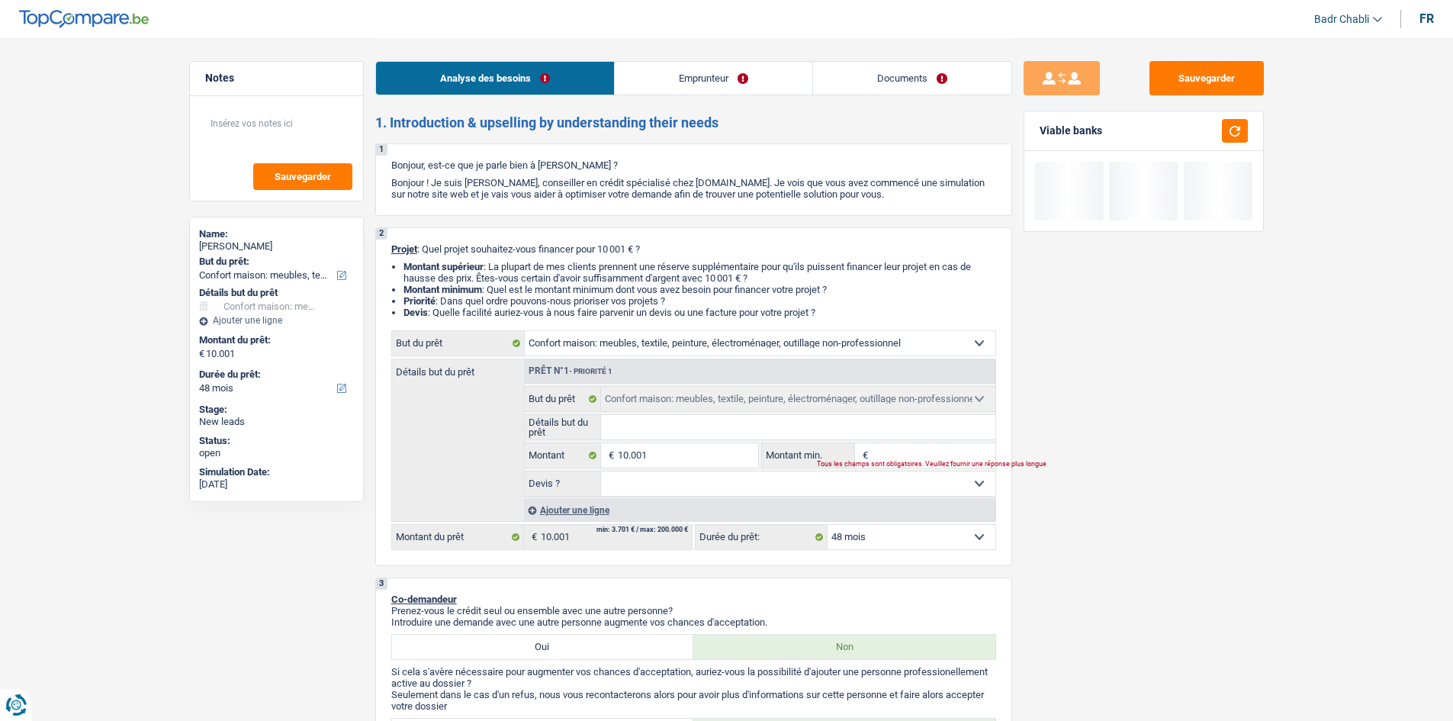
click at [676, 430] on input "Détails but du prêt" at bounding box center [798, 427] width 394 height 24
type input "M"
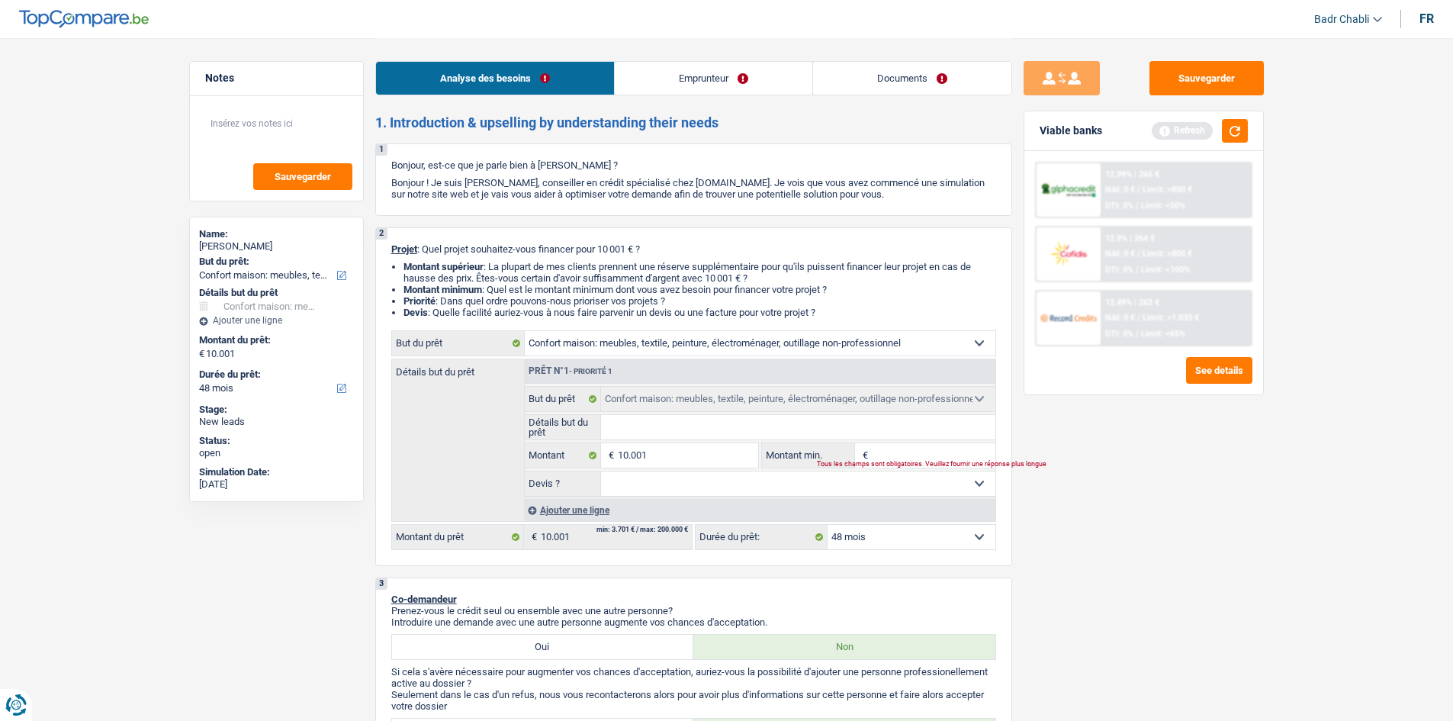
type input "F"
type input "Fr"
type input "Fra"
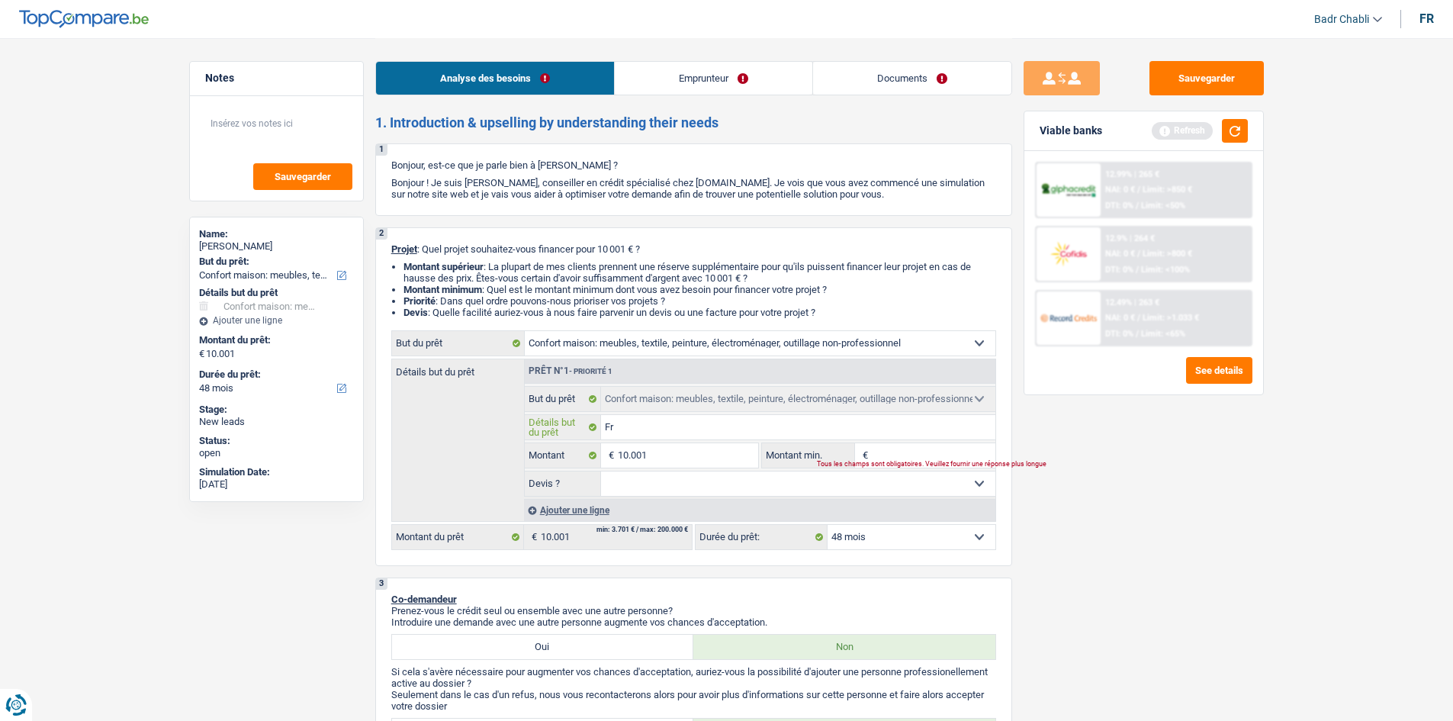
type input "Fra"
type input "Frai"
type input "Frais"
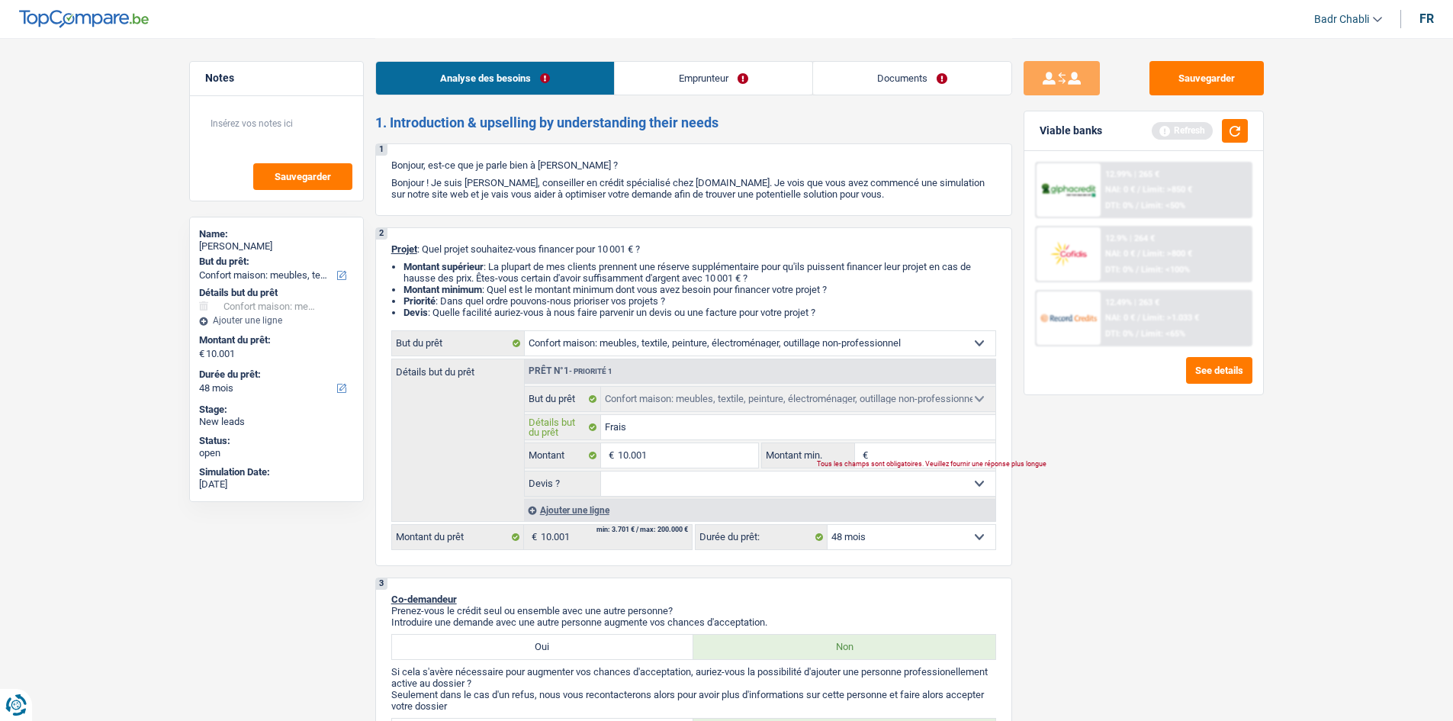
type input "Frais"
type input "Frais a"
type input "Frais am"
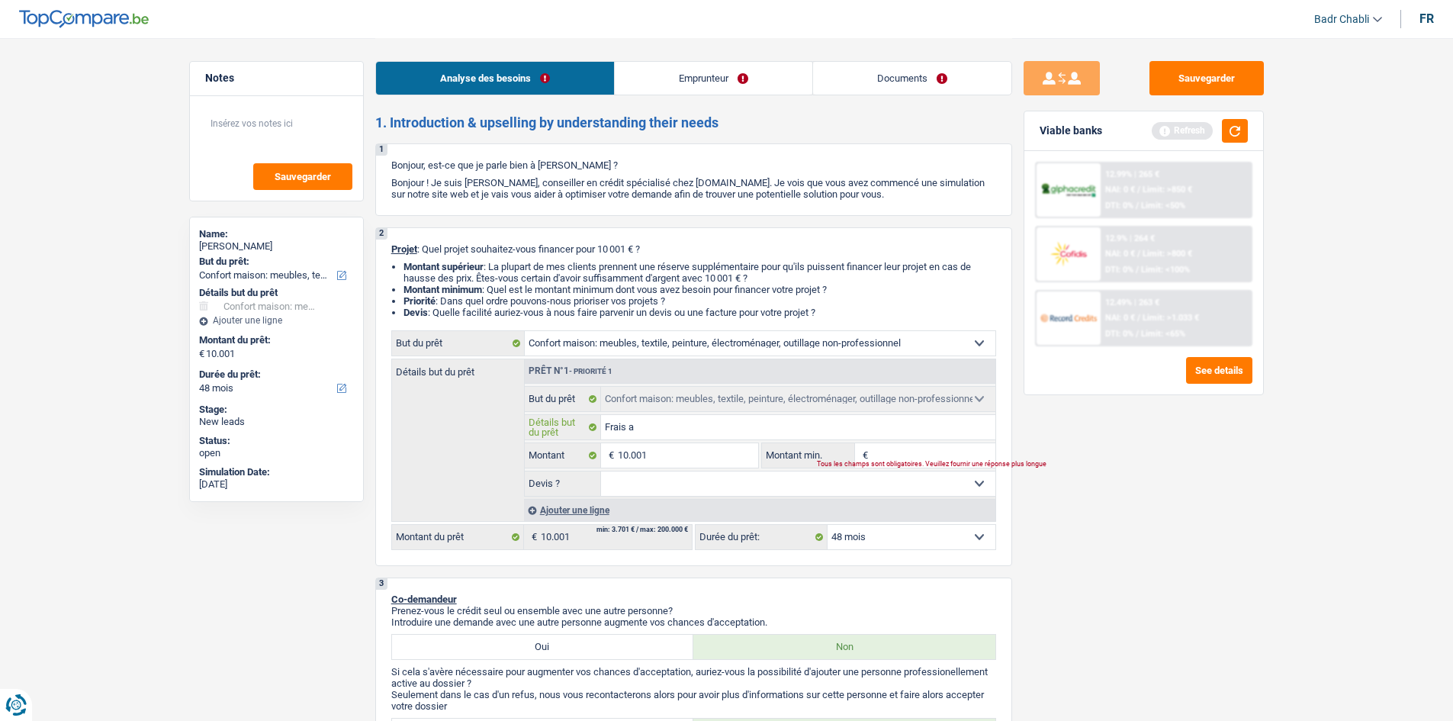
type input "Frais am"
type input "Frais amé"
type input "Frais amén"
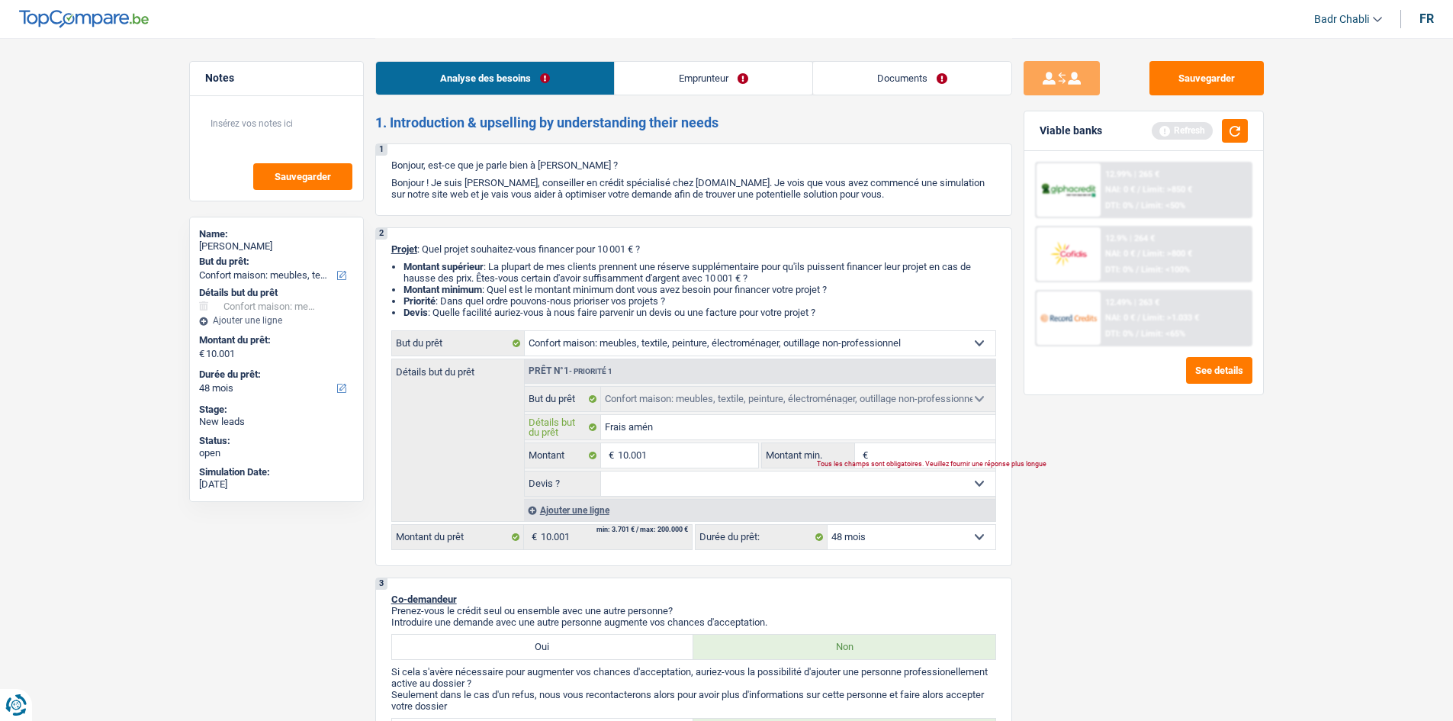
type input "Frais améng"
type input "Frais aménga"
type input "Frais améngae"
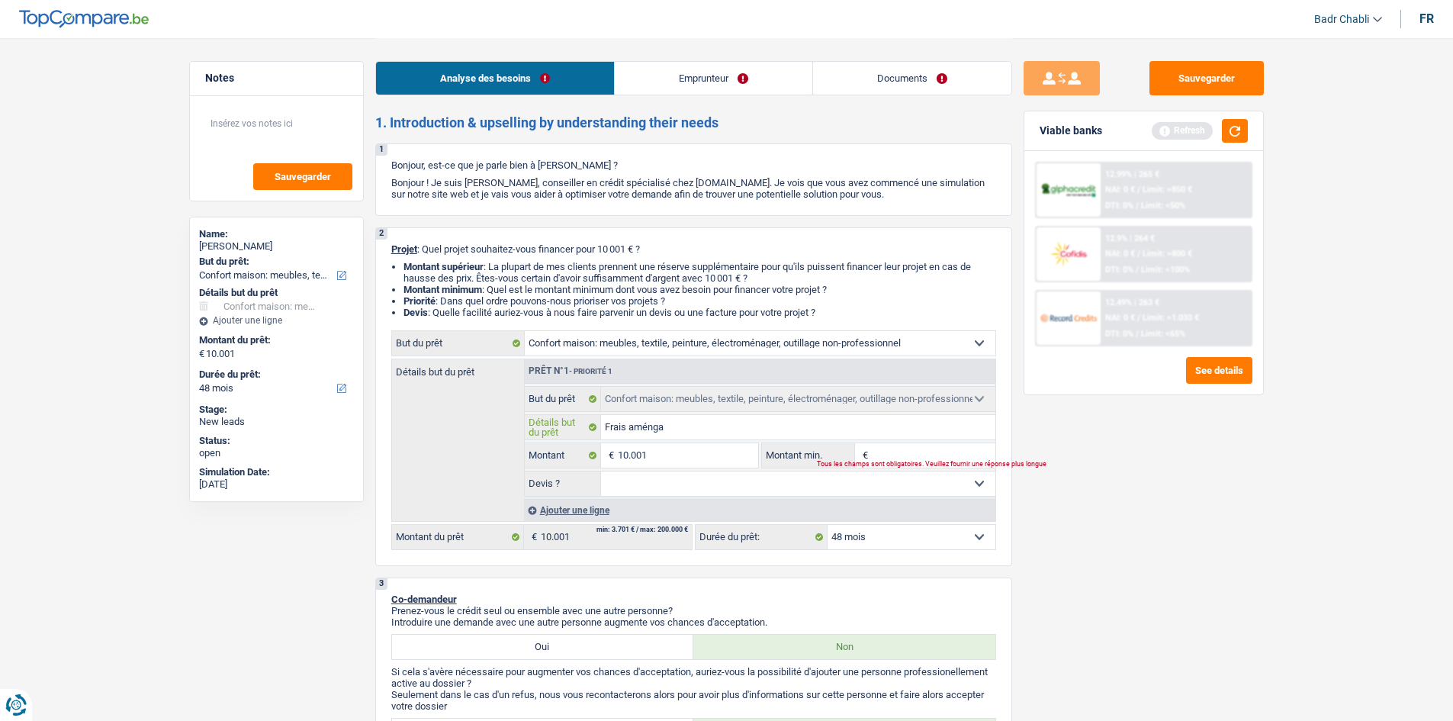
type input "Frais améngae"
type input "Frais améngaem"
type input "Frais améngaeme"
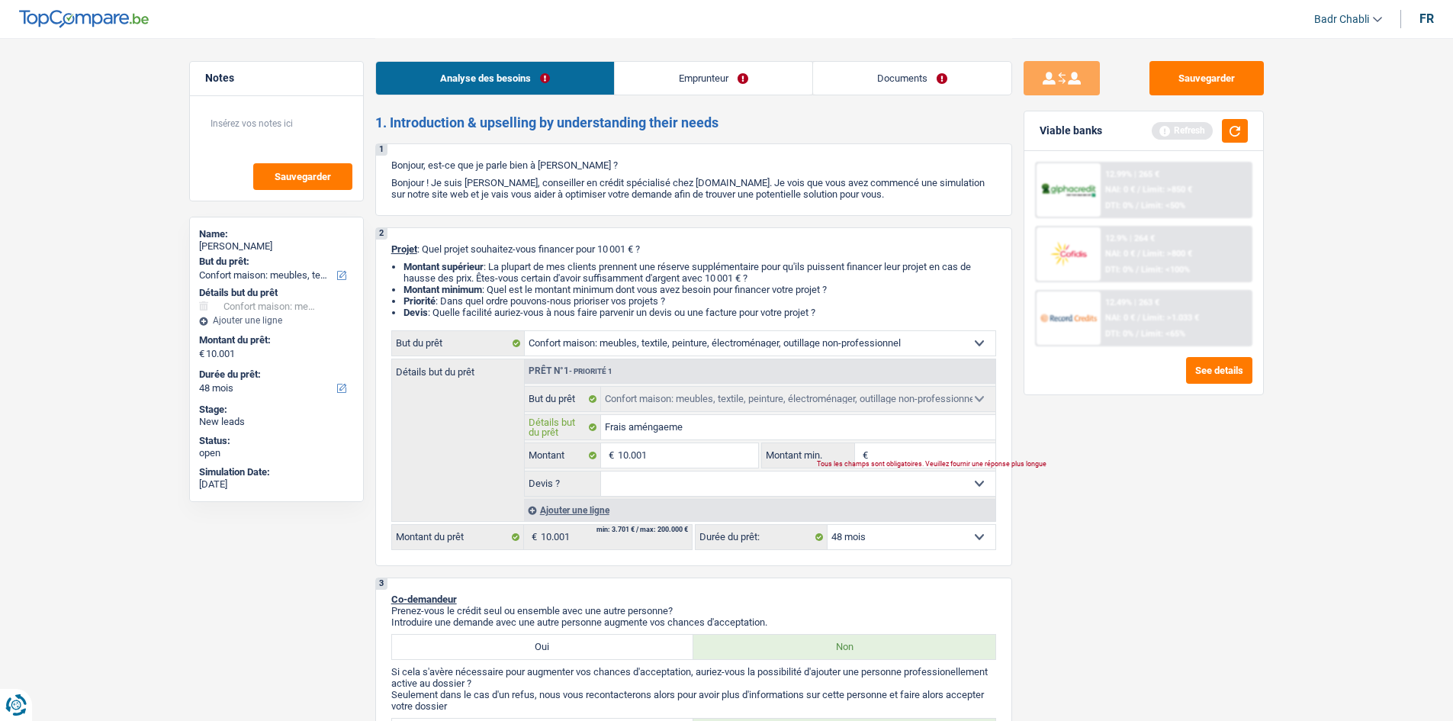
type input "Frais améngaemen"
type input "Frais améngaement"
type input "Frais améngaement,"
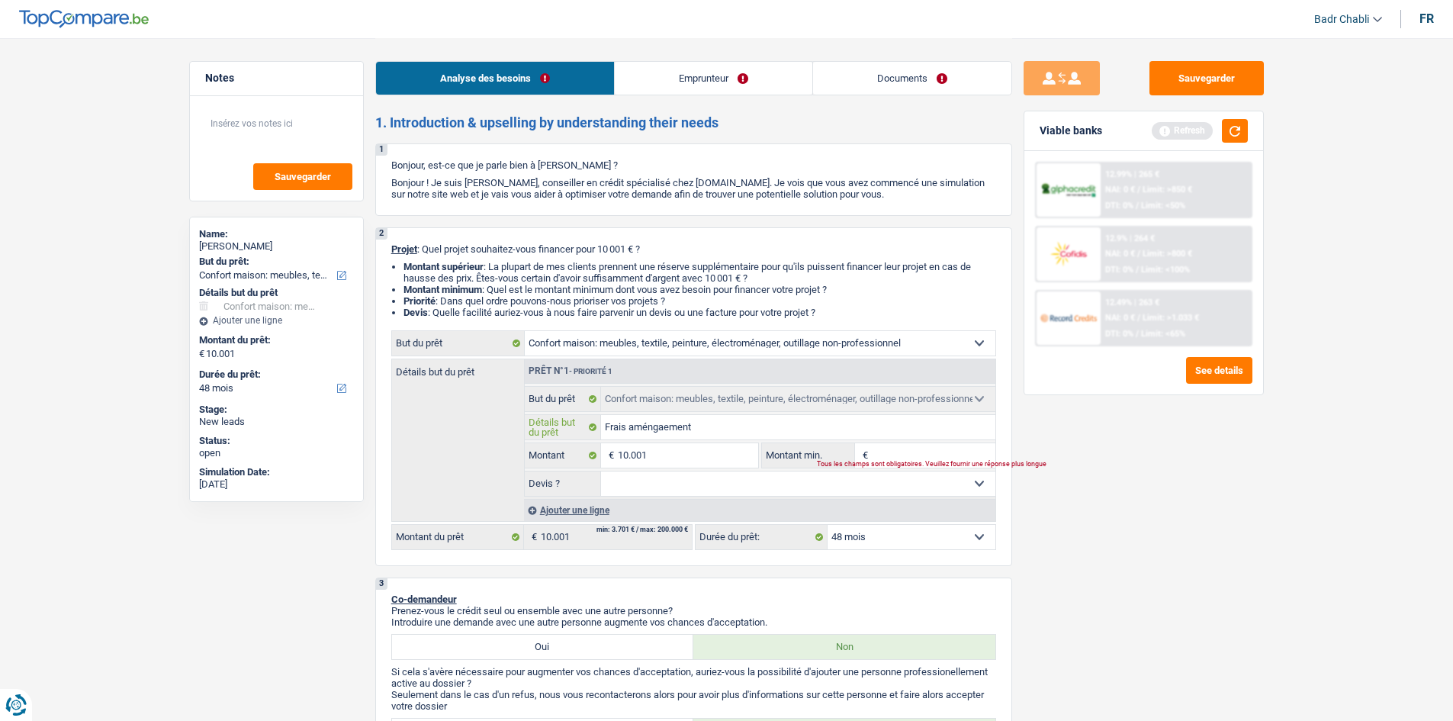
type input "Frais améngaement,"
type input "Frais améngaement"
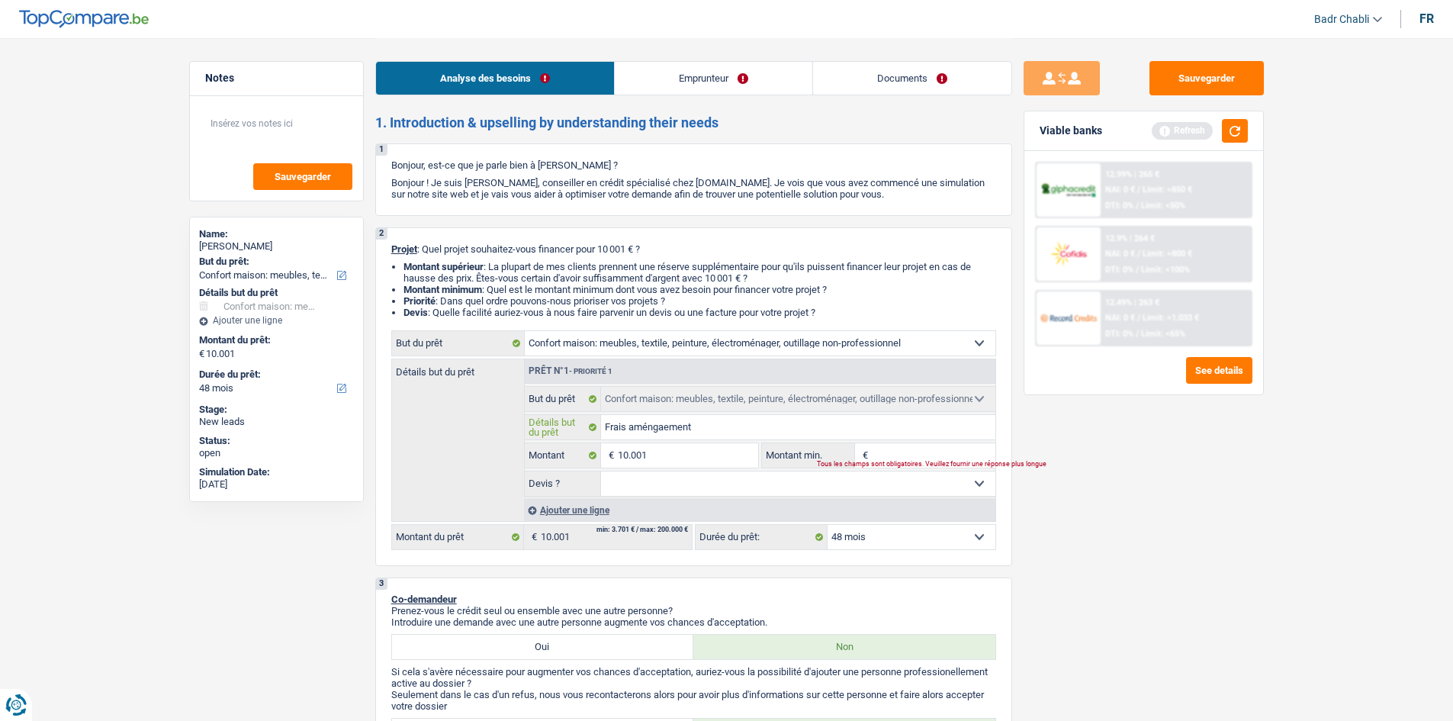
type input "Frais améngaement d"
type input "Frais améngaement da"
type input "Frais améngaement dan"
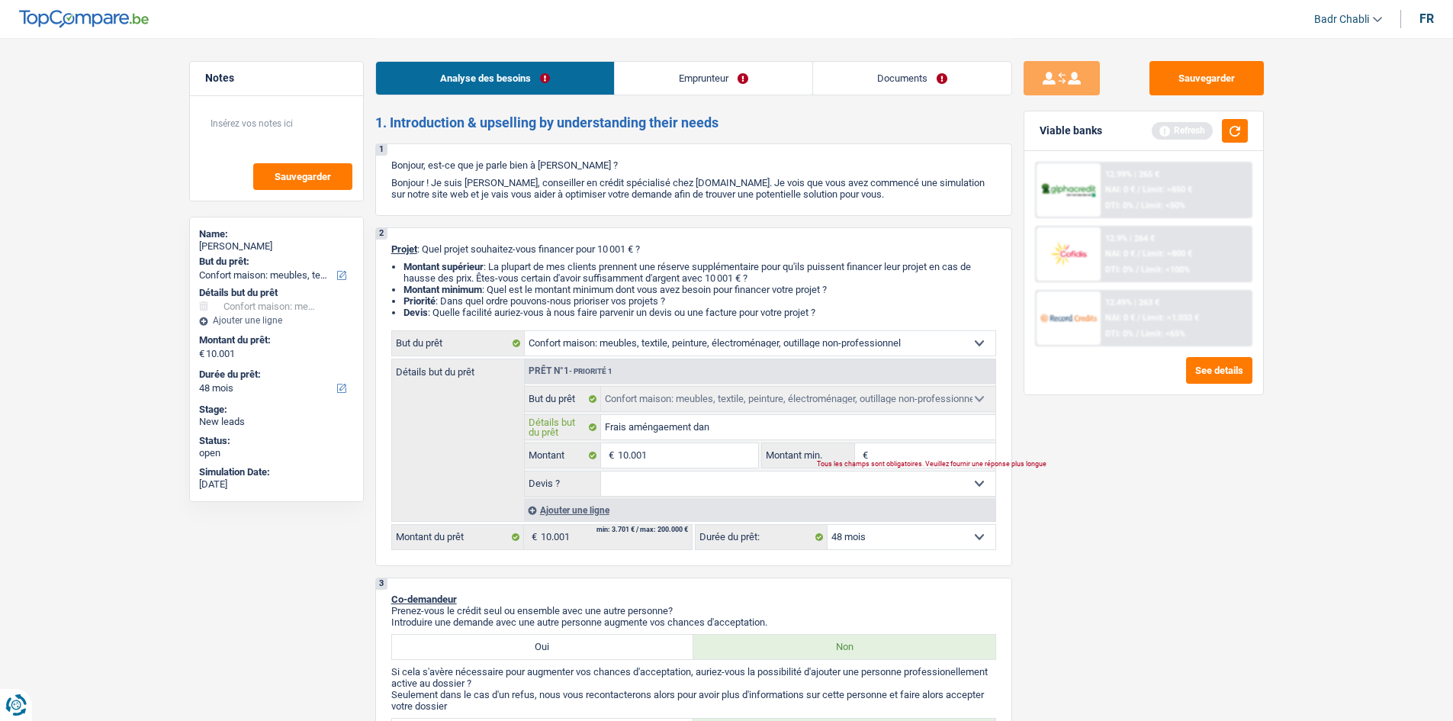
type input "Frais améngaement dan"
type input "Frais améngaement dans"
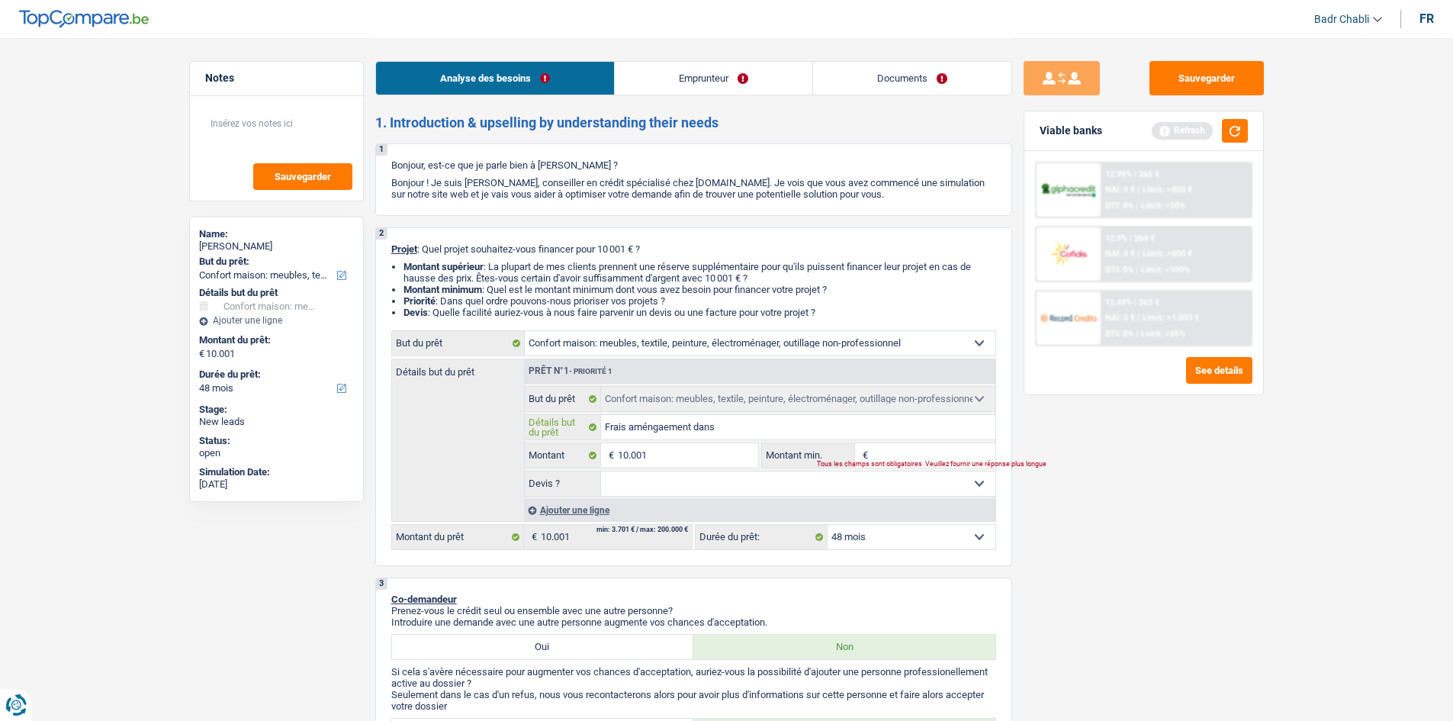
type input "Frais améngaement dans u"
type input "Frais améngaement dans un"
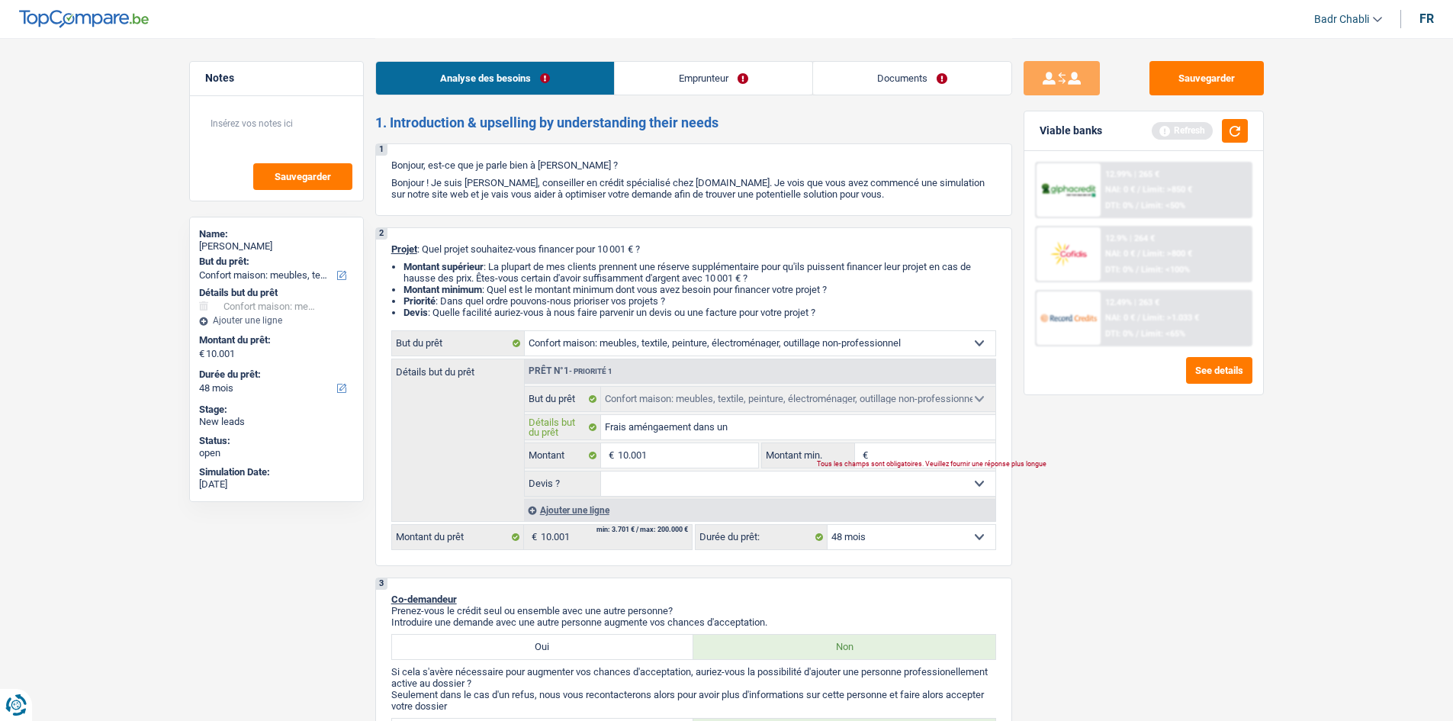
type input "Frais améngaement dans un"
type input "Frais améngaement dans un n"
type input "Frais améngaement dans un no"
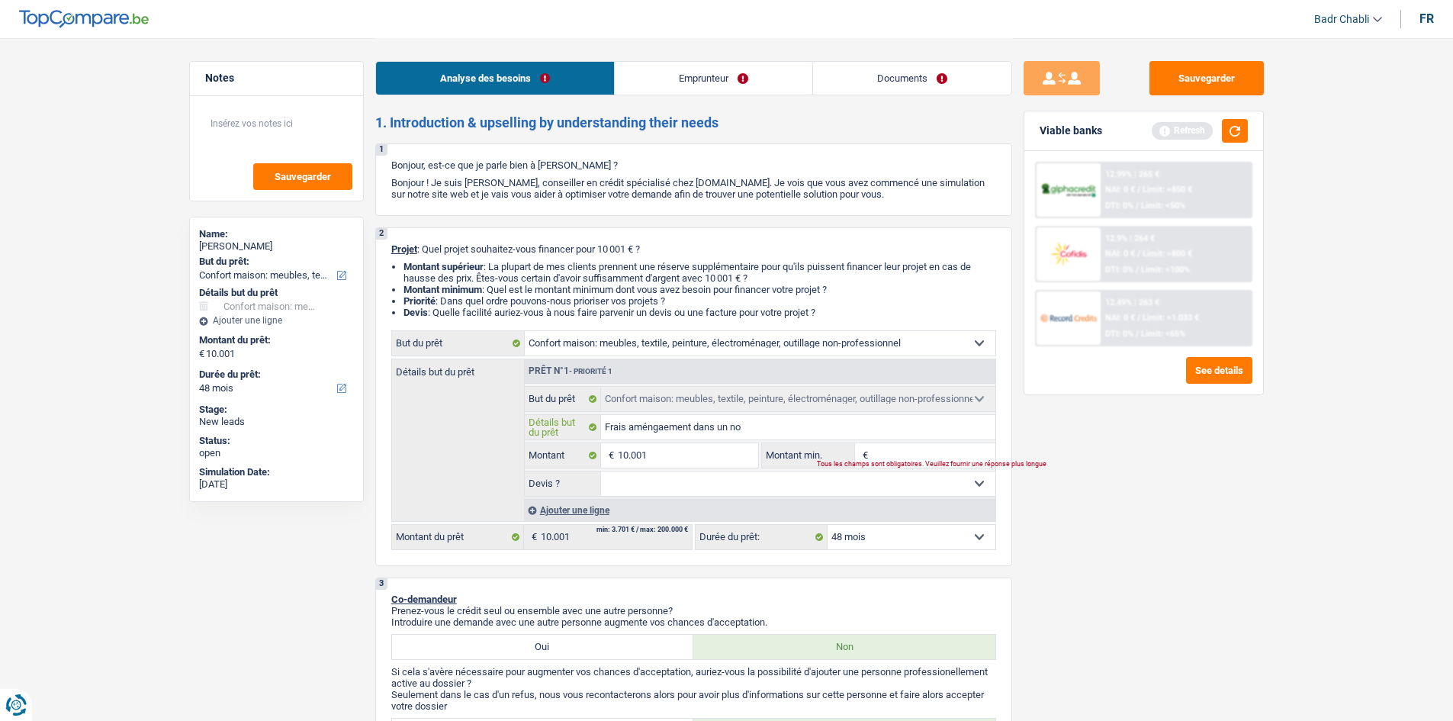
type input "Frais améngaement dans un nou"
type input "Frais améngaement dans un nouv"
type input "Frais améngaement dans un nouve"
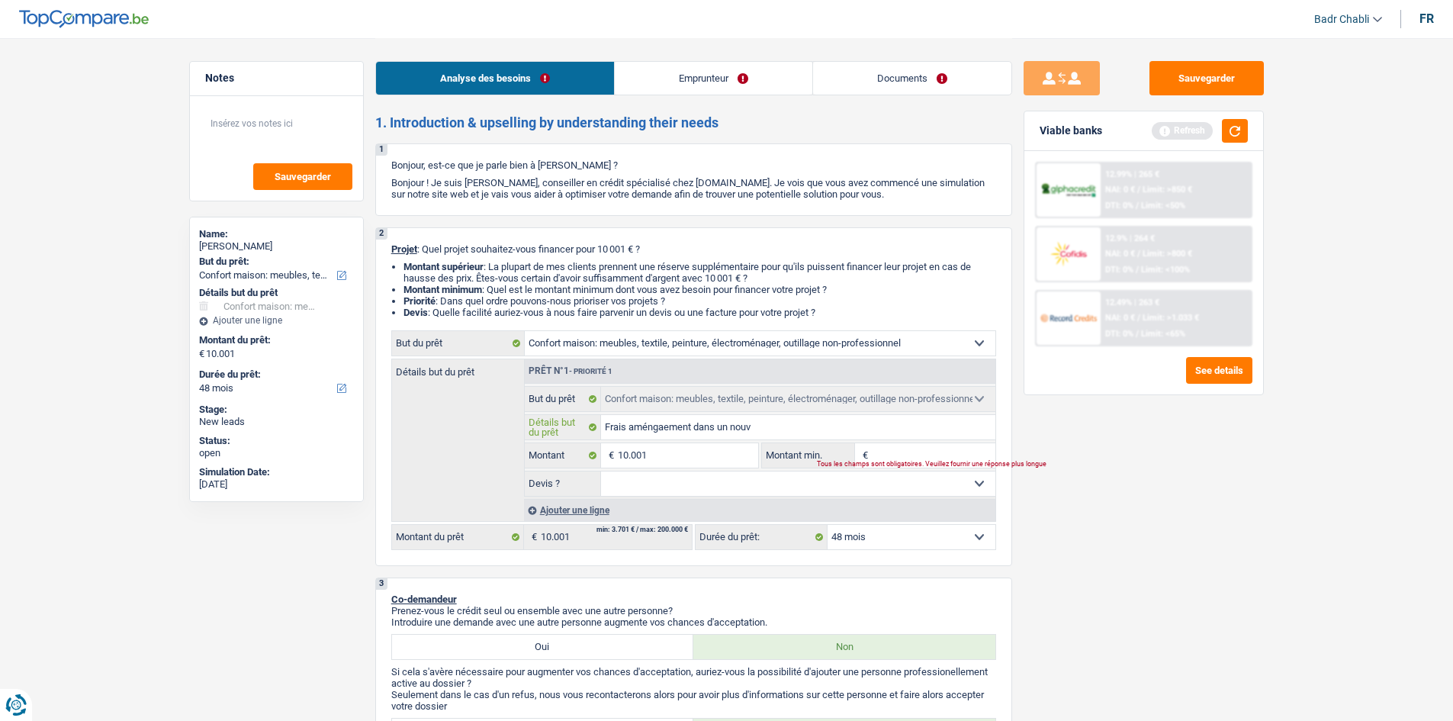
type input "Frais améngaement dans un nouve"
type input "Frais améngaement dans un nouvel"
type input "Frais améngaement dans un nouvell"
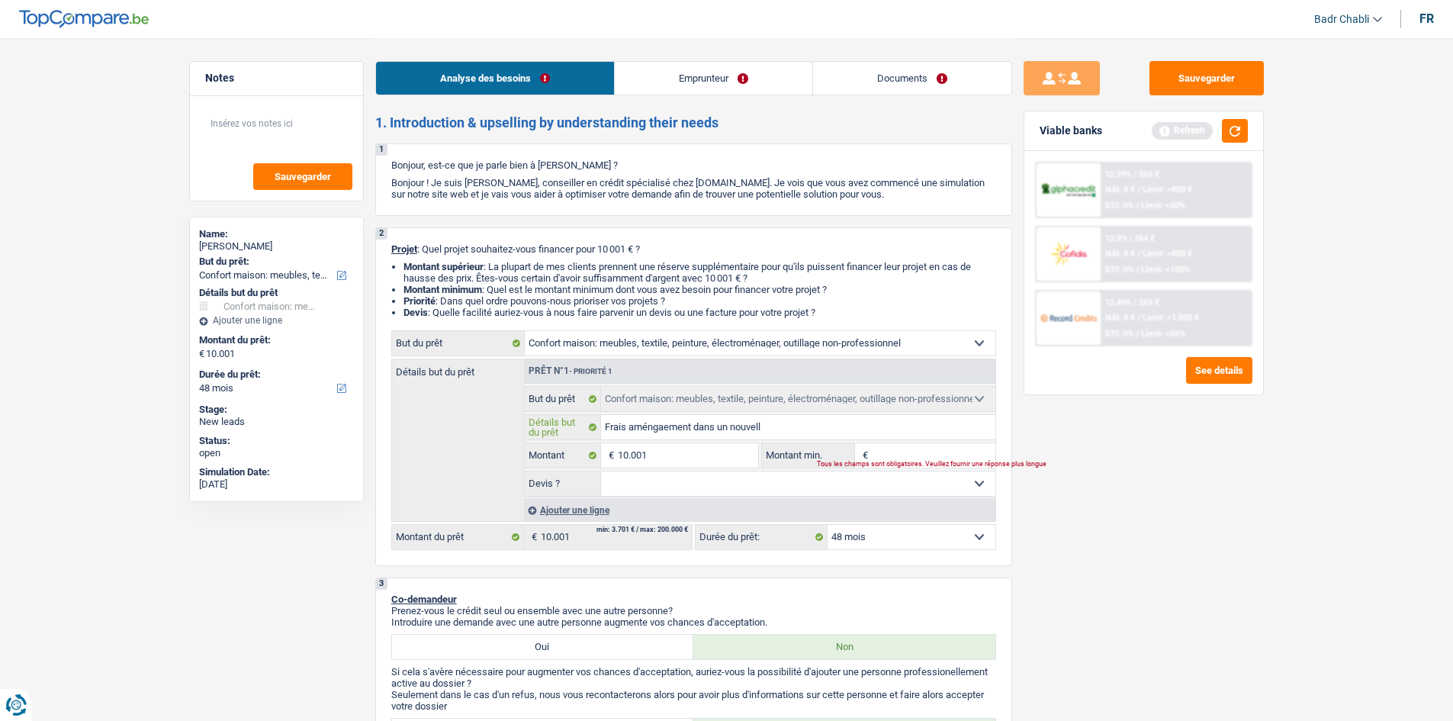
type input "Frais améngaement dans un nouvelle"
type input "Frais améngaement dans un nouvelle a"
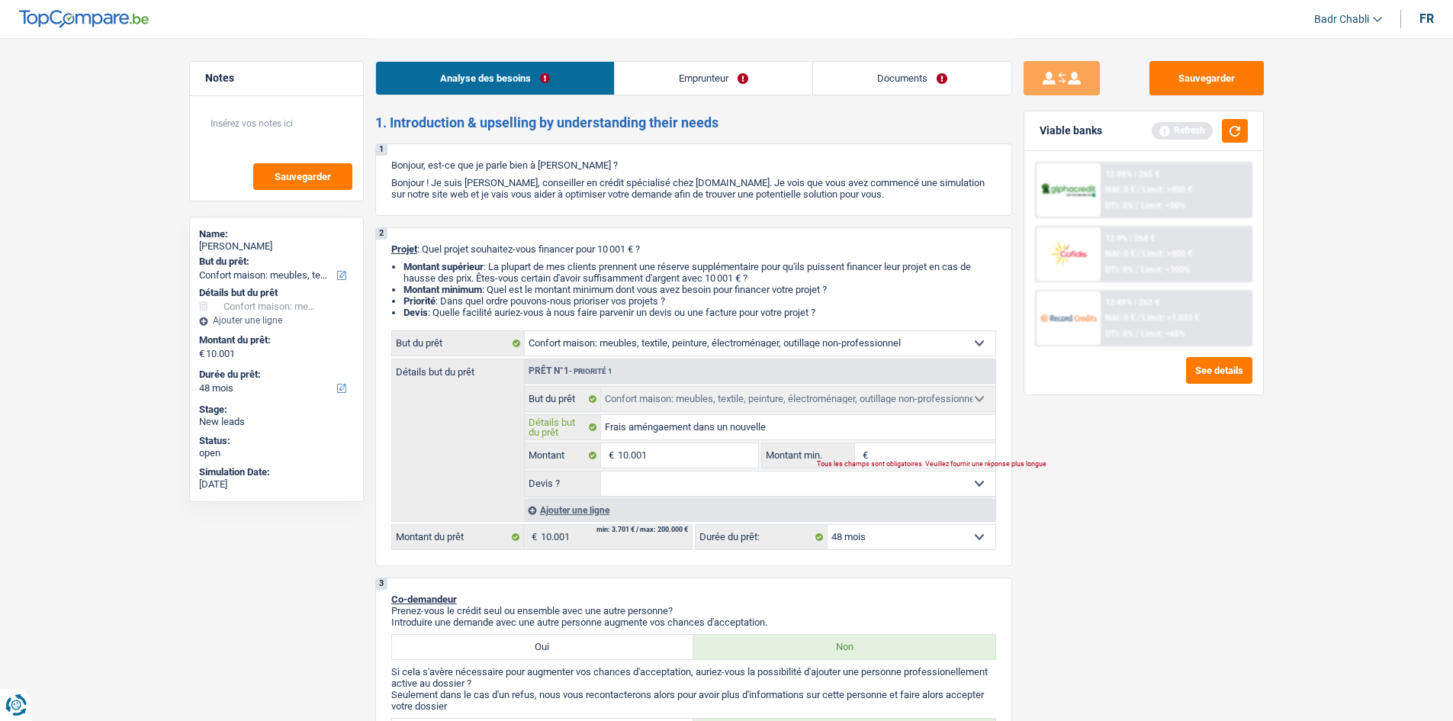
type input "Frais améngaement dans un nouvelle a"
type input "Frais améngaement dans un nouvelle ap"
type input "Frais améngaement dans un nouvelle apa"
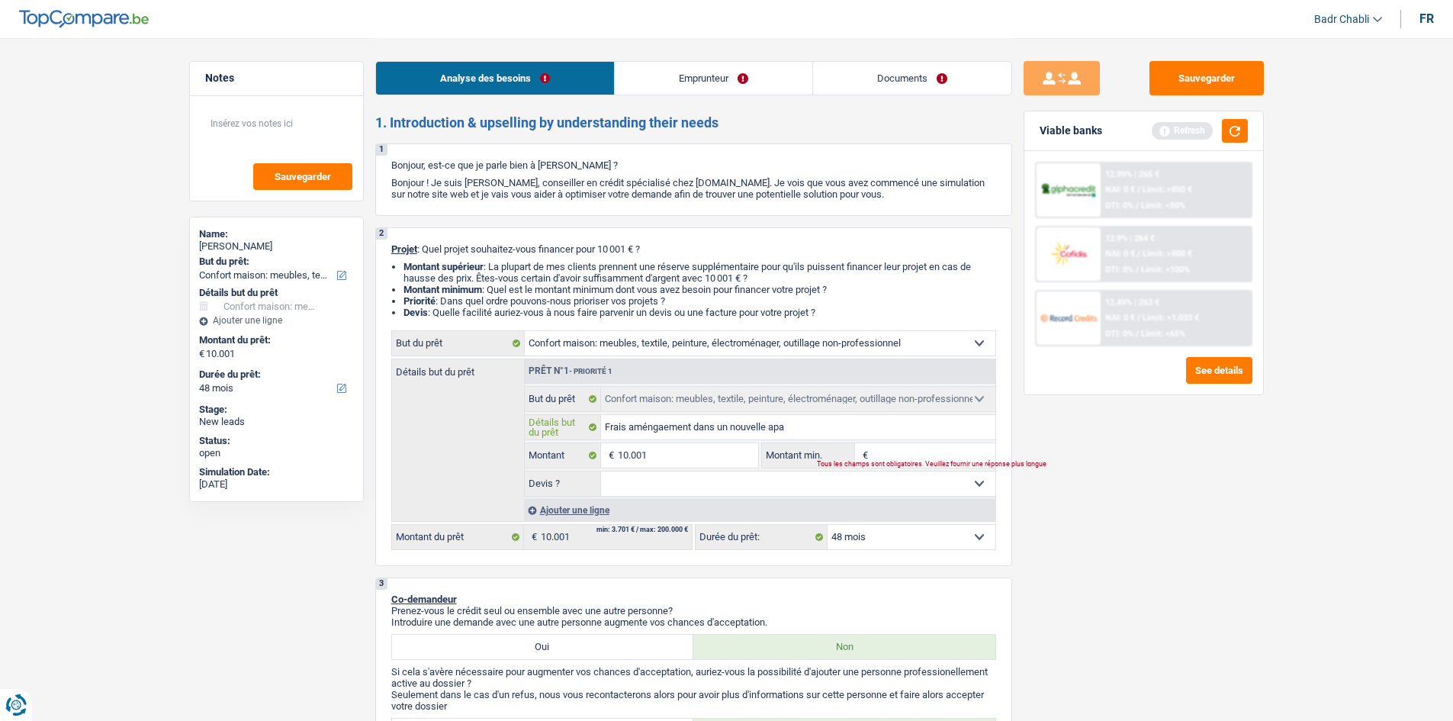
type input "Frais améngaement dans un nouvelle apap"
type input "Frais améngaement dans un nouvelle apa"
type input "Frais améngaement dans un nouvelle ap"
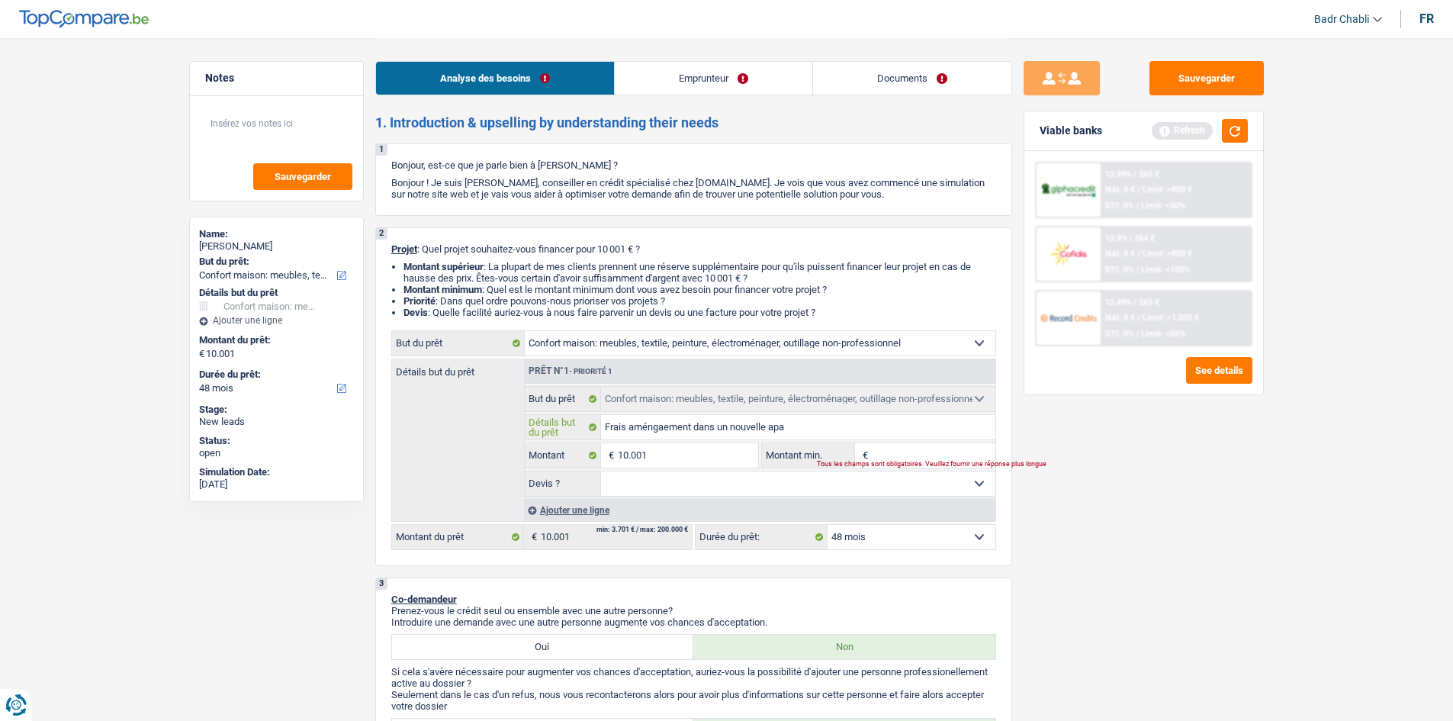
type input "Frais améngaement dans un nouvelle ap"
type input "Frais améngaement dans un nouvelle app"
type input "Frais améngaement dans un nouvelle appa"
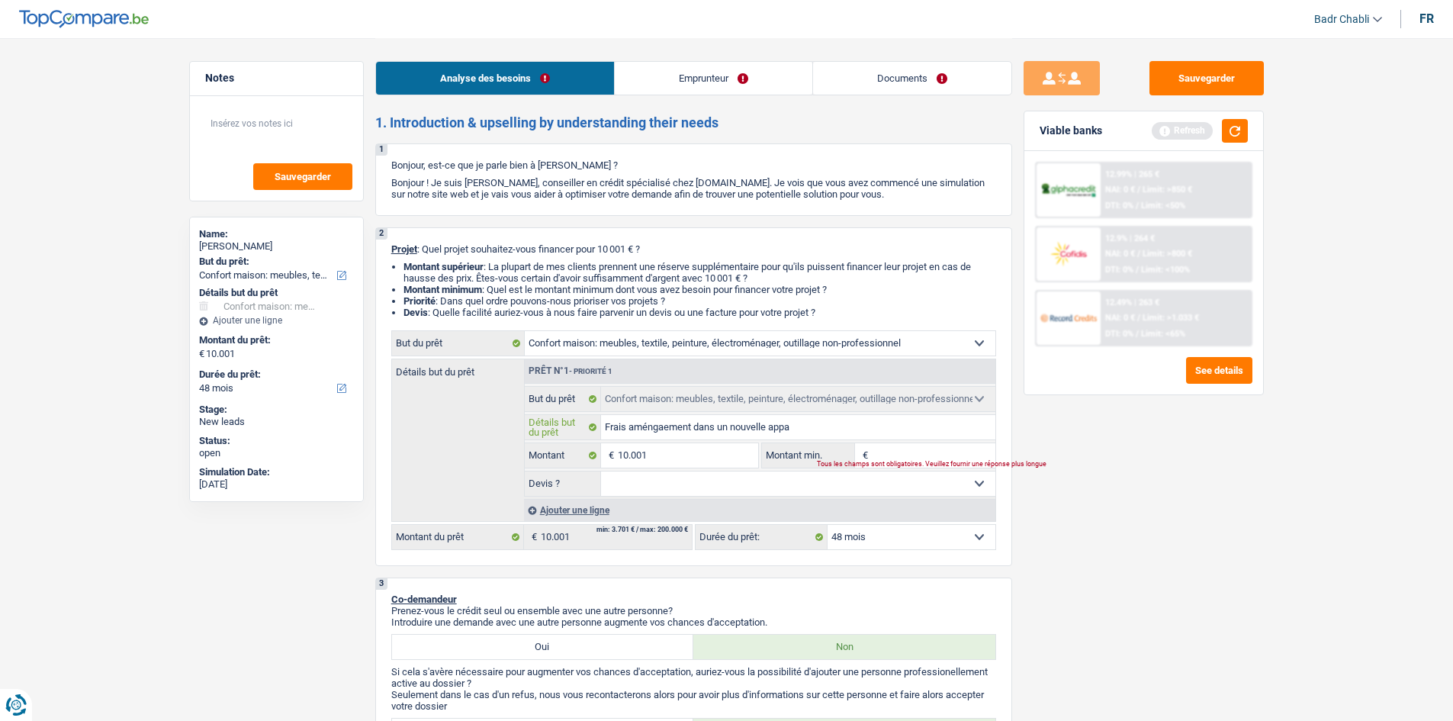
type input "Frais améngaement dans un nouvelle appar"
type input "Frais améngaement dans un nouvelle appart"
type input "Frais améngaement dans un nouvelle apparte"
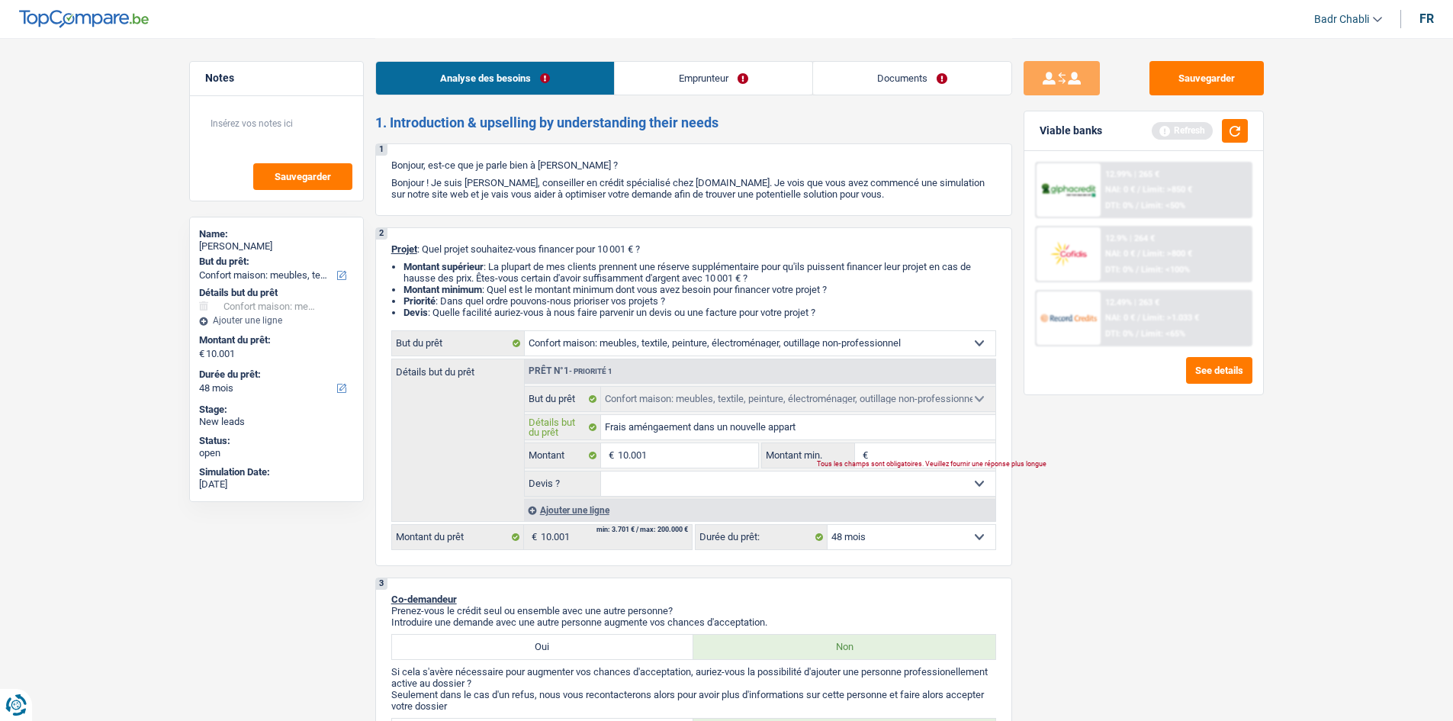
type input "Frais améngaement dans un nouvelle apparte"
type input "Frais améngaement dans un nouvelle appartem"
type input "Frais améngaement dans un nouvelle apparteme"
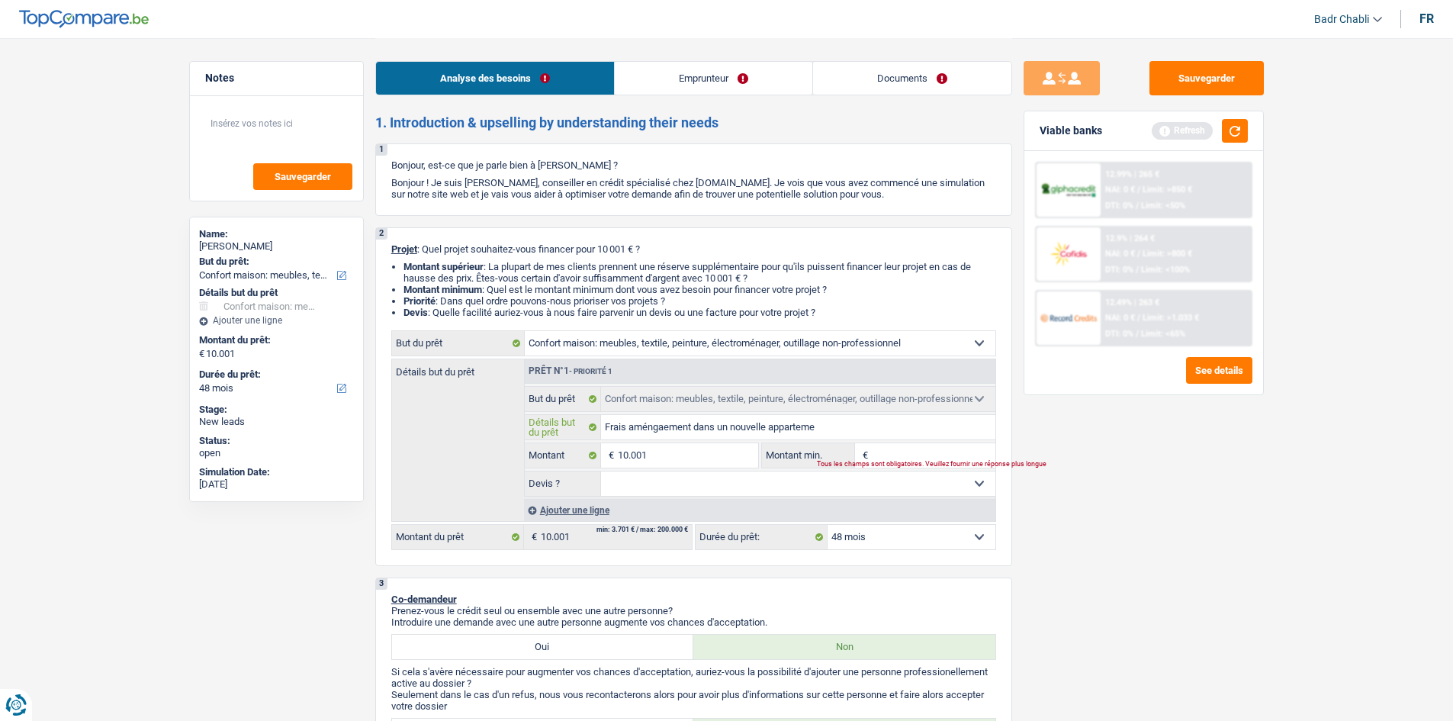
type input "Frais améngaement dans un nouvelle appartemen"
type input "Frais améngaement dans un nouvelle appartement"
type input "Frais améngaement dans un nouvelle appartement,"
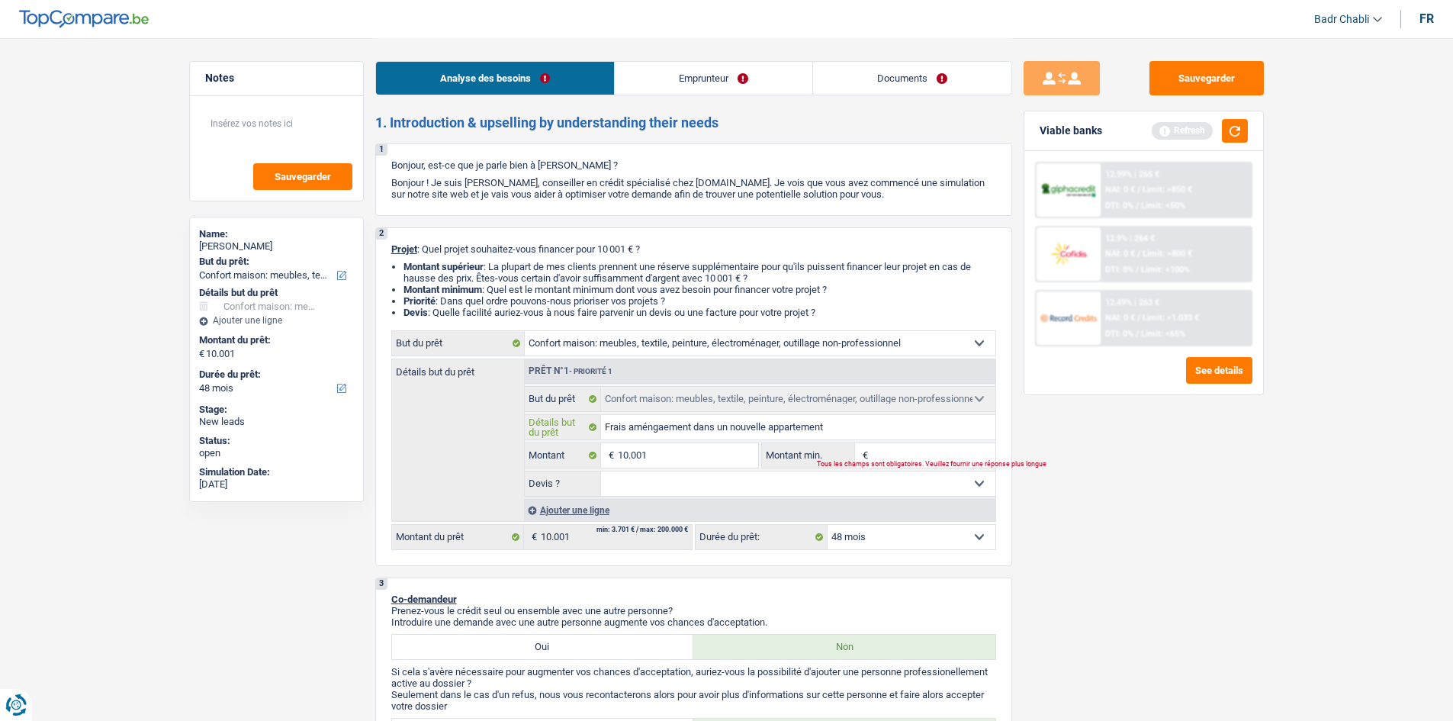
type input "Frais améngaement dans un nouvelle appartement,"
type input "Frais améngaement dans un nouvelle appartement, m"
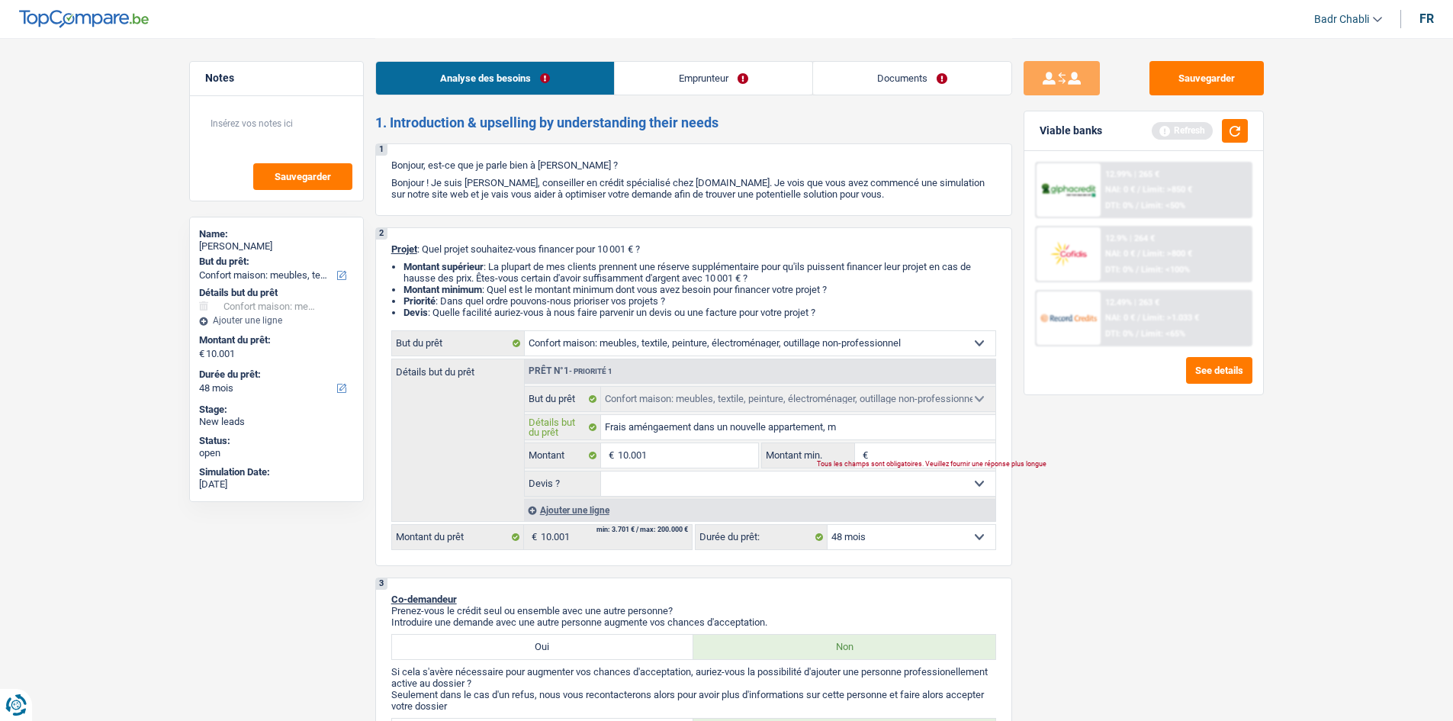
type input "Frais améngaement dans un nouvelle appartement, me"
type input "Frais améngaement dans un nouvelle appartement, meu"
type input "Frais améngaement dans un nouvelle appartement, meub"
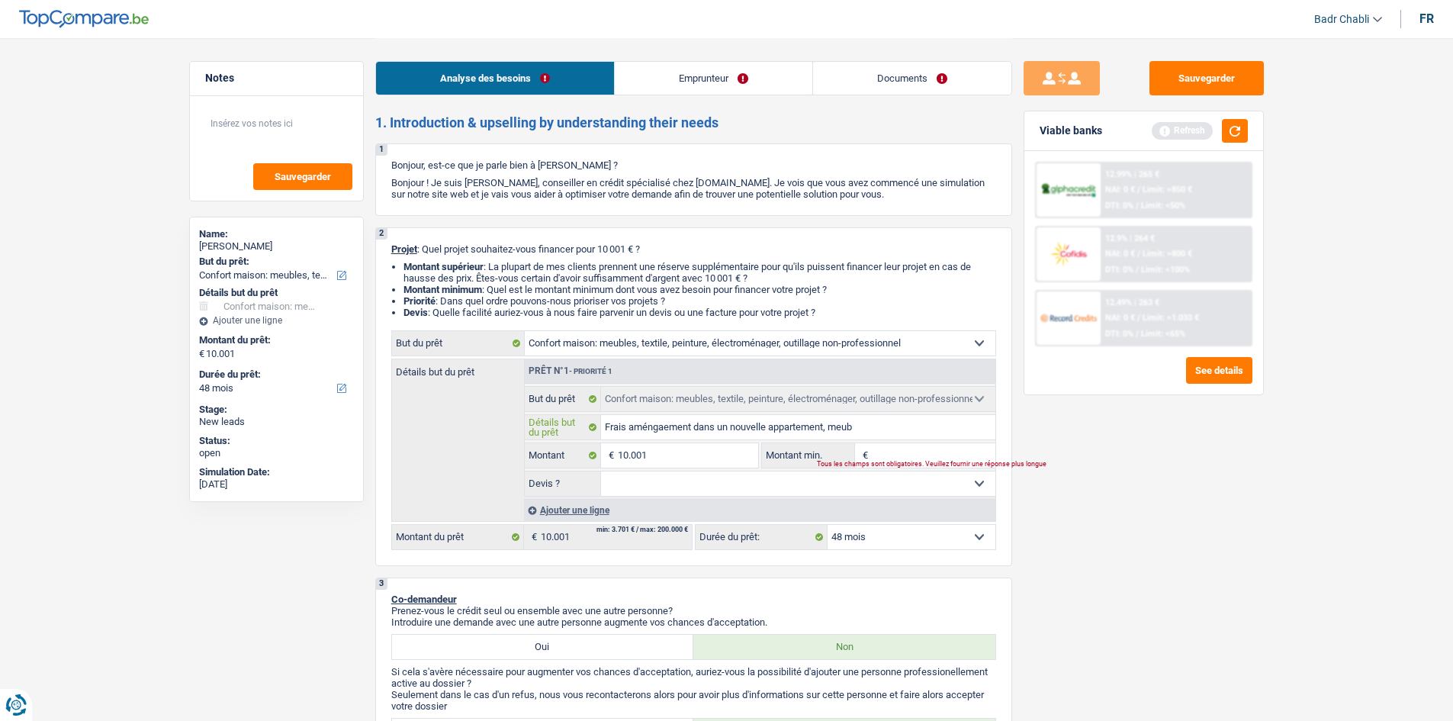
type input "Frais améngaement dans un nouvelle appartement, meub"
type input "Frais améngaement dans un nouvelle appartement, meubl"
type input "Frais améngaement dans un nouvelle appartement, meuble"
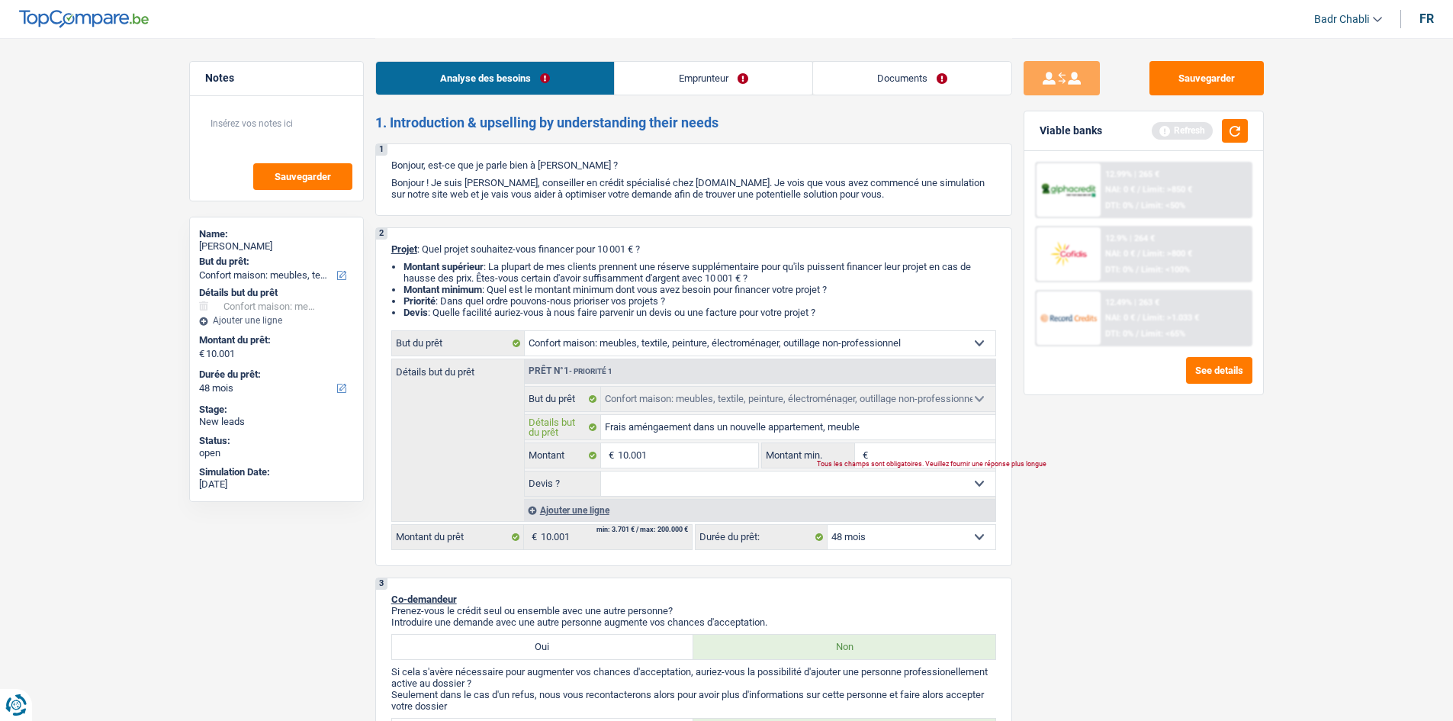
type input "Frais améngaement dans un nouvelle appartement, meubles"
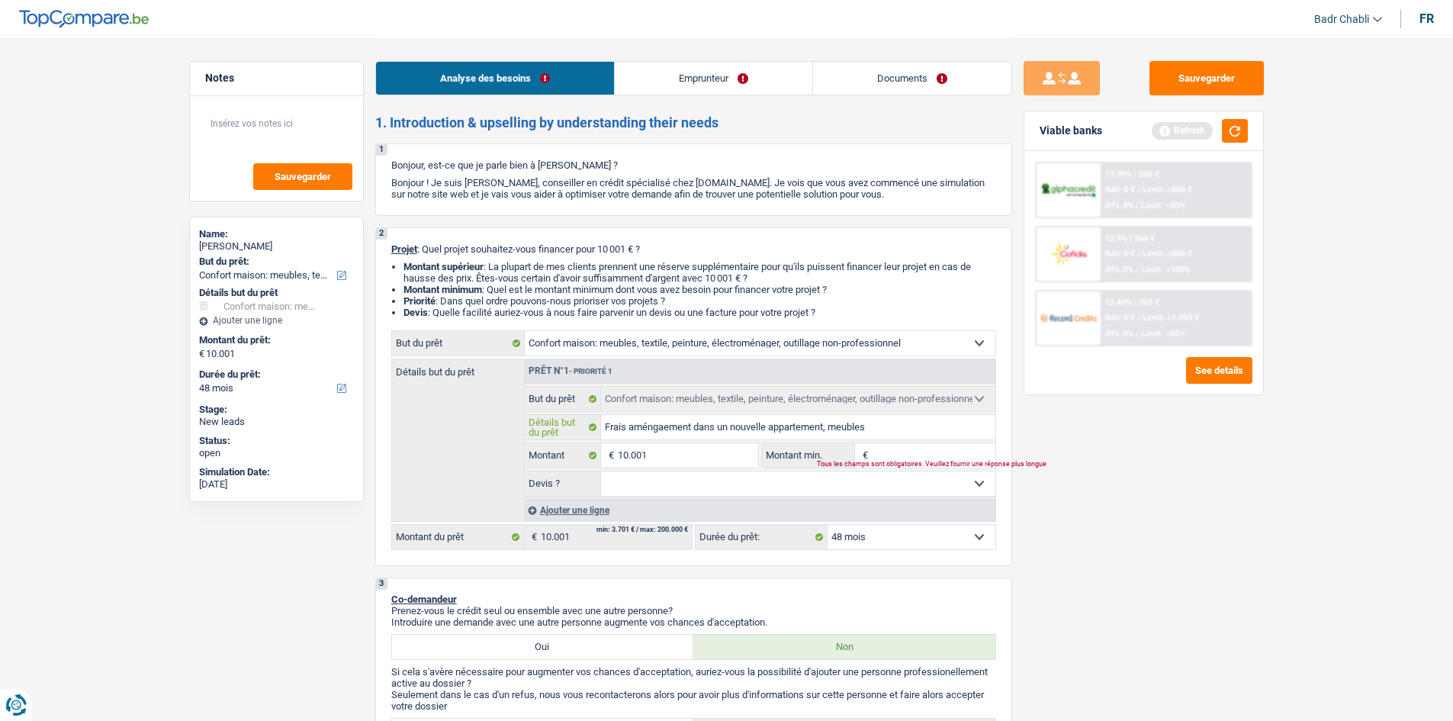
type input "Frais améngaement dans un nouvelle appartement, meubles"
type input "Frais améngaement dans un nouvelle appartement, meubles,"
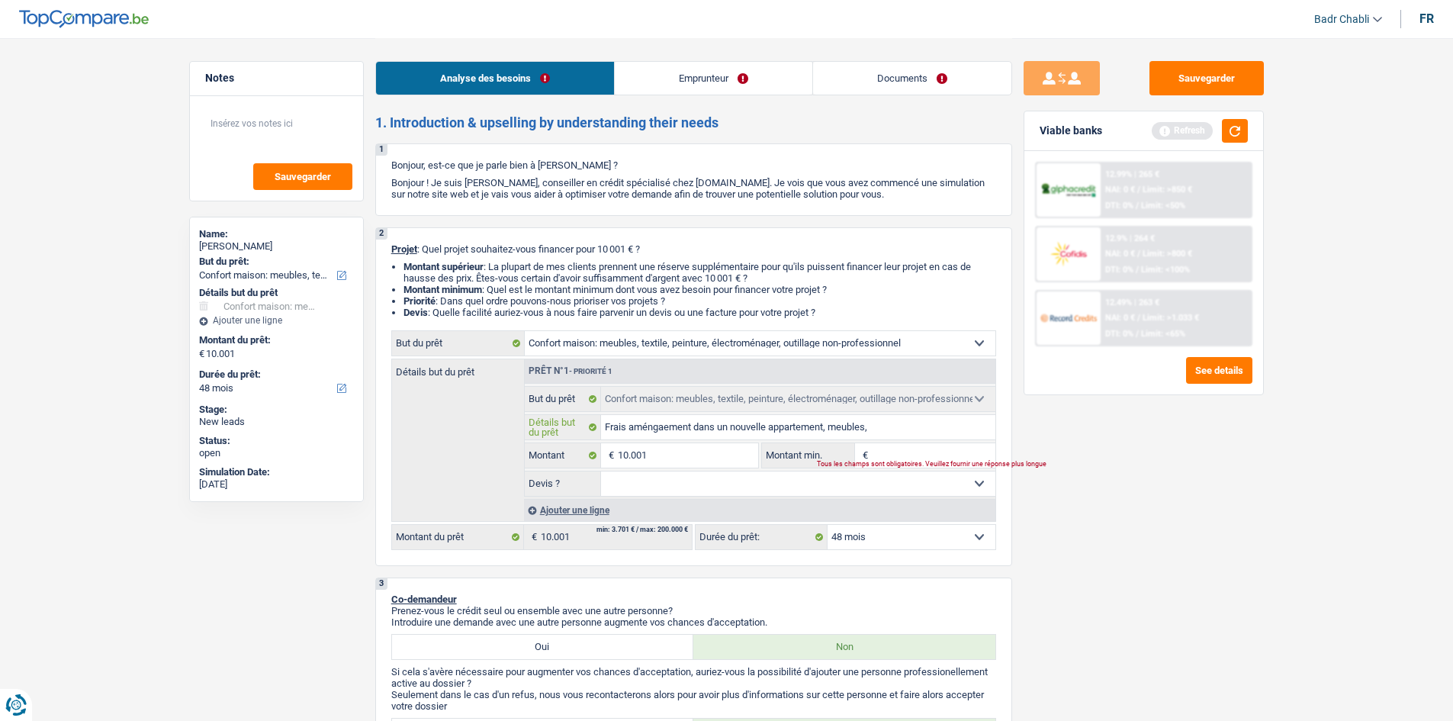
type input "Frais améngaement dans un nouvelle appartement, meubles, c"
type input "Frais améngaement dans un nouvelle appartement, meubles, ch"
type input "Frais améngaement dans un nouvelle appartement, meubles, cha"
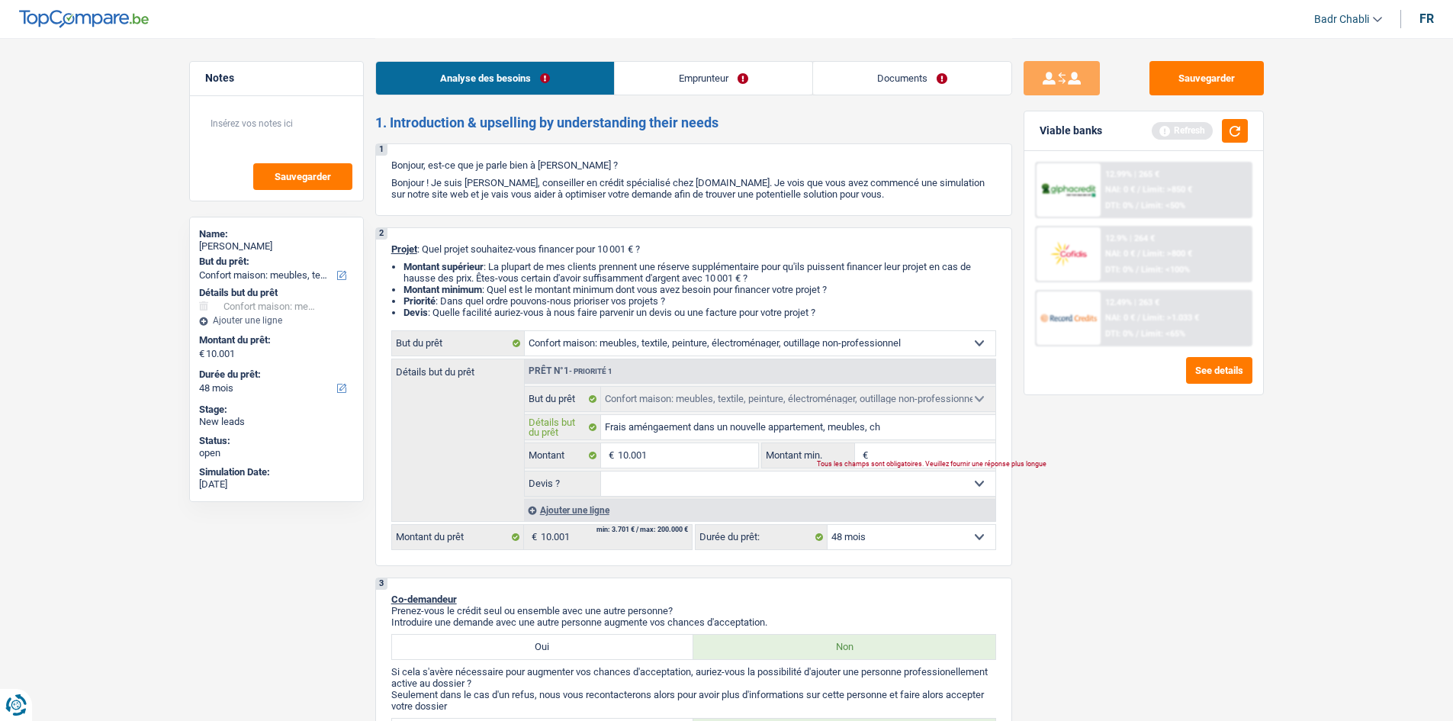
type input "Frais améngaement dans un nouvelle appartement, meubles, cha"
type input "Frais améngaement dans un nouvelle appartement, meubles, cham"
type input "Frais améngaement dans un nouvelle appartement, meubles, chamb"
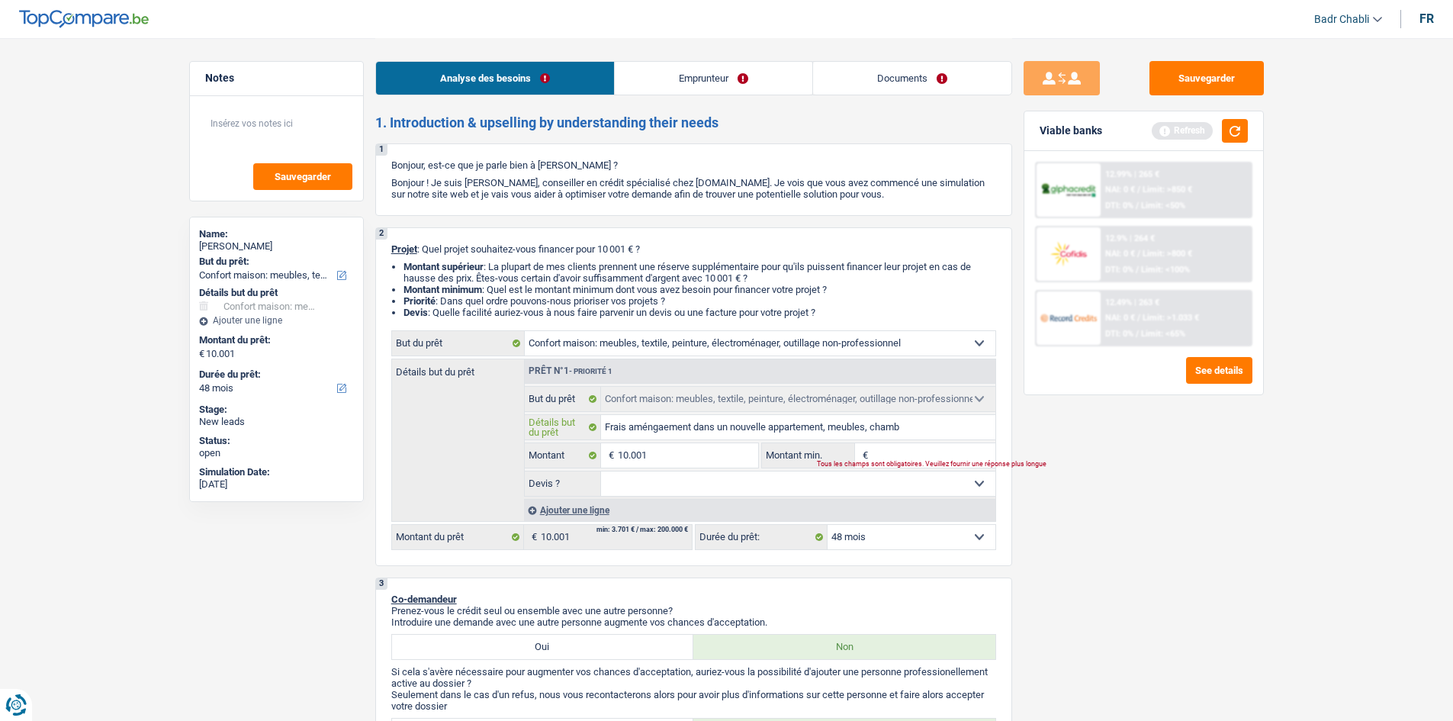
type input "Frais améngaement dans un nouvelle appartement, meubles, chambr"
type input "Frais améngaement dans un nouvelle appartement, meubles, chambre"
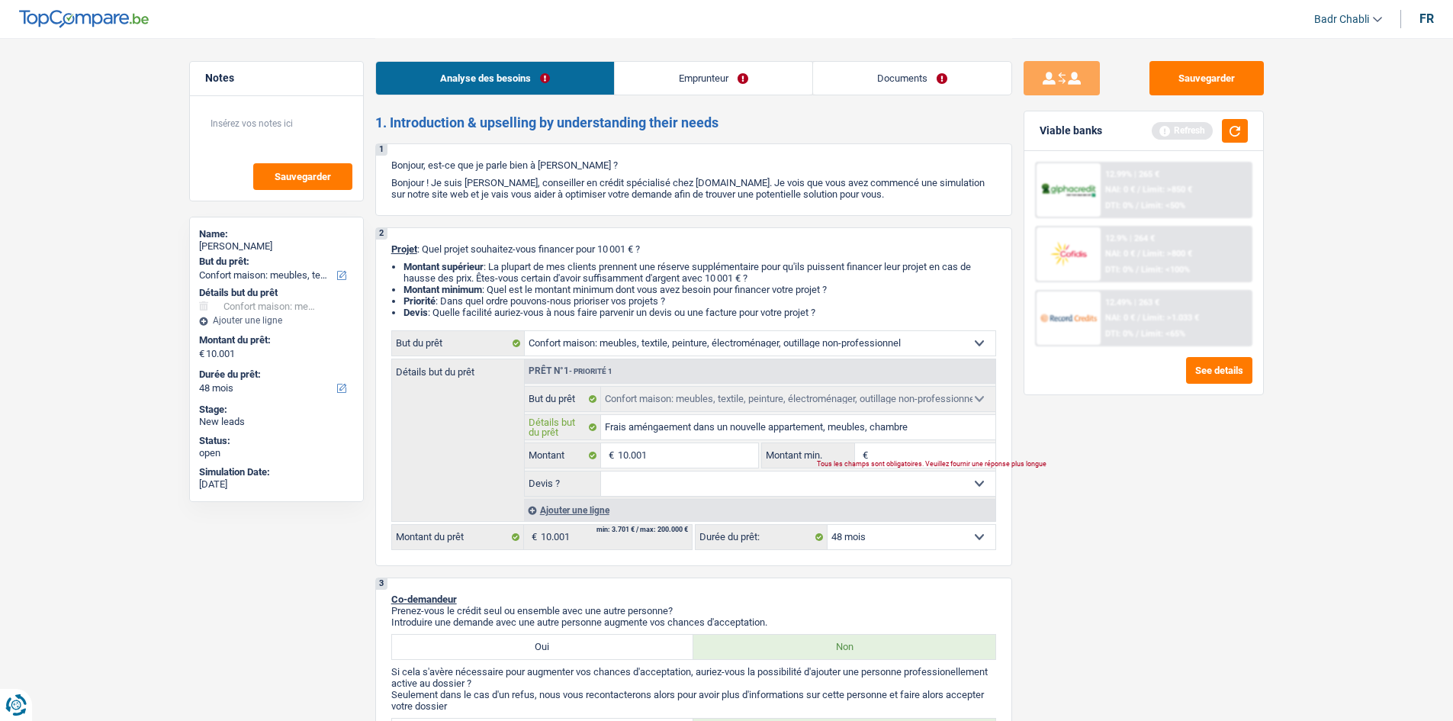
type input "Frais améngaement dans un nouvelle appartement, meubles, chambre"
type input "Frais améngaement dans un nouvelle appartement, meubles, chambre e"
type input "Frais améngaement dans un nouvelle appartement, meubles, chambre et"
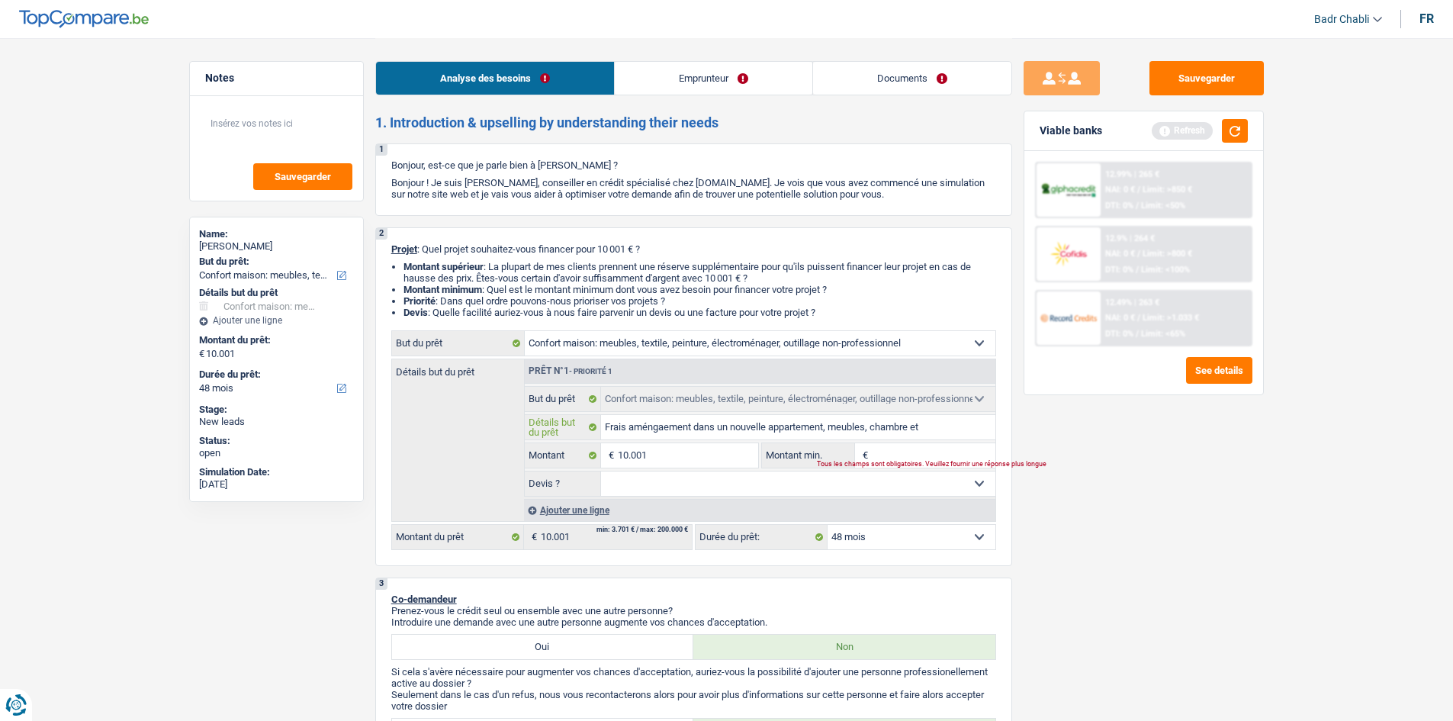
type input "Frais améngaement dans un nouvelle appartement, meubles, chambre etc"
type input "8"
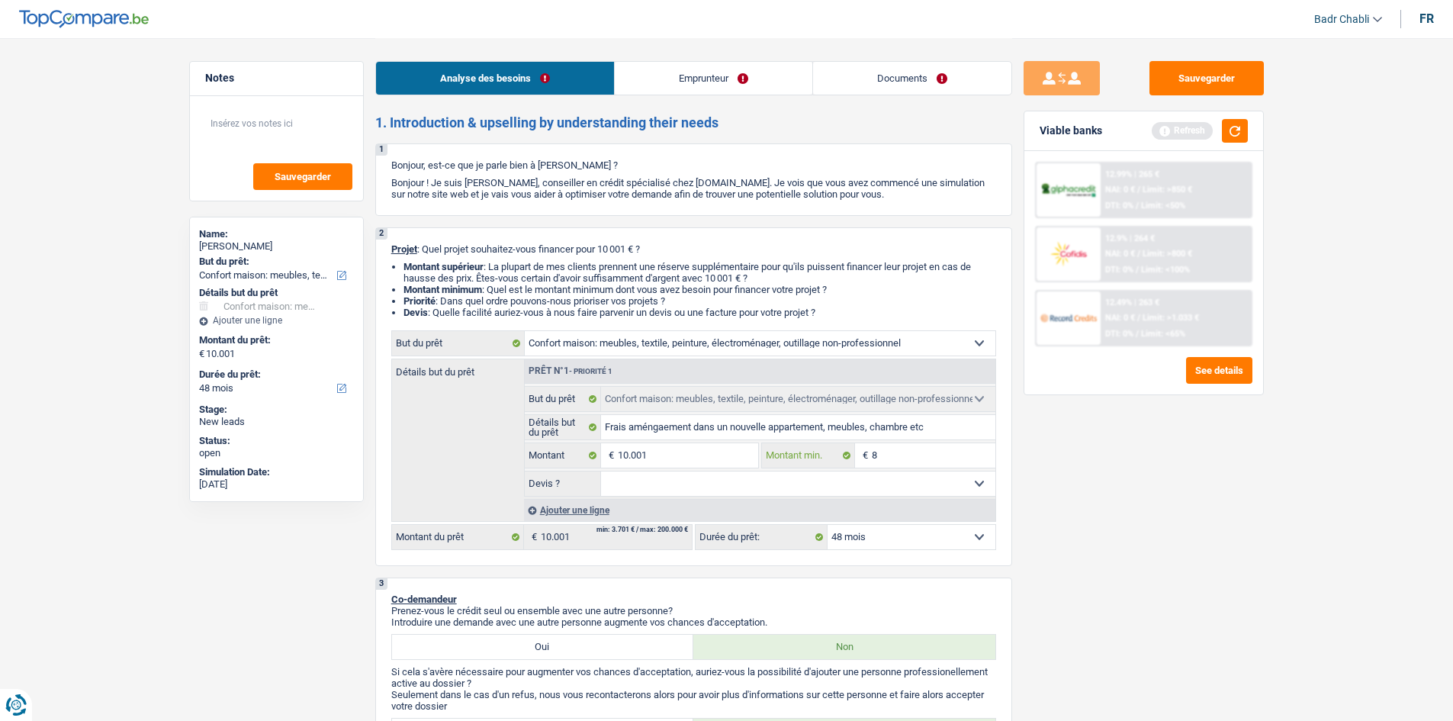
type input "80"
click at [701, 488] on select "Oui Non Non répondu Sélectionner une option" at bounding box center [798, 483] width 394 height 24
click at [601, 471] on select "Oui Non Non répondu Sélectionner une option" at bounding box center [798, 483] width 394 height 24
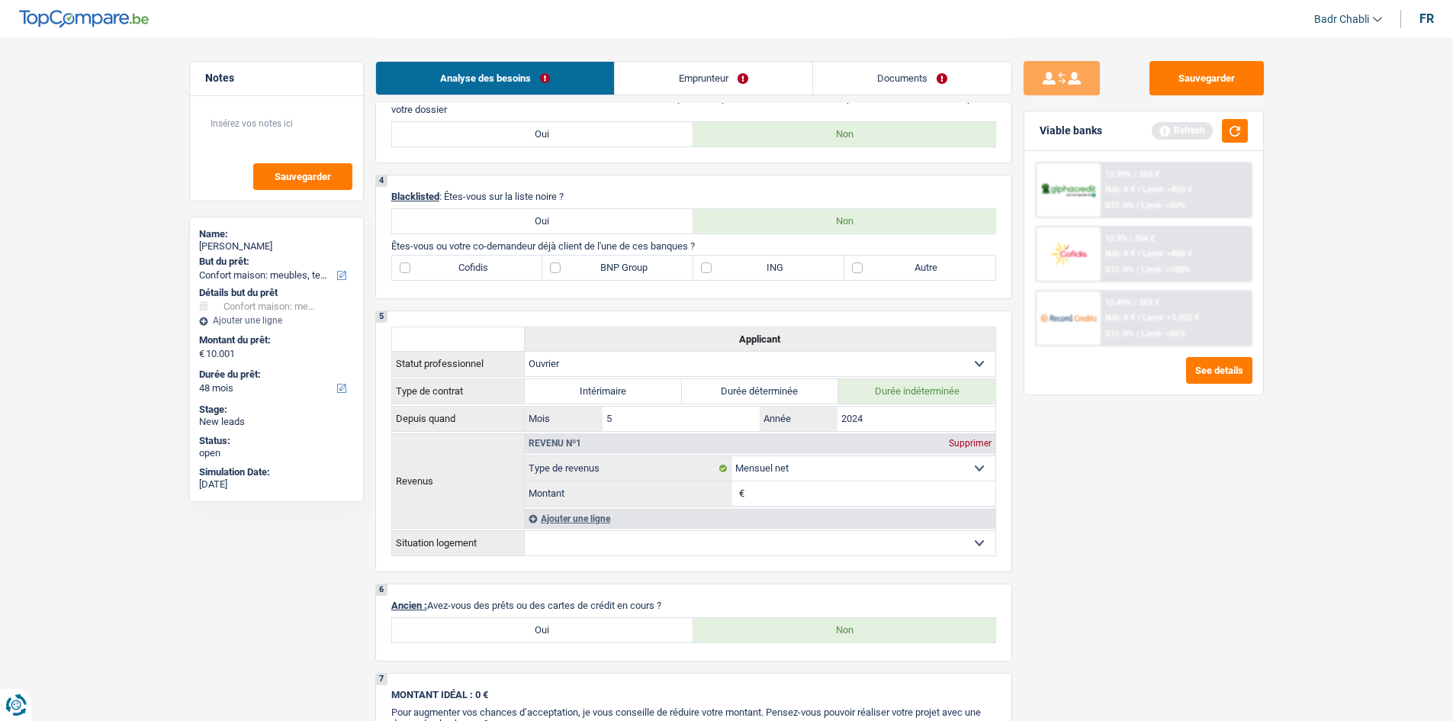
scroll to position [590, 0]
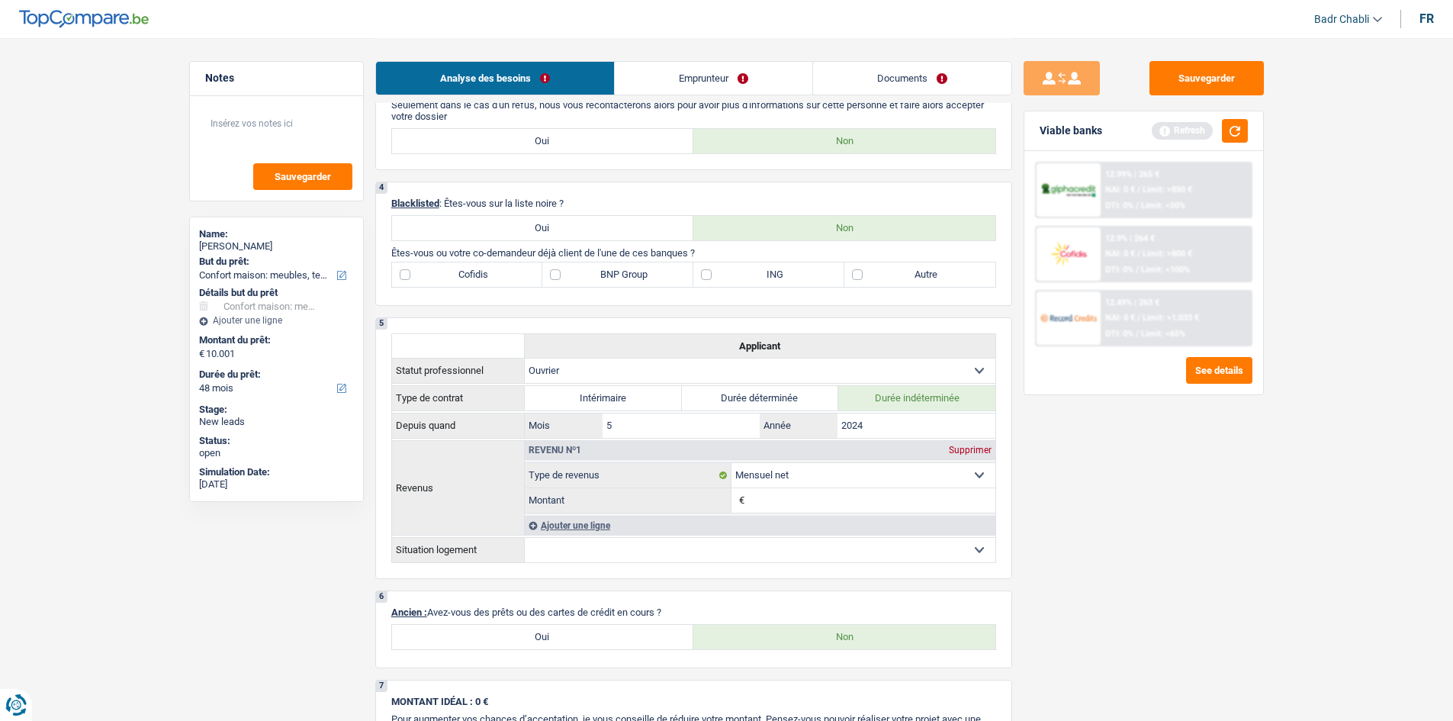
click at [862, 266] on label "Autre" at bounding box center [919, 274] width 151 height 24
click at [862, 266] on input "Autre" at bounding box center [919, 274] width 151 height 24
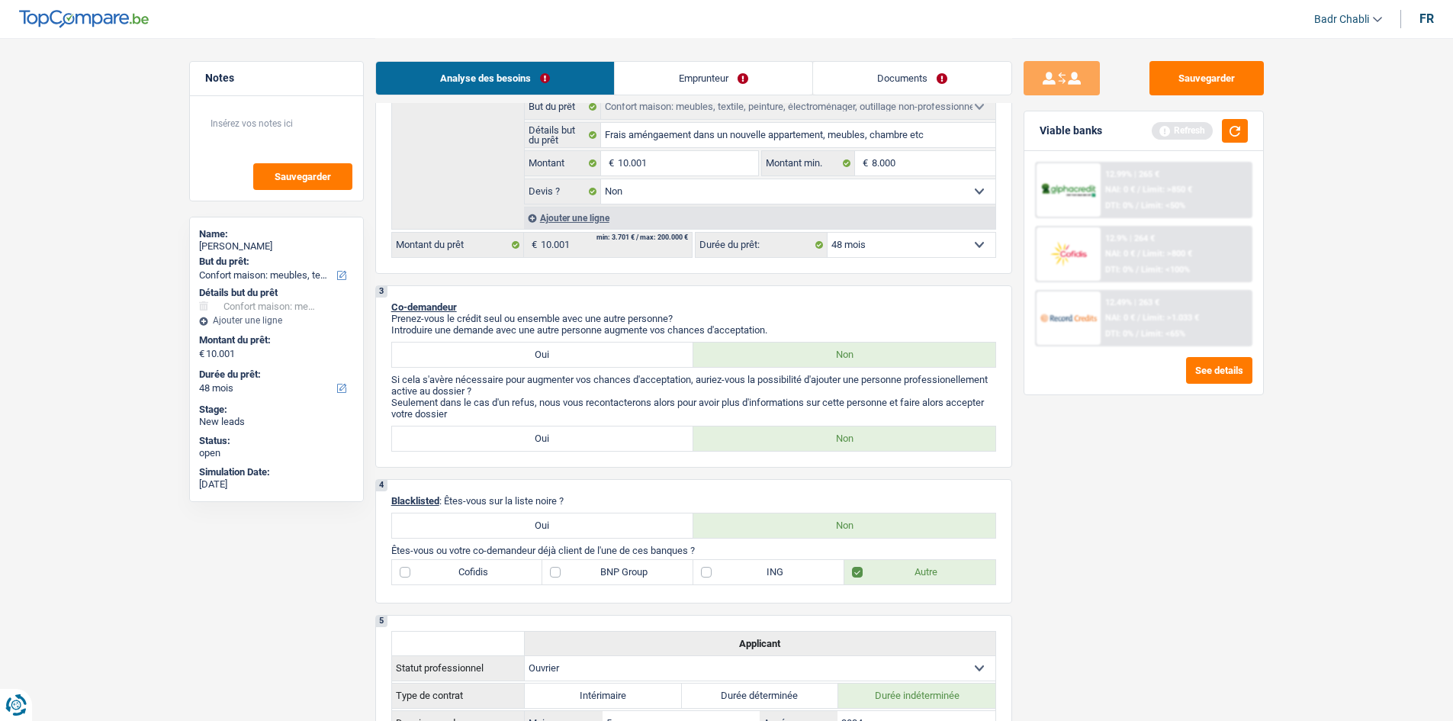
scroll to position [381, 0]
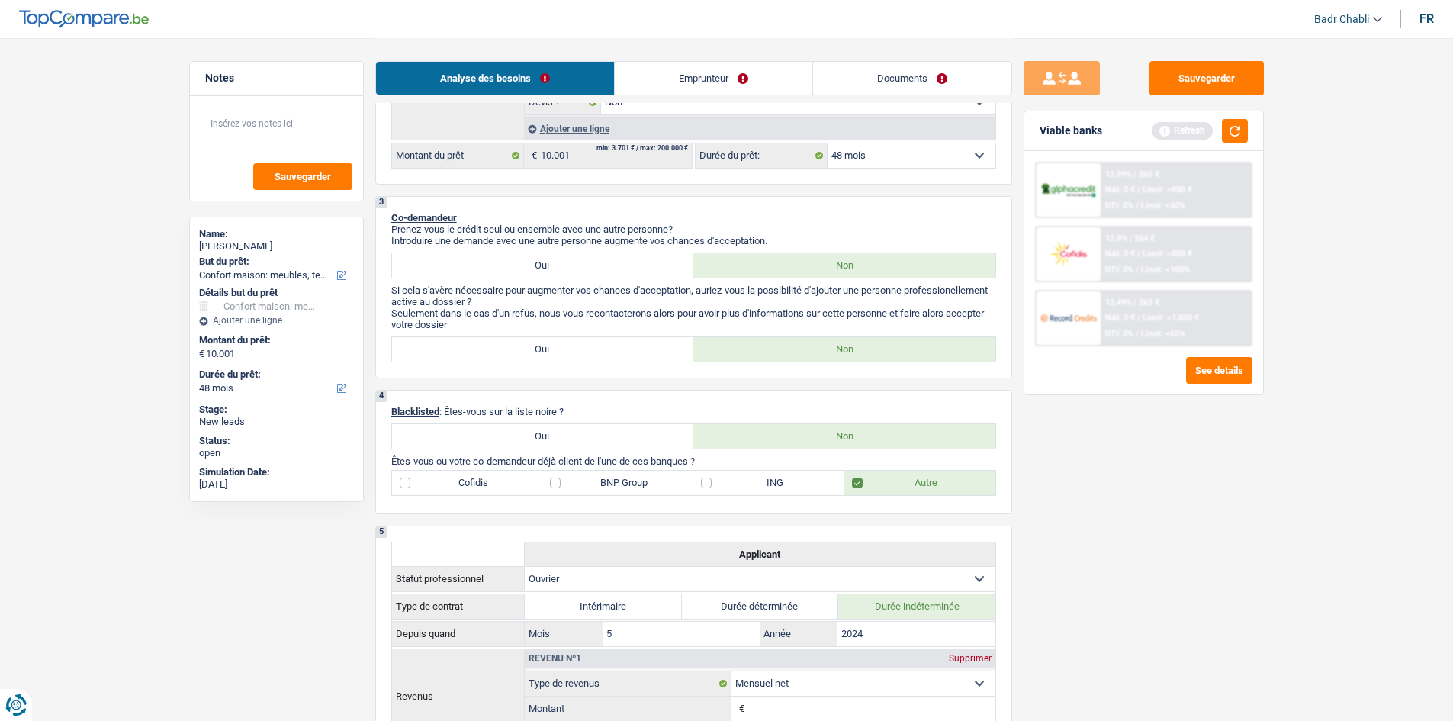
click at [734, 480] on label "ING" at bounding box center [768, 483] width 151 height 24
click at [734, 480] on input "ING" at bounding box center [768, 483] width 151 height 24
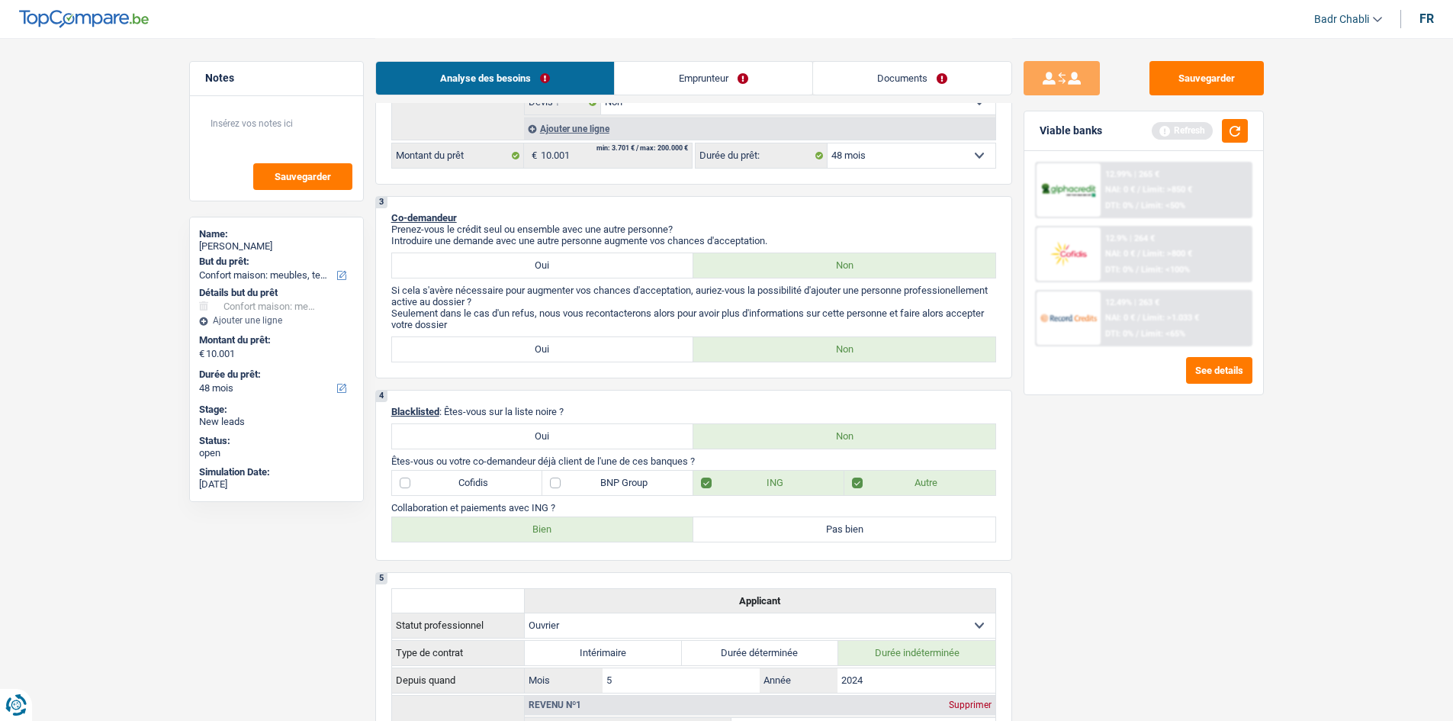
click at [656, 522] on label "Bien" at bounding box center [543, 529] width 302 height 24
click at [656, 522] on input "Bien" at bounding box center [543, 529] width 302 height 24
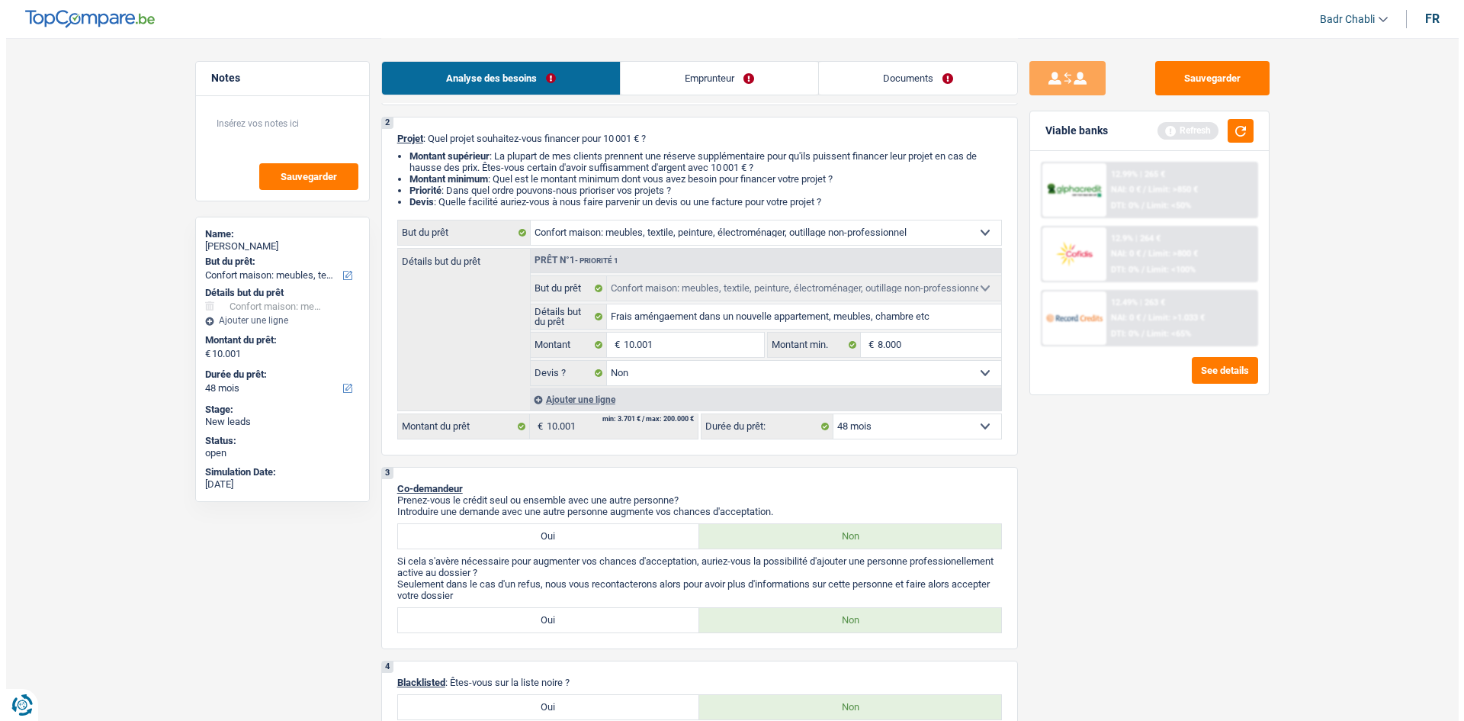
scroll to position [0, 0]
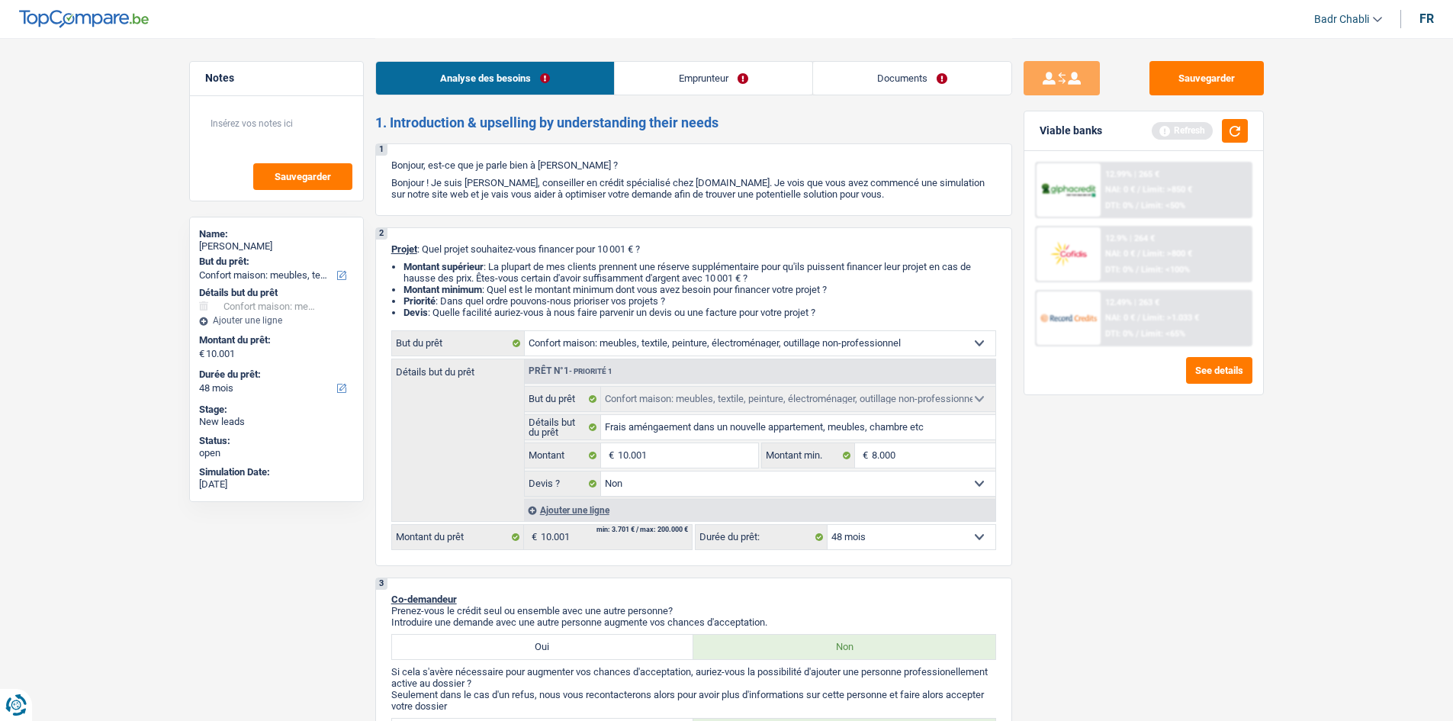
click at [715, 65] on link "Emprunteur" at bounding box center [714, 78] width 198 height 33
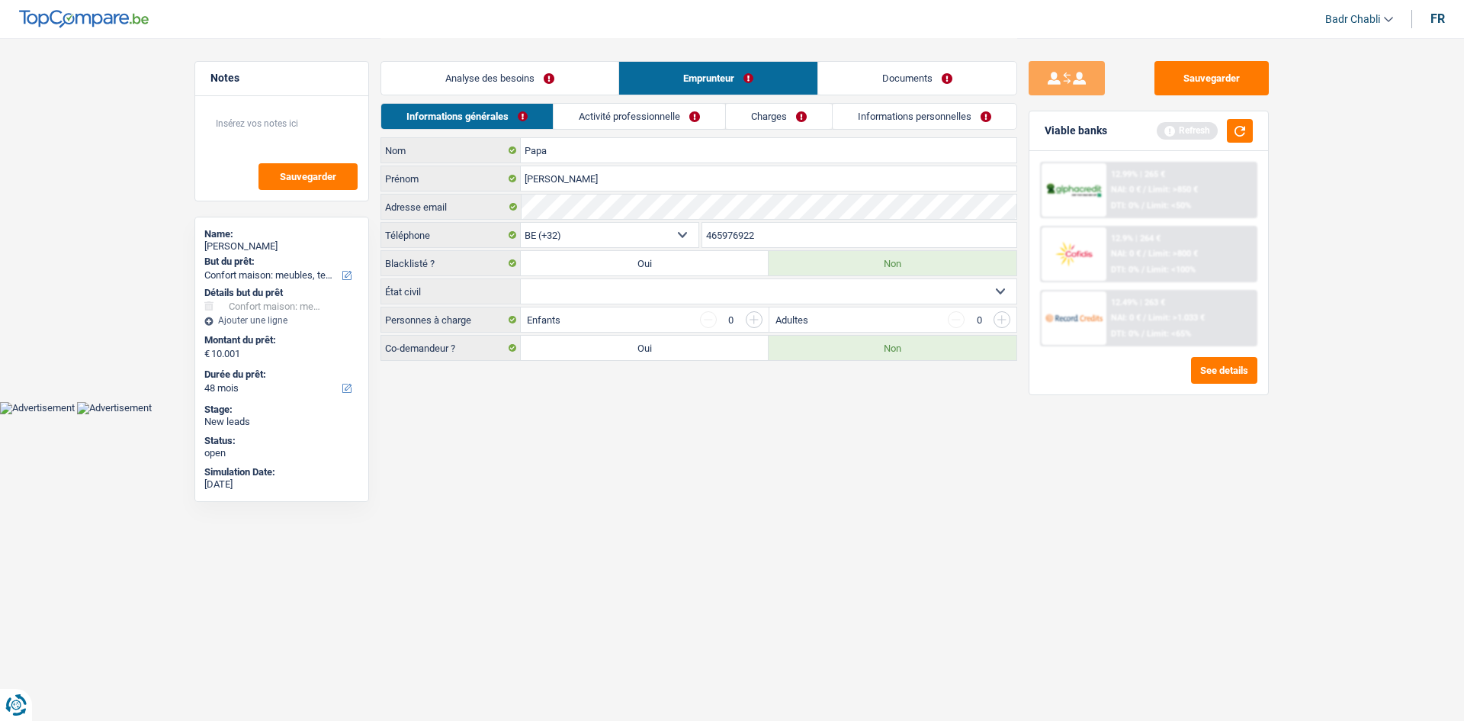
click at [669, 295] on select "Célibataire Marié(e) Cohabitant(e) légal(e) Divorcé(e) Veuf(ve) Séparé (de fait…" at bounding box center [769, 291] width 496 height 24
click at [521, 279] on select "Célibataire Marié(e) Cohabitant(e) légal(e) Divorcé(e) Veuf(ve) Séparé (de fait…" at bounding box center [769, 291] width 496 height 24
click at [541, 71] on link "Analyse des besoins" at bounding box center [499, 78] width 237 height 33
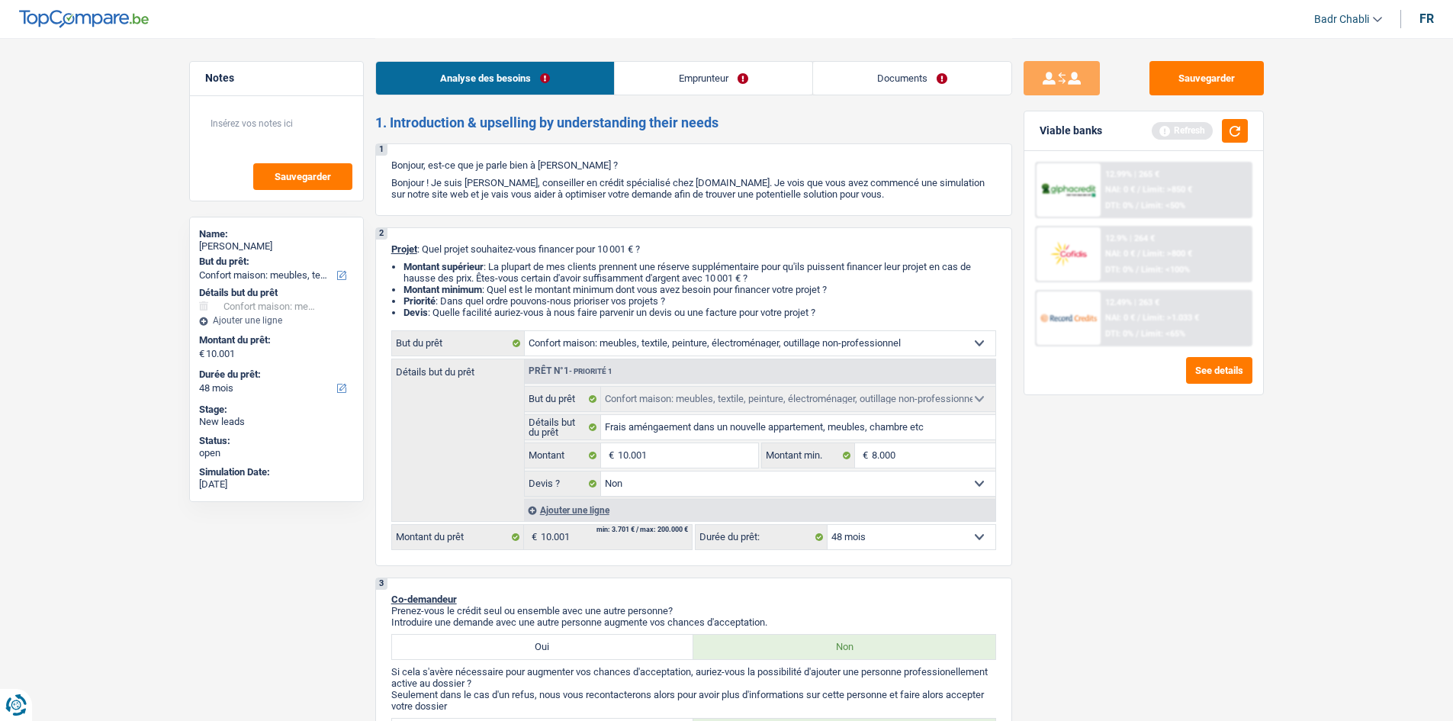
click at [699, 79] on link "Emprunteur" at bounding box center [714, 78] width 198 height 33
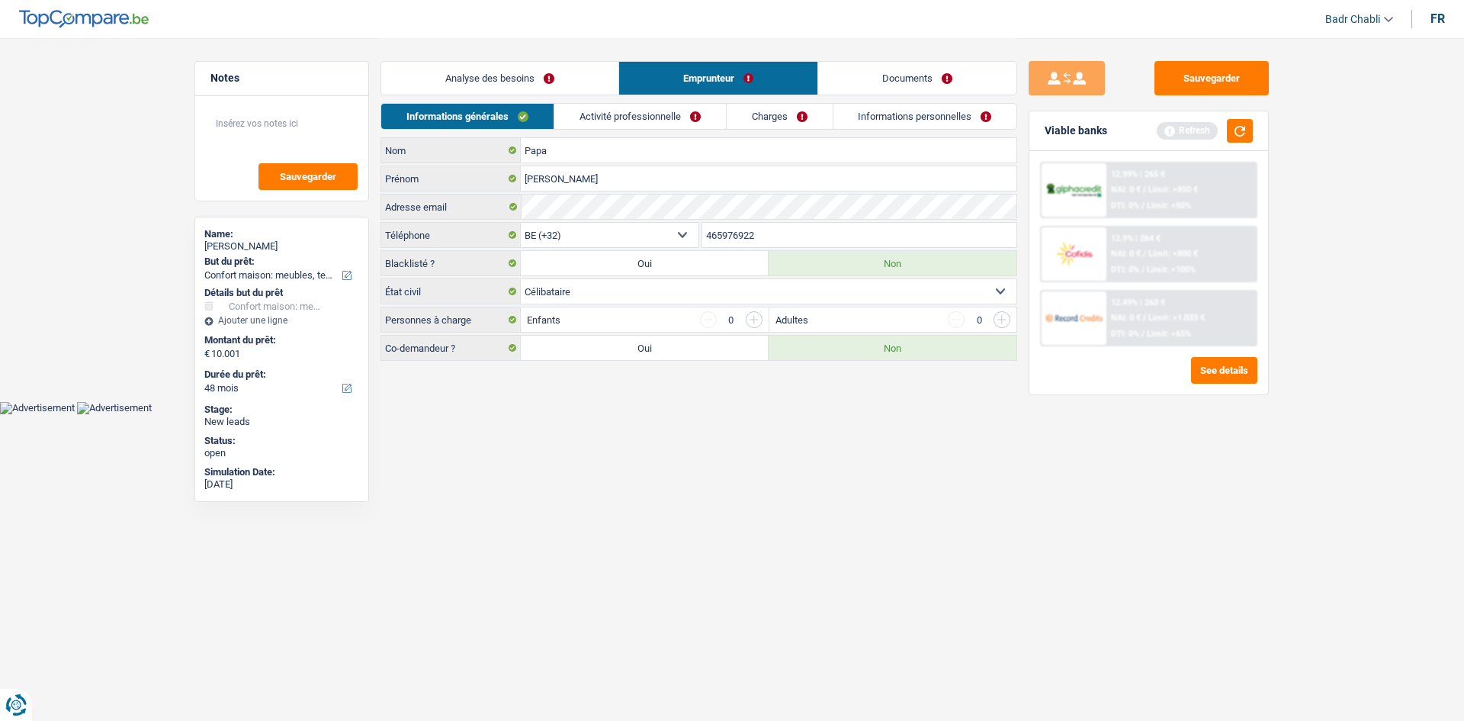
click at [632, 124] on link "Activité professionnelle" at bounding box center [640, 116] width 172 height 25
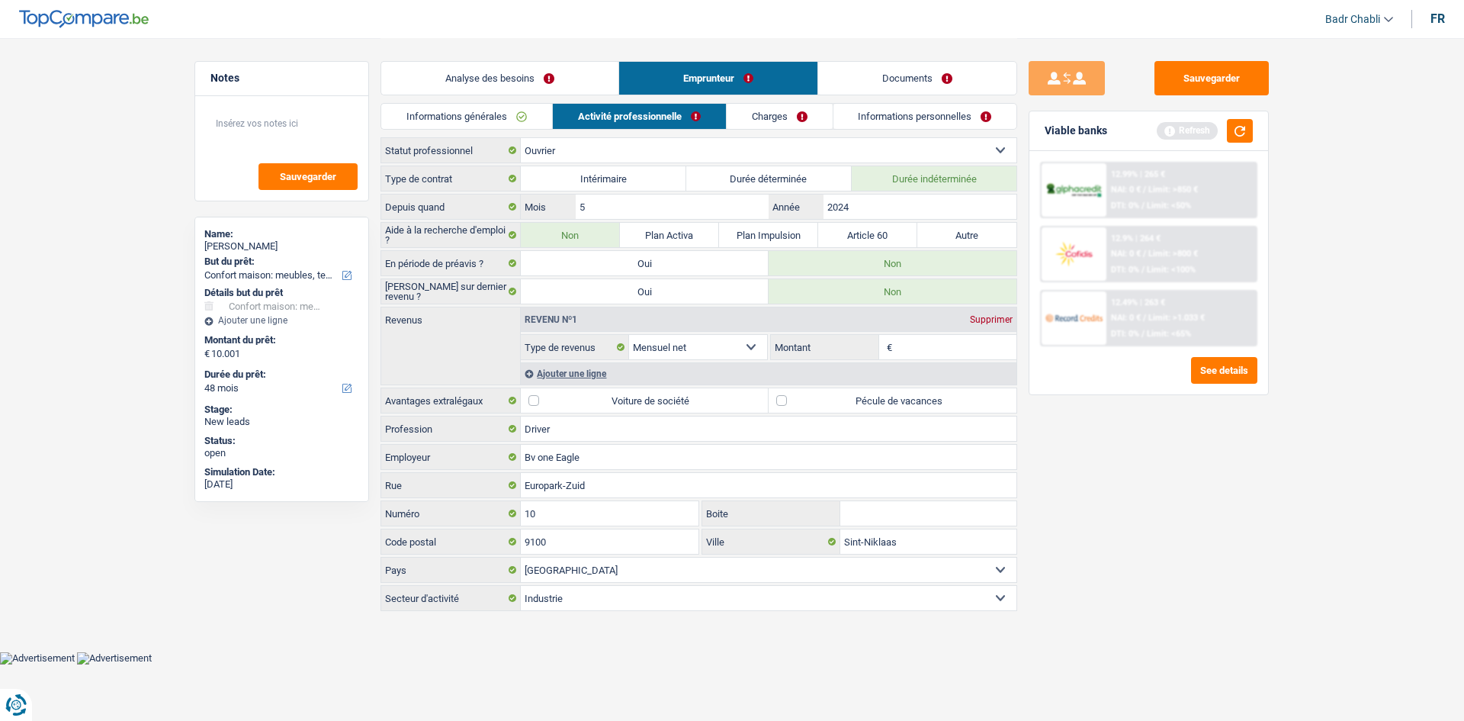
click at [789, 394] on label "Pécule de vacances" at bounding box center [893, 400] width 248 height 24
click at [789, 394] on input "Pécule de vacances" at bounding box center [893, 400] width 248 height 24
click at [919, 339] on input "Montant" at bounding box center [956, 347] width 121 height 24
click at [935, 354] on input "Montant" at bounding box center [956, 347] width 121 height 24
click at [946, 349] on input "3.200" at bounding box center [956, 347] width 121 height 24
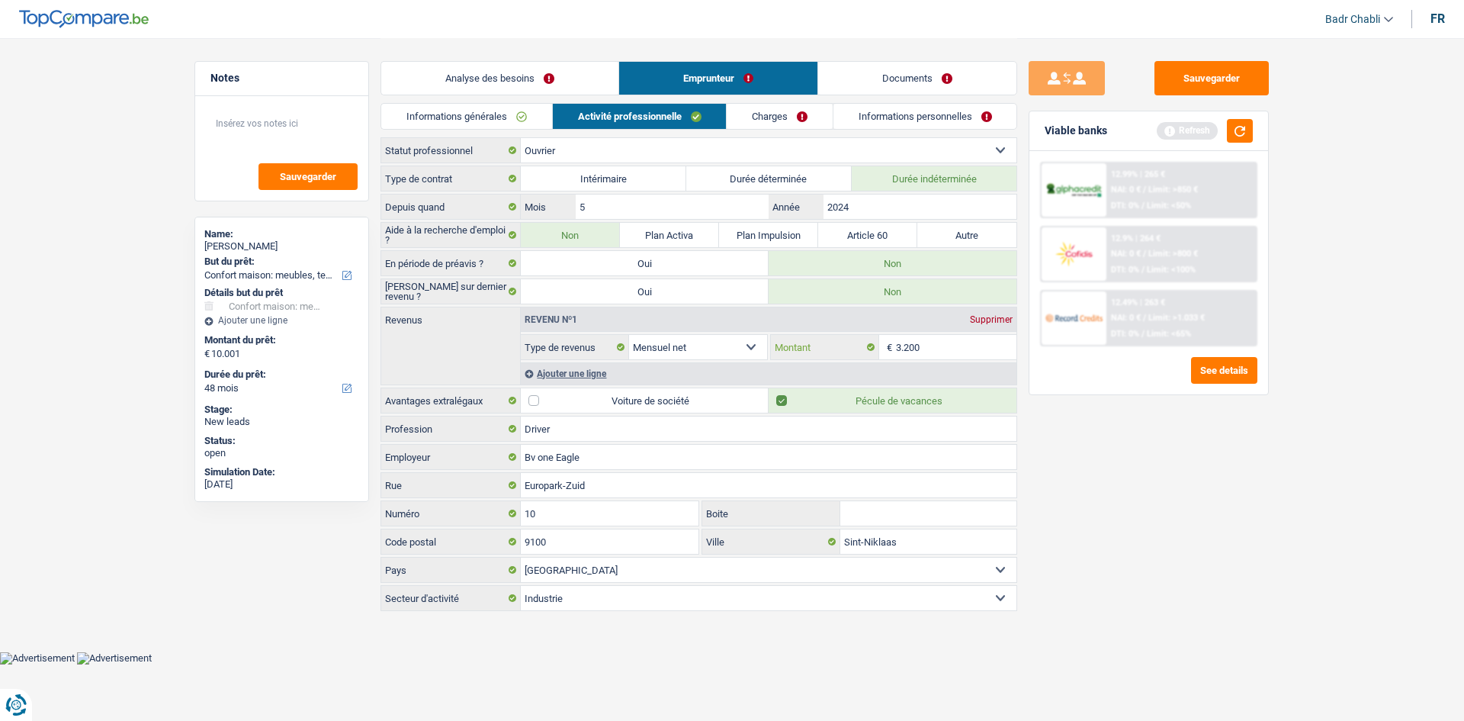
click at [946, 349] on input "3.200" at bounding box center [956, 347] width 121 height 24
click at [794, 118] on link "Charges" at bounding box center [780, 116] width 106 height 25
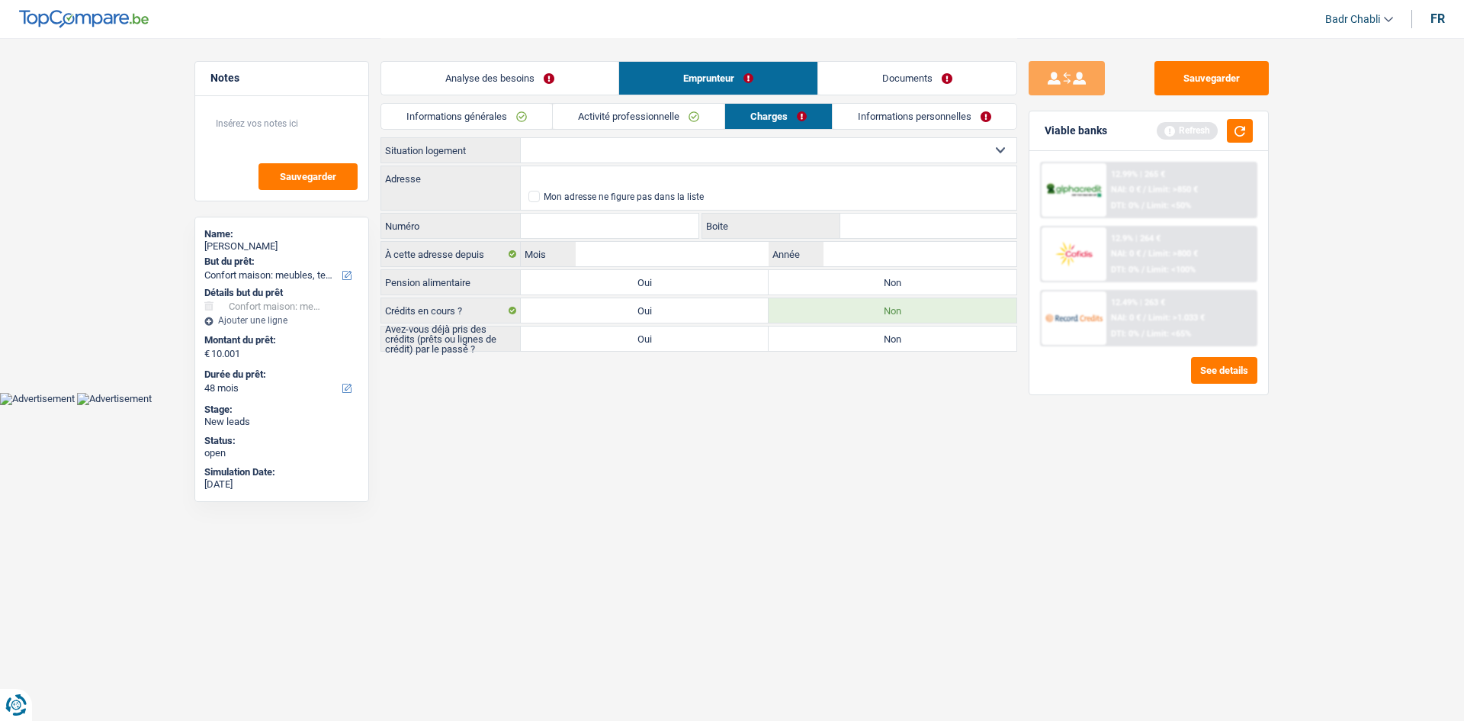
click at [836, 276] on label "Non" at bounding box center [893, 282] width 248 height 24
click at [836, 276] on input "Non" at bounding box center [893, 282] width 248 height 24
click at [721, 345] on label "Oui" at bounding box center [645, 338] width 248 height 24
click at [721, 345] on input "Oui" at bounding box center [645, 338] width 248 height 24
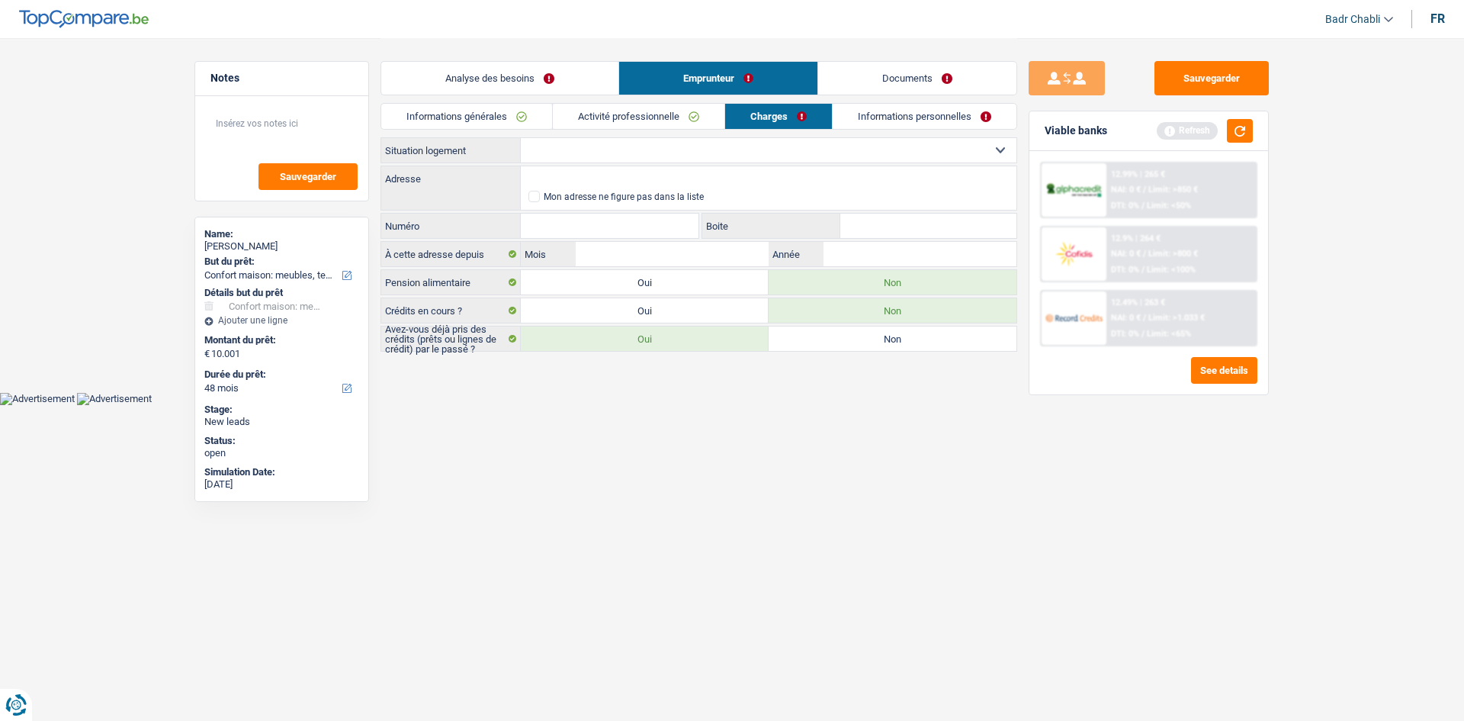
click at [850, 340] on label "Non" at bounding box center [893, 338] width 248 height 24
click at [850, 340] on input "Non" at bounding box center [893, 338] width 248 height 24
click at [1254, 124] on div "Viable banks Refresh" at bounding box center [1149, 131] width 239 height 40
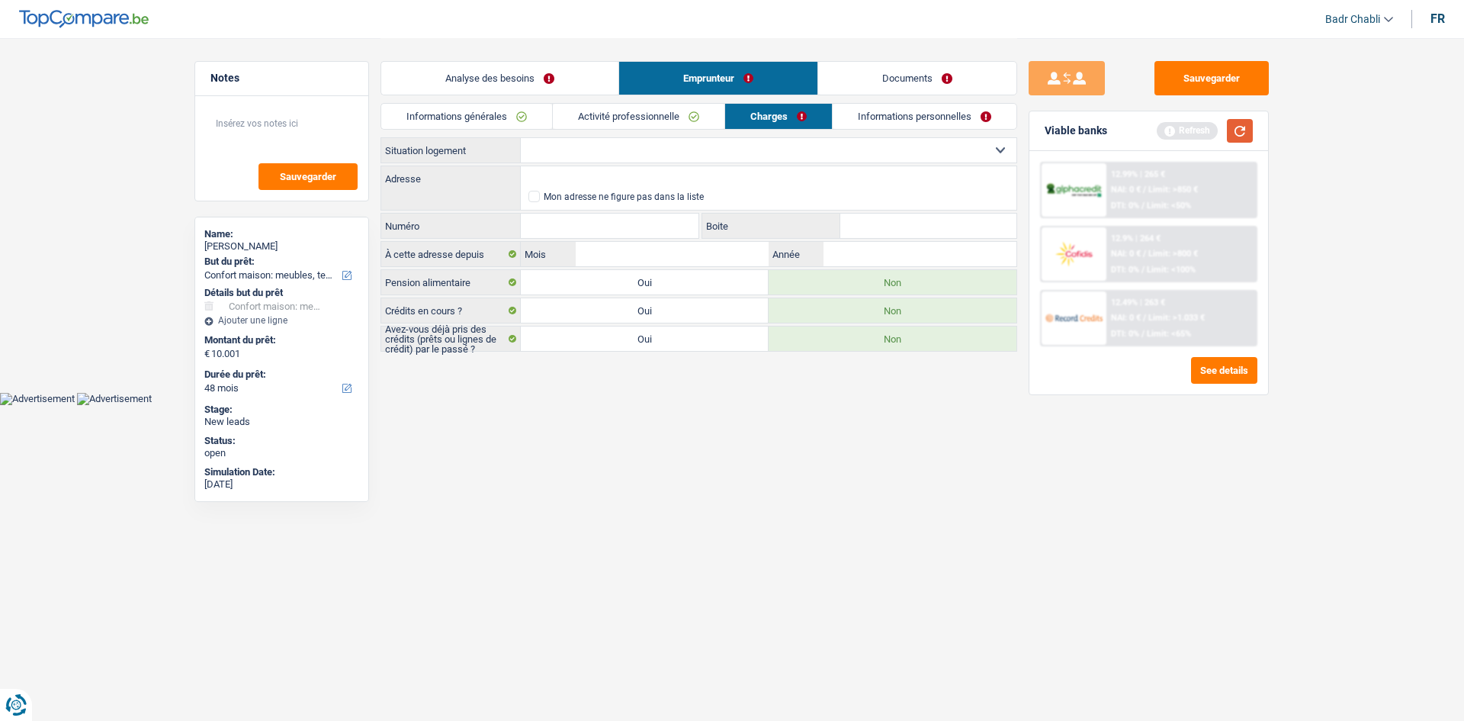
click at [1238, 131] on button "button" at bounding box center [1240, 131] width 26 height 24
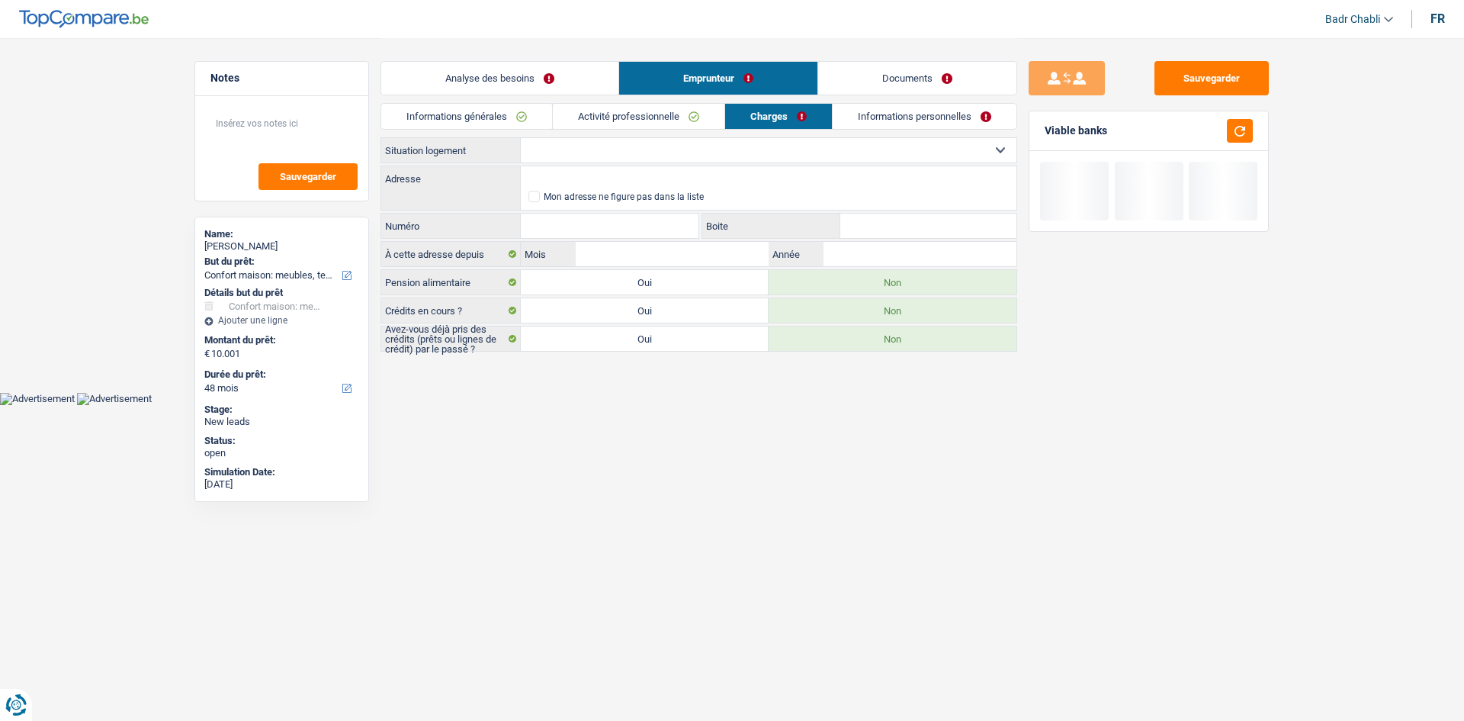
click at [604, 165] on div "Locataire Propriétaire avec prêt hypothécaire Propriétaire sans prêt hypothécai…" at bounding box center [699, 244] width 637 height 214
click at [619, 146] on select "Locataire Propriétaire avec prêt hypothécaire Propriétaire sans prêt hypothécai…" at bounding box center [769, 150] width 496 height 24
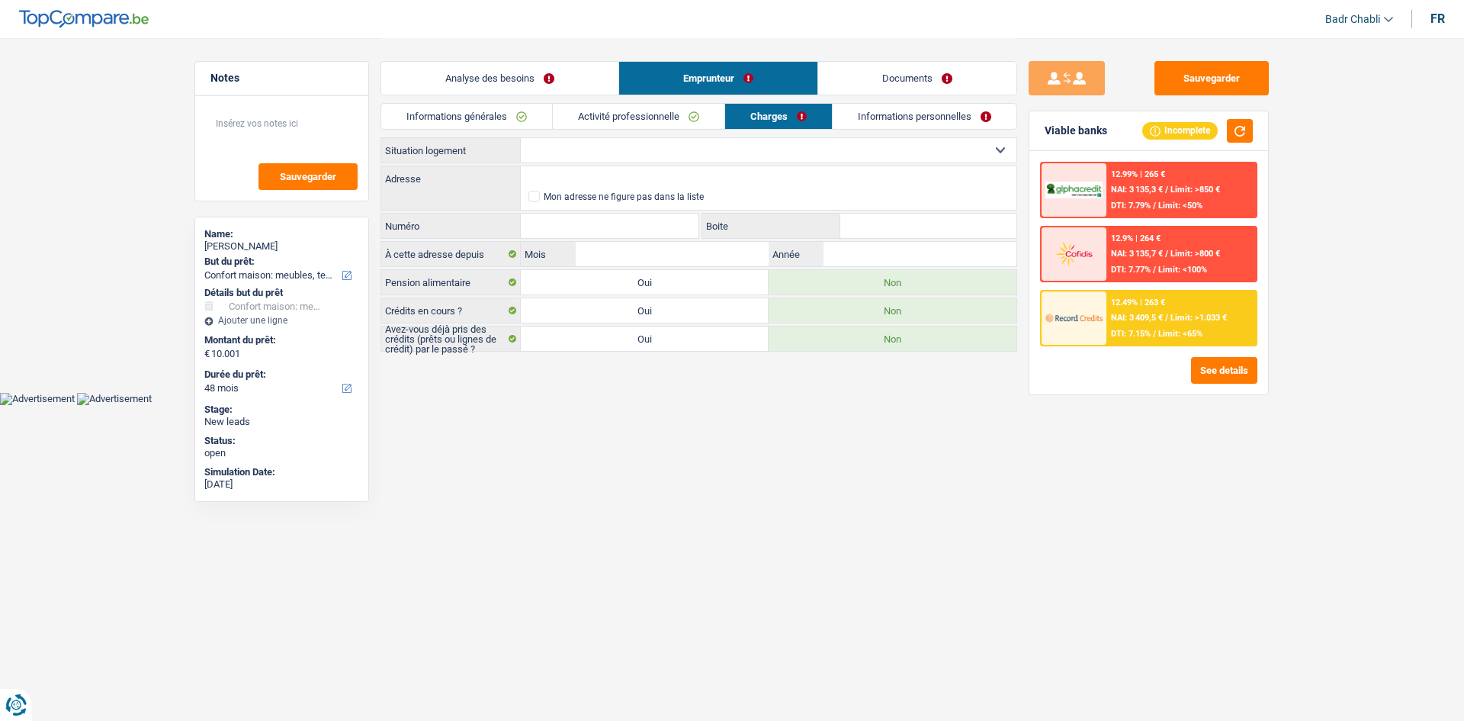
click at [602, 159] on select "Locataire Propriétaire avec prêt hypothécaire Propriétaire sans prêt hypothécai…" at bounding box center [769, 150] width 496 height 24
click at [619, 156] on select "Locataire Propriétaire avec prêt hypothécaire Propriétaire sans prêt hypothécai…" at bounding box center [769, 150] width 496 height 24
click at [521, 138] on select "Locataire Propriétaire avec prêt hypothécaire Propriétaire sans prêt hypothécai…" at bounding box center [769, 150] width 496 height 24
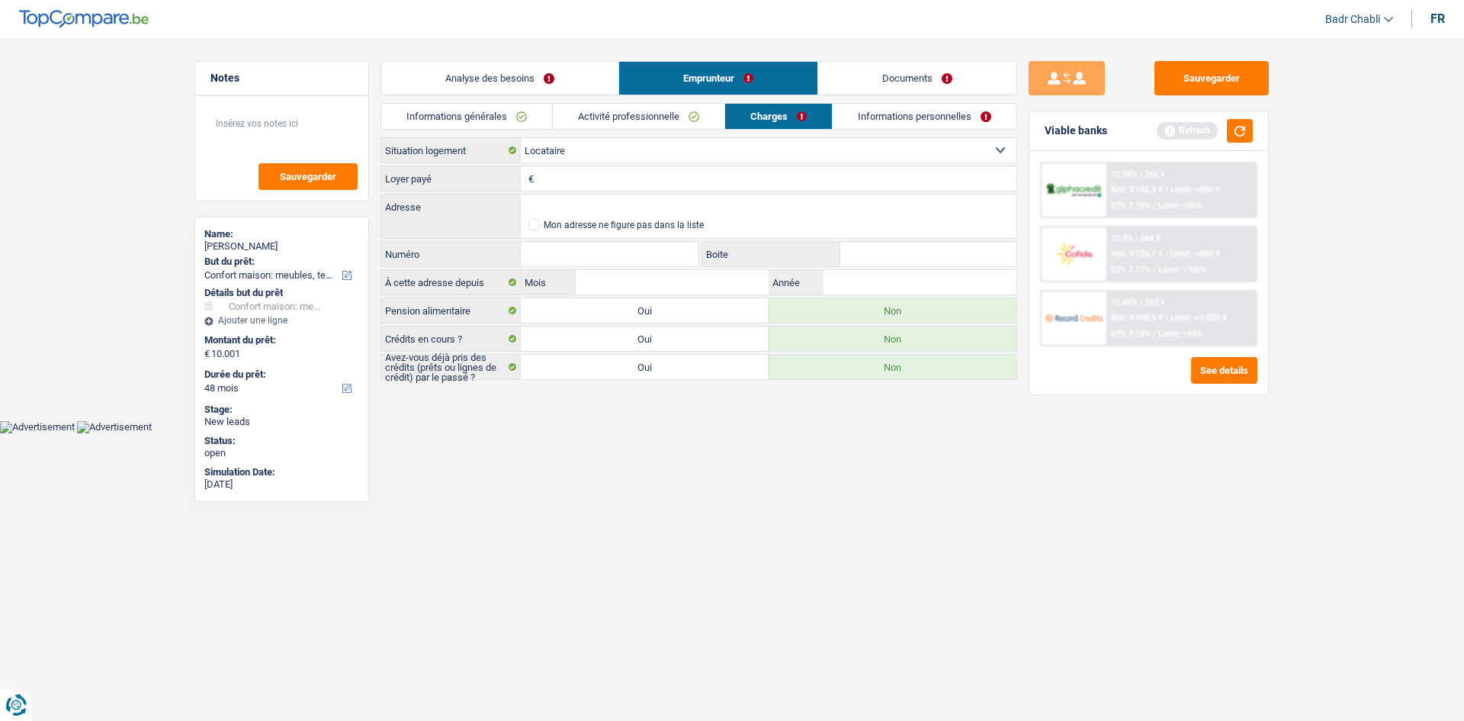
click at [615, 181] on input "Loyer payé" at bounding box center [777, 178] width 479 height 24
click at [610, 213] on input "Adresse" at bounding box center [769, 206] width 496 height 24
click at [629, 251] on input "Numéro" at bounding box center [610, 254] width 178 height 24
click at [628, 251] on input "Numéro" at bounding box center [610, 254] width 178 height 24
click at [628, 280] on input "01" at bounding box center [672, 282] width 193 height 24
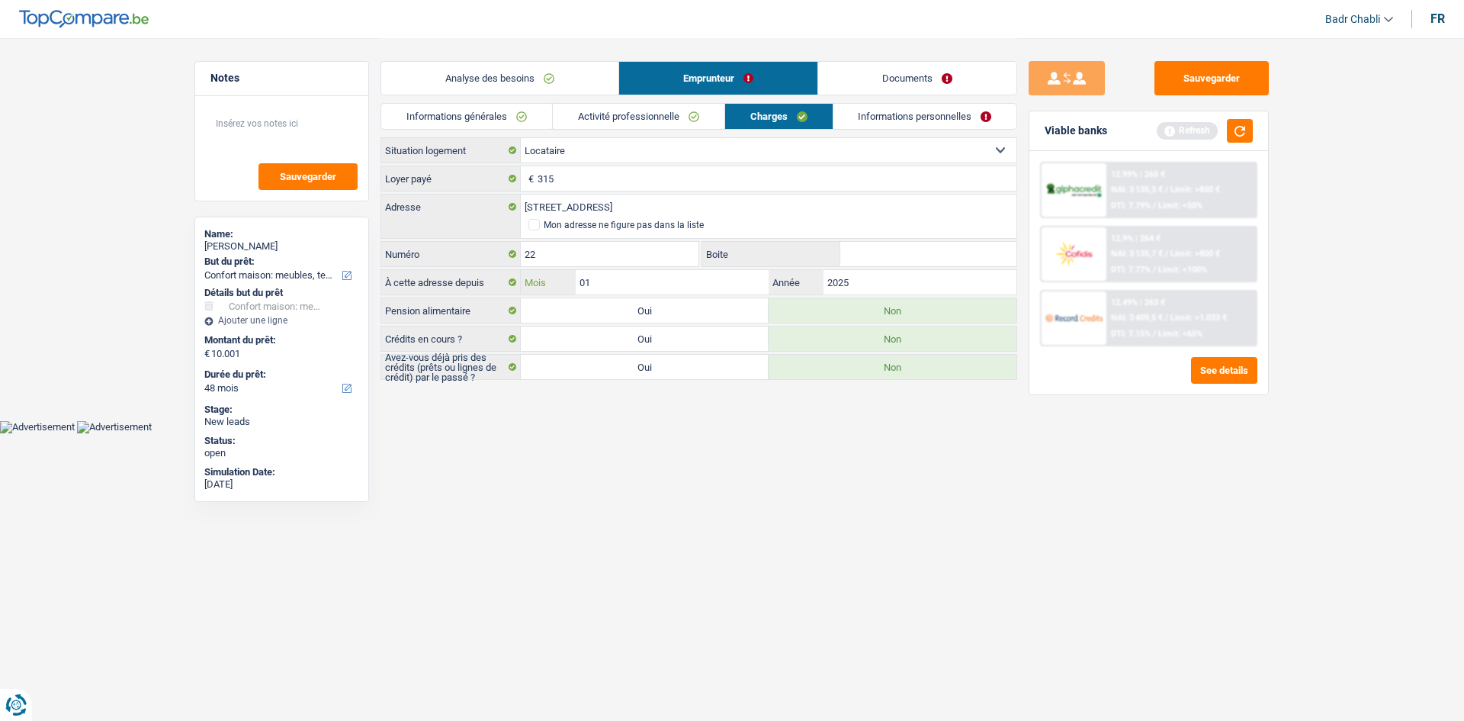
click at [628, 280] on input "01" at bounding box center [672, 282] width 193 height 24
click at [948, 125] on link "Informations personnelles" at bounding box center [926, 116] width 184 height 25
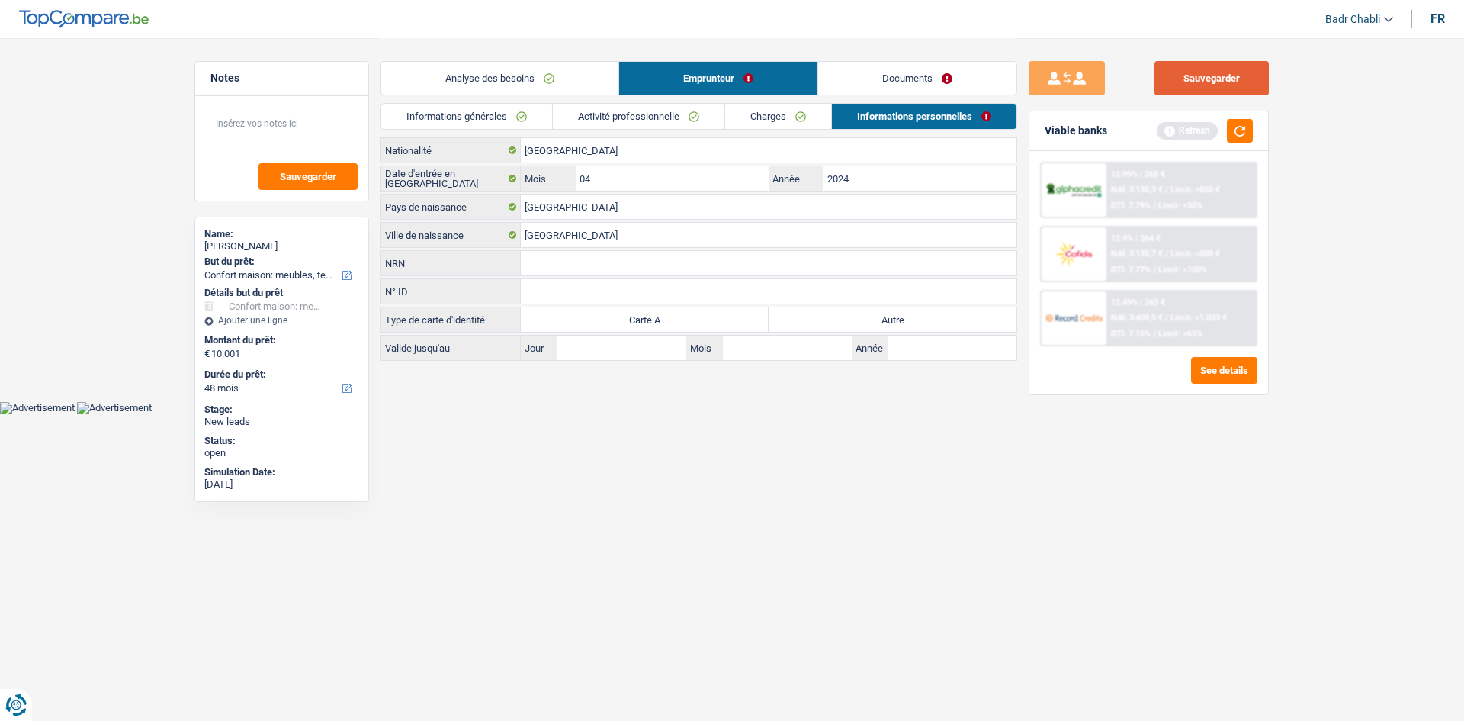
click at [1207, 76] on button "Sauvegarder" at bounding box center [1212, 78] width 114 height 34
